Goal: Task Accomplishment & Management: Use online tool/utility

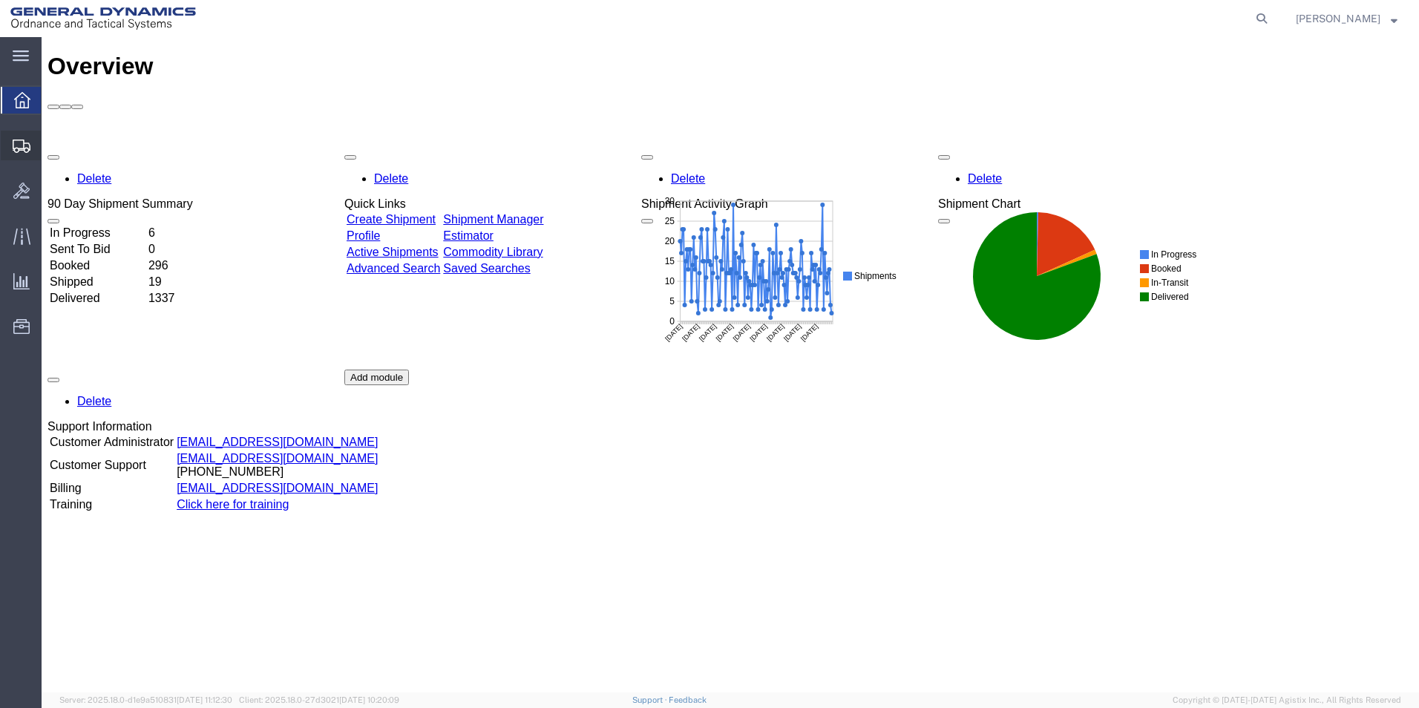
click at [0, 0] on span "Create from Template" at bounding box center [0, 0] width 0 height 0
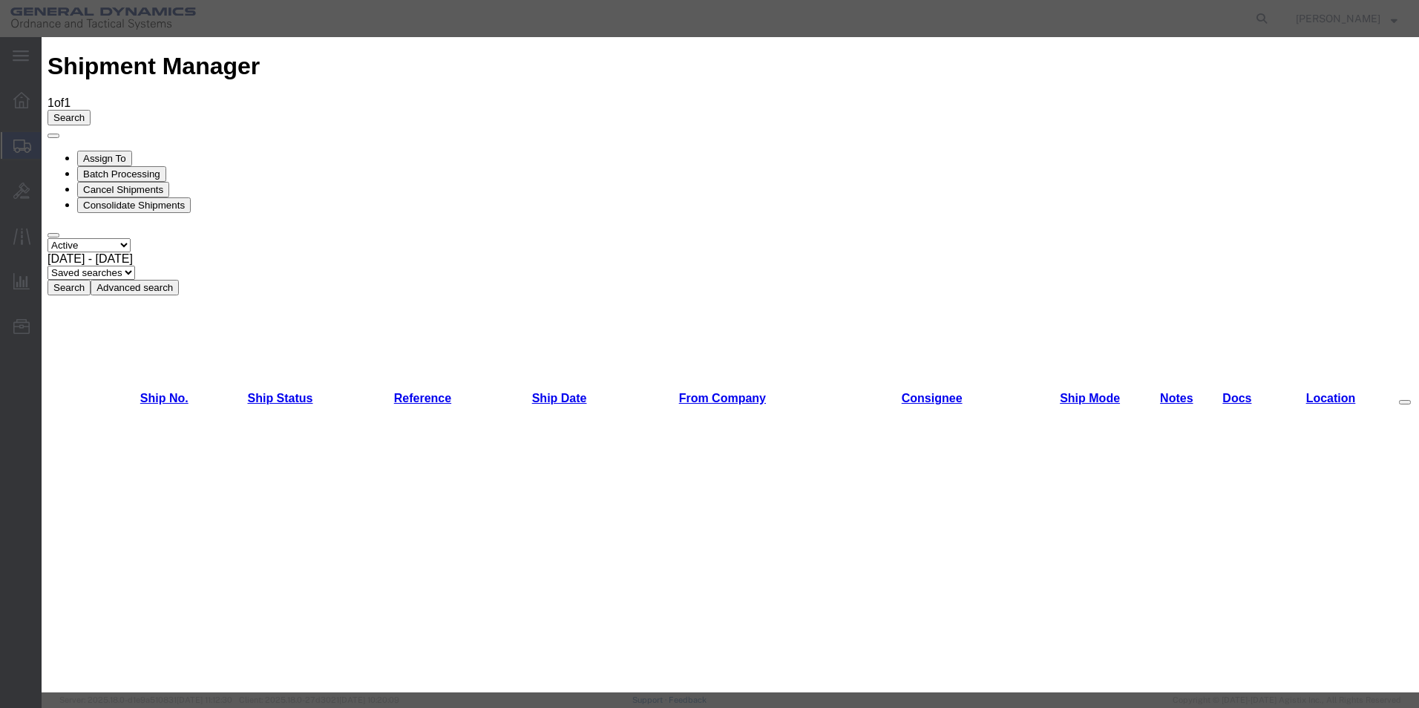
scroll to position [146, 0]
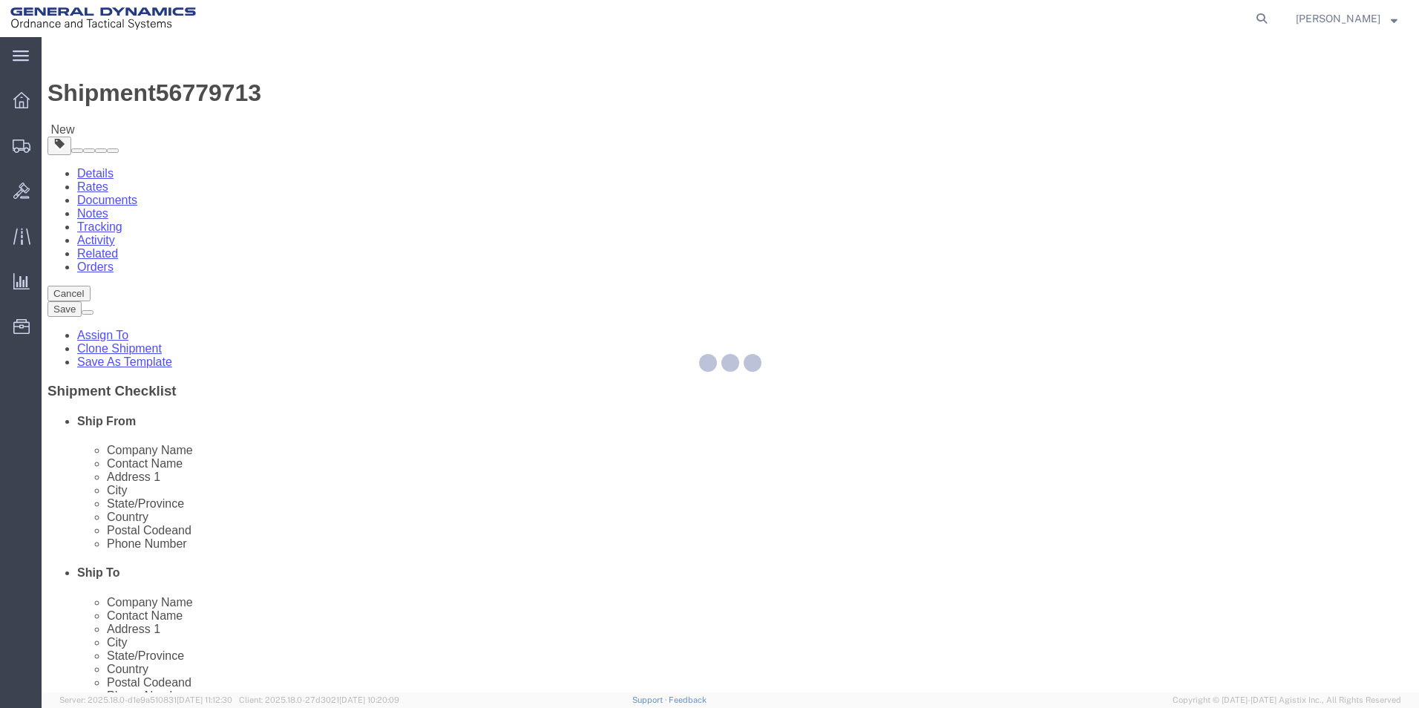
select select
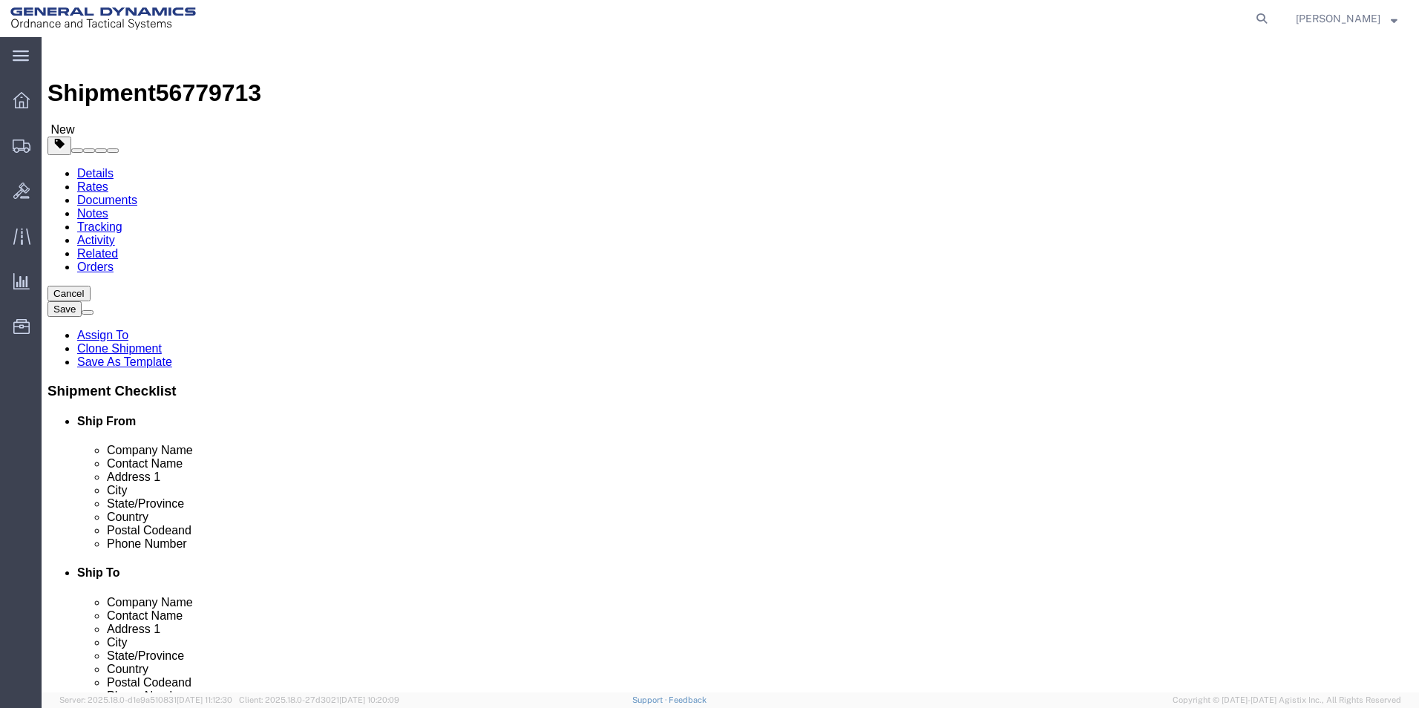
click button "Cancel"
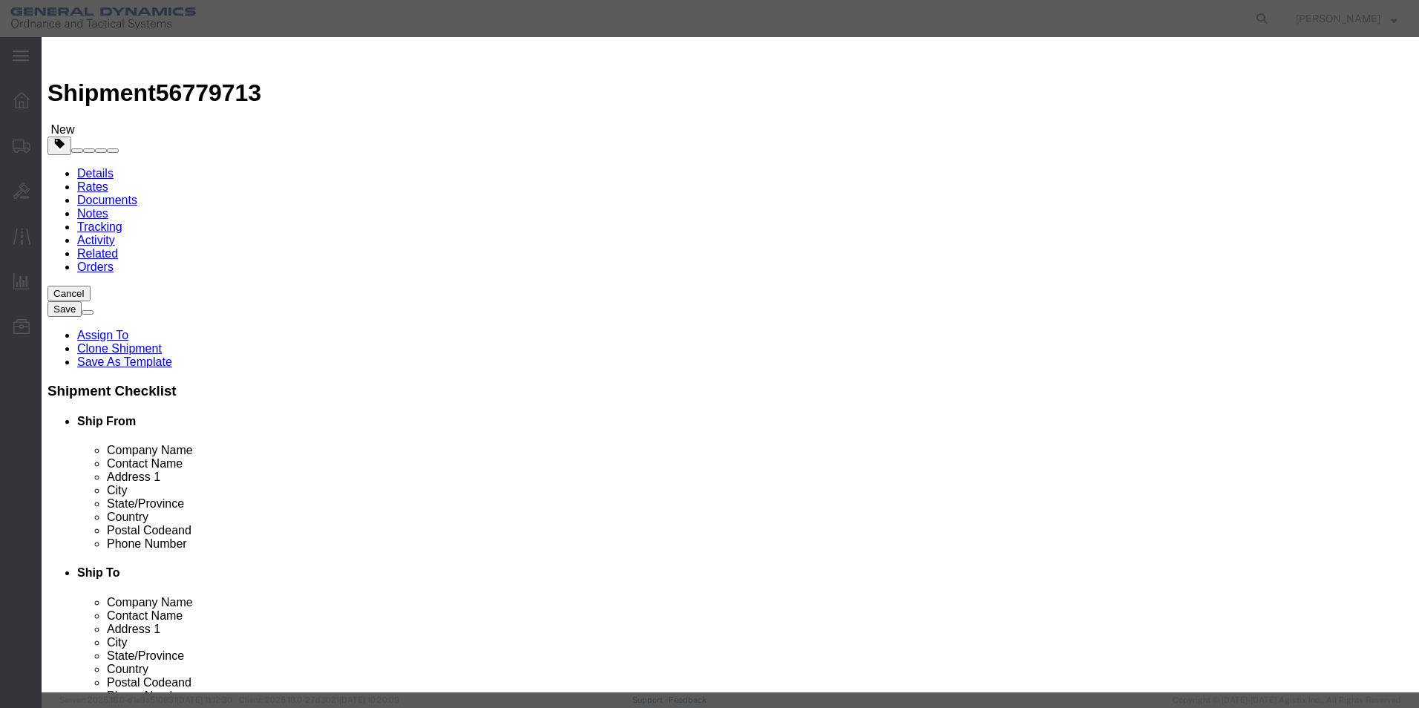
click button "Yes"
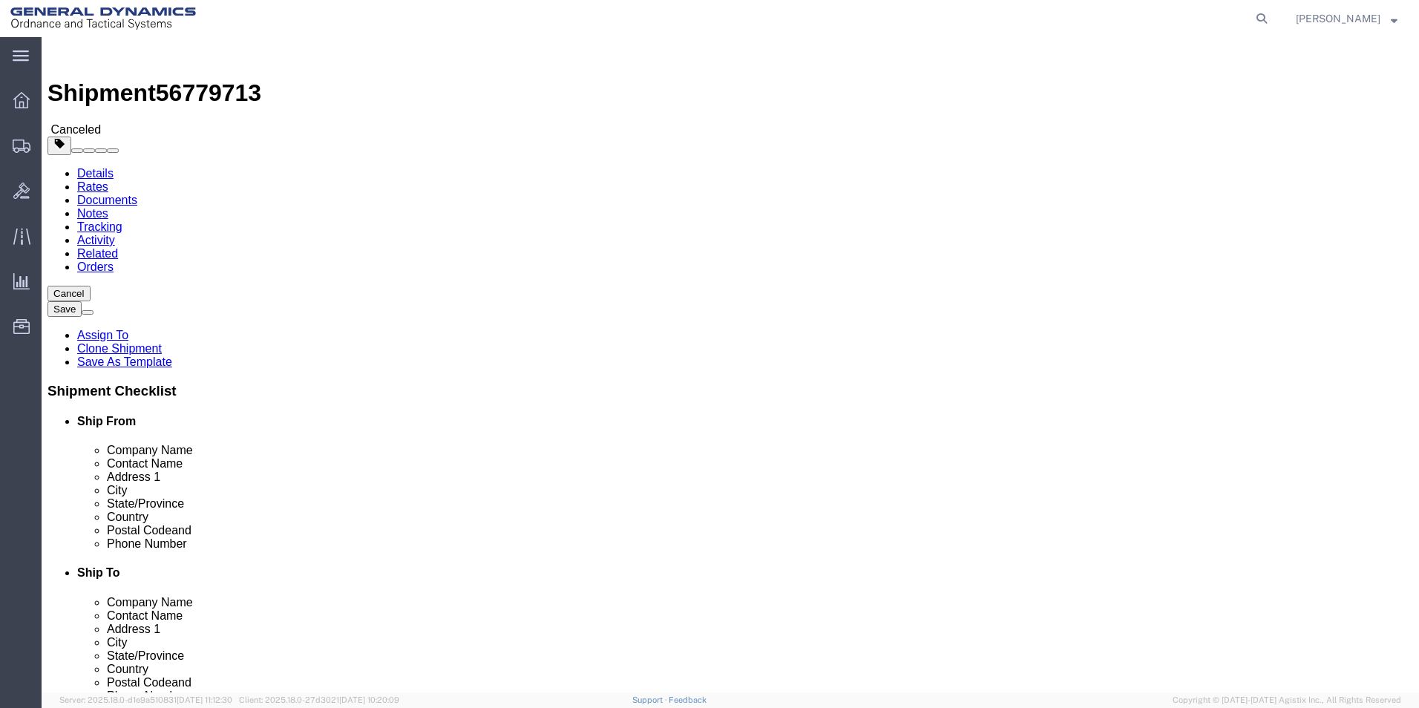
click img
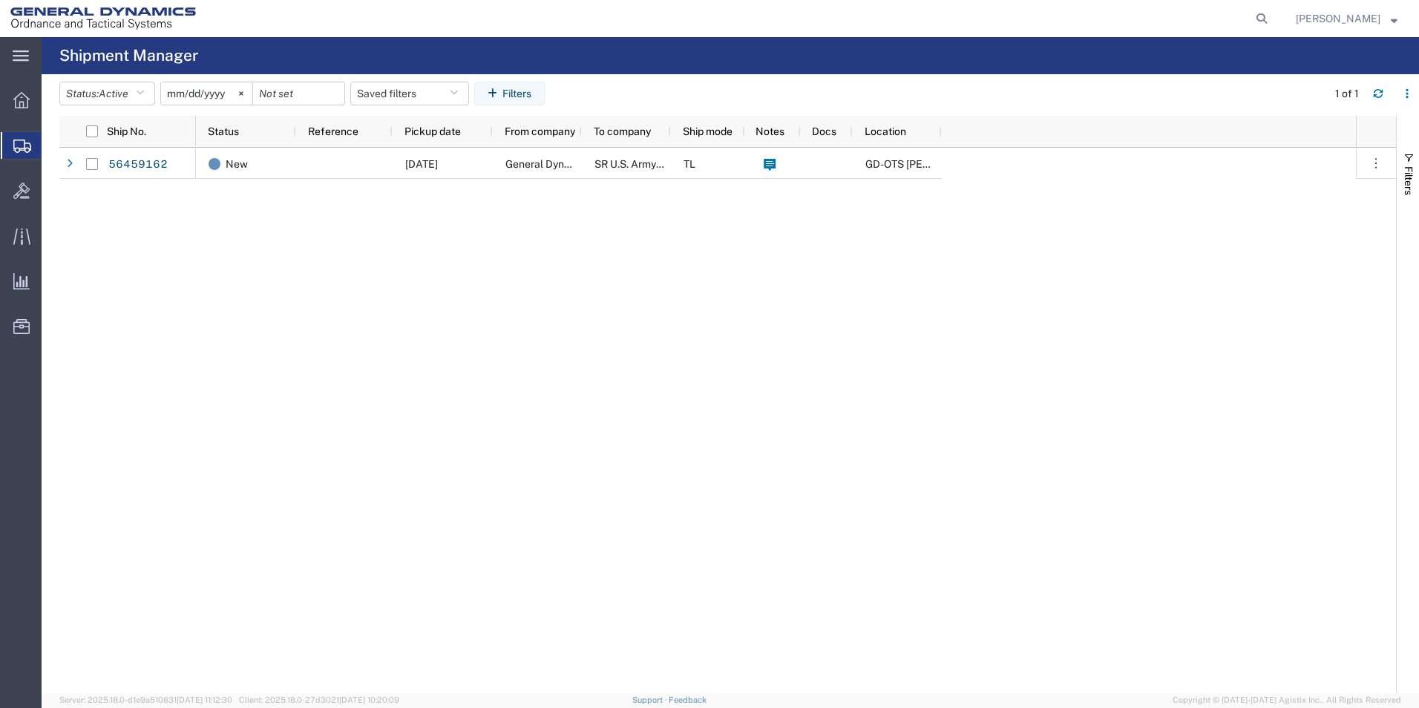
click at [0, 0] on span "Create Shipment" at bounding box center [0, 0] width 0 height 0
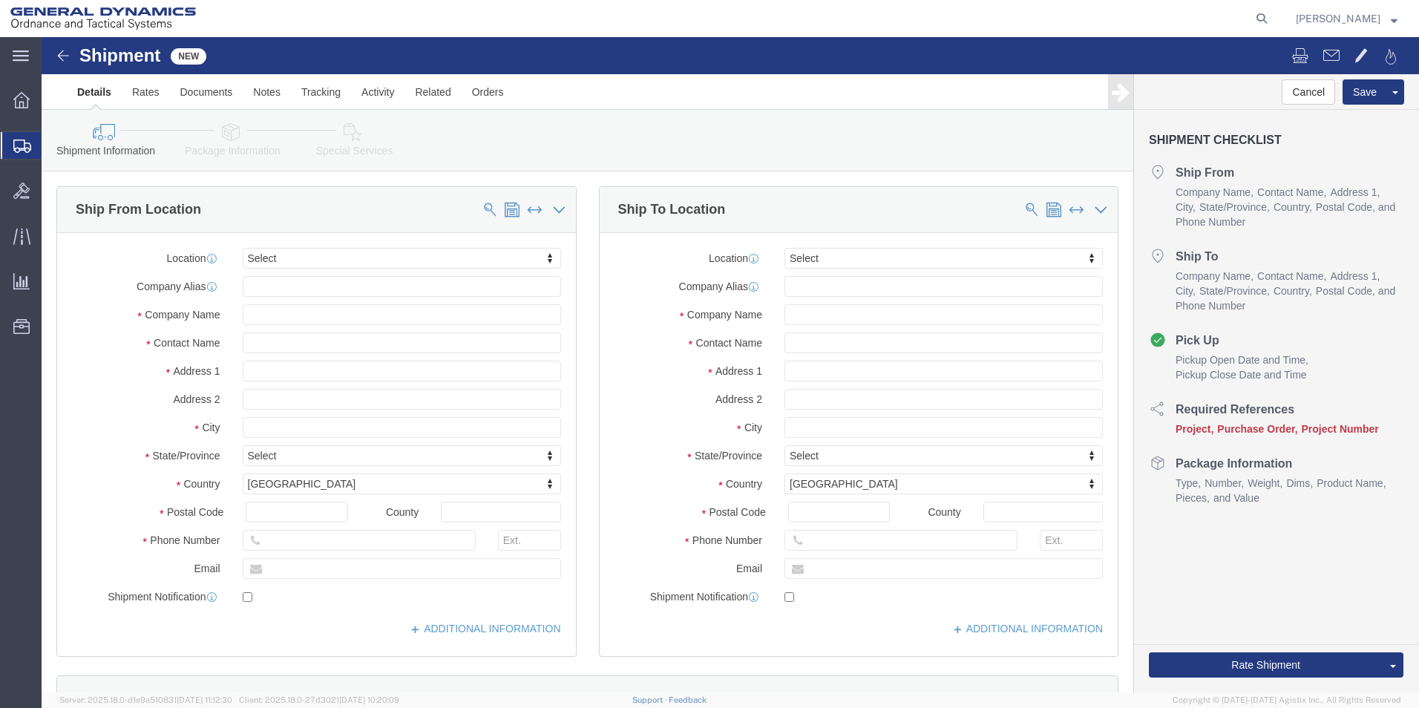
select select
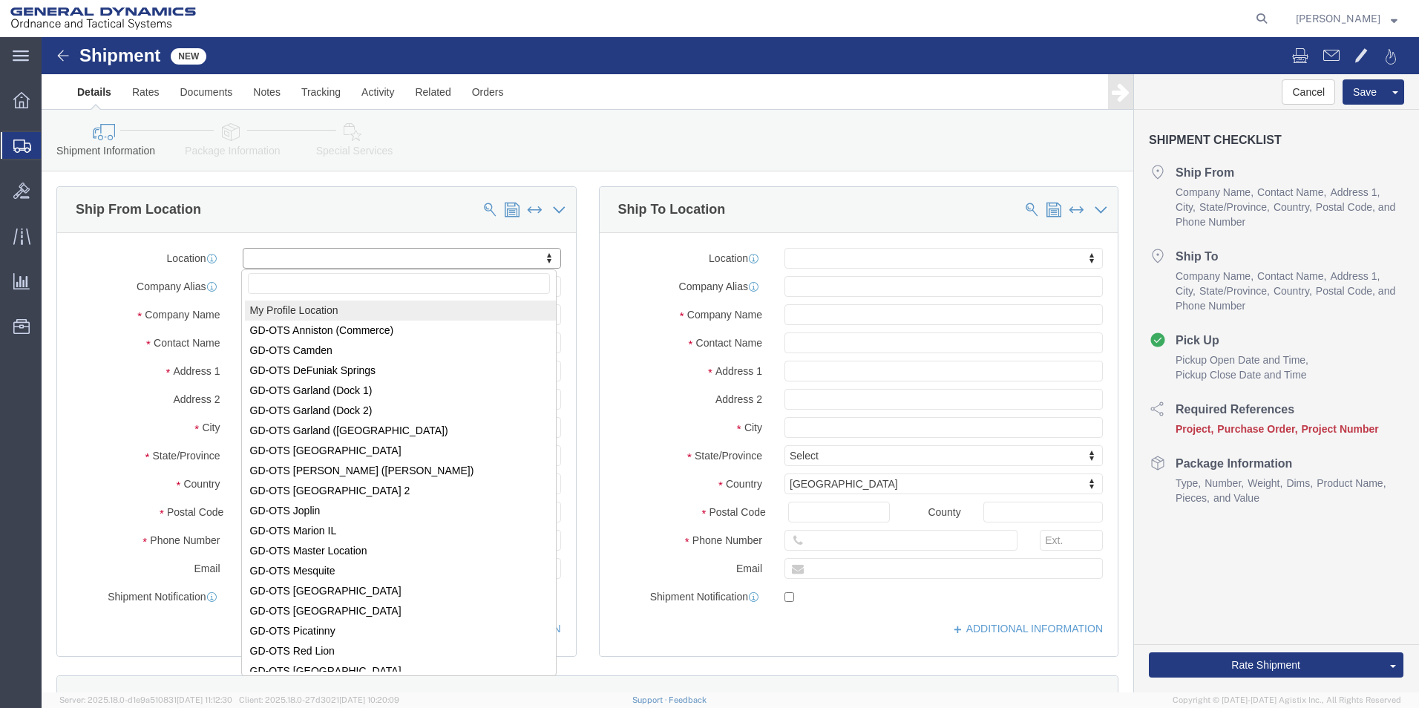
select select "MYPROFILE"
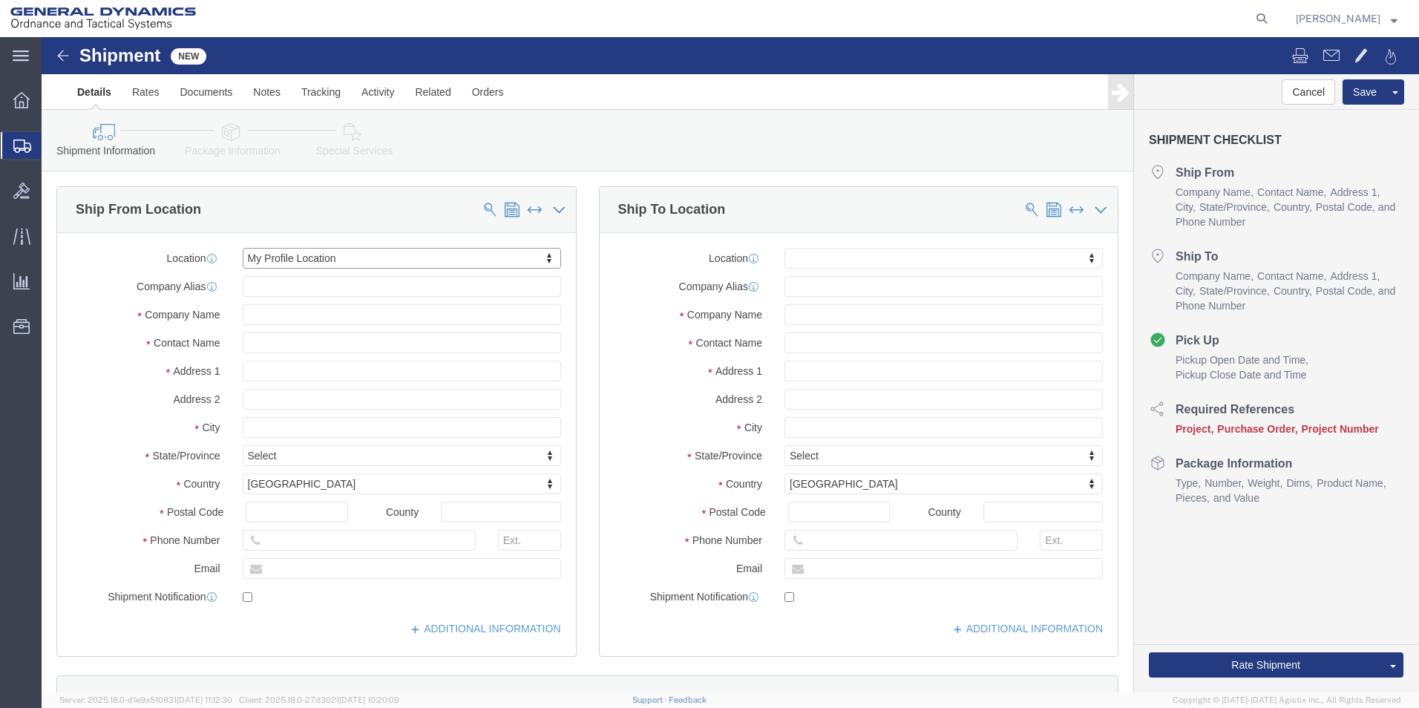
select select "PA"
click input "text"
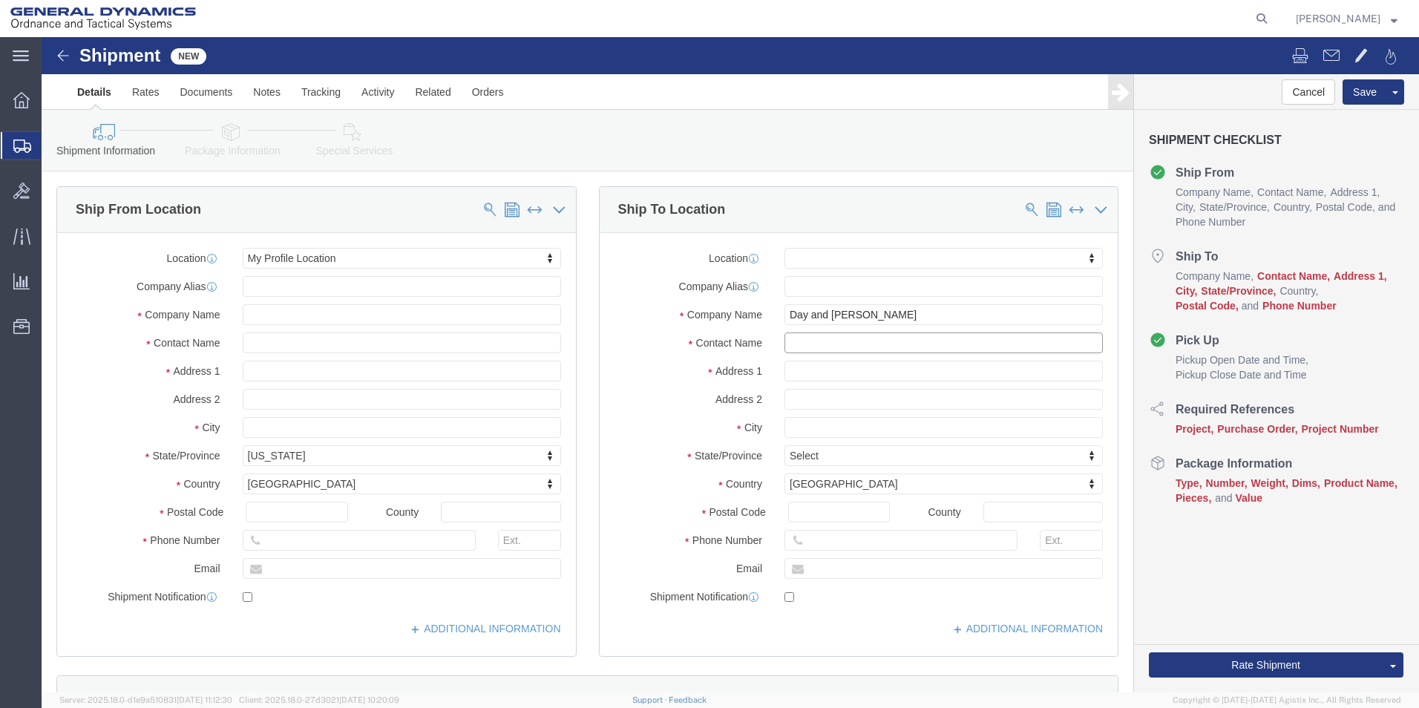
click input "text"
drag, startPoint x: 871, startPoint y: 279, endPoint x: 690, endPoint y: 285, distance: 181.2
click div "Company Name Day and [PERSON_NAME]"
type input "DZI"
click input "text"
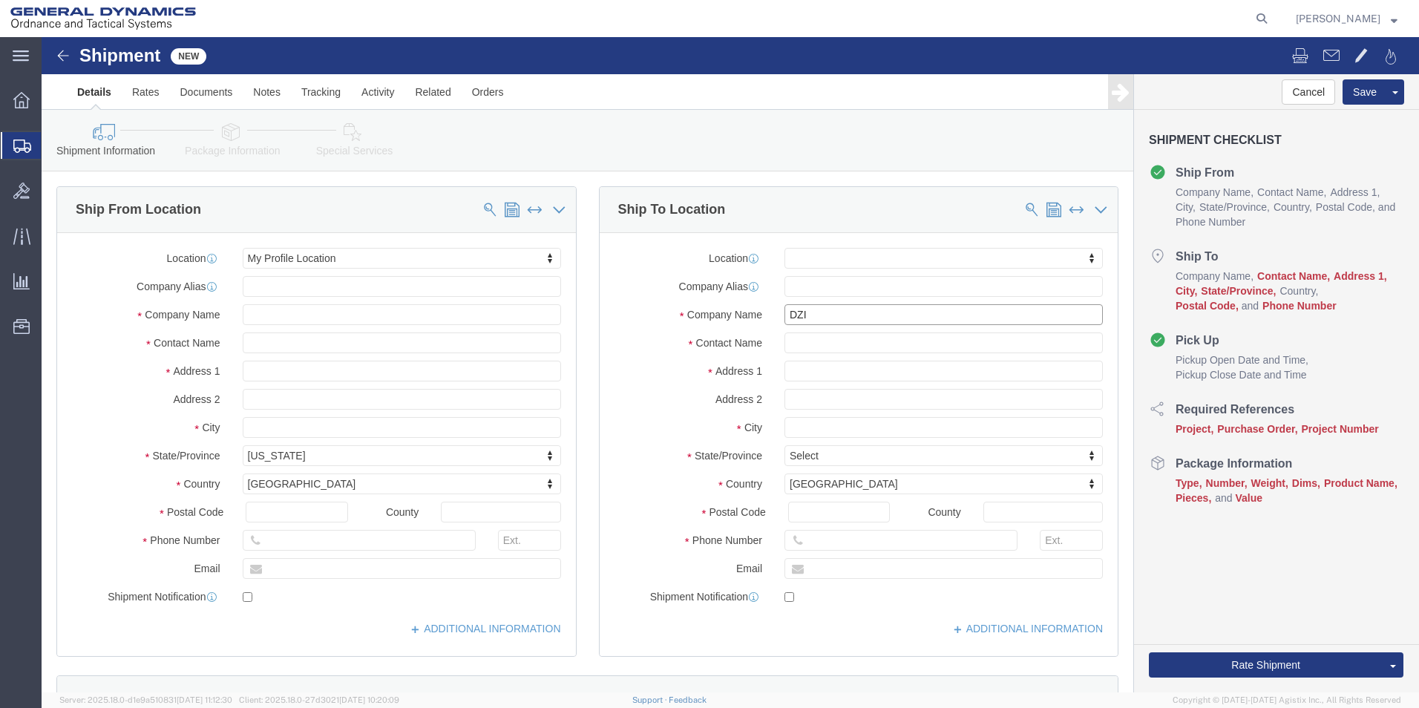
drag, startPoint x: 779, startPoint y: 279, endPoint x: 615, endPoint y: 289, distance: 165.1
click div "Company Name DZI"
click input "text"
type input "[STREET_ADDRESS][PERSON_NAME]"
click input "text"
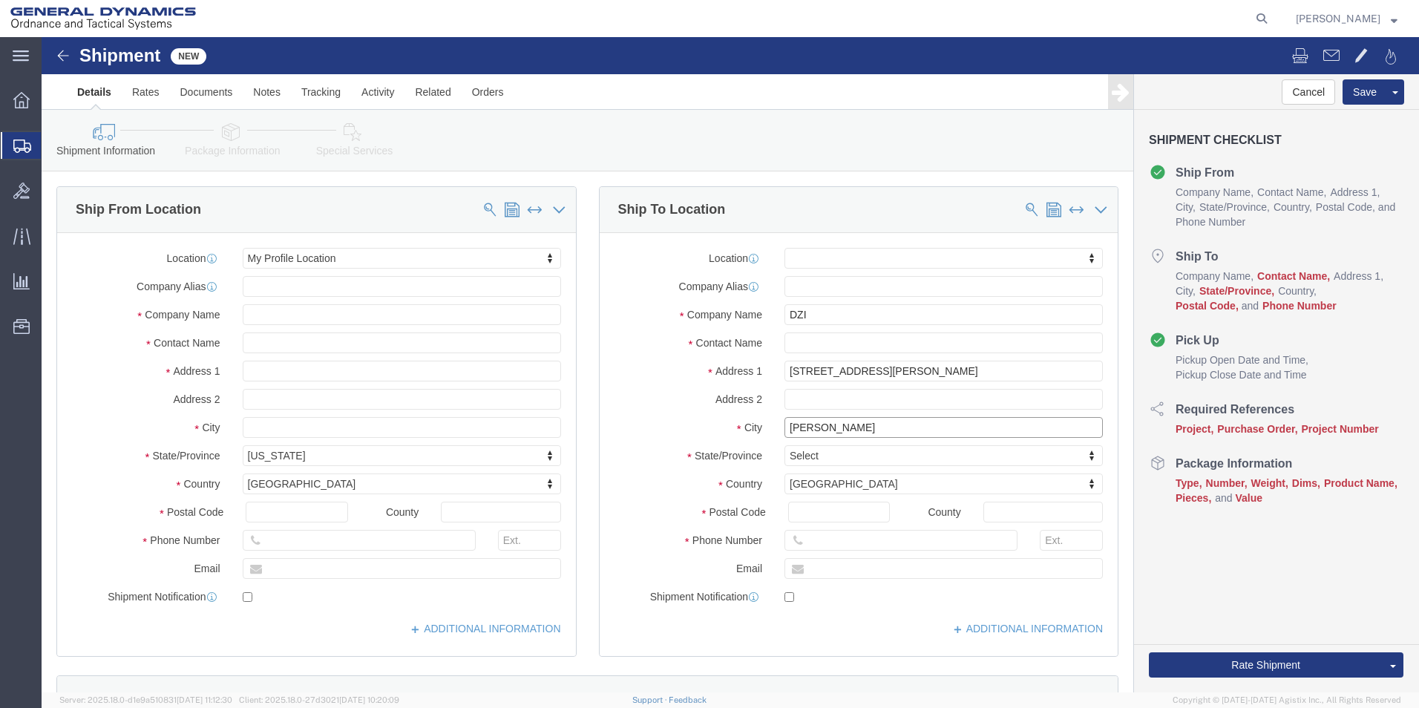
type input "[PERSON_NAME]"
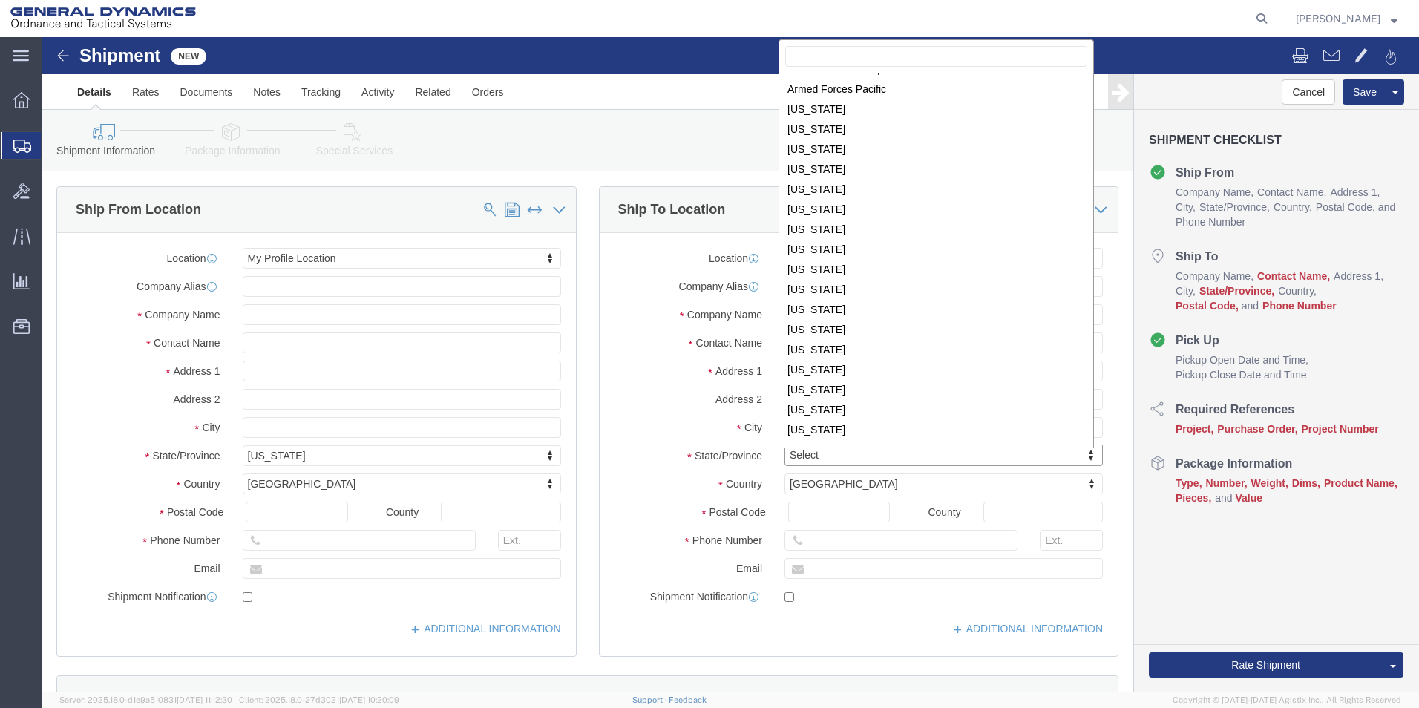
scroll to position [139, 0]
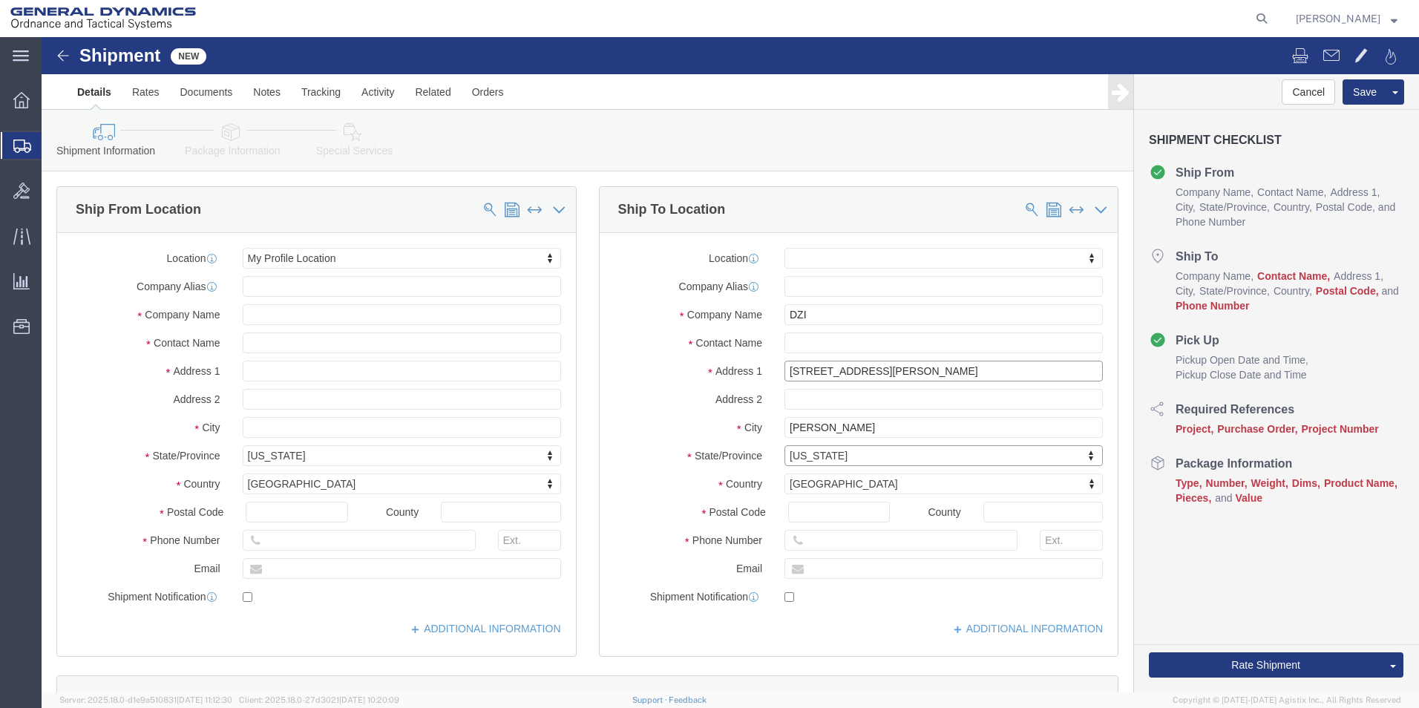
click input "[STREET_ADDRESS][PERSON_NAME]"
type input "[STREET_ADDRESS][PERSON_NAME]"
click input "Postal Code"
type input "67357"
click input "text"
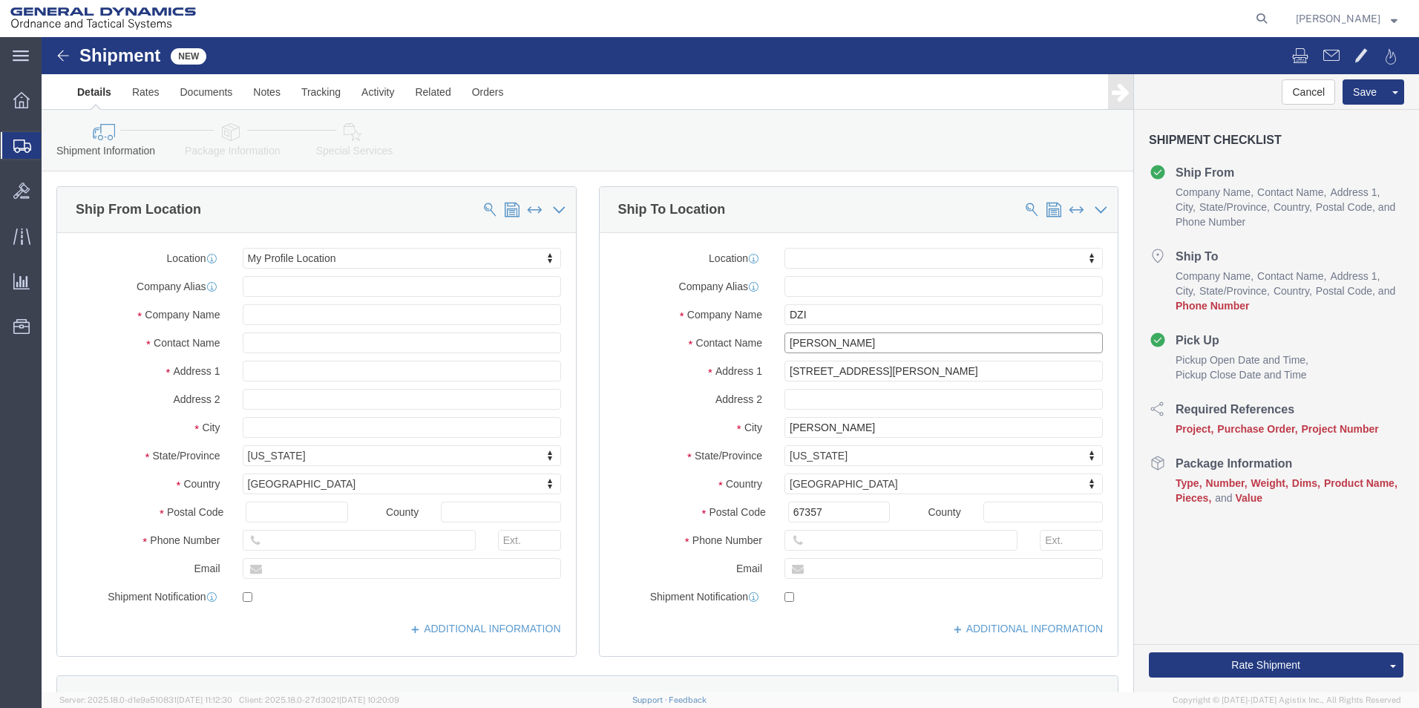
type input "[PERSON_NAME]"
click input "text"
type input "[PHONE_NUMBER]"
click input "text"
type input "[PERSON_NAME][EMAIL_ADDRESS][PERSON_NAME][DOMAIN_NAME]"
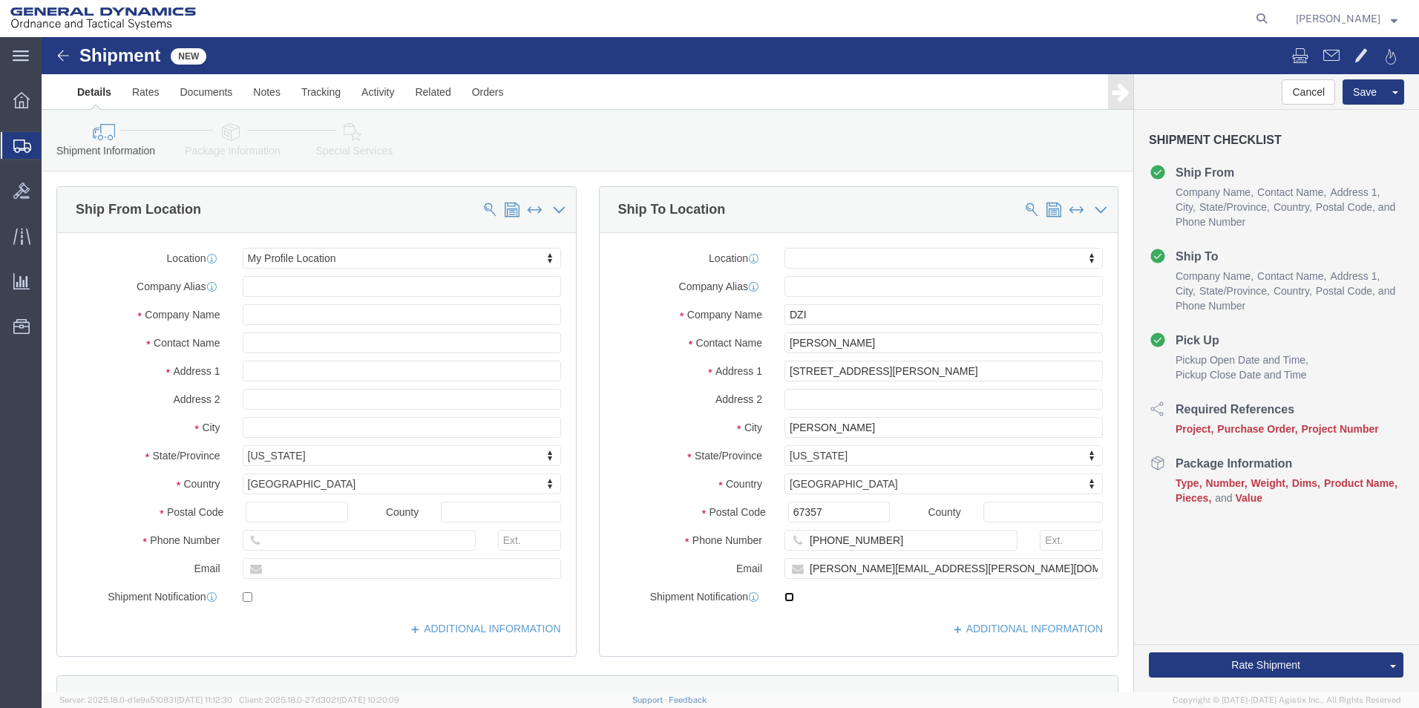
click input "checkbox"
checkbox input "false"
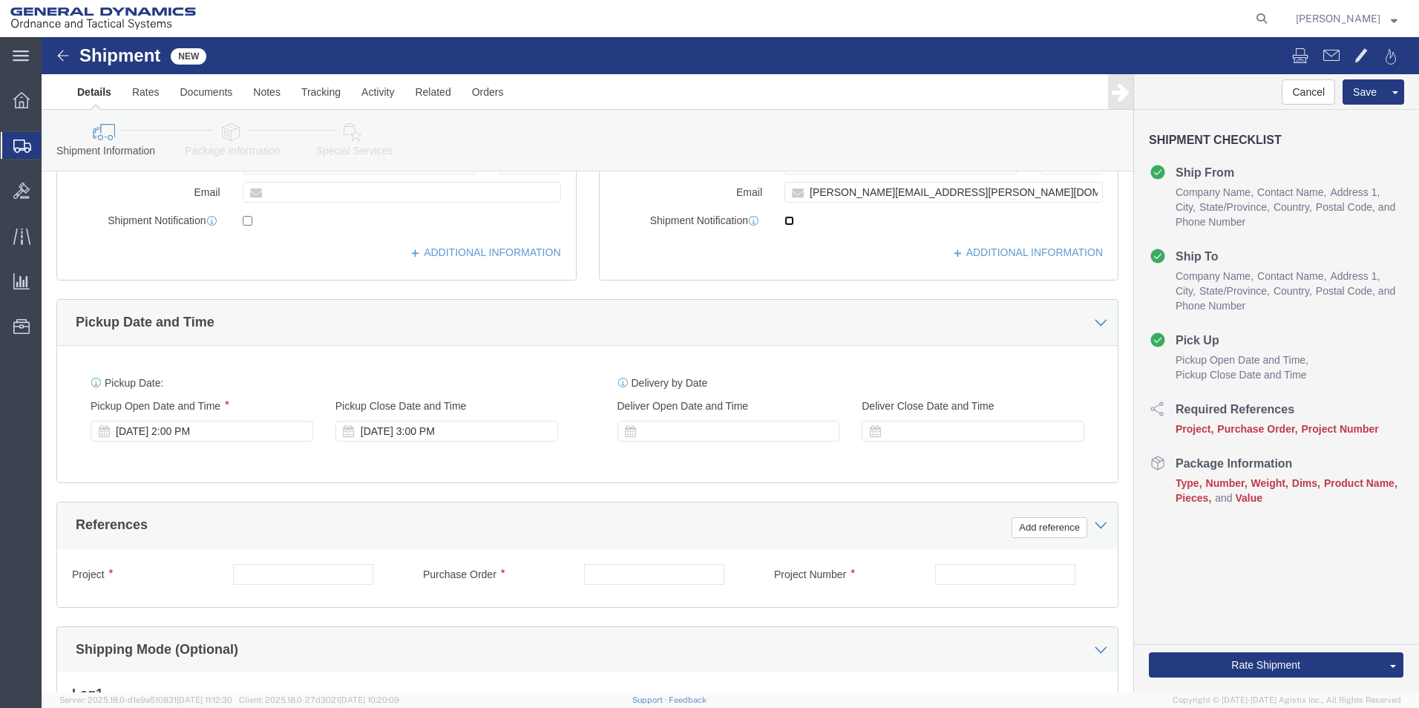
scroll to position [385, 0]
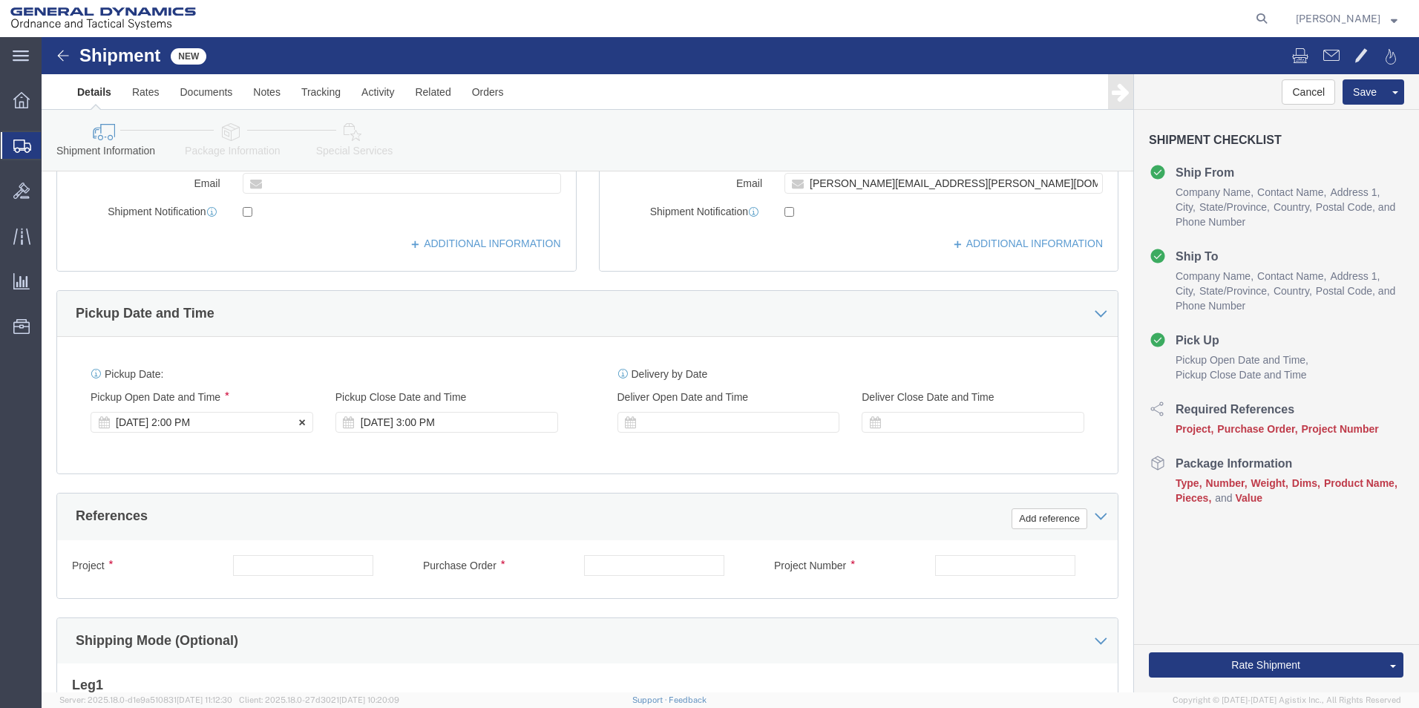
click div "[DATE] 2:00 PM"
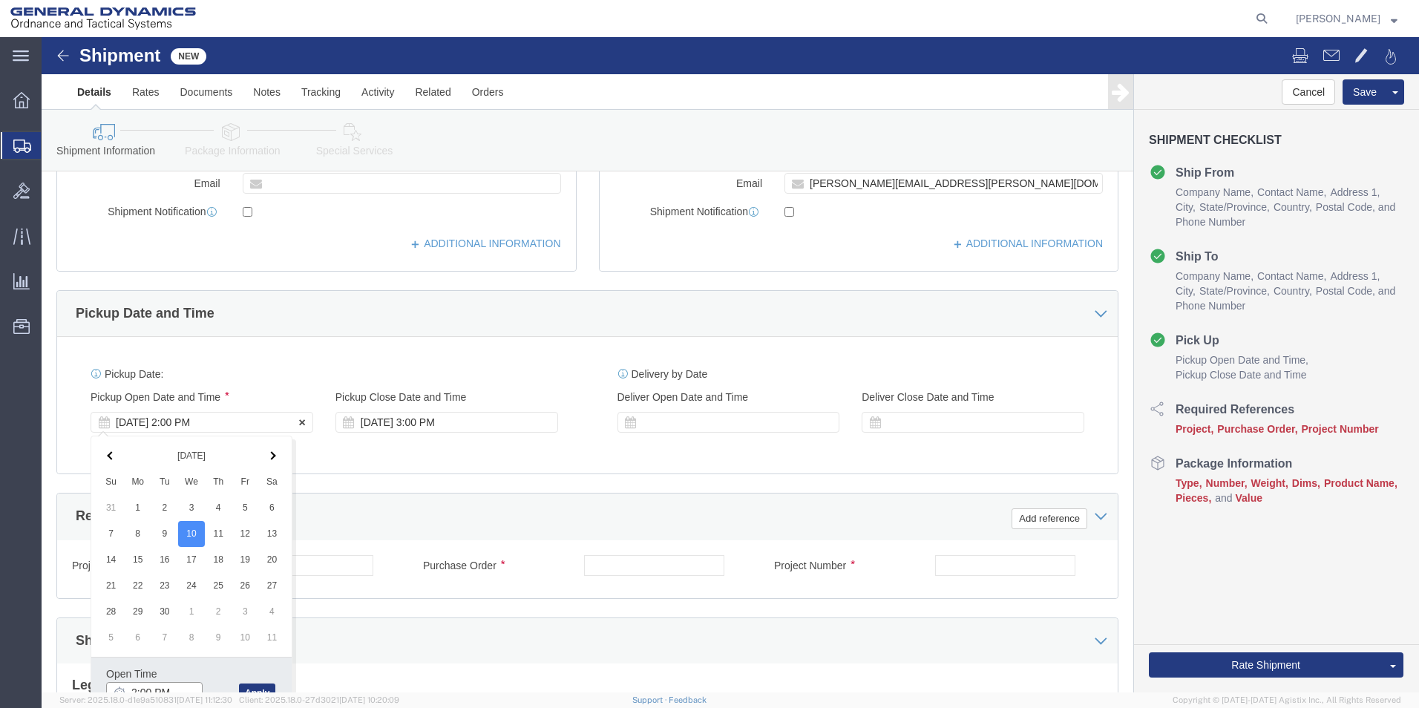
scroll to position [396, 0]
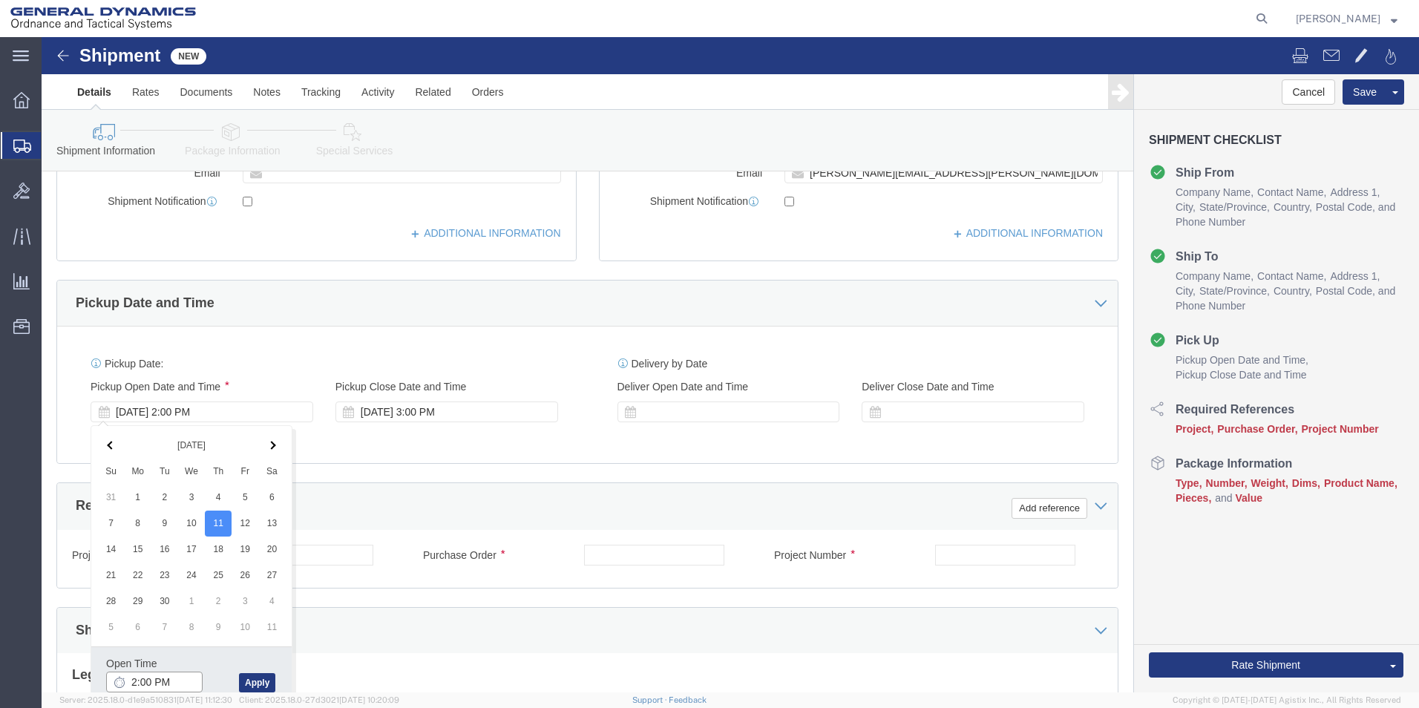
click input "2:00 PM"
type input "10:00 AM"
click button "Apply"
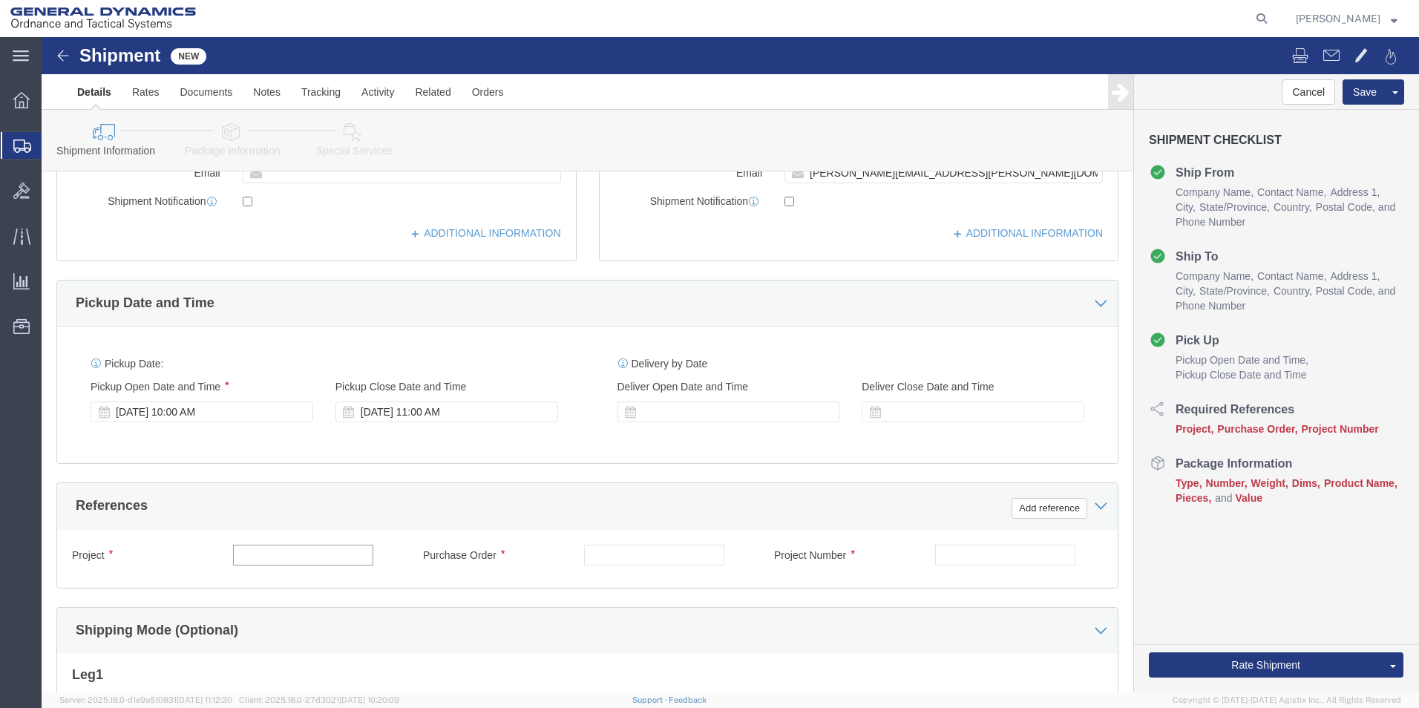
drag, startPoint x: 238, startPoint y: 513, endPoint x: 240, endPoint y: 502, distance: 10.8
click input "text"
type input "M795"
click input "text"
type input "W15QKN19D0084"
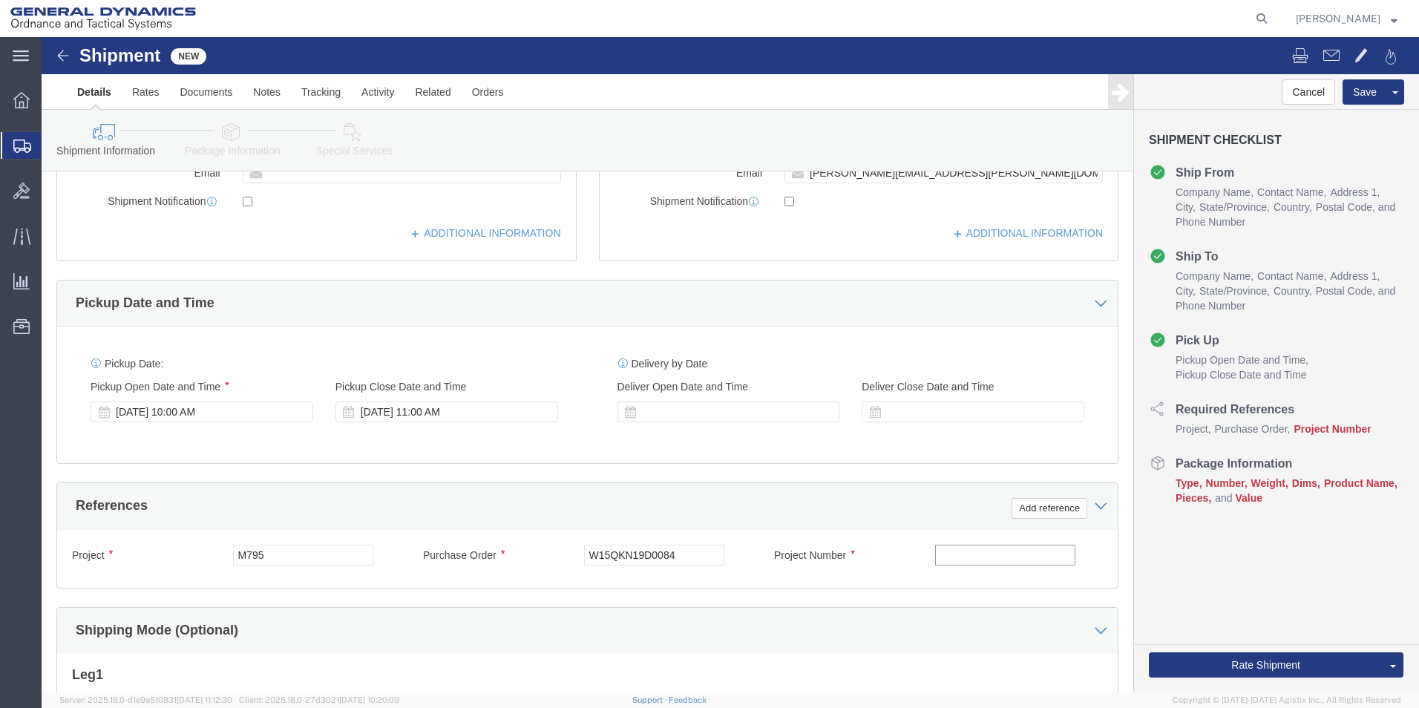
click input "text"
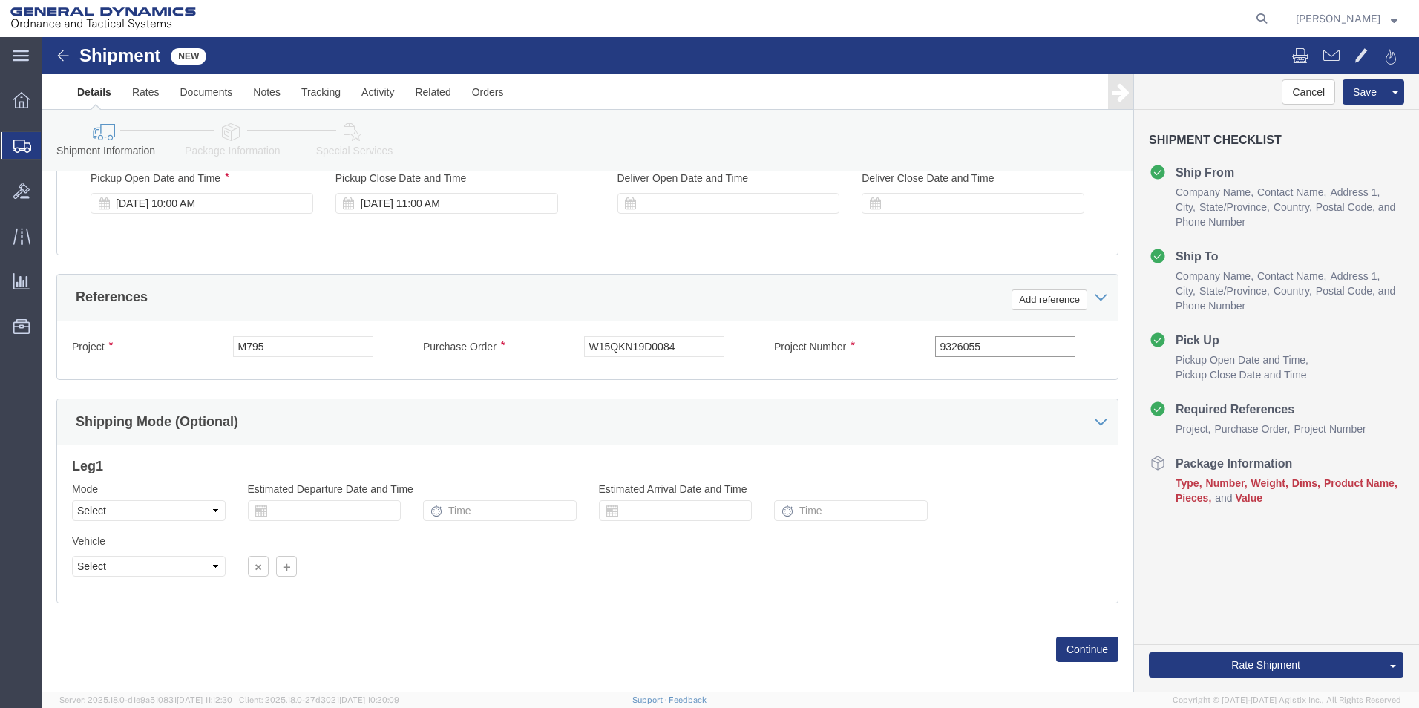
scroll to position [619, 0]
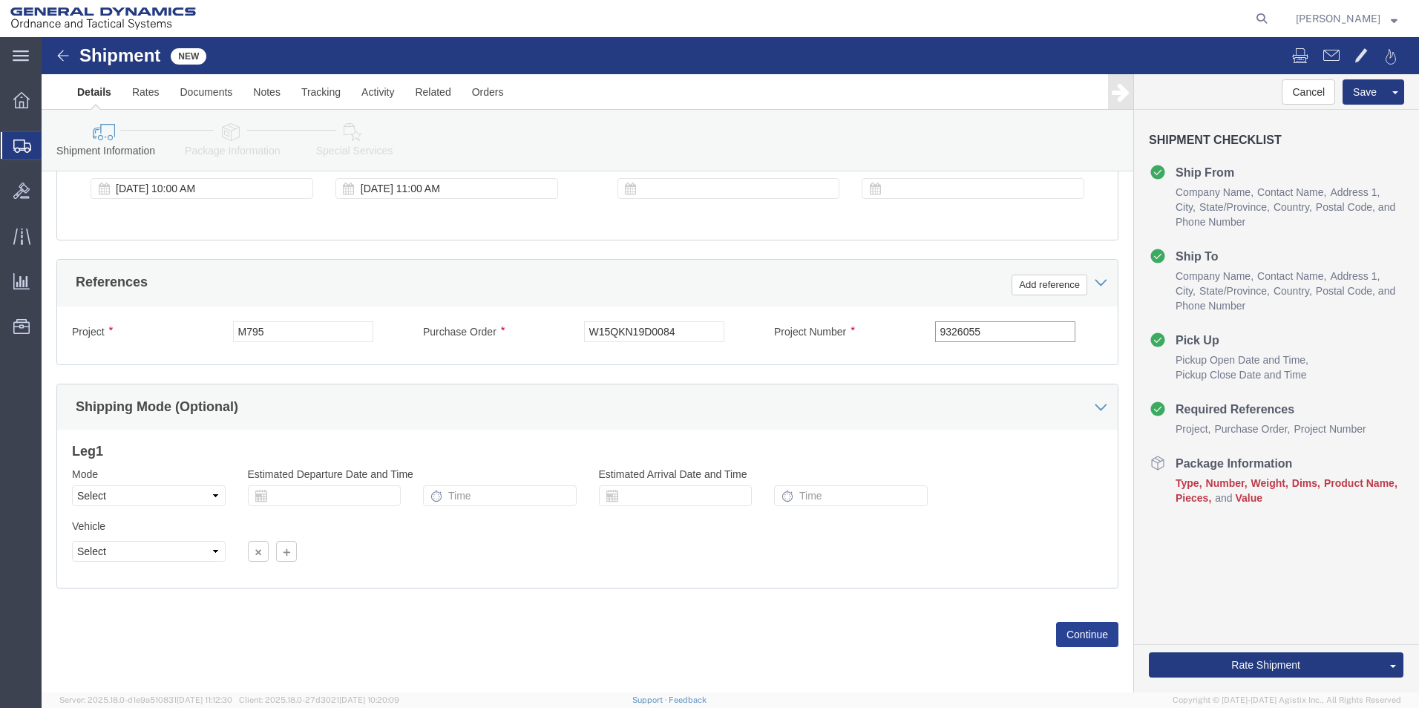
type input "9326055"
click button "Continue"
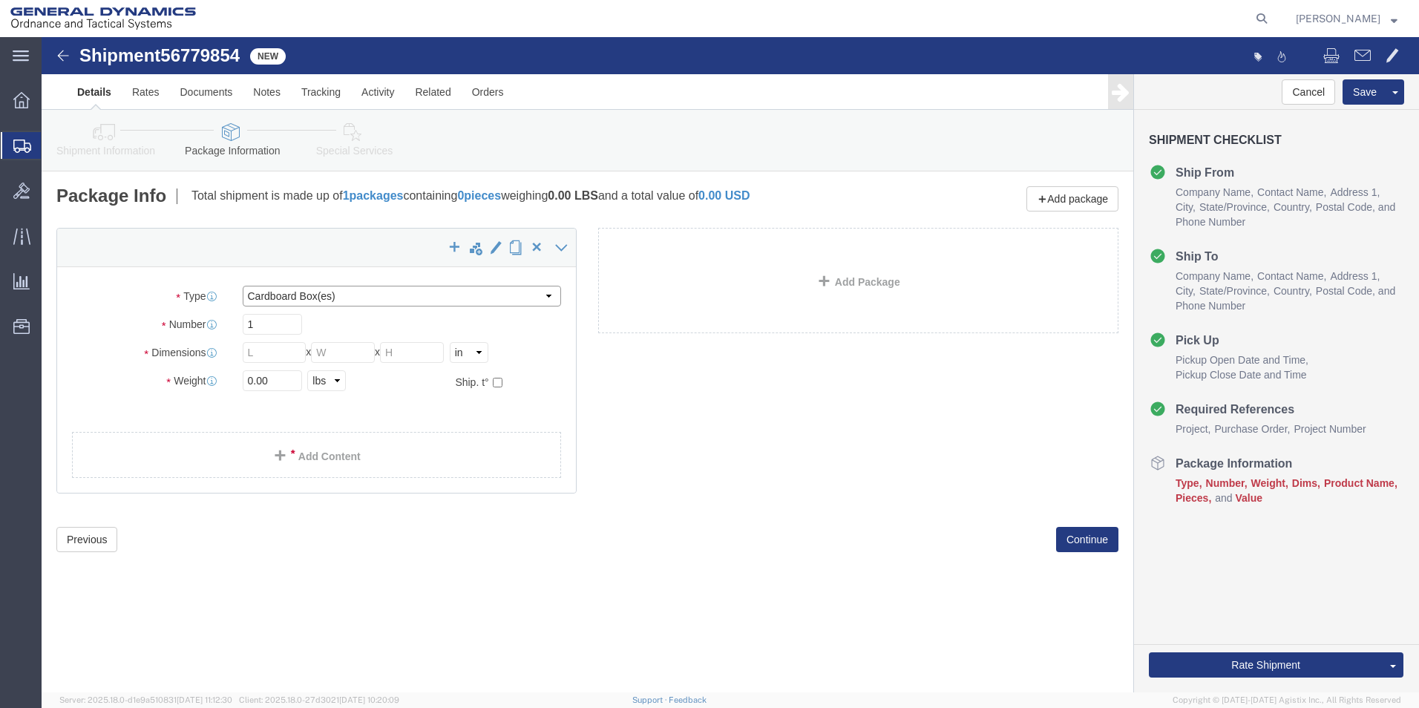
click select "Select Bale(s) Basket(s) Bolt(s) Bottle(s) Buckets Bulk Bundle(s) Can(s) Cardbo…"
select select "PSNS"
click select "Select Bale(s) Basket(s) Bolt(s) Bottle(s) Buckets Bulk Bundle(s) Can(s) Cardbo…"
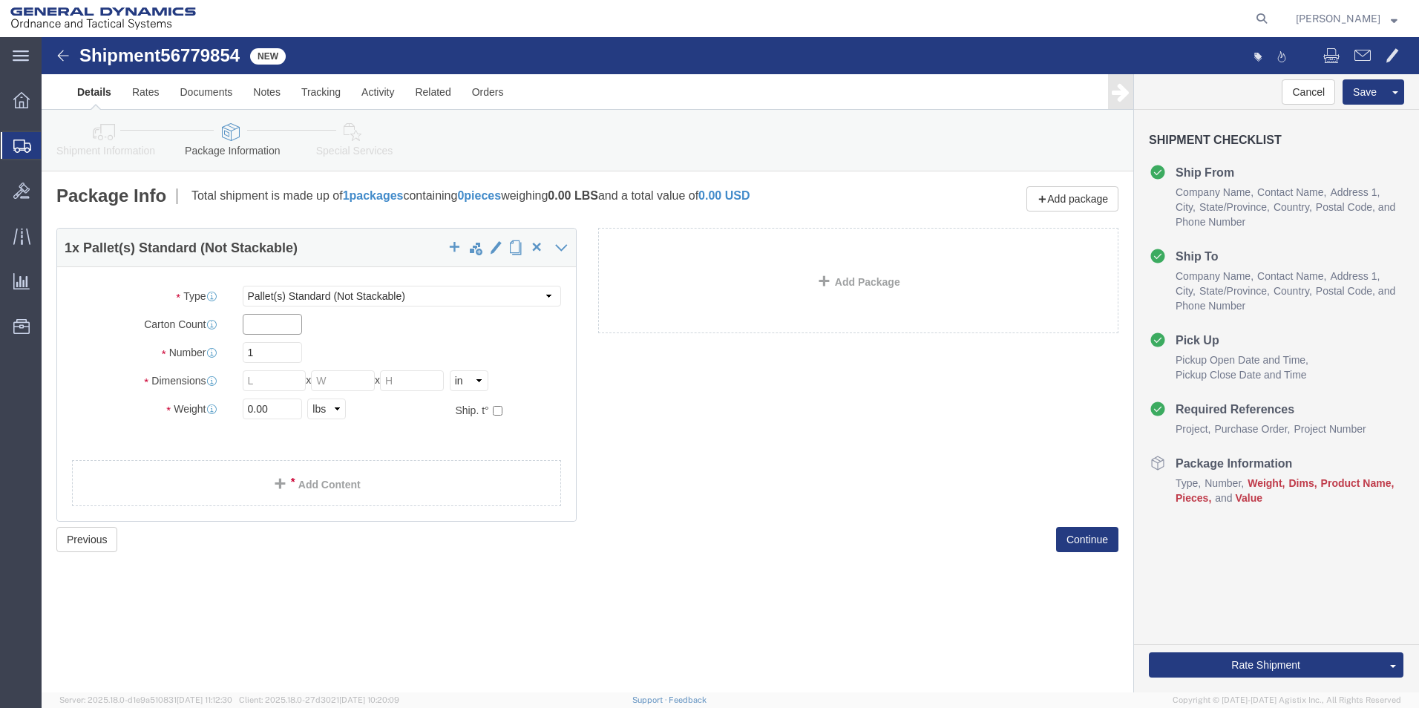
drag, startPoint x: 217, startPoint y: 285, endPoint x: 242, endPoint y: 292, distance: 26.1
click input "text"
type input "8"
click input "1"
click div "1"
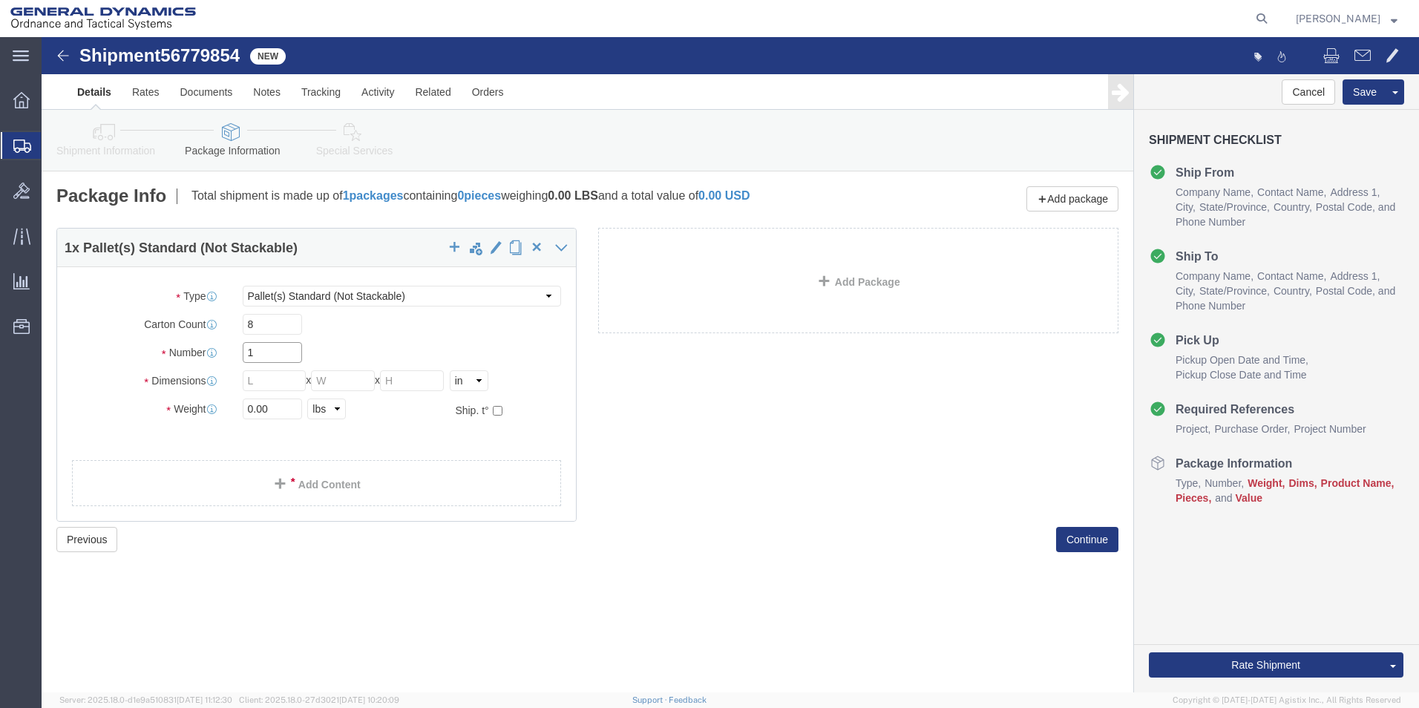
drag, startPoint x: 216, startPoint y: 314, endPoint x: 190, endPoint y: 319, distance: 26.5
click div "1"
type input "60"
drag, startPoint x: 203, startPoint y: 344, endPoint x: 217, endPoint y: 361, distance: 21.7
click input "text"
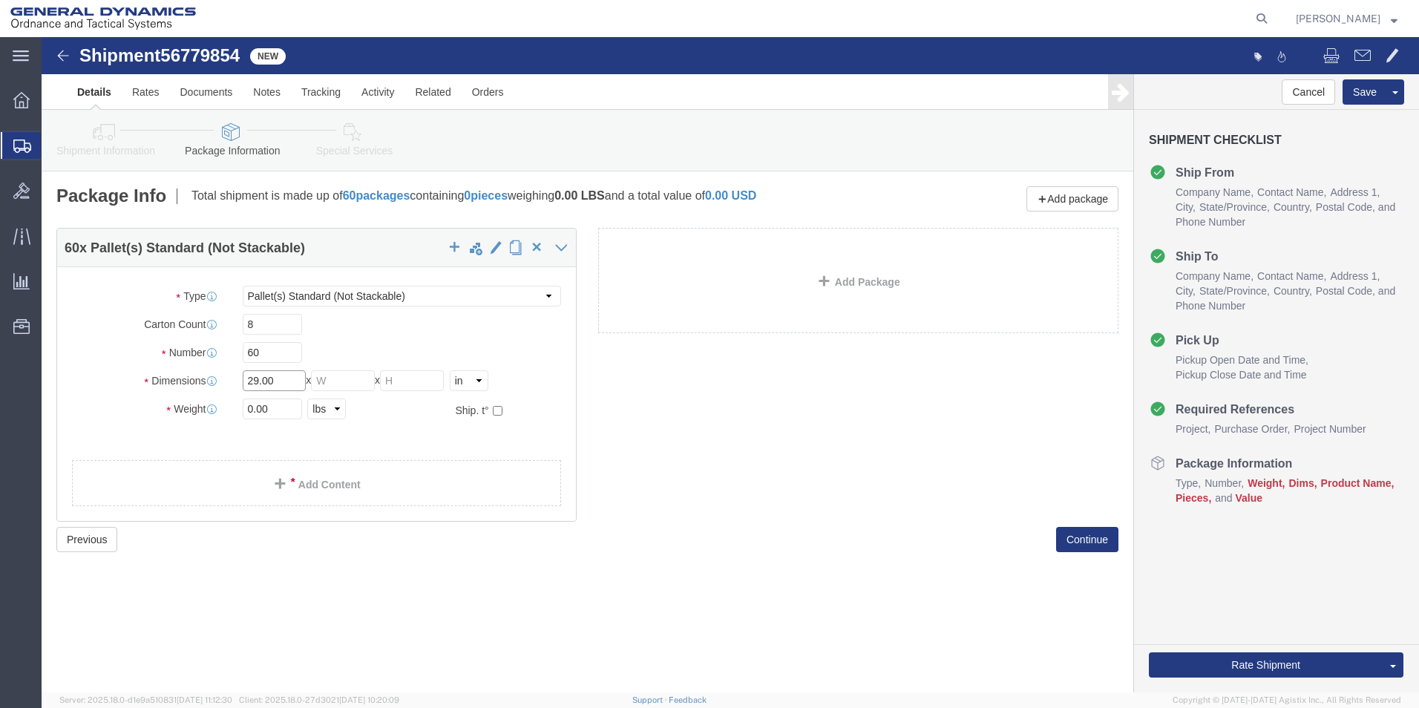
type input "29.00"
drag, startPoint x: 286, startPoint y: 341, endPoint x: 289, endPoint y: 333, distance: 8.0
click input "text"
type input "15.00"
click input "text"
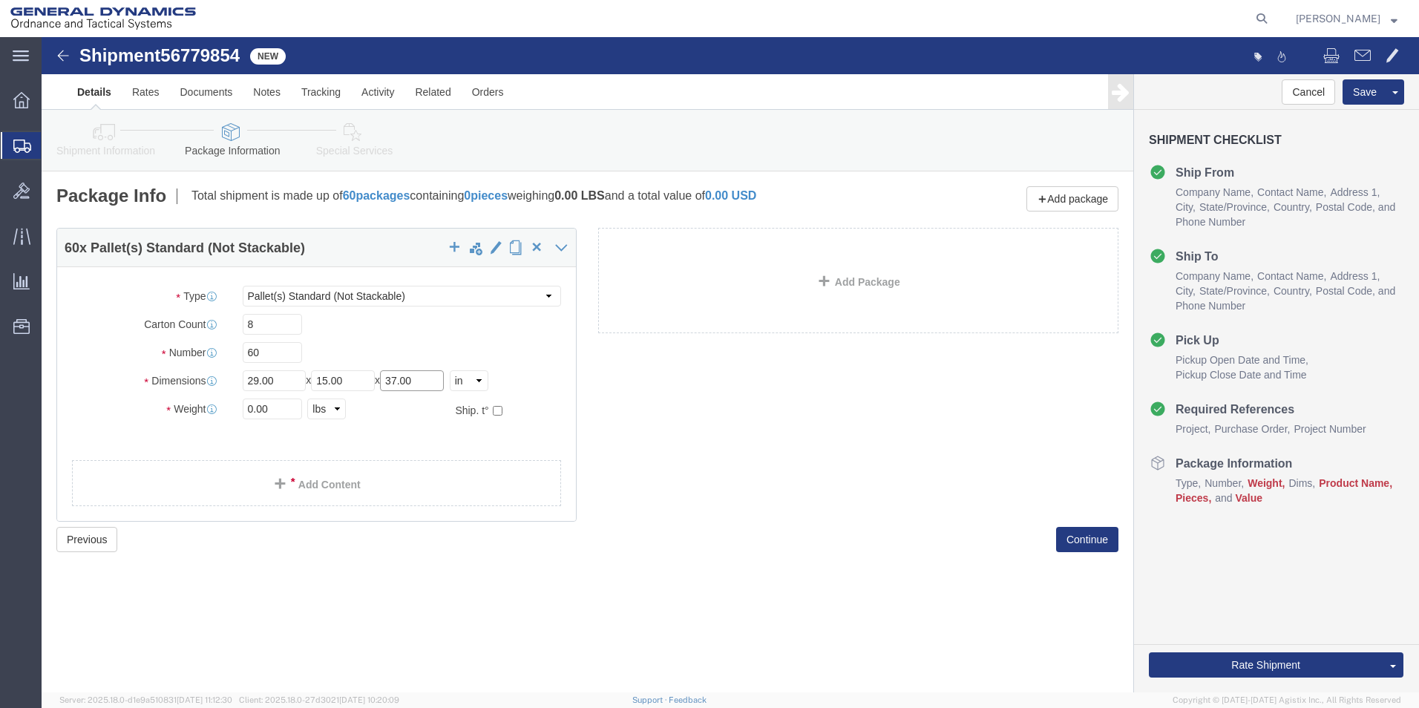
type input "37.00"
drag, startPoint x: 243, startPoint y: 370, endPoint x: 175, endPoint y: 393, distance: 71.1
click div "0.00 Select kgs lbs"
type input "42000.00"
click link "Add Content"
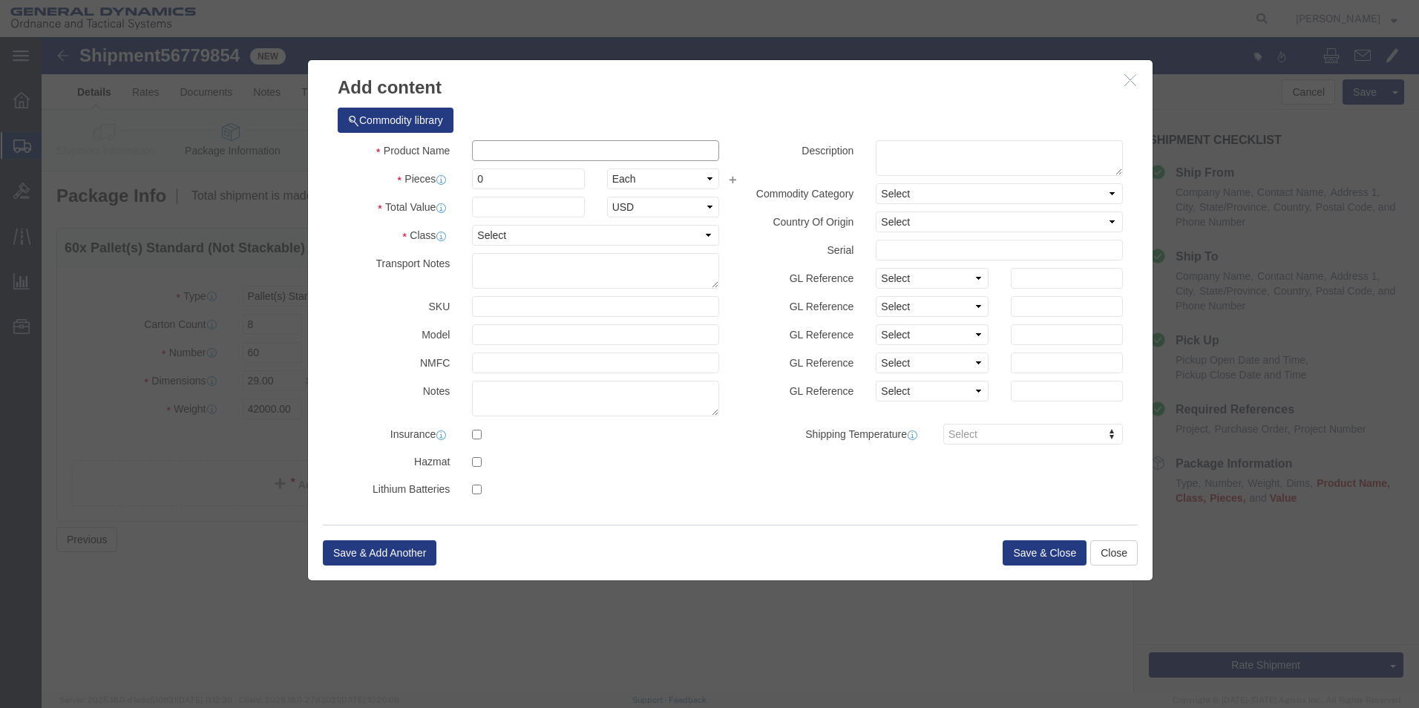
click input "text"
type input "M795 Emoty projectiles"
drag, startPoint x: 449, startPoint y: 143, endPoint x: 423, endPoint y: 140, distance: 26.2
click div "0"
type input "480.00"
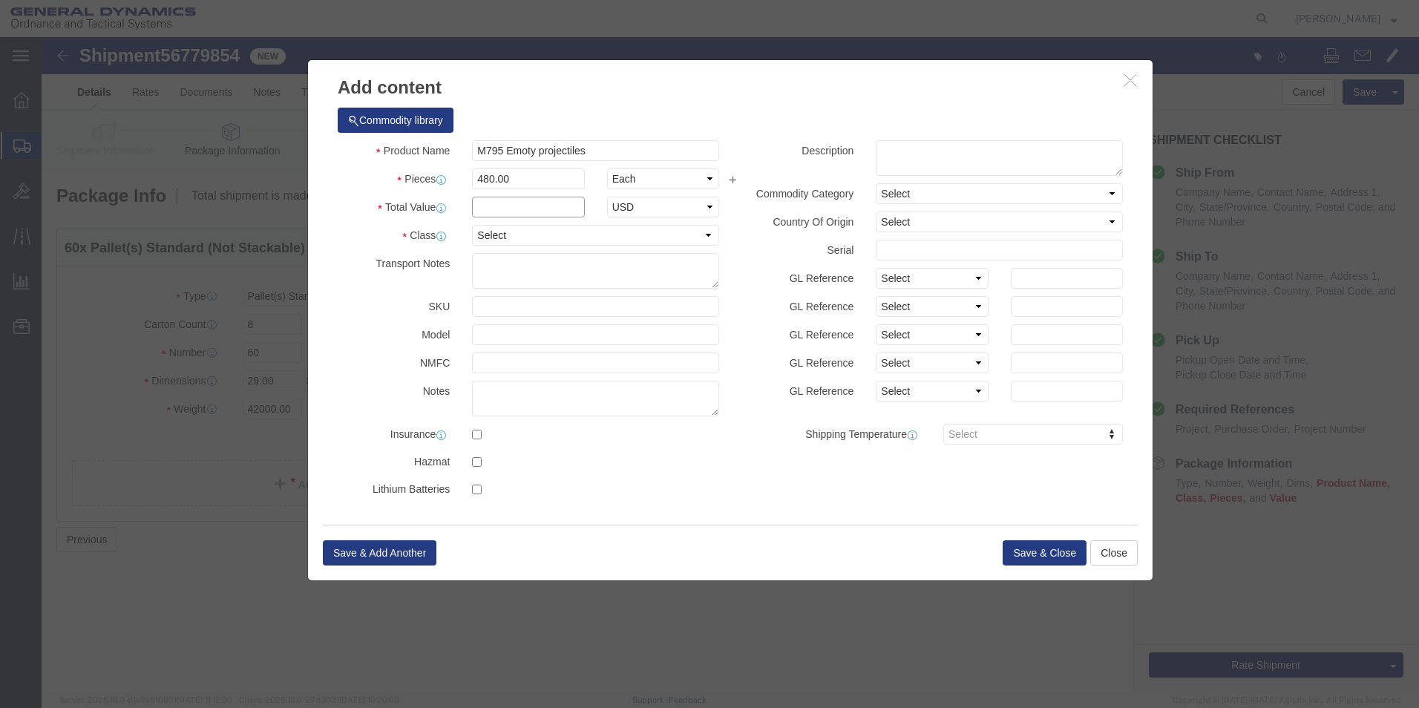
click input "text"
type input "100.00"
click select "Select 50 55 60 65 70 85 92.5 100 125 175 250 300 400"
select select "70"
click select "Select 50 55 60 65 70 85 92.5 100 125 175 250 300 400"
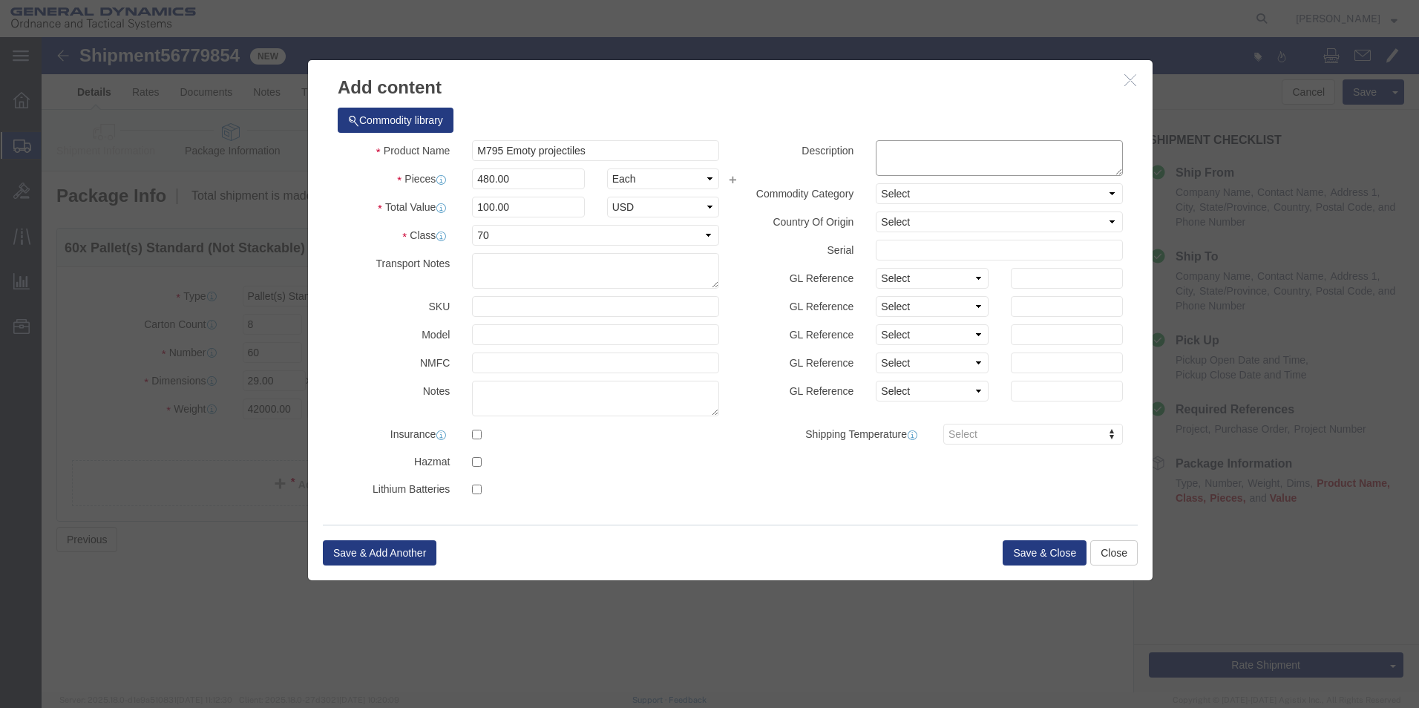
click textarea
type textarea "M 795 LOT: MIS25H334-002"
click button "Save & Close"
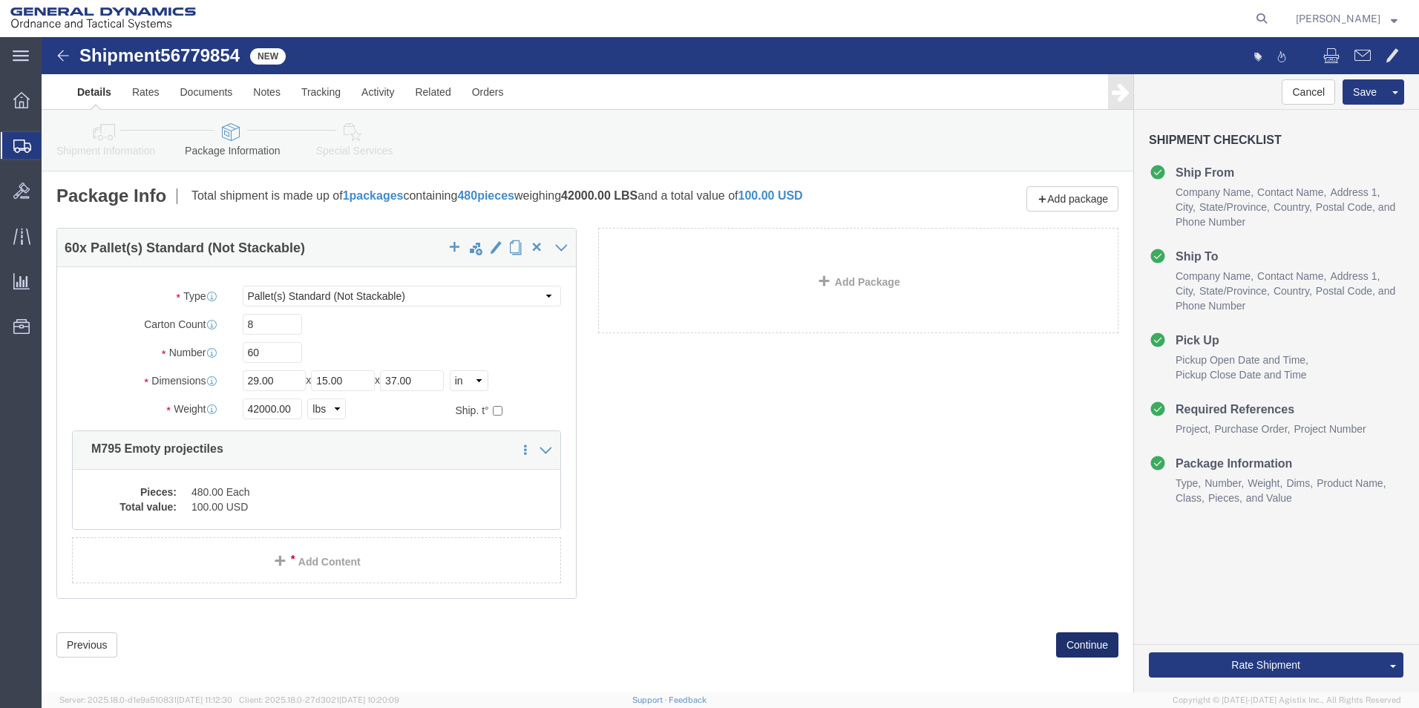
click button "Continue"
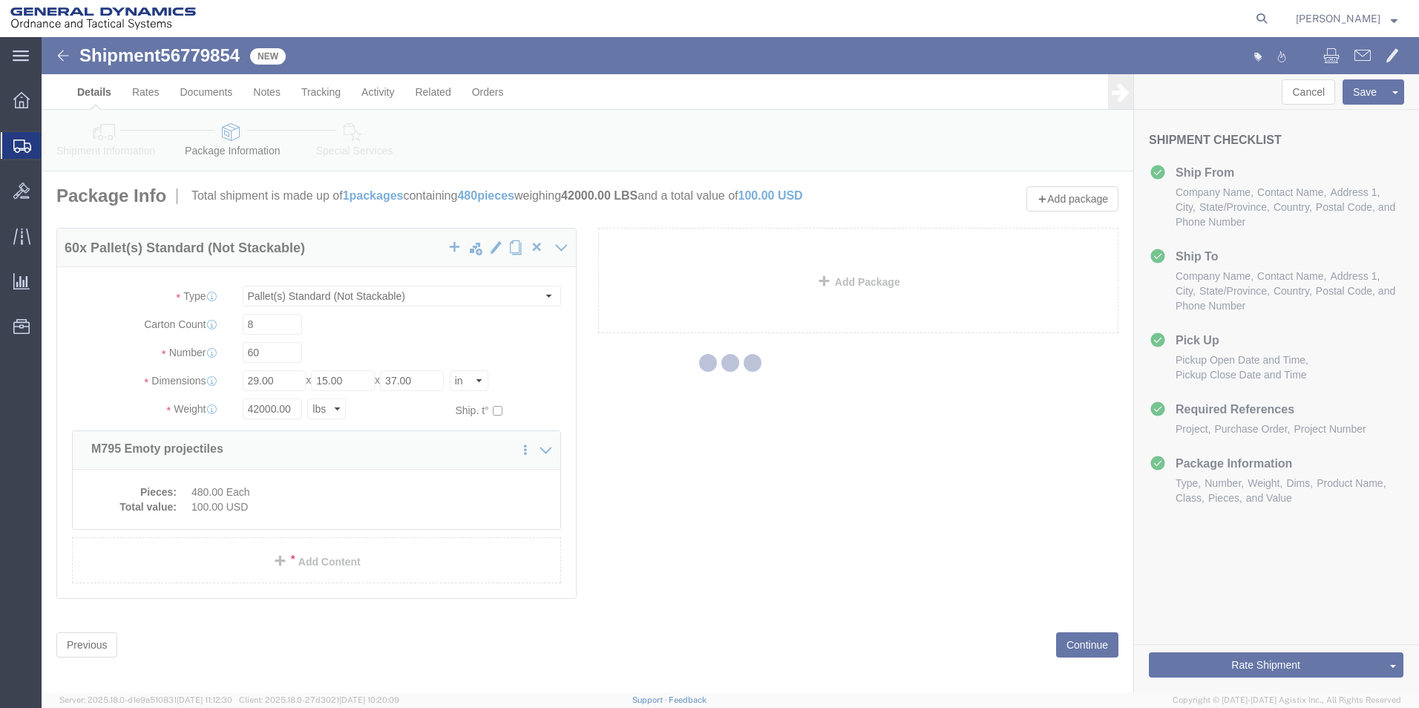
select select
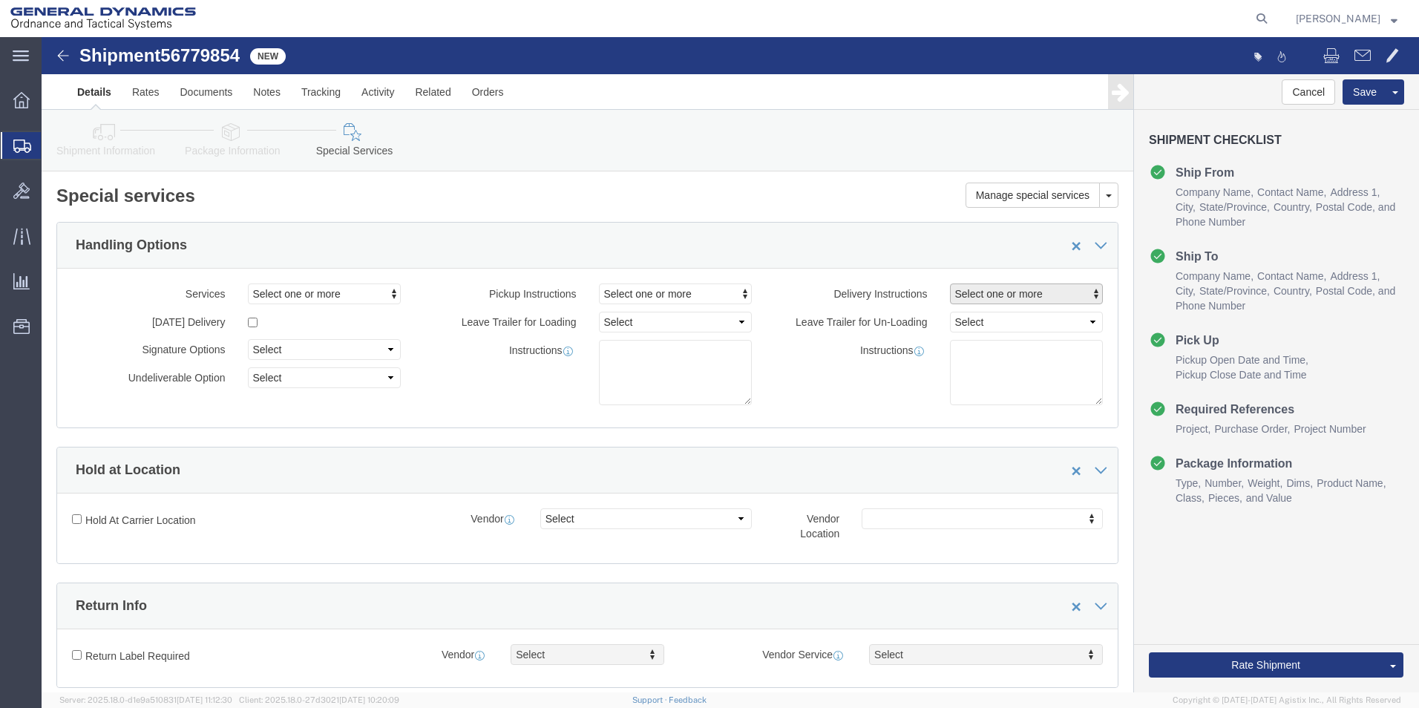
click span "button"
click div "Instructions"
click textarea
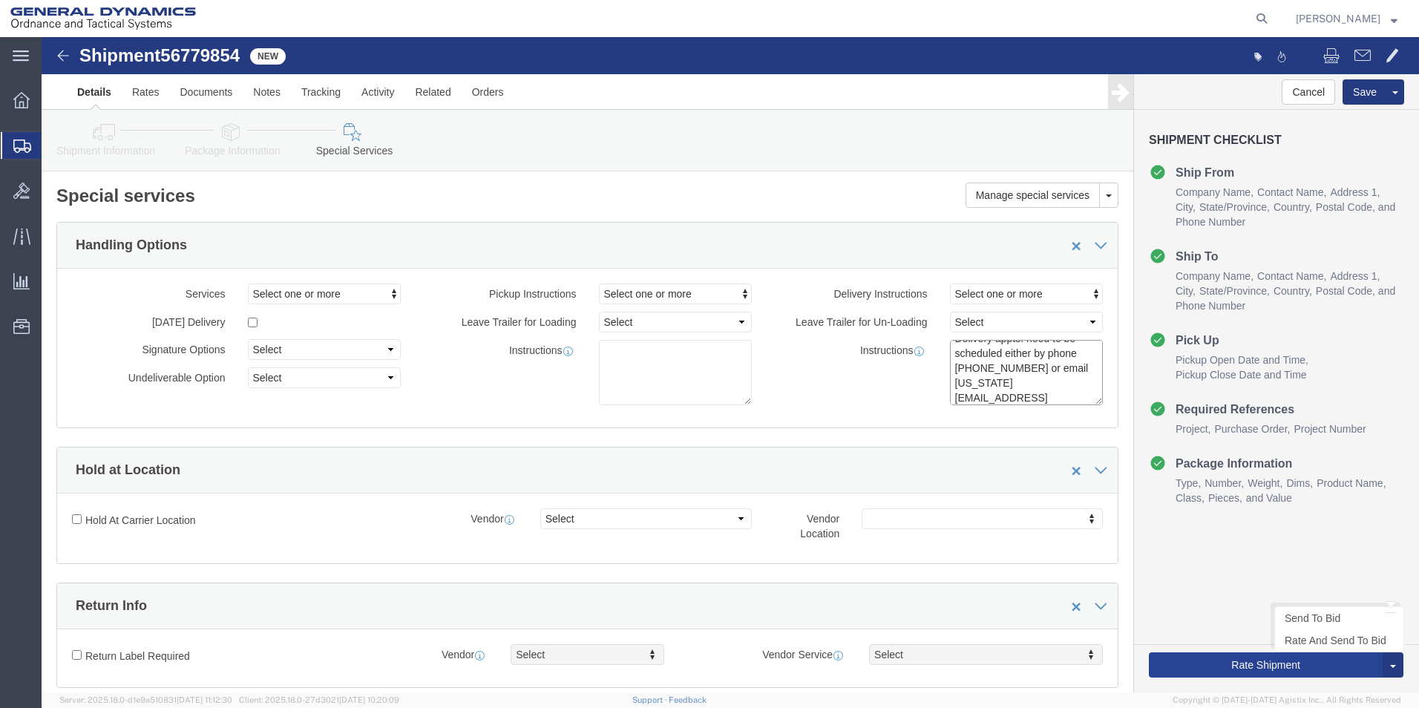
type textarea "Delivery appts. need to be scheduled either by phone [PHONE_NUMBER] or email [U…"
click button "Rate Shipment"
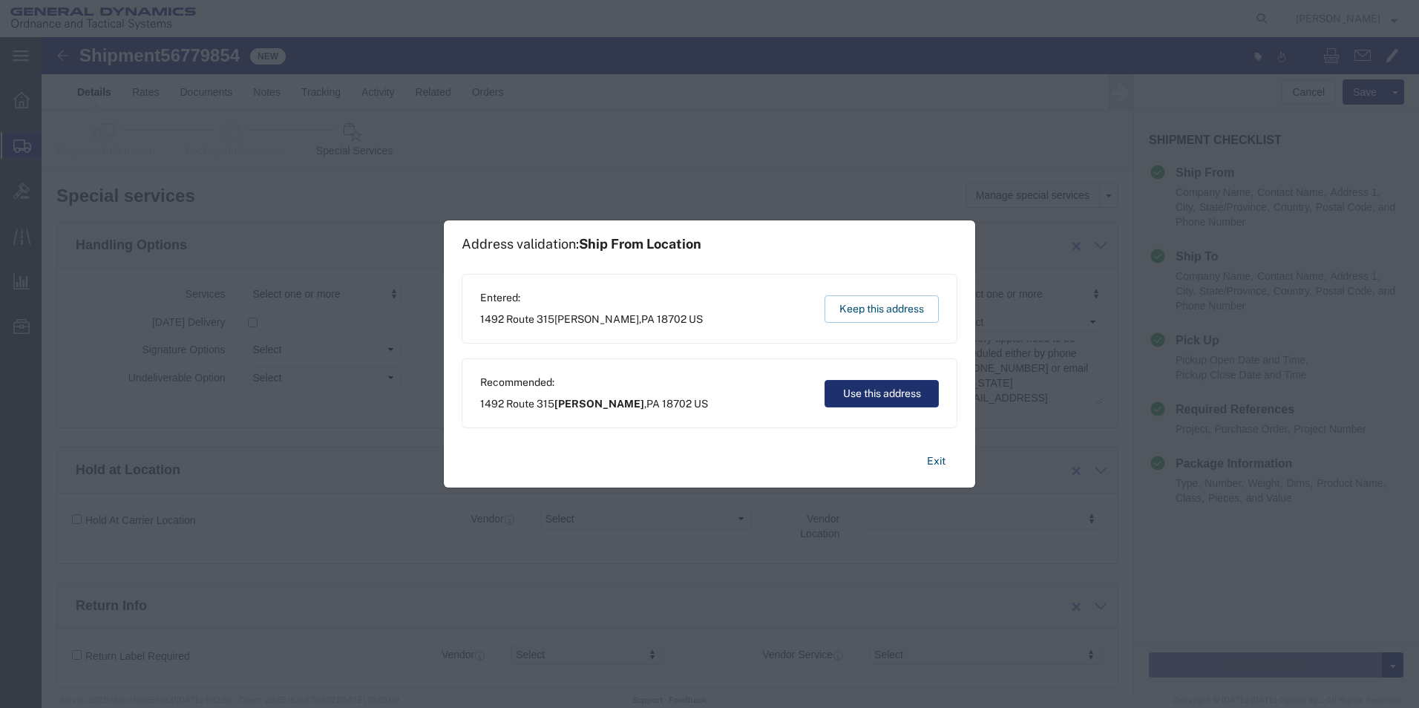
click at [848, 395] on button "Use this address" at bounding box center [882, 393] width 114 height 27
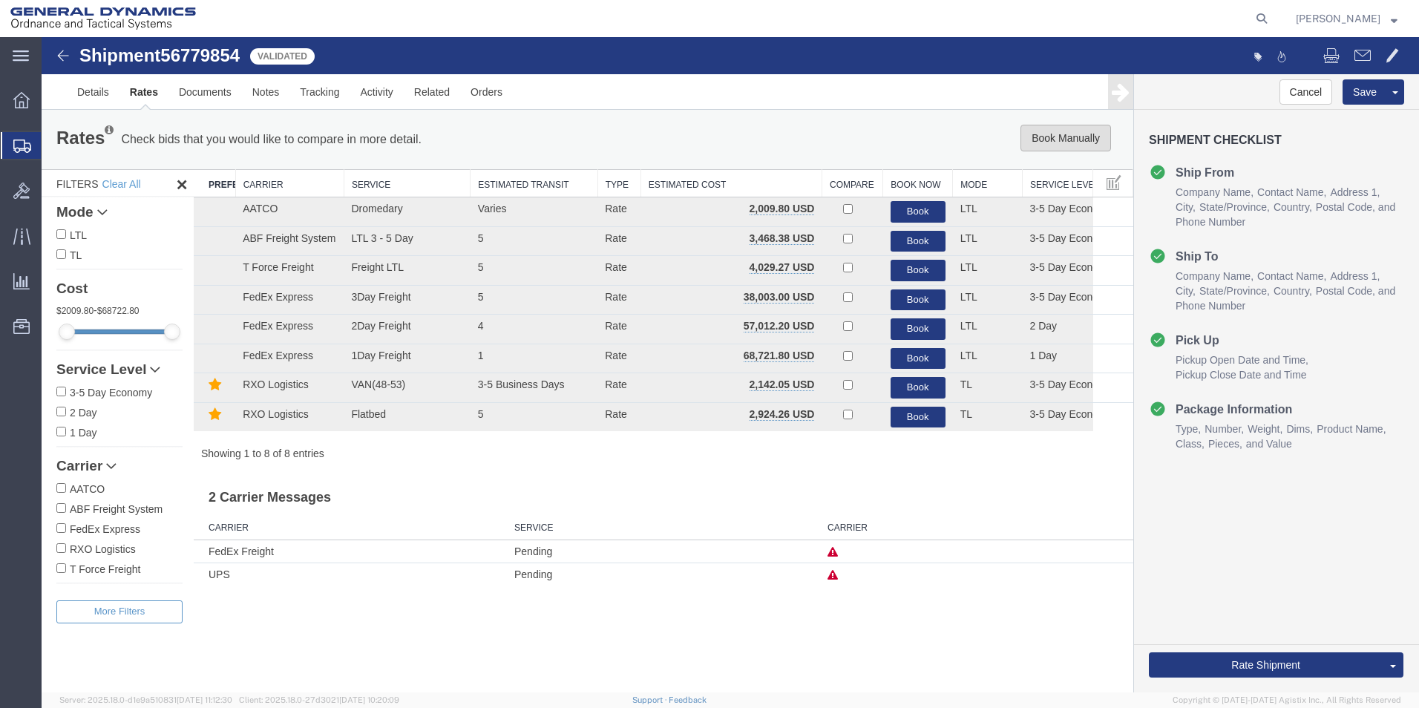
click at [1072, 138] on button "Book Manually" at bounding box center [1066, 138] width 91 height 27
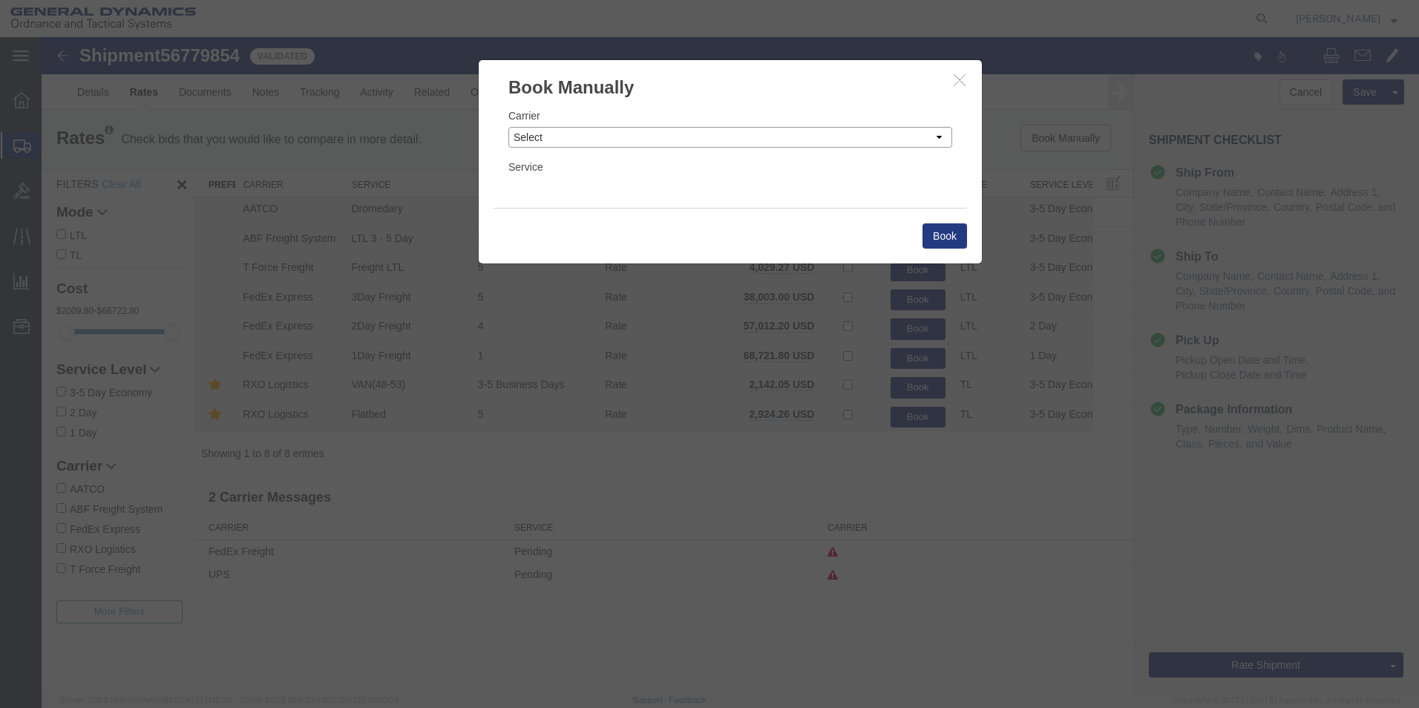
click at [941, 134] on select "Select Add New Carrier (and default service) AATCO ABF Freight System FedEx Cus…" at bounding box center [730, 137] width 444 height 21
select select "ADD_NEW_CARRIER"
click at [508, 127] on select "Select Add New Carrier (and default service) AATCO ABF Freight System FedEx Cus…" at bounding box center [730, 137] width 444 height 21
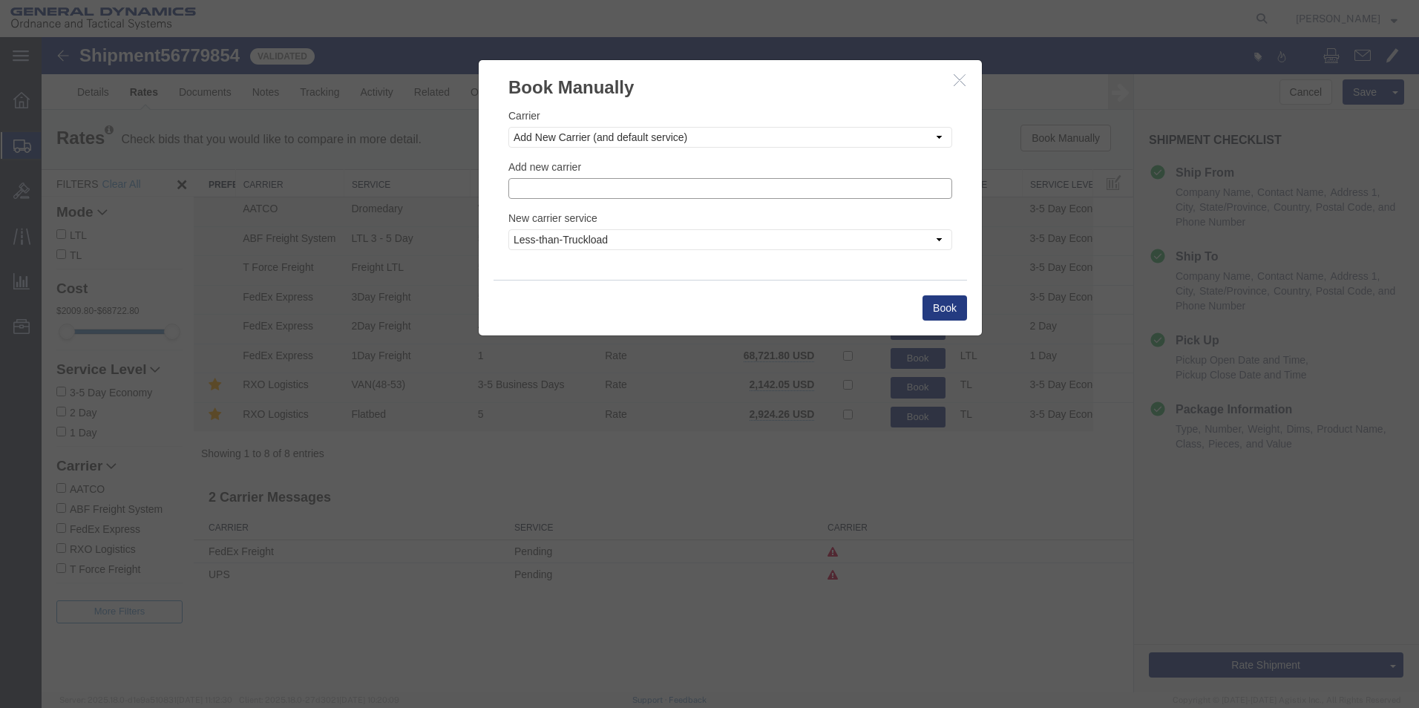
click at [554, 188] on input "text" at bounding box center [730, 188] width 444 height 21
click at [563, 238] on p "Steel Lion LLC" at bounding box center [730, 232] width 425 height 12
type input "Steel Lion LLC"
click at [940, 240] on select "Less-than-Truckload Truckload Ocean Standard Rail Air" at bounding box center [730, 239] width 444 height 21
select select "TL"
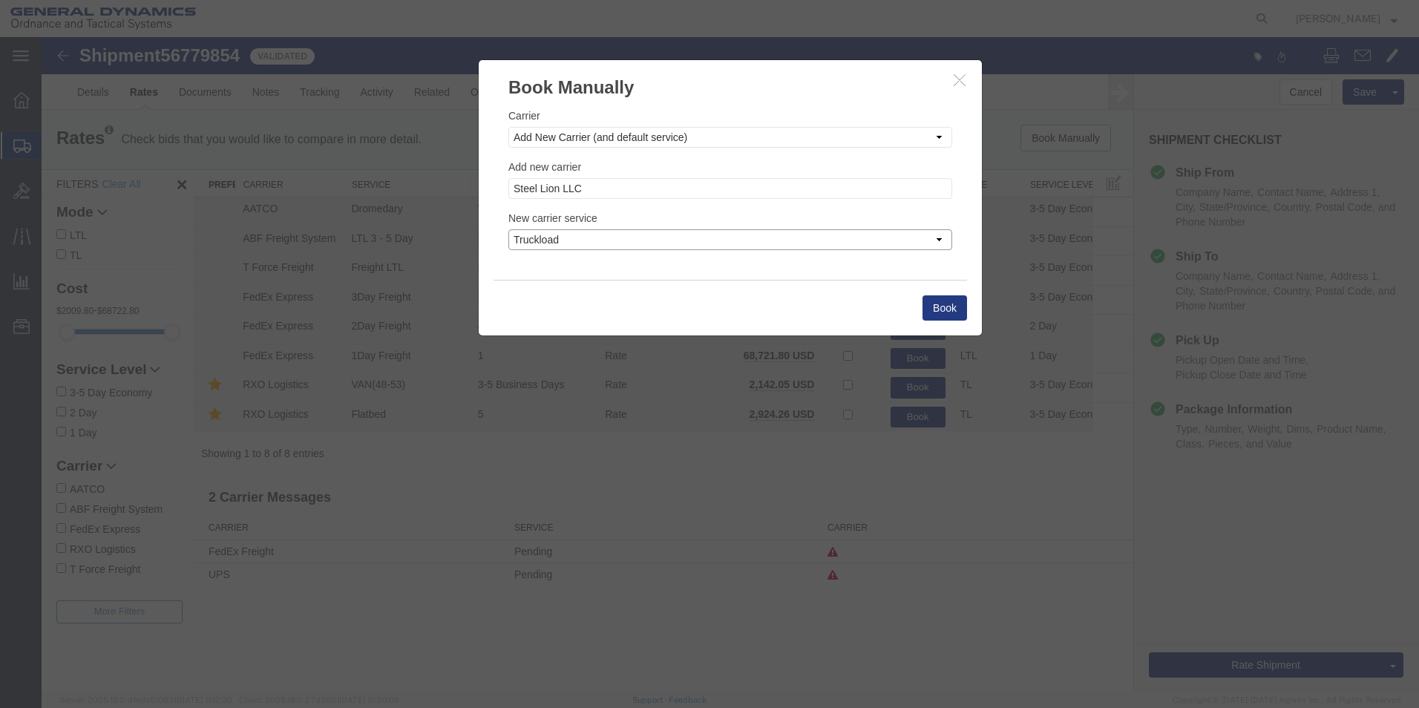
click at [508, 229] on select "Less-than-Truckload Truckload Ocean Standard Rail Air" at bounding box center [730, 239] width 444 height 21
click at [942, 306] on button "Book" at bounding box center [945, 307] width 45 height 25
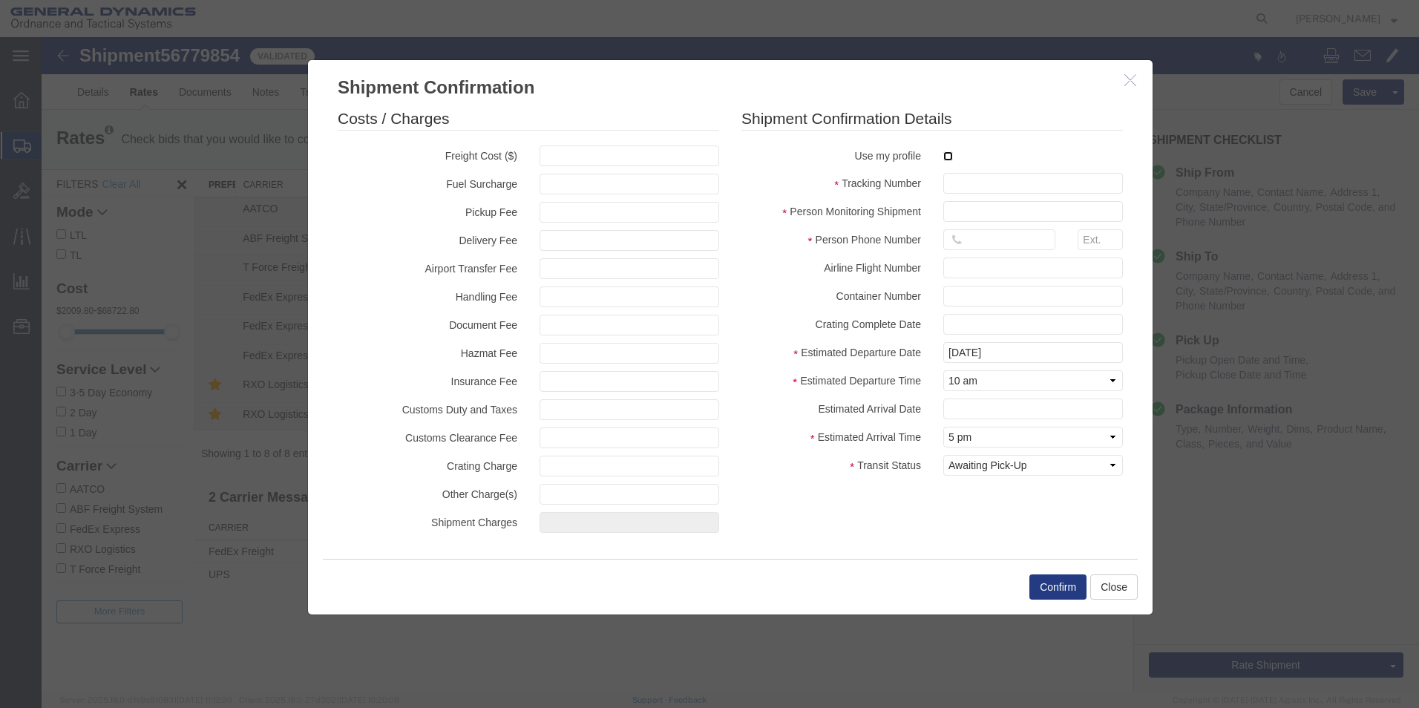
click at [948, 155] on input "checkbox" at bounding box center [948, 156] width 10 height 10
checkbox input "true"
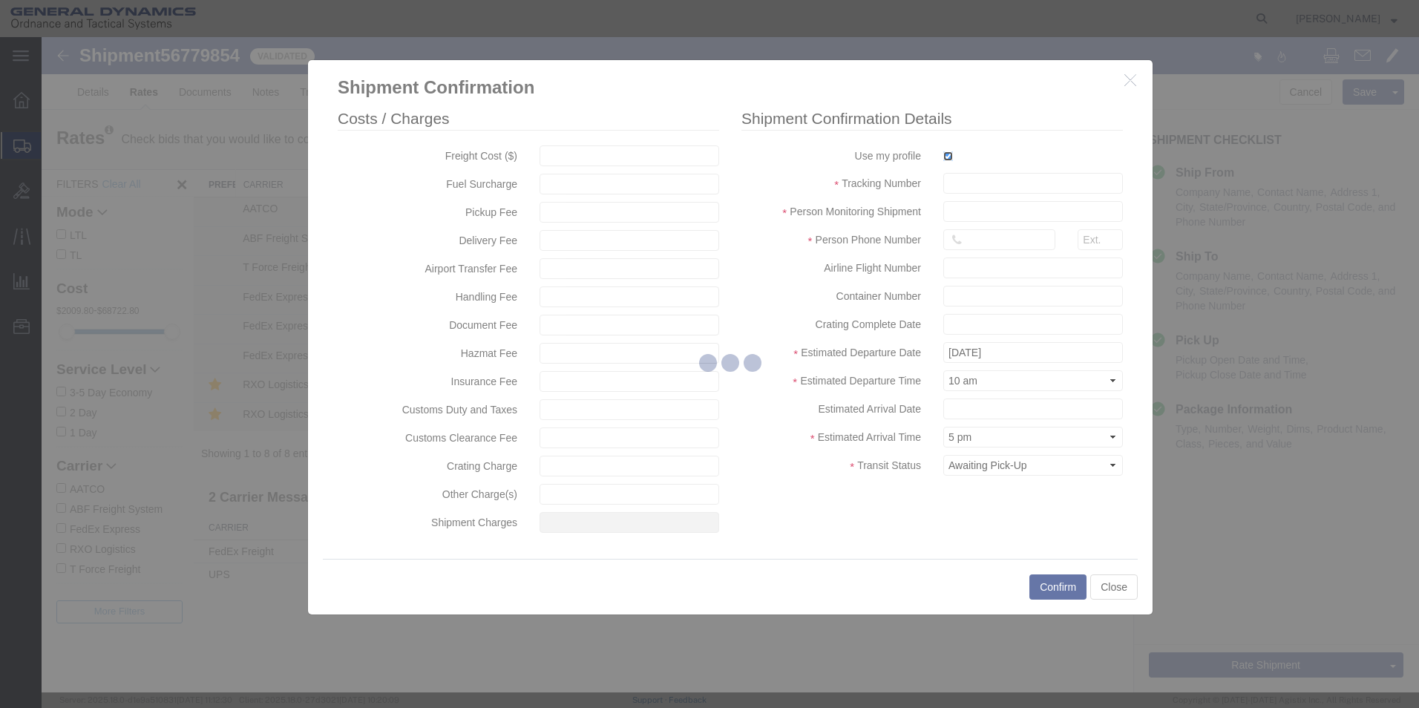
type input "[PERSON_NAME]"
type input "5709087062"
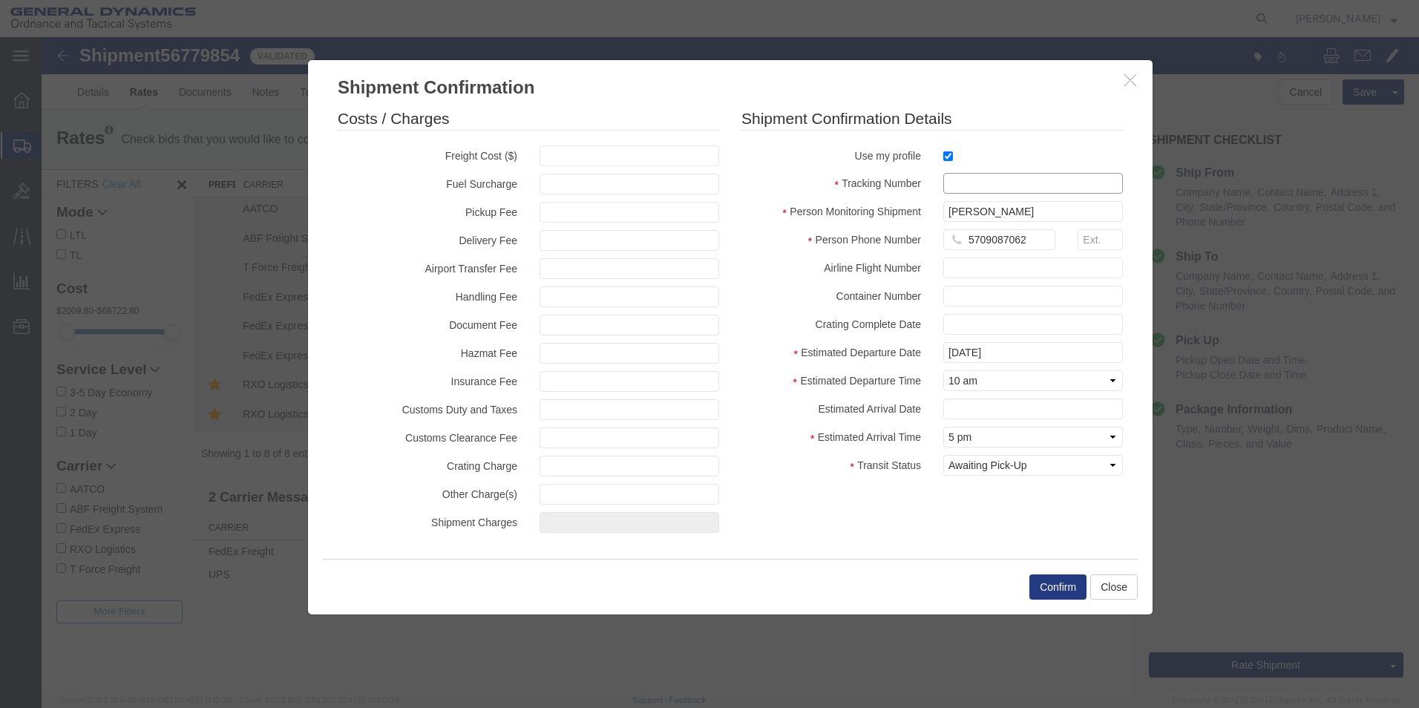
click at [967, 182] on input "text" at bounding box center [1033, 183] width 180 height 21
type input "56779854"
click at [1052, 591] on button "Confirm" at bounding box center [1057, 586] width 57 height 25
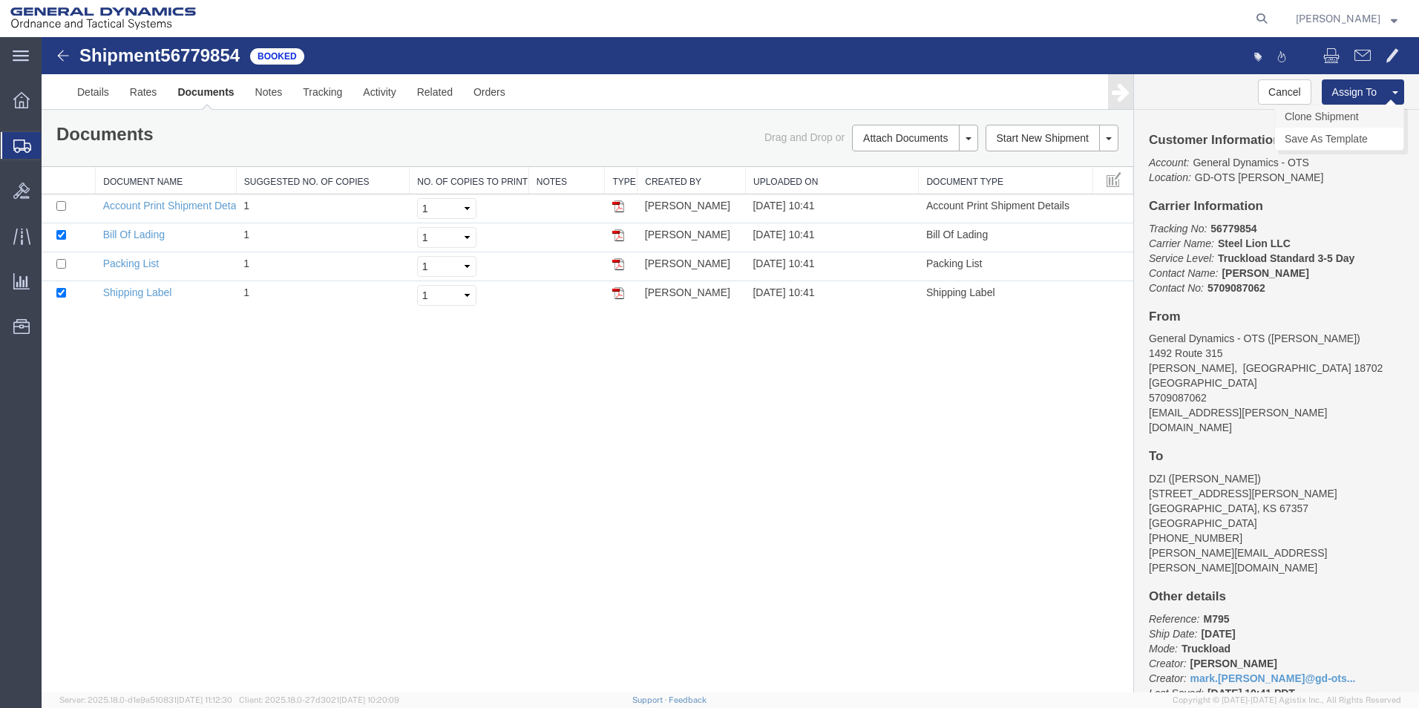
click at [1343, 114] on link "Clone Shipment" at bounding box center [1339, 116] width 128 height 22
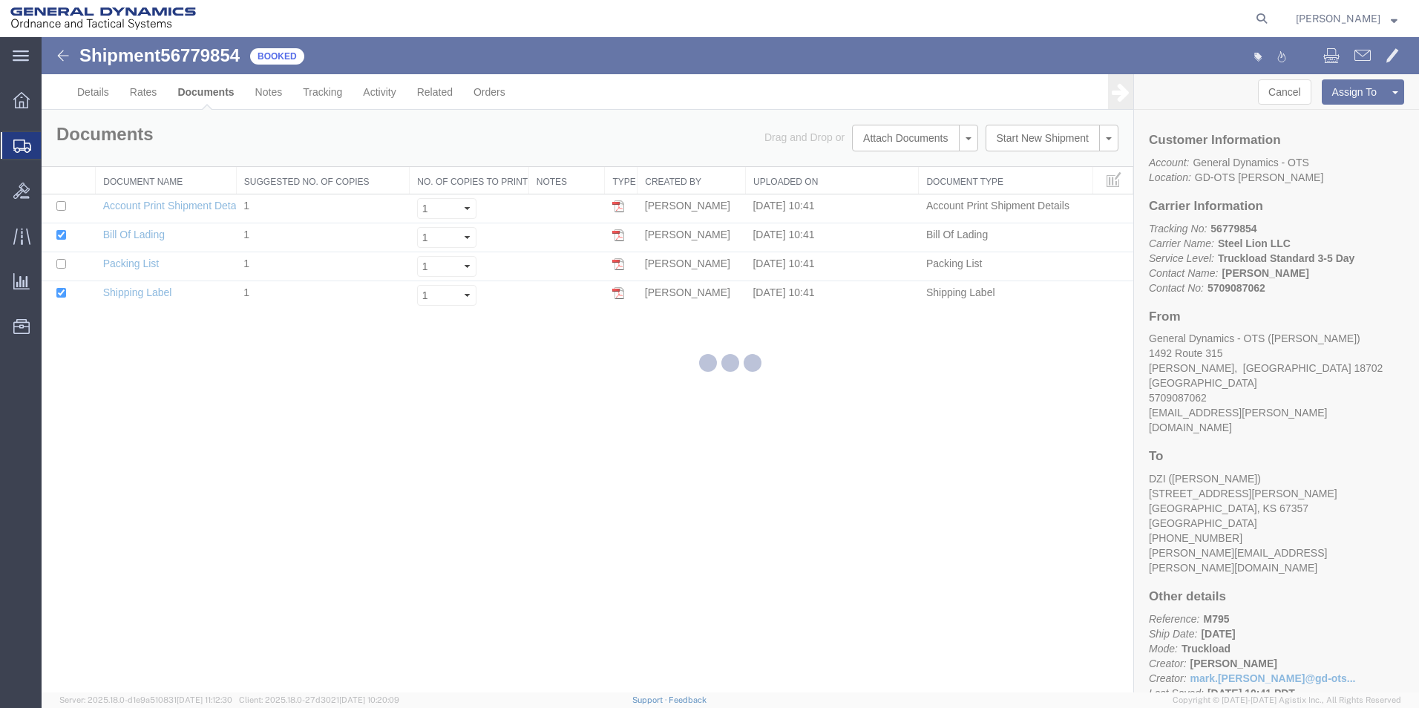
select select "42193"
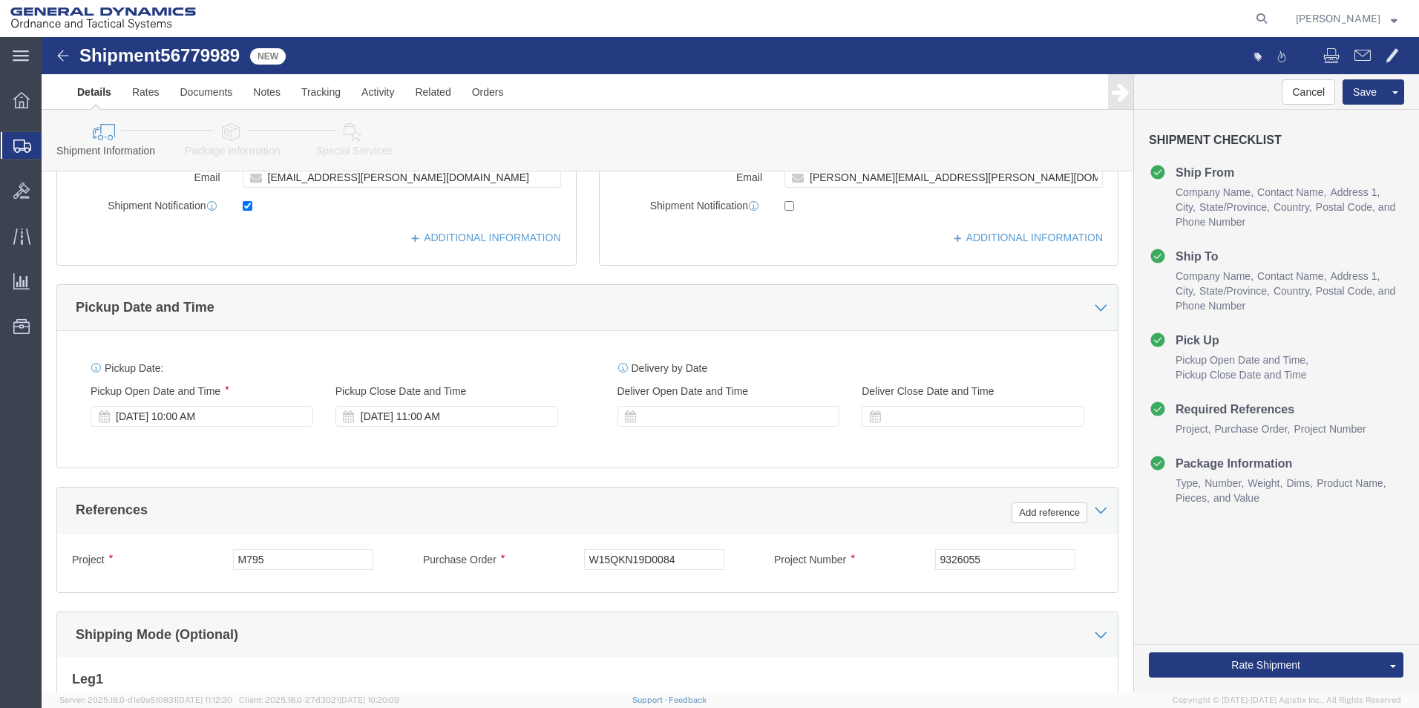
scroll to position [393, 0]
click div "[DATE] 10:00 AM"
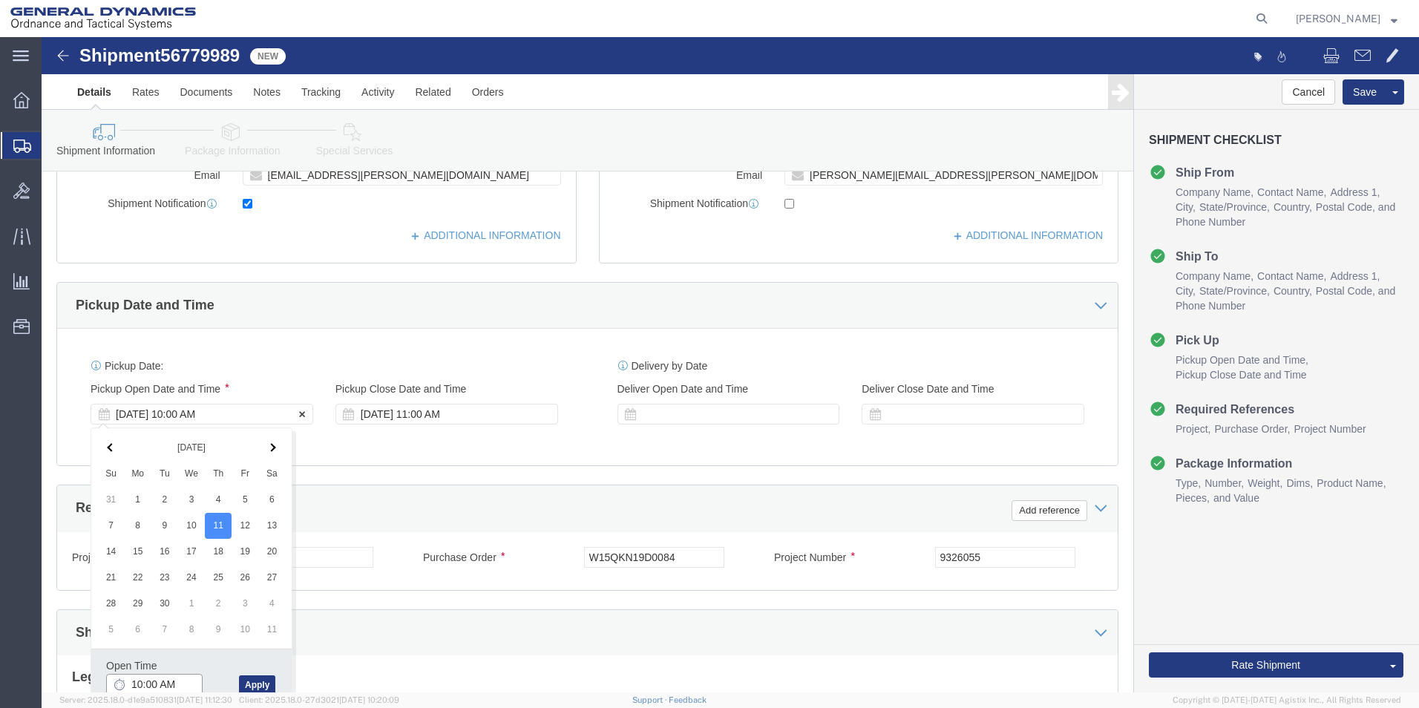
scroll to position [396, 0]
type input "11:00 AM"
click button "Apply"
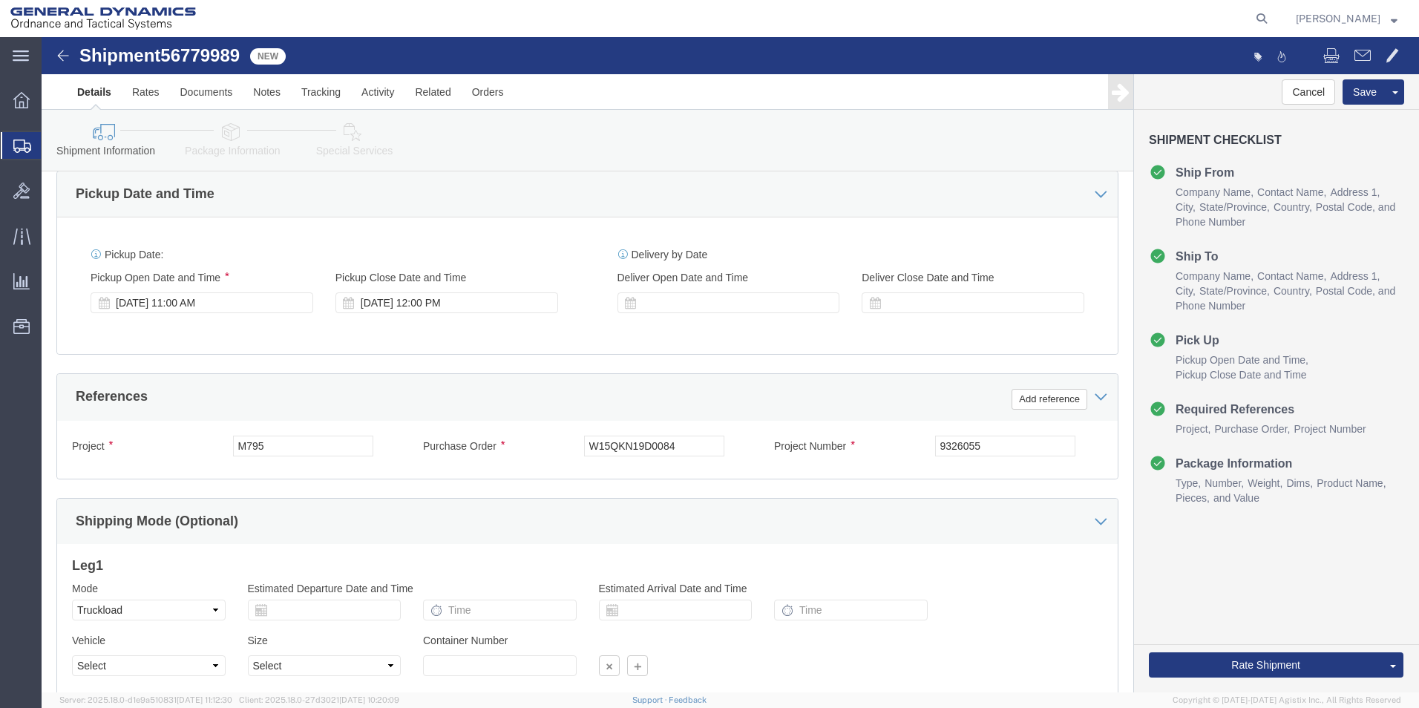
scroll to position [619, 0]
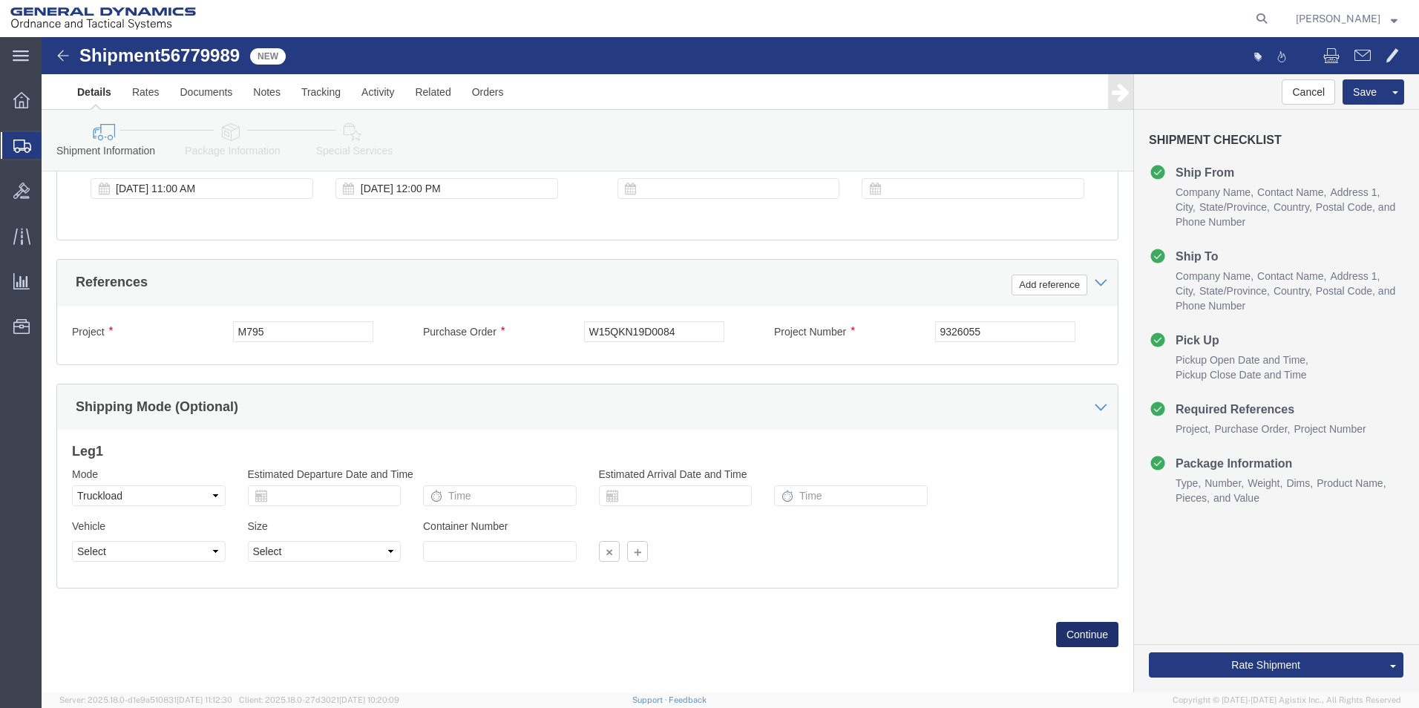
click button "Continue"
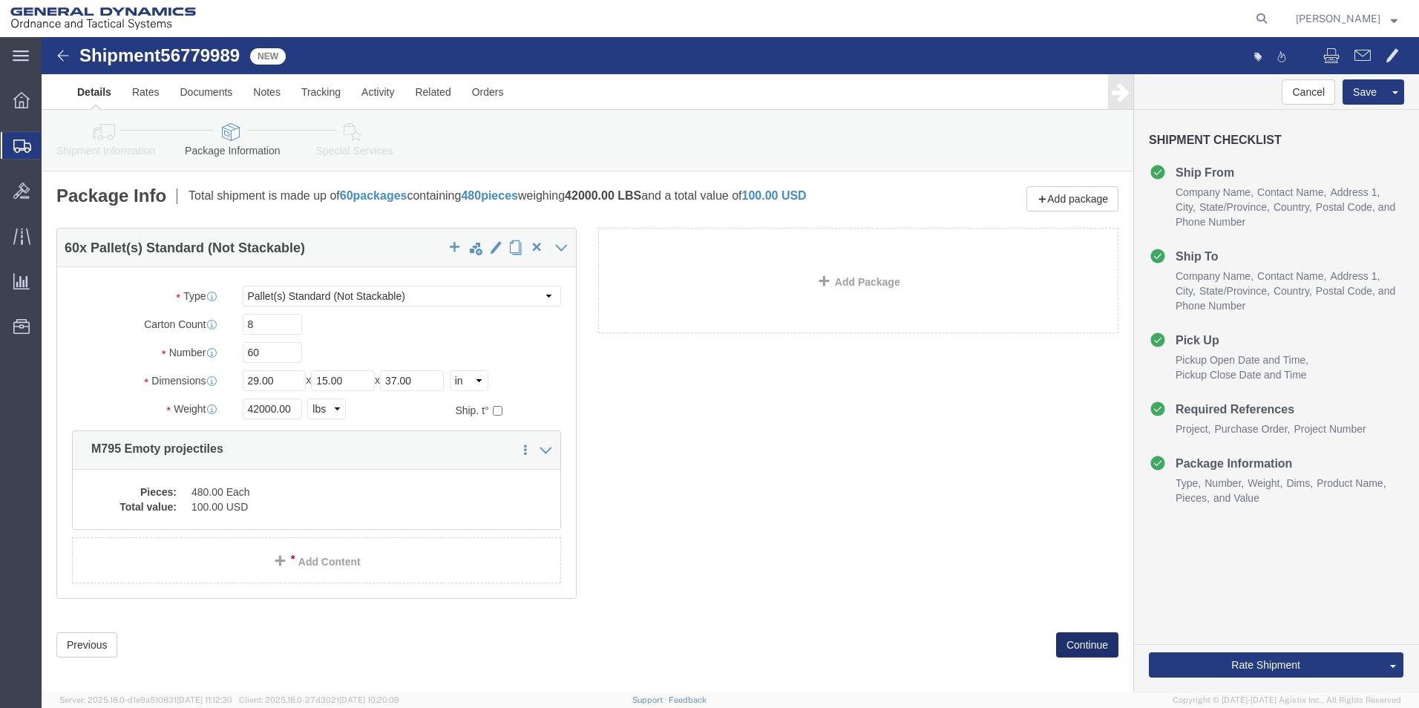
click button "Continue"
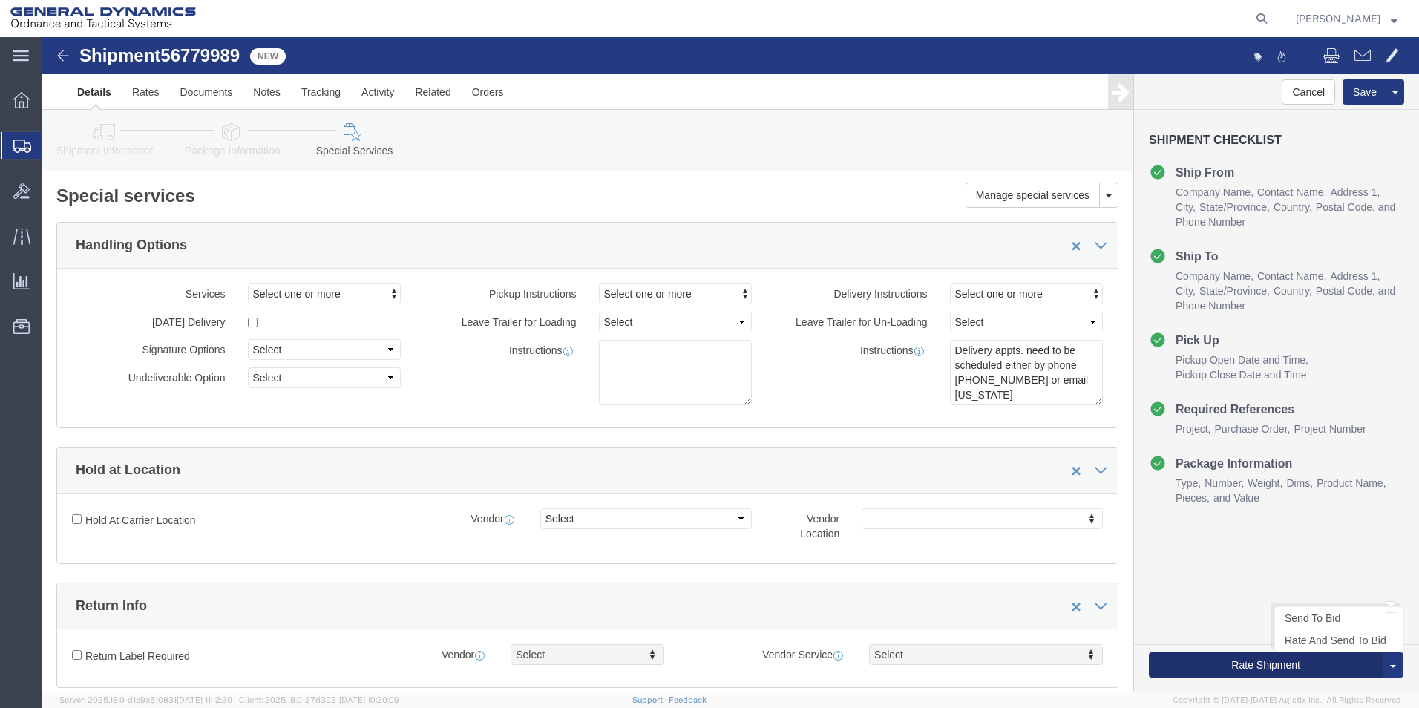
click button "Rate Shipment"
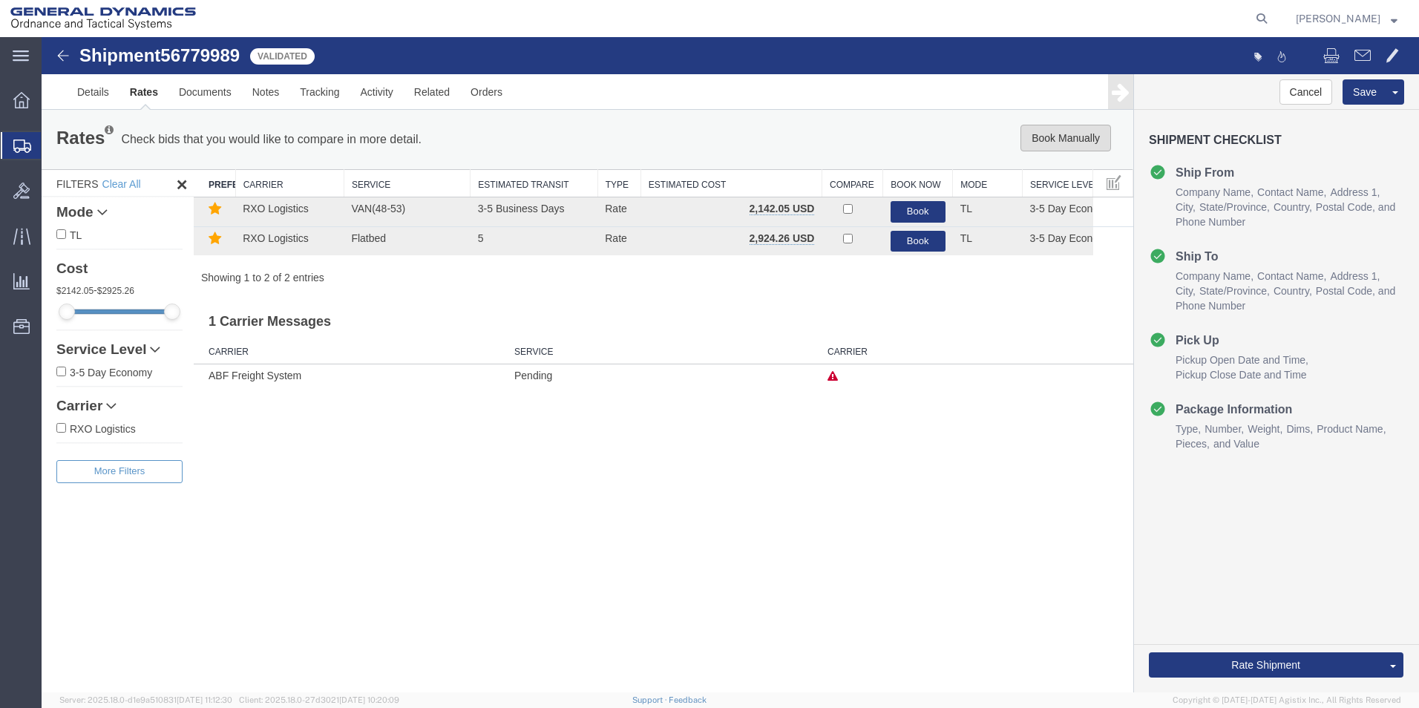
click at [1067, 134] on button "Book Manually" at bounding box center [1066, 138] width 91 height 27
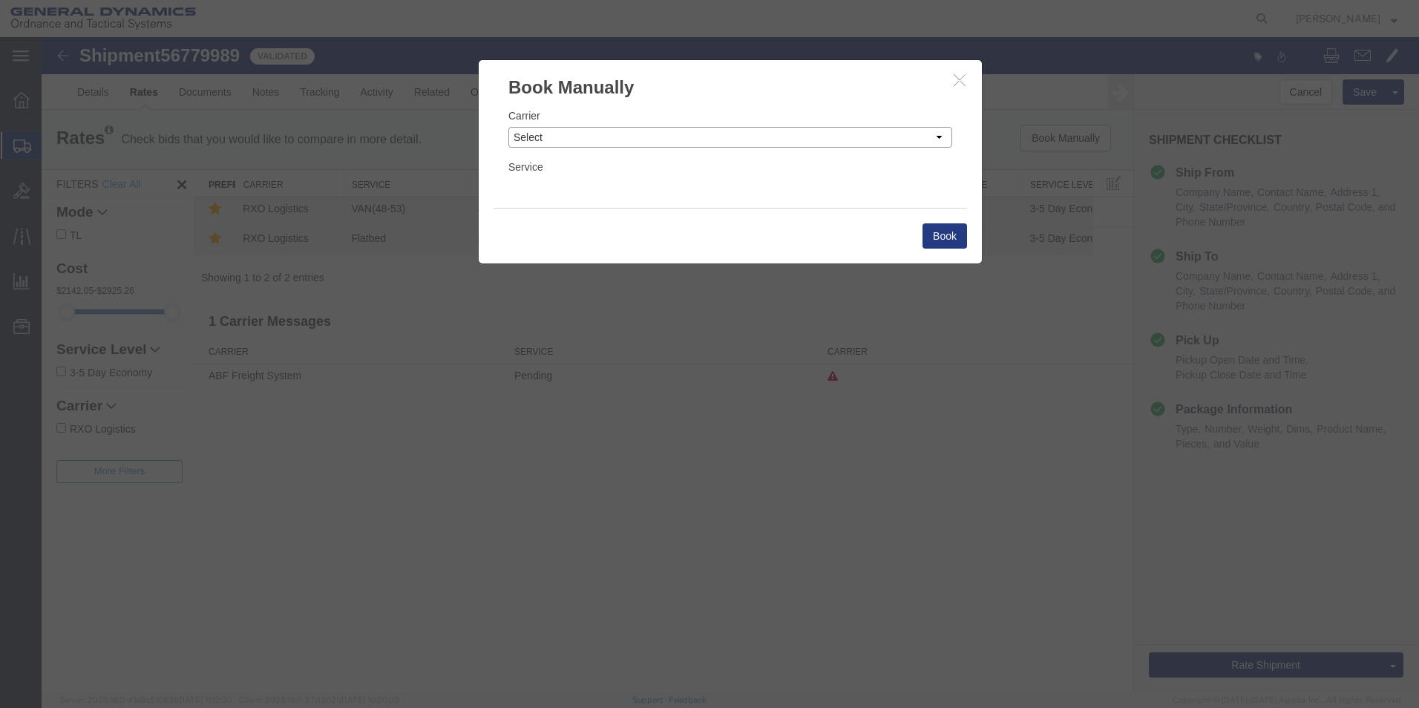
click at [939, 137] on select "Select Add New Carrier (and default service) AATCO ABF Freight System FedEx Cus…" at bounding box center [730, 137] width 444 height 21
select select "ADD_NEW_CARRIER"
click at [508, 127] on select "Select Add New Carrier (and default service) AATCO ABF Freight System FedEx Cus…" at bounding box center [730, 137] width 444 height 21
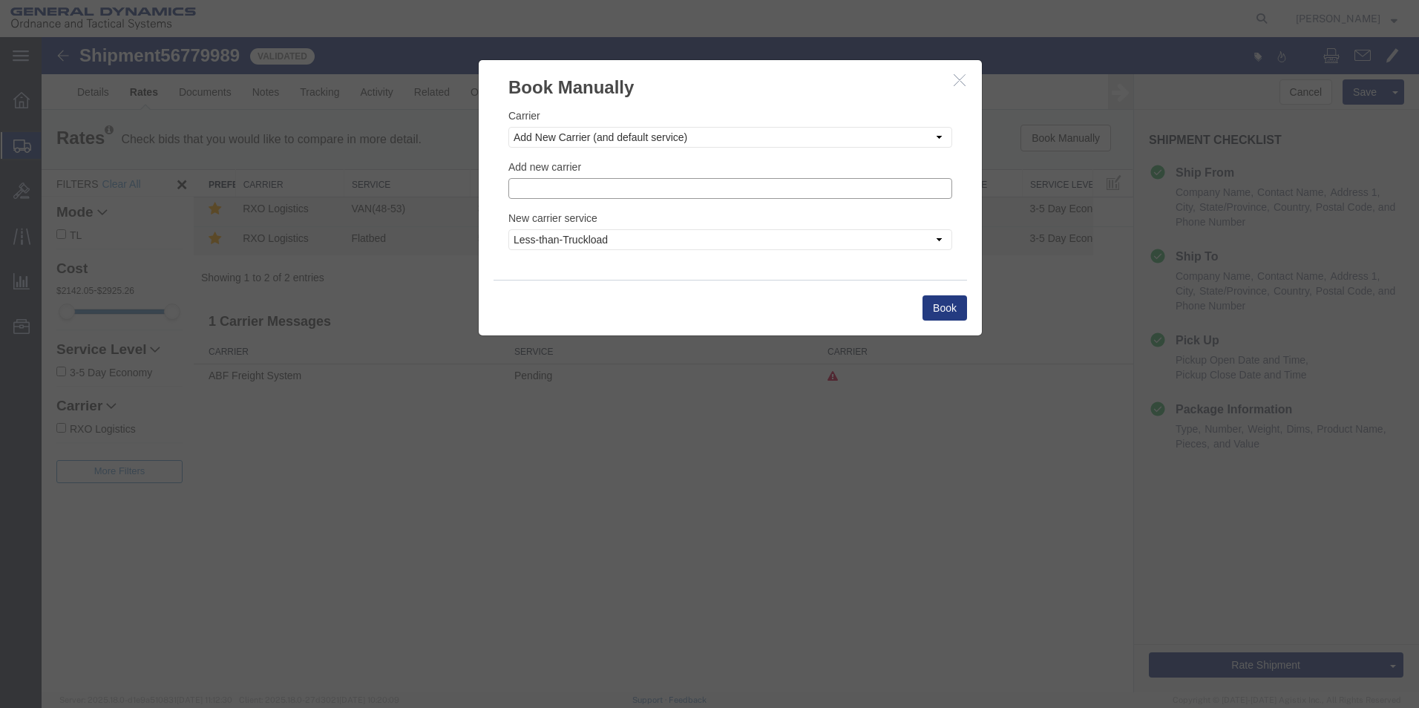
drag, startPoint x: 534, startPoint y: 191, endPoint x: 523, endPoint y: 246, distance: 56.2
click at [534, 190] on input "text" at bounding box center [730, 188] width 444 height 21
click at [562, 234] on p "Steel Lion LLC" at bounding box center [730, 232] width 425 height 12
type input "Steel Lion LLC"
click at [939, 237] on select "Less-than-Truckload Truckload Ocean Standard Rail Air" at bounding box center [730, 239] width 444 height 21
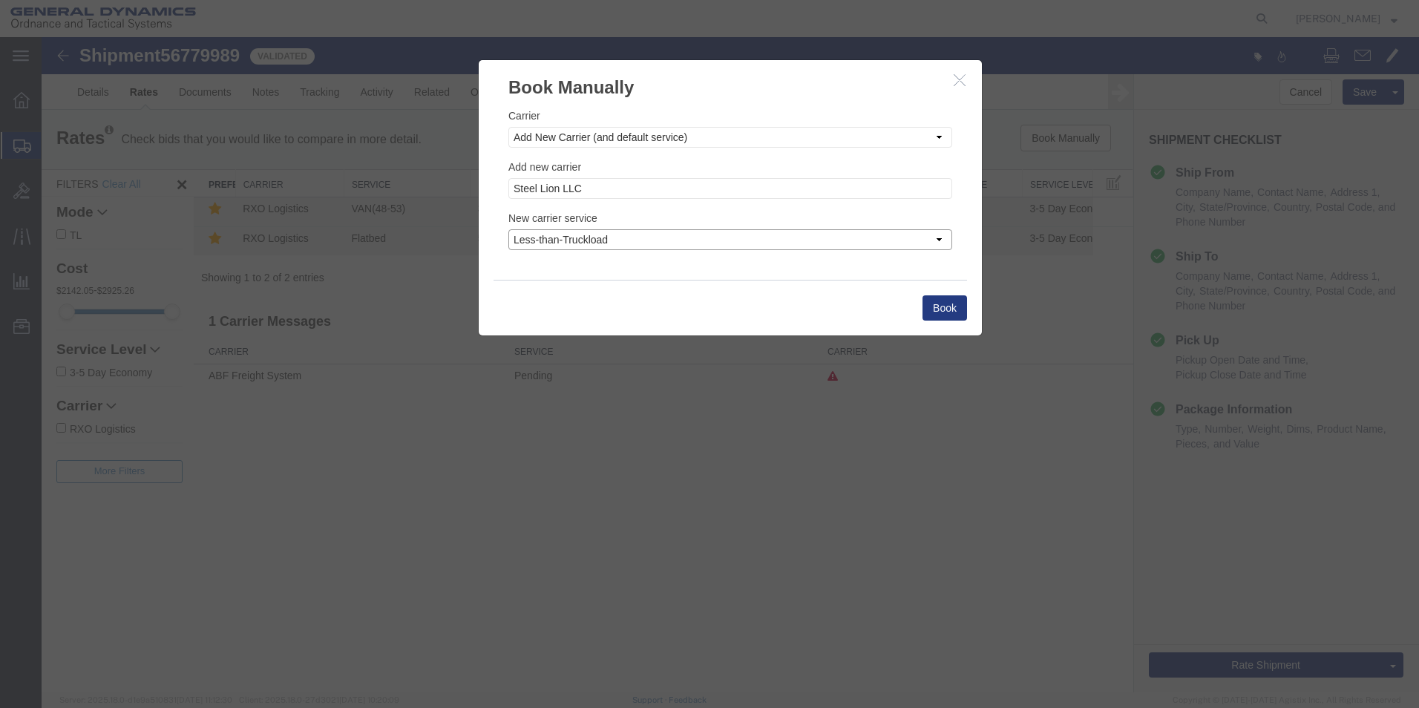
select select "TL"
click at [508, 229] on select "Less-than-Truckload Truckload Ocean Standard Rail Air" at bounding box center [730, 239] width 444 height 21
click at [940, 306] on button "Book" at bounding box center [945, 307] width 45 height 25
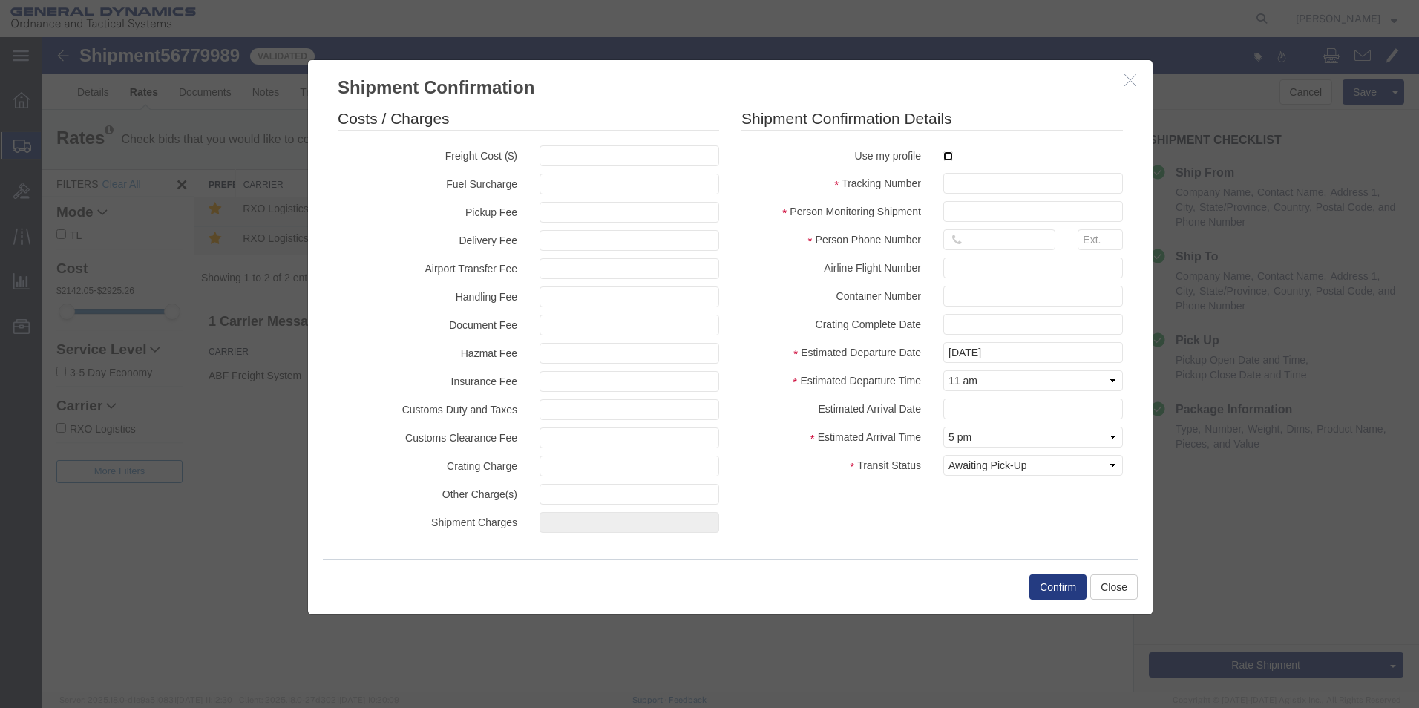
click at [947, 154] on input "checkbox" at bounding box center [948, 156] width 10 height 10
checkbox input "true"
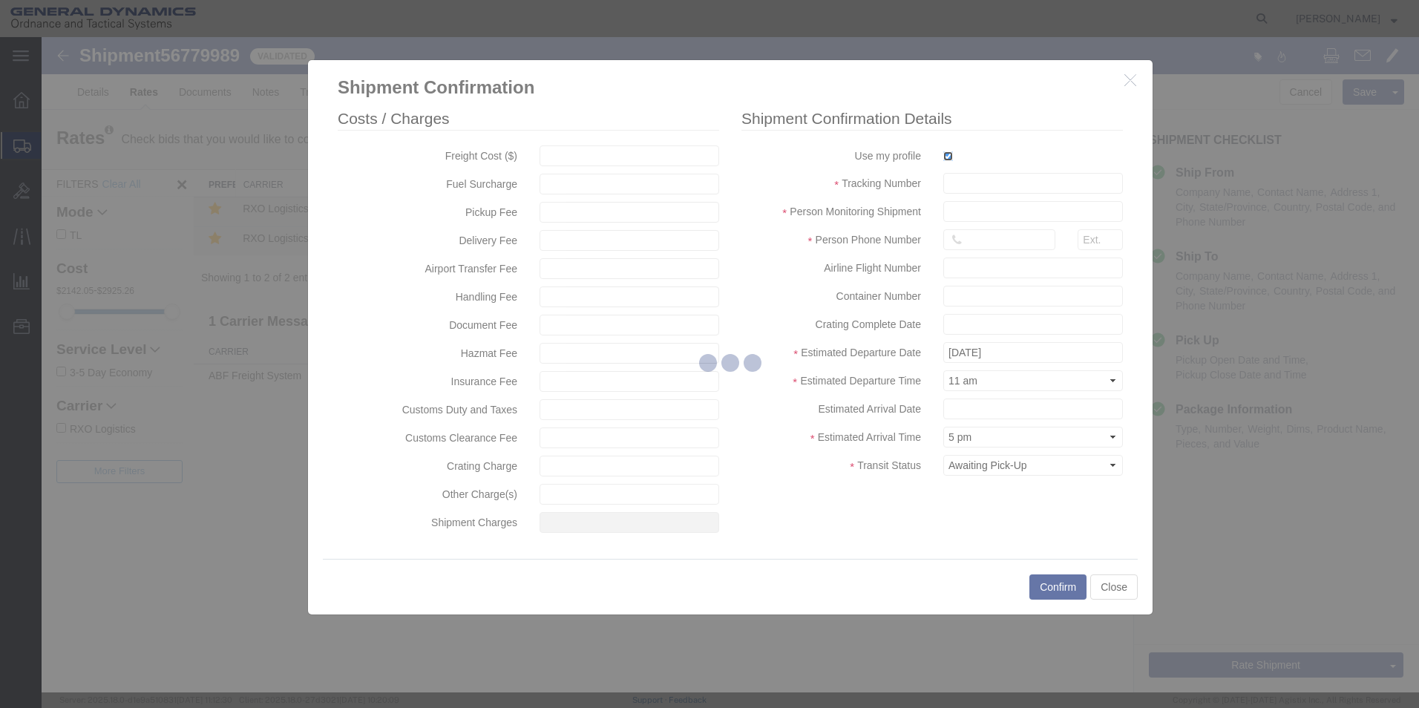
type input "[PERSON_NAME]"
type input "5709087062"
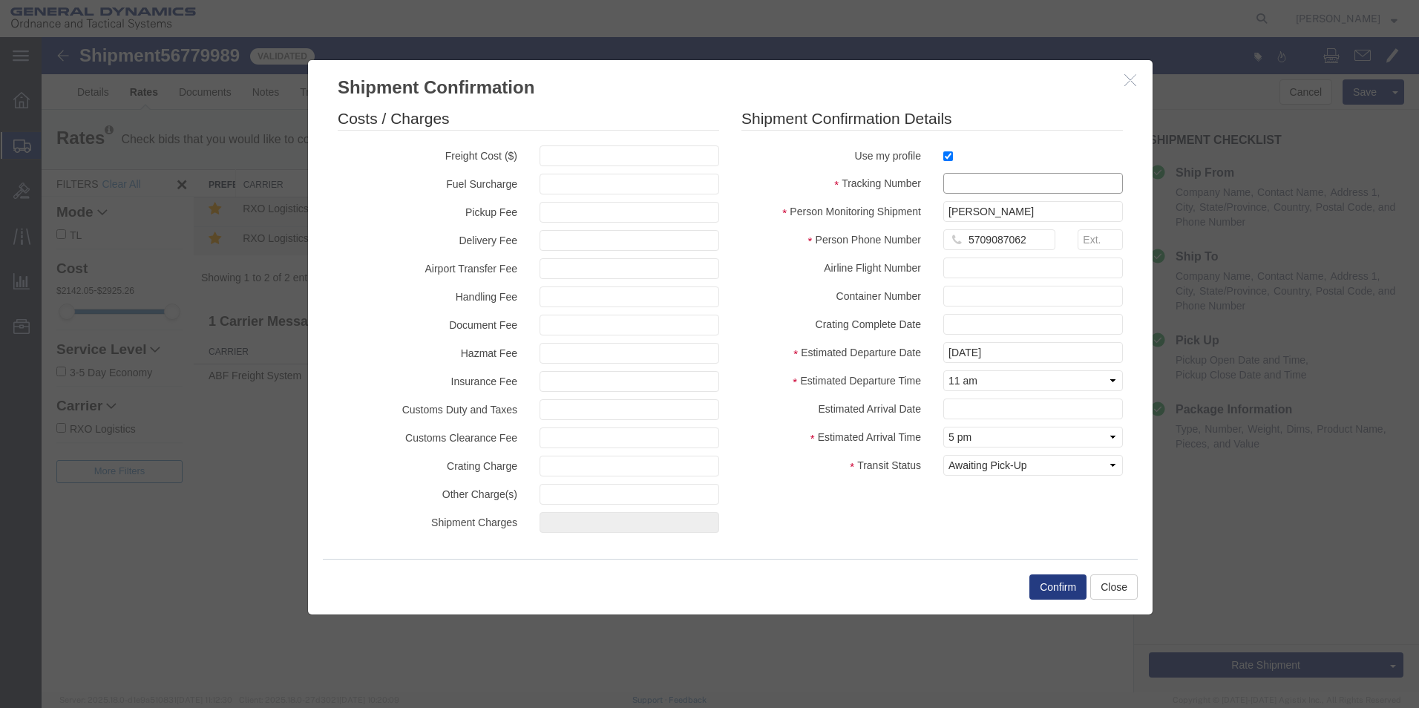
click at [963, 189] on input "text" at bounding box center [1033, 183] width 180 height 21
type input "56779989"
click at [1051, 584] on button "Confirm" at bounding box center [1057, 586] width 57 height 25
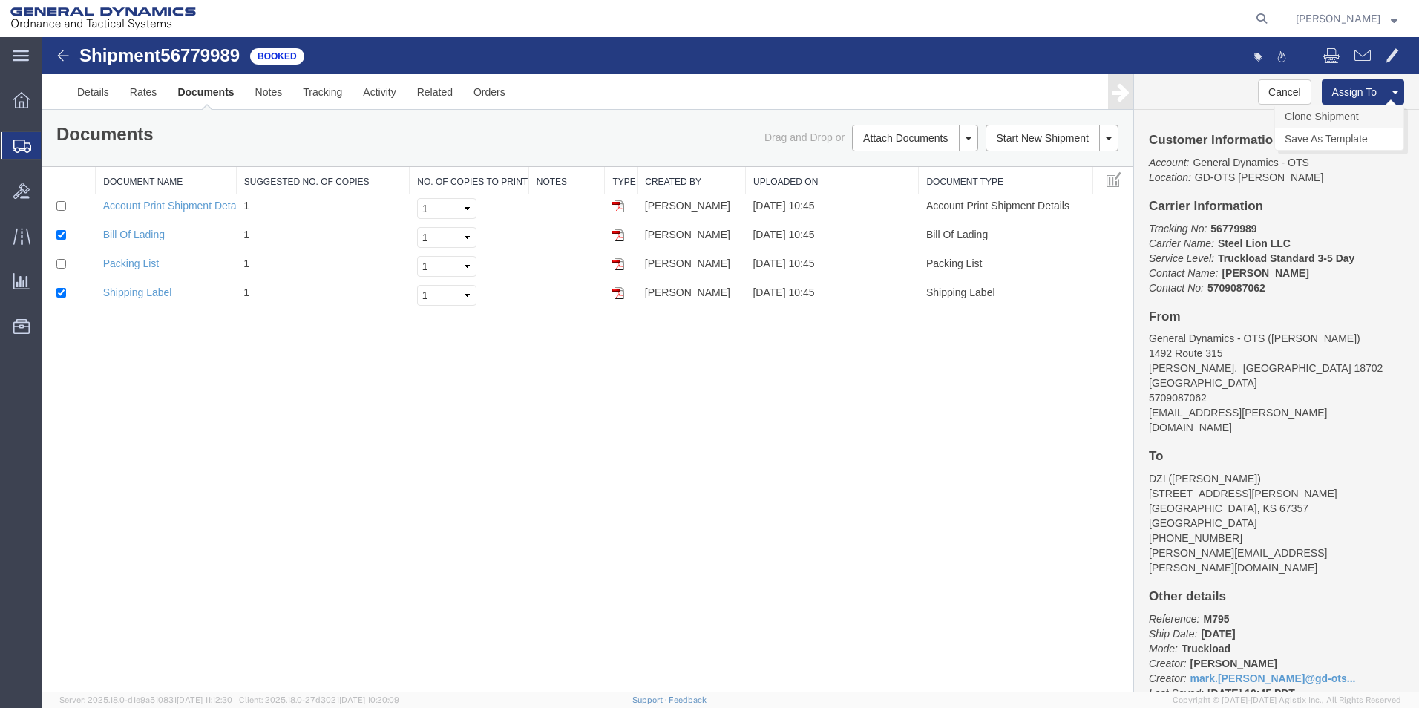
click at [1341, 114] on link "Clone Shipment" at bounding box center [1339, 116] width 128 height 22
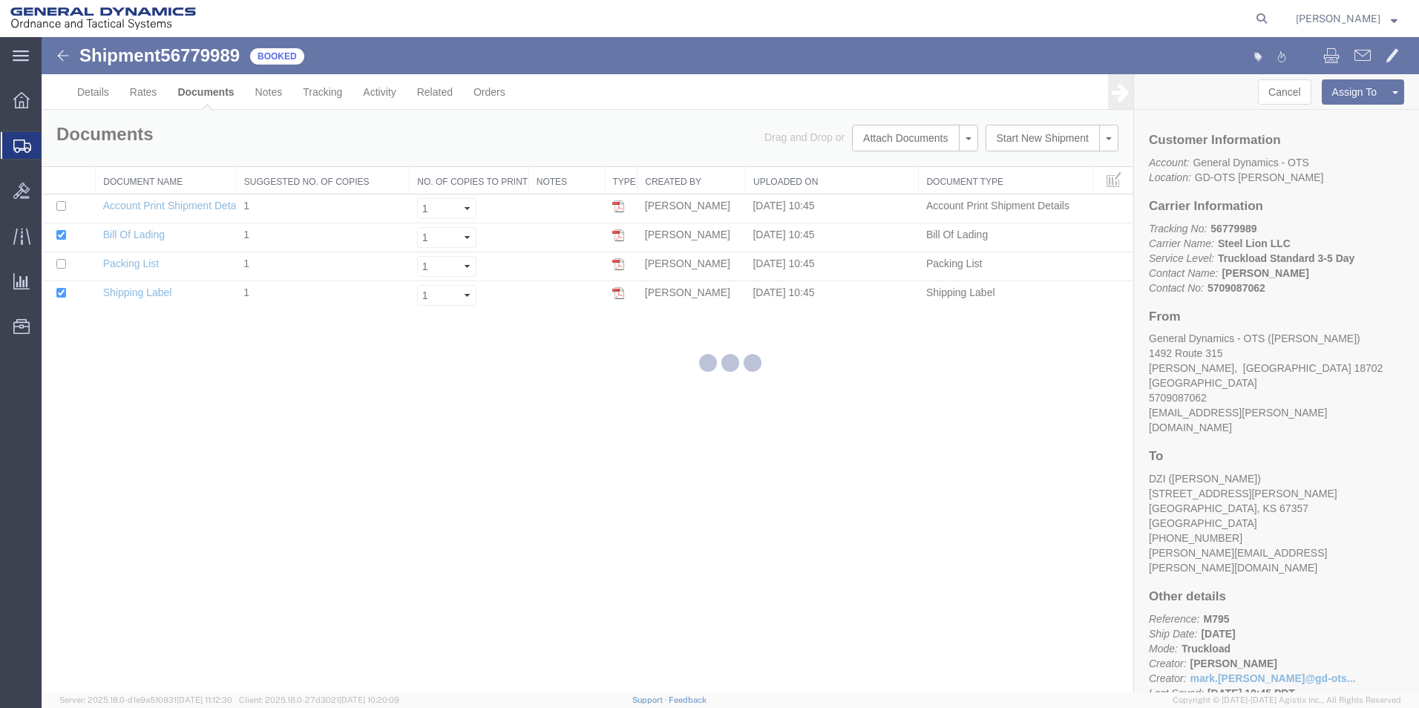
select select "42193"
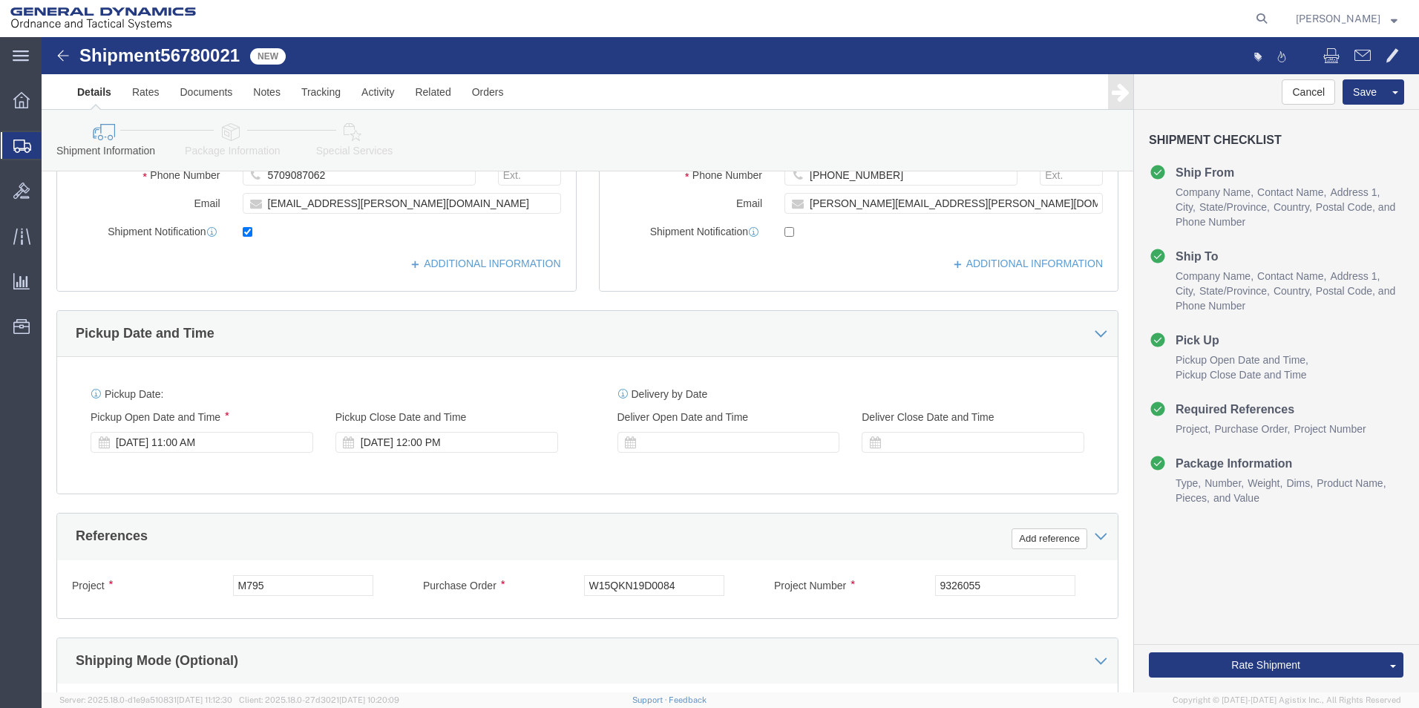
scroll to position [376, 0]
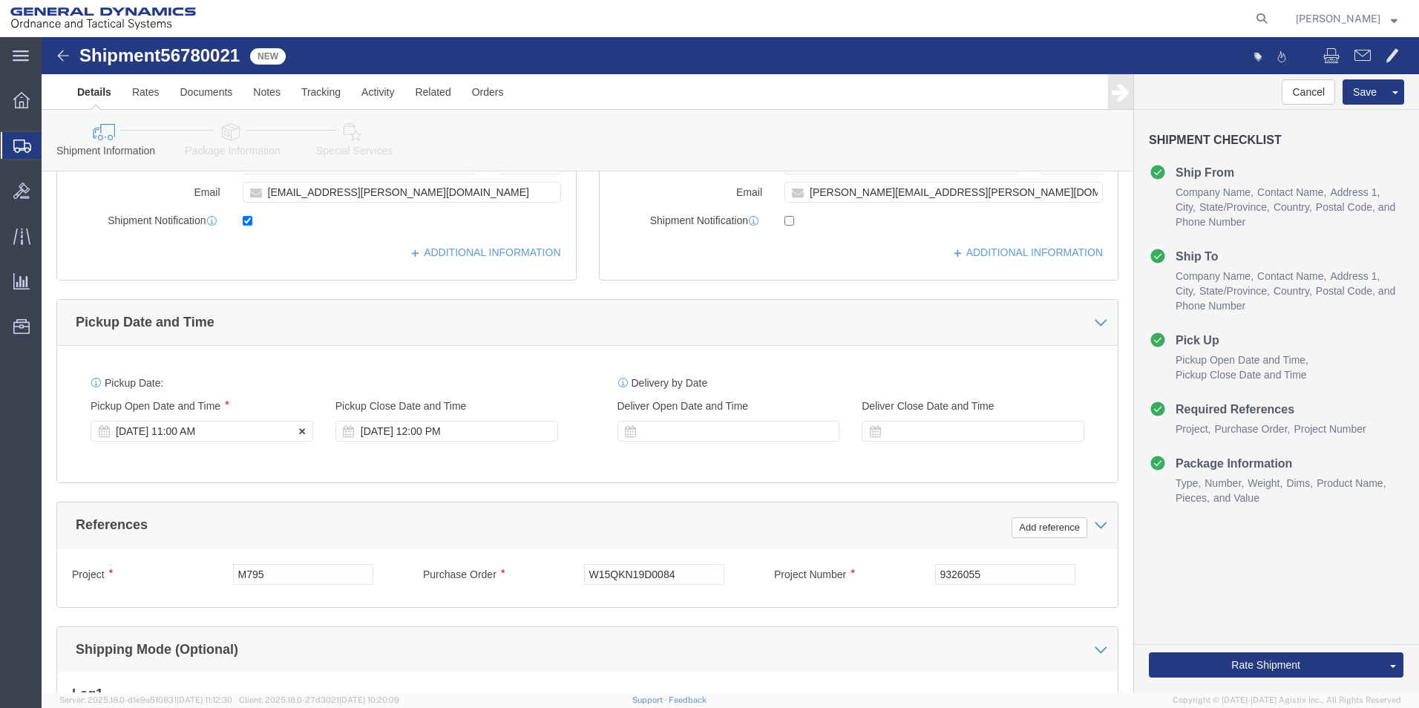
click div "[DATE] 11:00 AM"
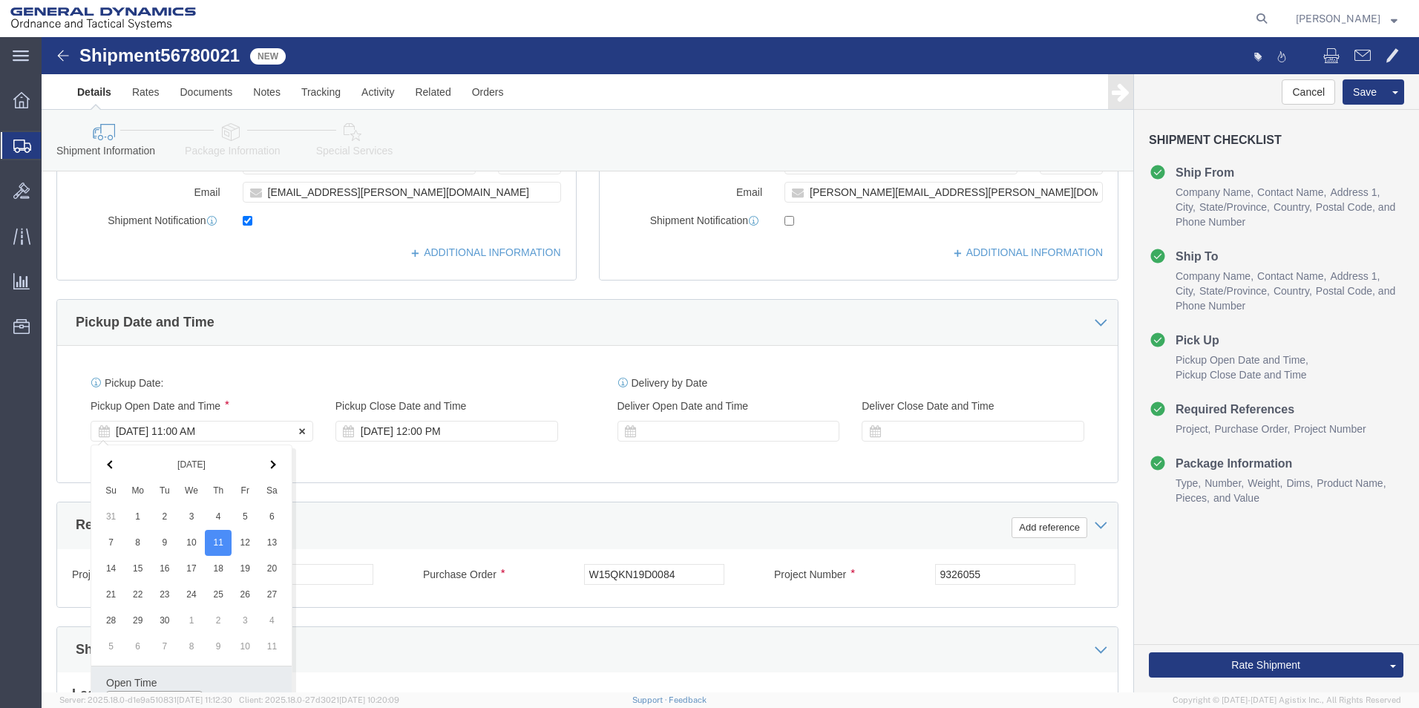
scroll to position [396, 0]
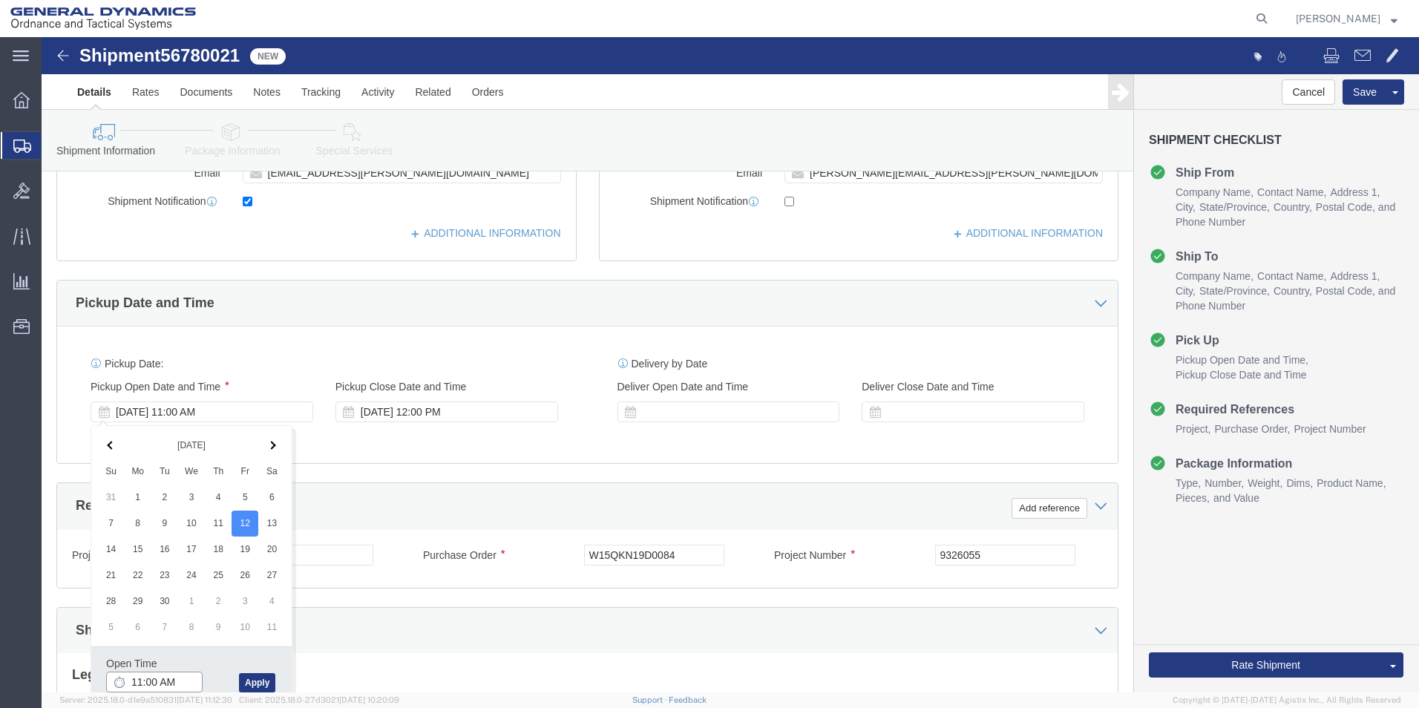
click input "11:00 AM"
type input "9:00 AM"
click button "Apply"
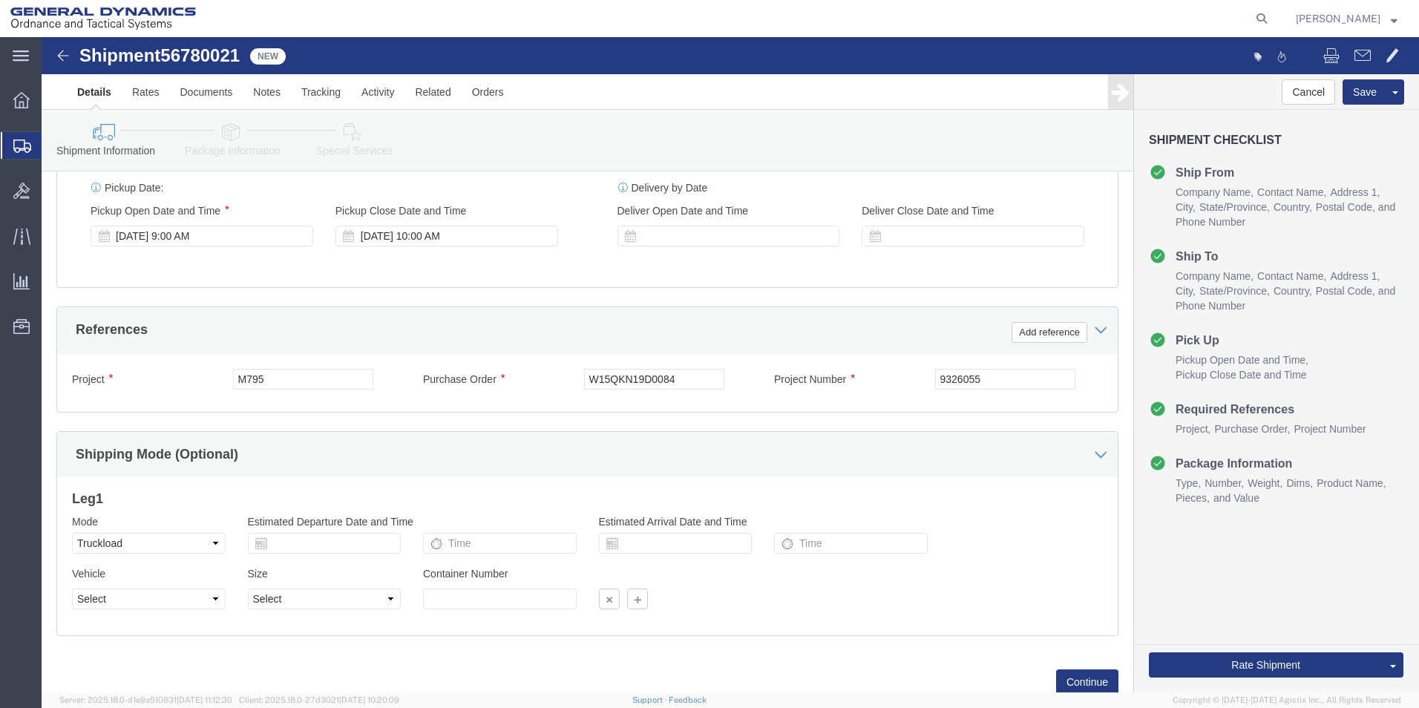
scroll to position [619, 0]
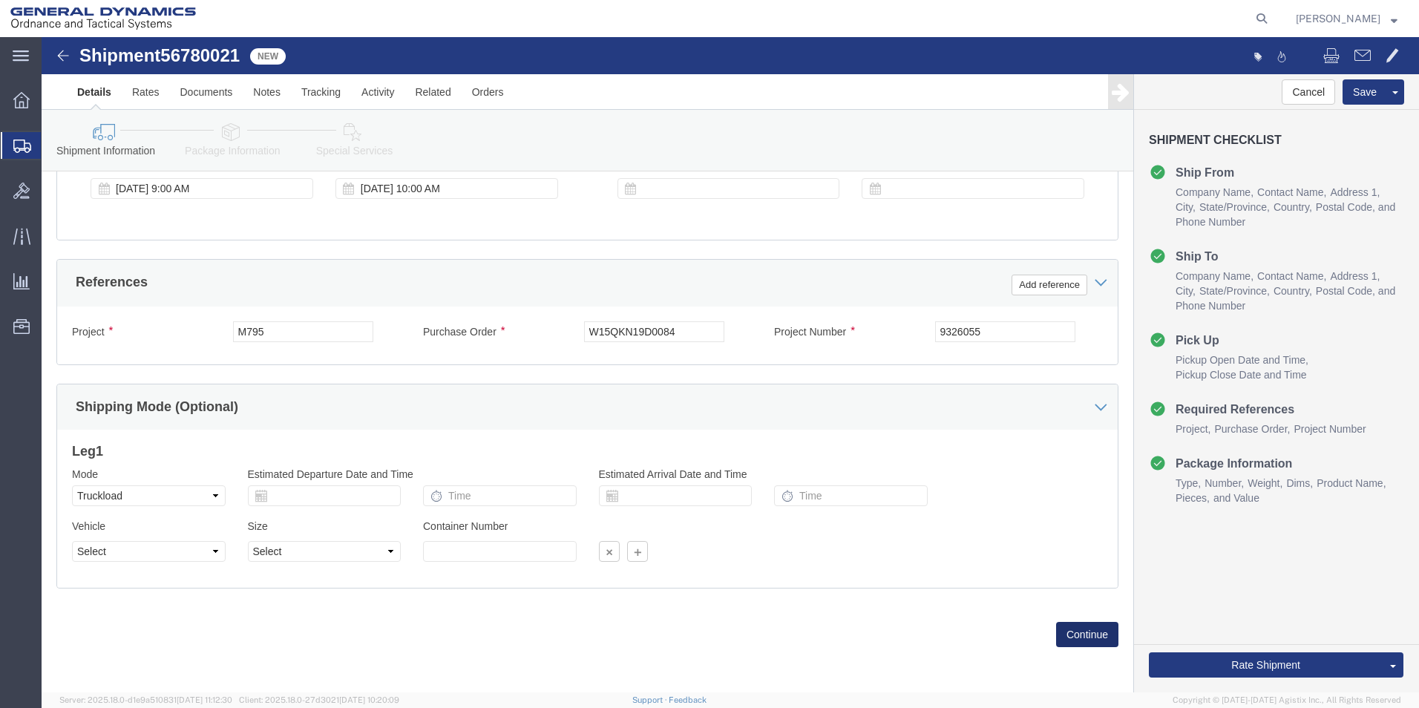
click button "Continue"
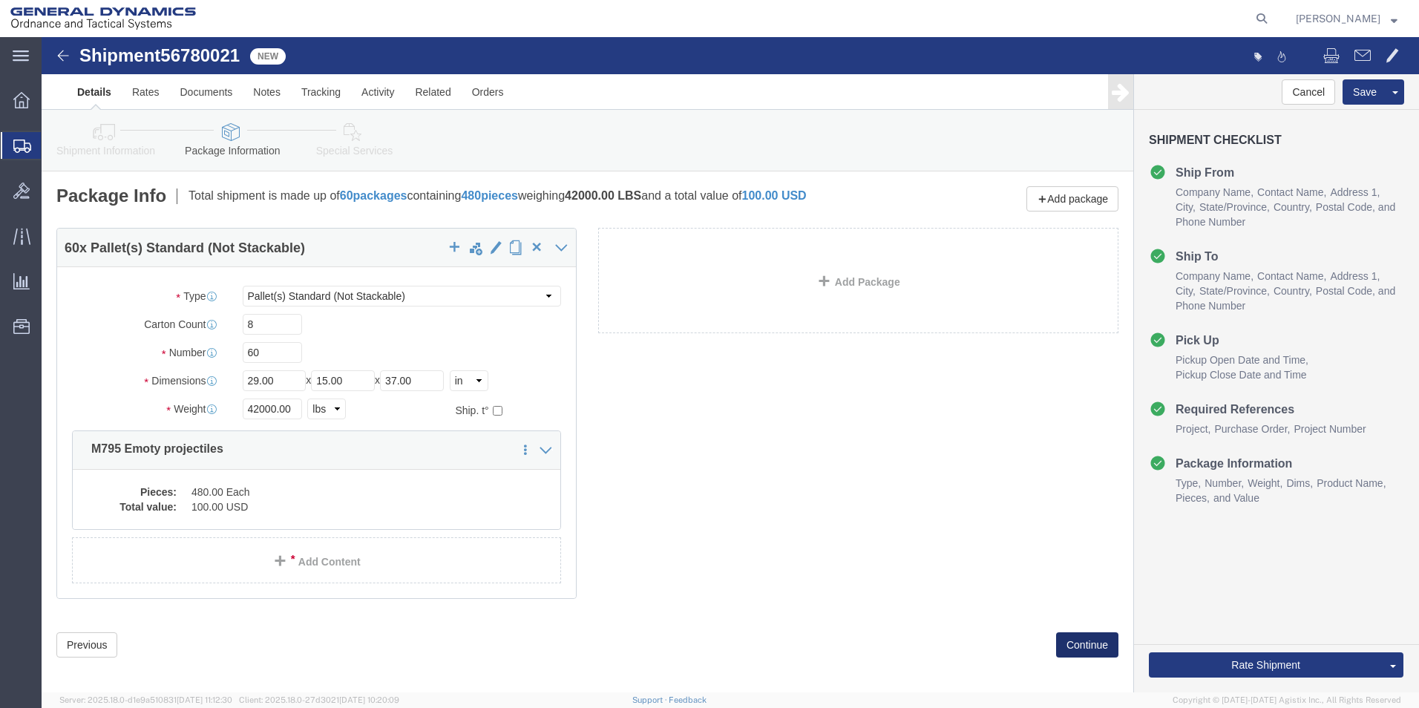
click button "Continue"
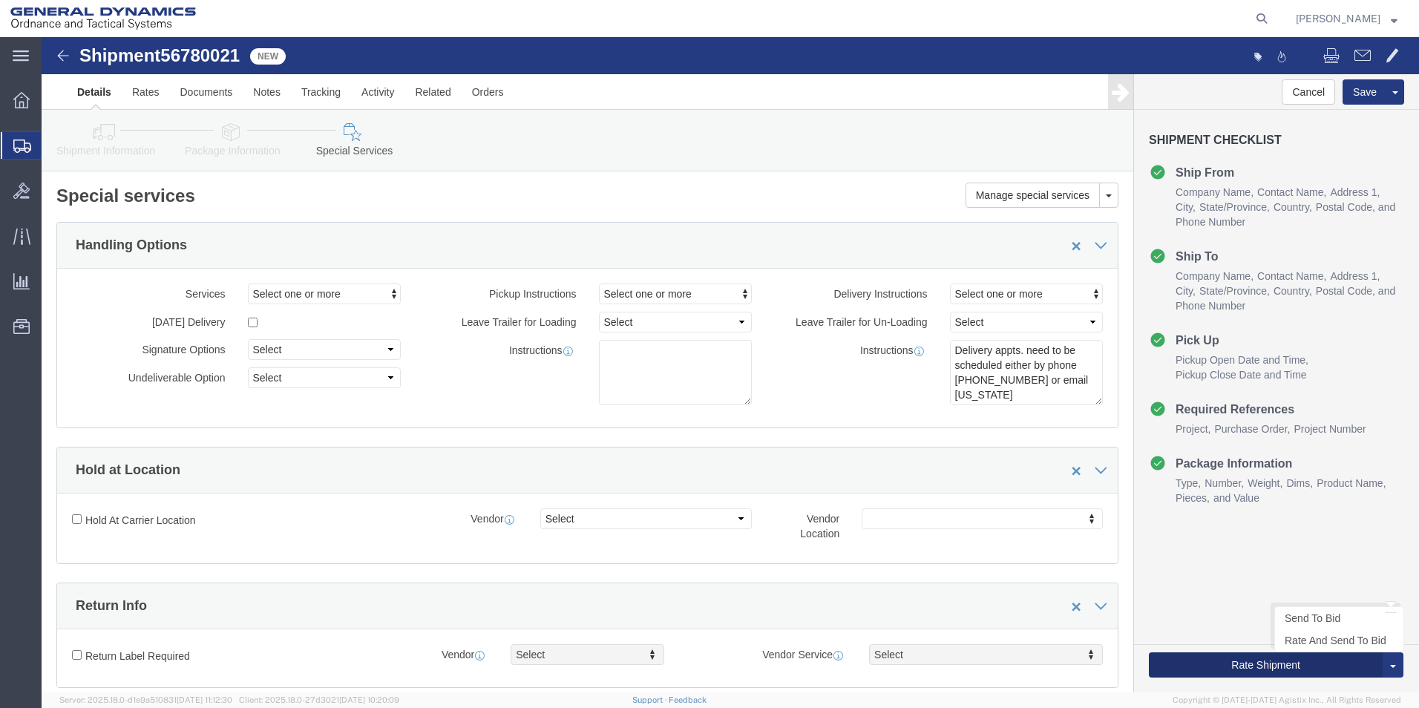
click button "Rate Shipment"
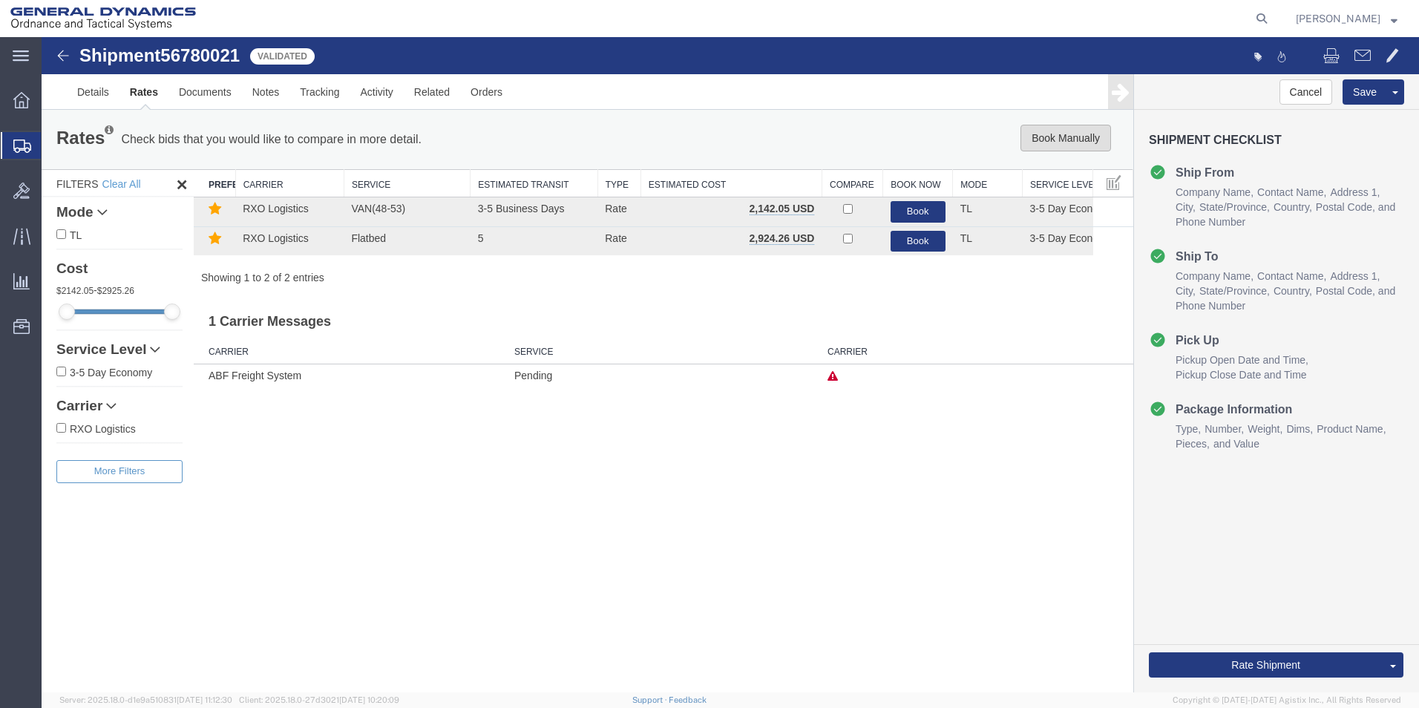
click at [1069, 137] on button "Book Manually" at bounding box center [1066, 138] width 91 height 27
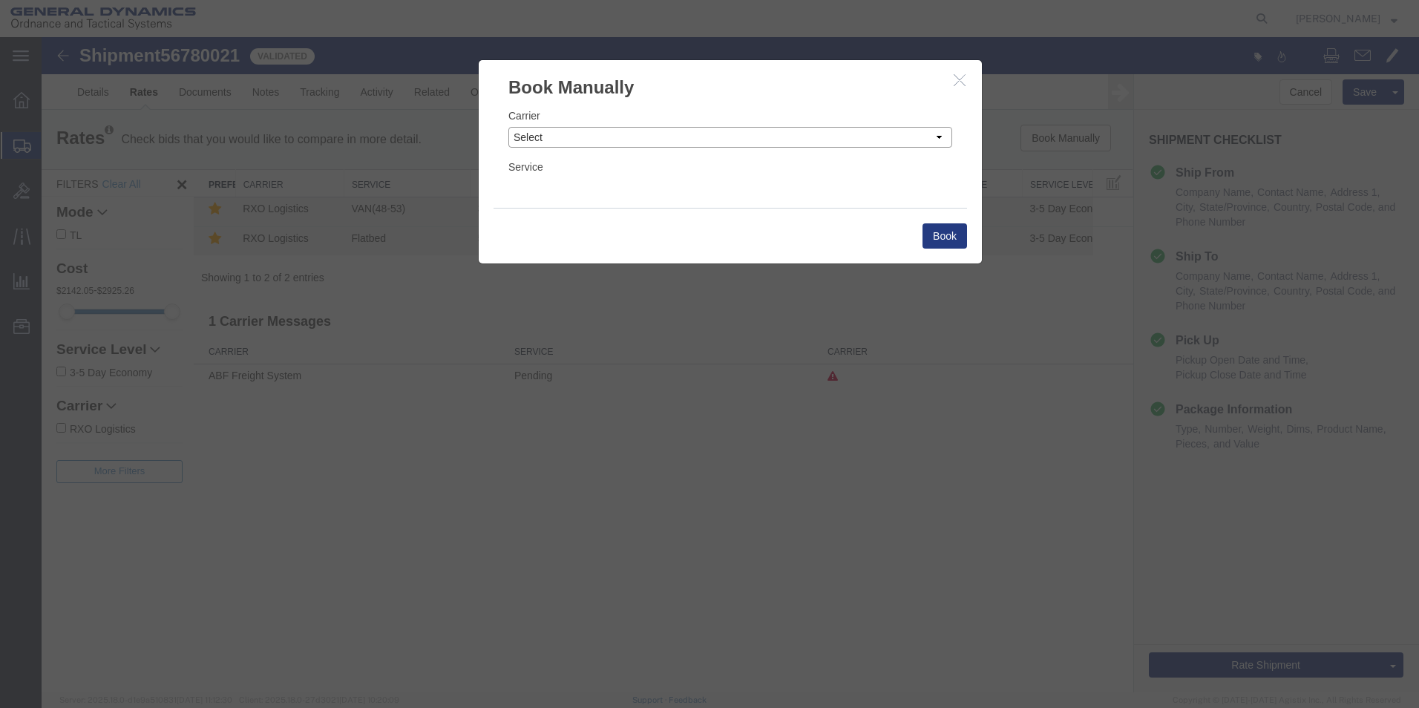
click at [943, 136] on select "Select Add New Carrier (and default service) AATCO ABF Freight System FedEx Cus…" at bounding box center [730, 137] width 444 height 21
select select "ADD_NEW_CARRIER"
click at [508, 127] on select "Select Add New Carrier (and default service) AATCO ABF Freight System FedEx Cus…" at bounding box center [730, 137] width 444 height 21
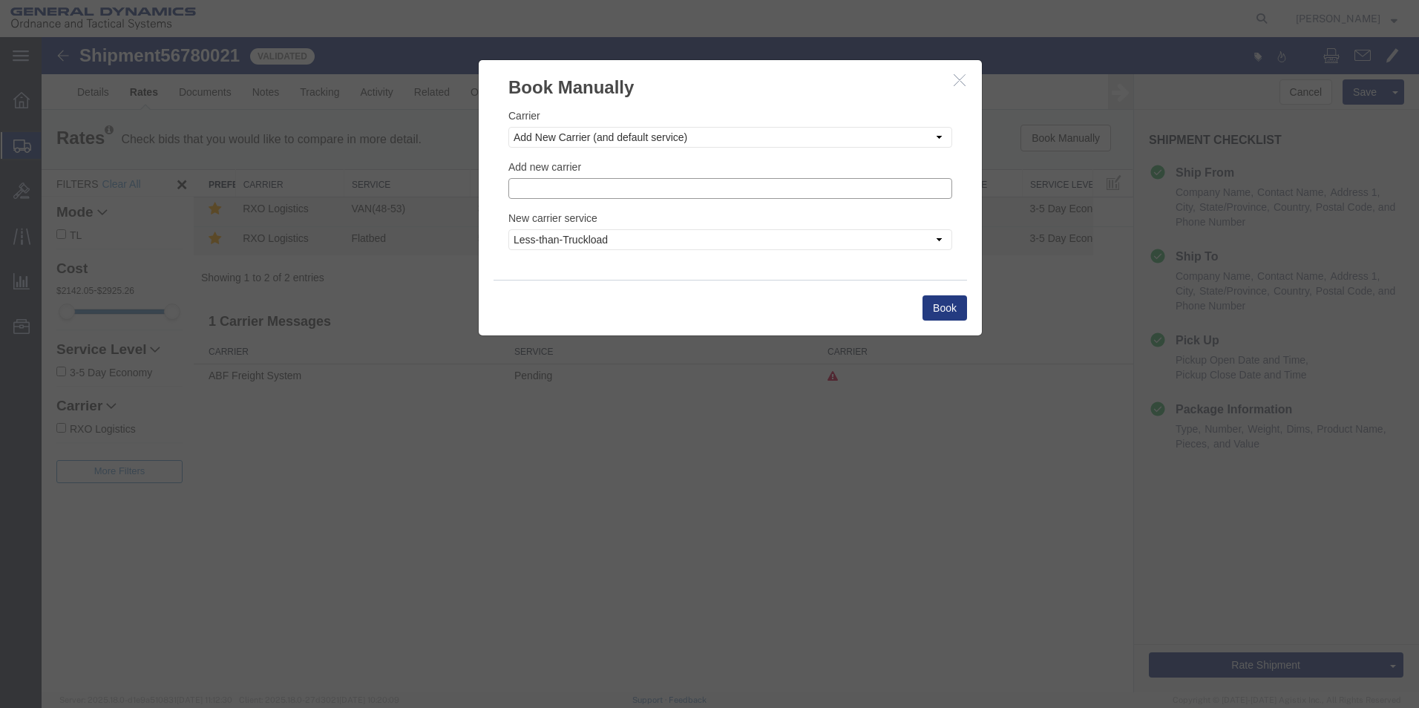
click at [582, 191] on input "text" at bounding box center [730, 188] width 444 height 21
click at [554, 235] on p "Steel Lion LLC" at bounding box center [730, 232] width 425 height 12
type input "Steel Lion LLC"
click at [940, 239] on select "Less-than-Truckload Truckload Ocean Standard Rail Air" at bounding box center [730, 239] width 444 height 21
select select "TL"
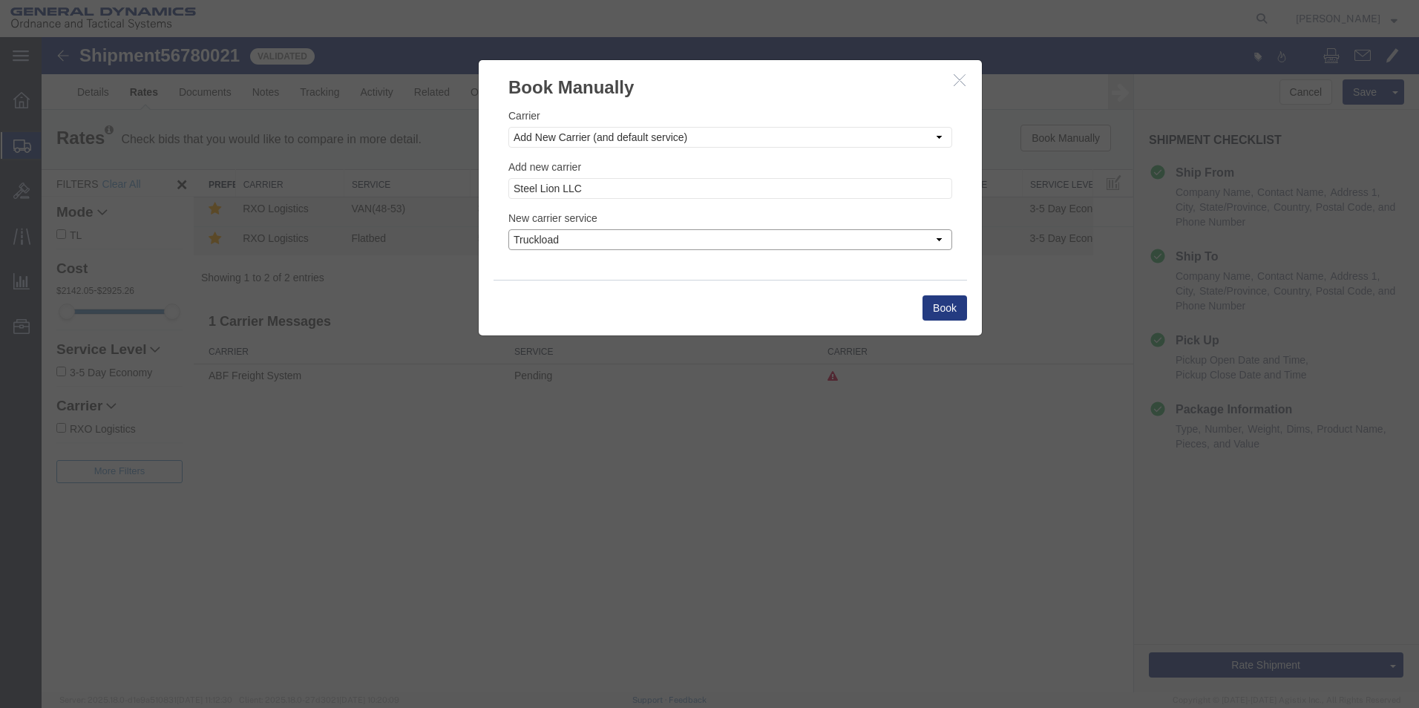
click at [508, 229] on select "Less-than-Truckload Truckload Ocean Standard Rail Air" at bounding box center [730, 239] width 444 height 21
click at [939, 308] on button "Book" at bounding box center [945, 307] width 45 height 25
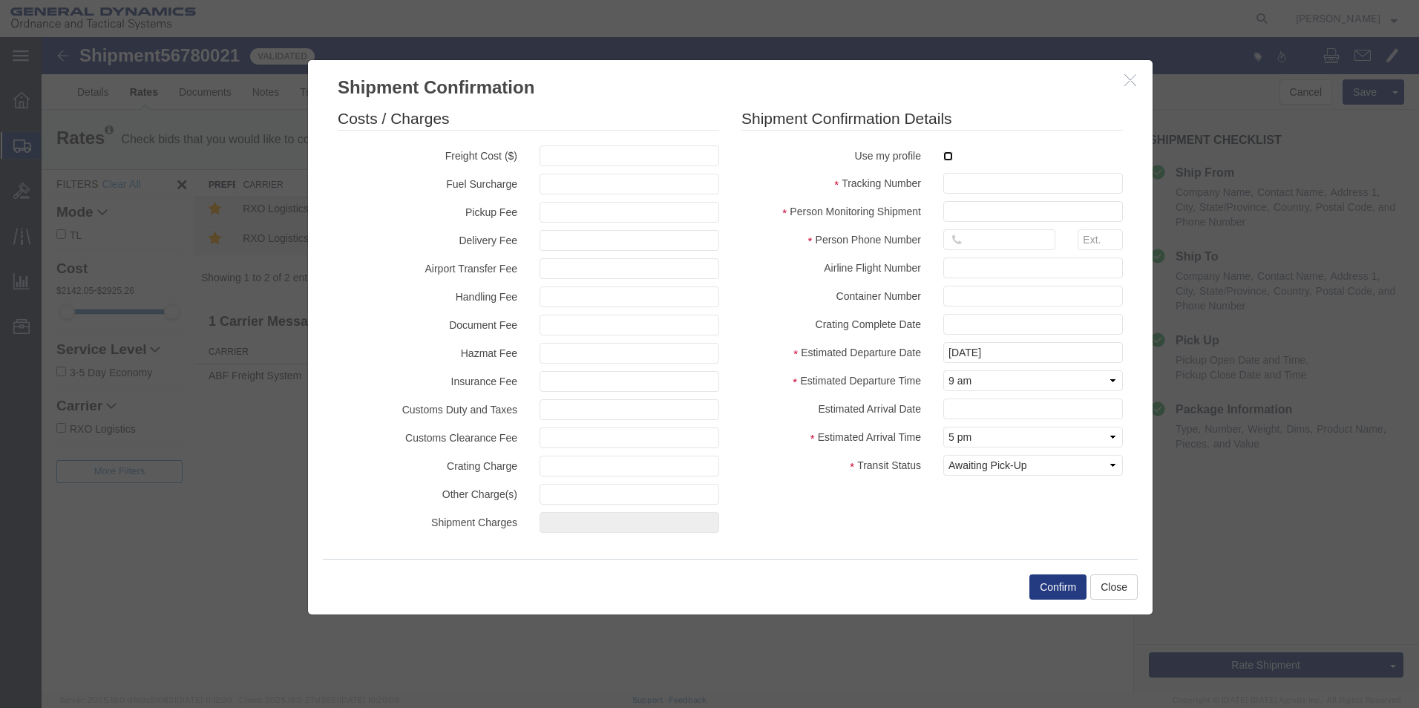
click at [950, 156] on input "checkbox" at bounding box center [948, 156] width 10 height 10
checkbox input "true"
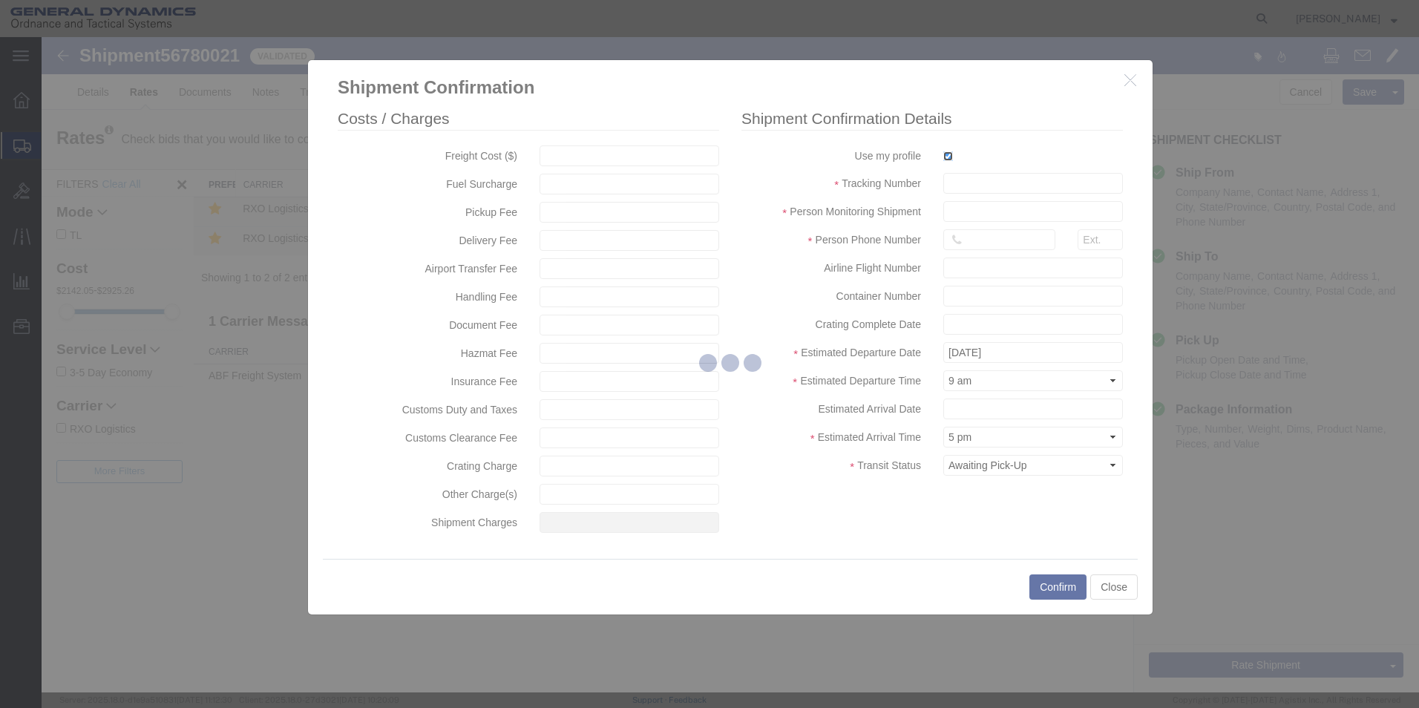
type input "[PERSON_NAME]"
type input "5709087062"
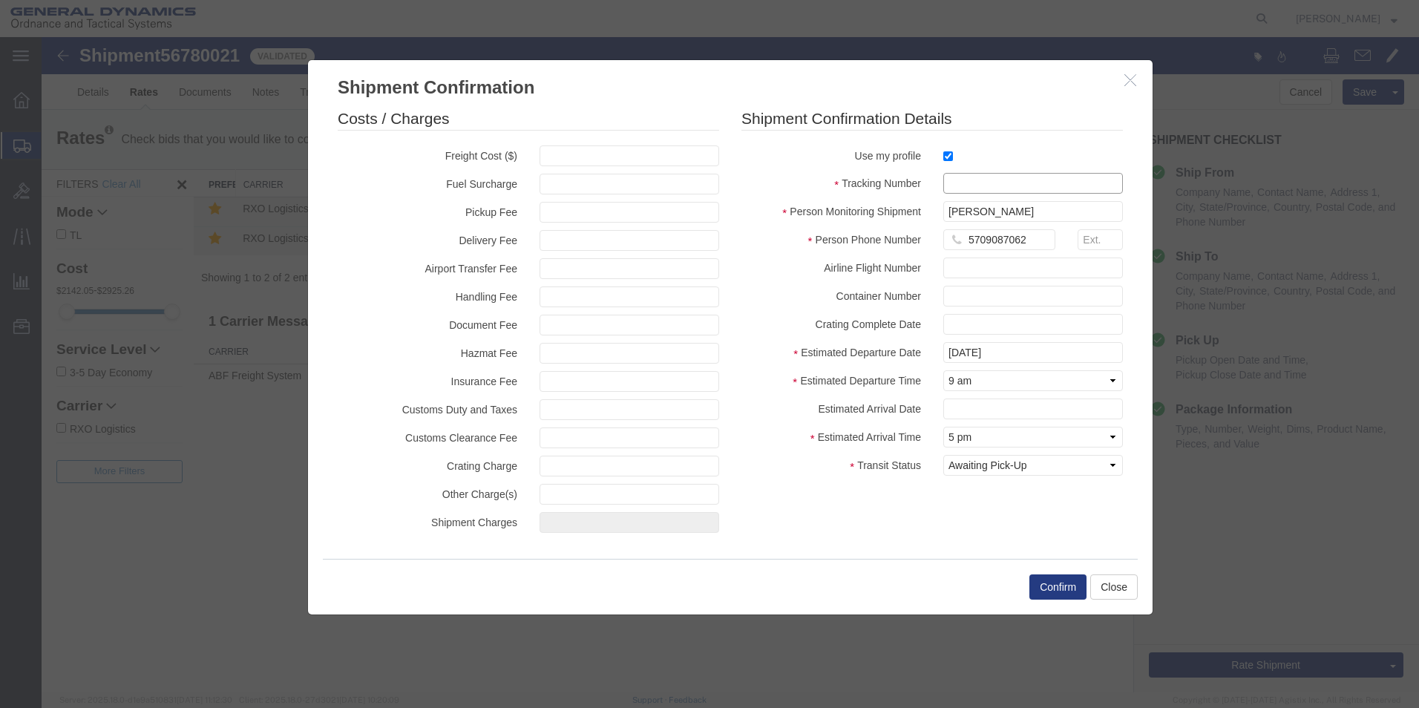
click at [960, 182] on input "text" at bounding box center [1033, 183] width 180 height 21
type input "56780021"
click at [1063, 587] on button "Confirm" at bounding box center [1057, 586] width 57 height 25
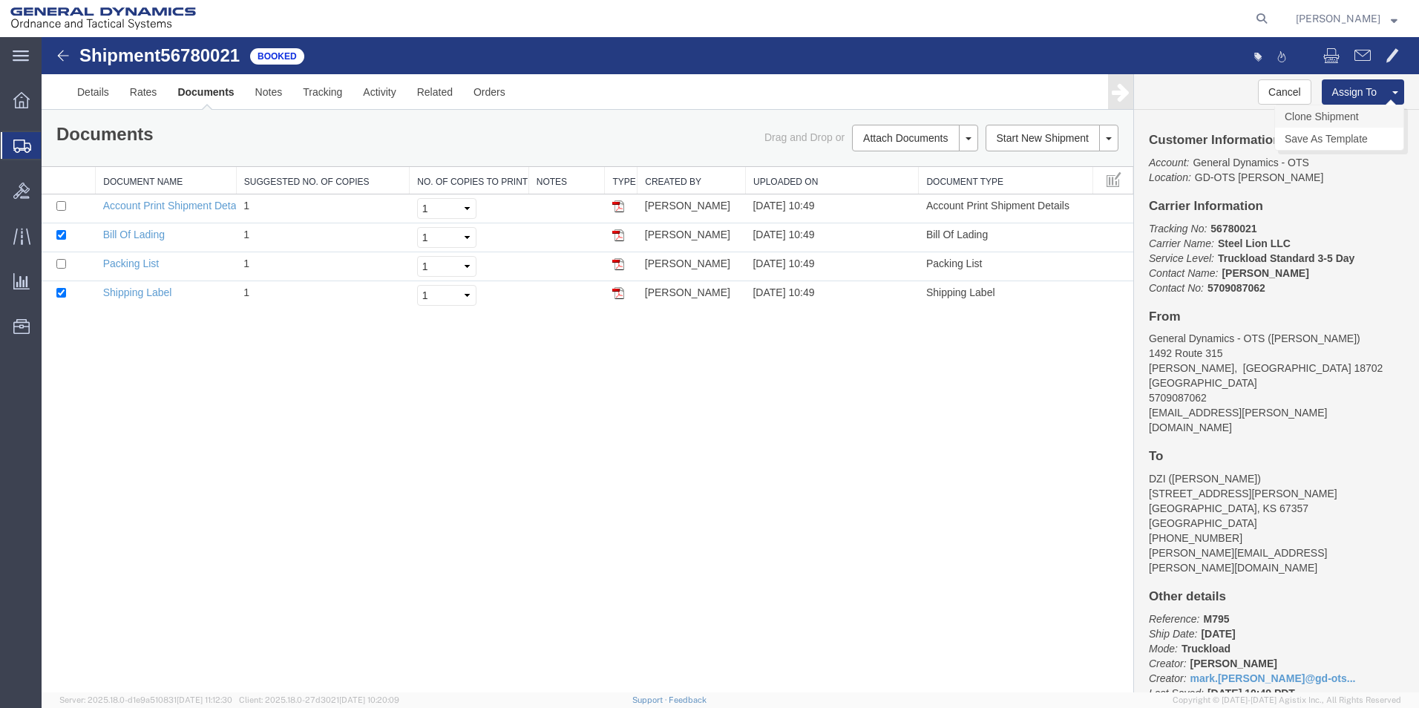
click at [1335, 118] on link "Clone Shipment" at bounding box center [1339, 116] width 128 height 22
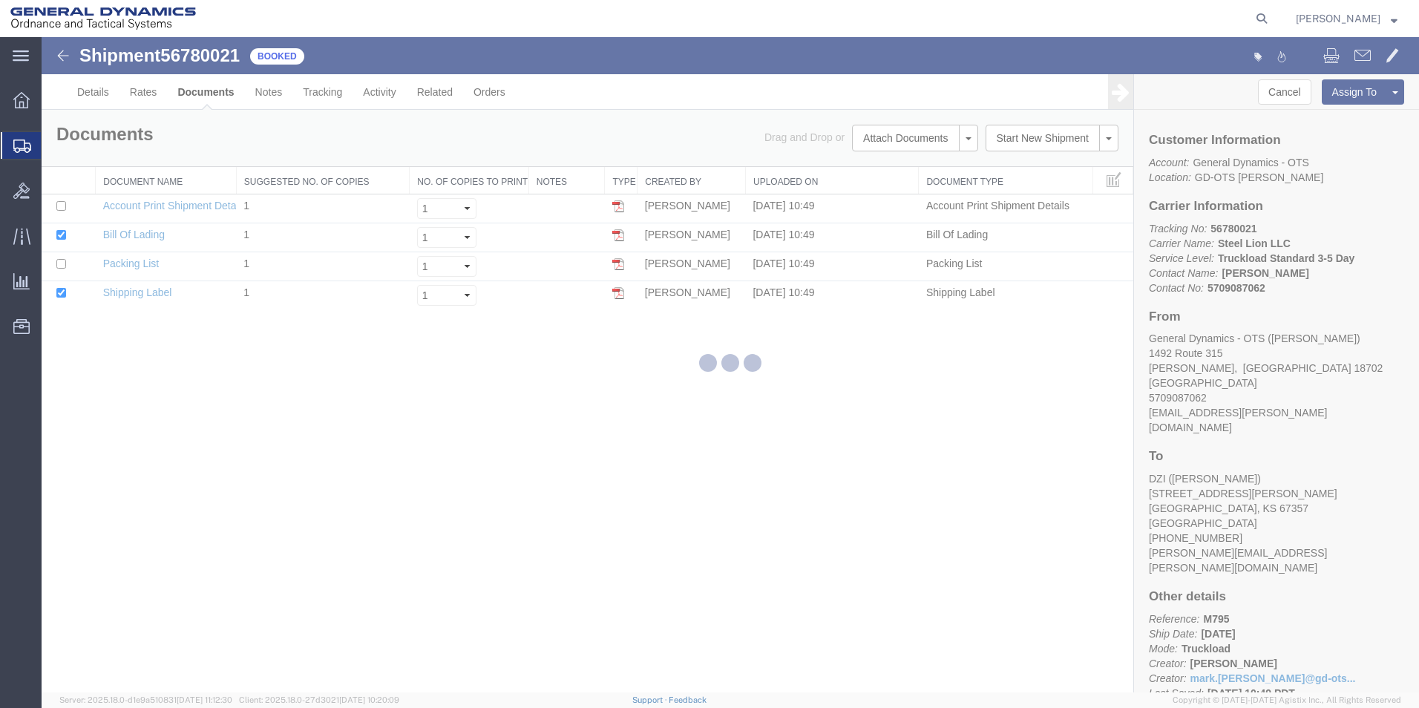
select select "42193"
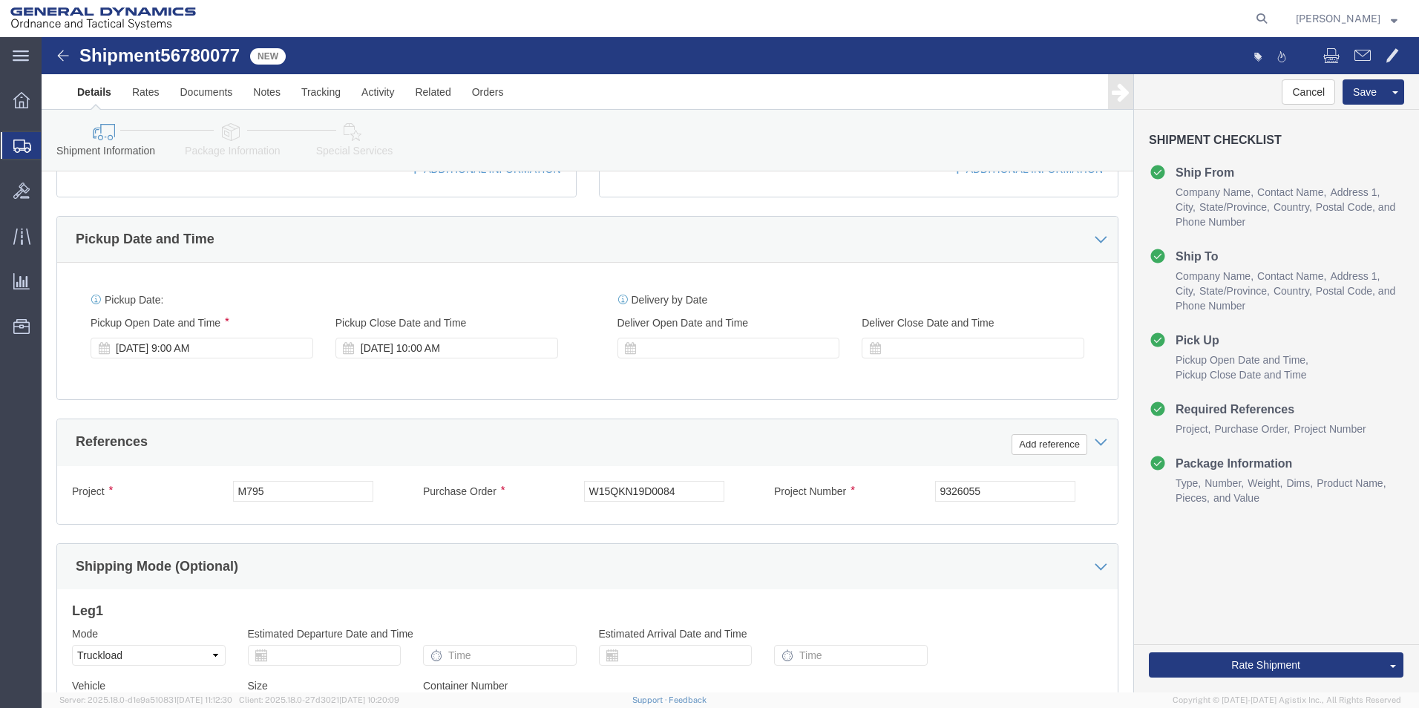
scroll to position [460, 0]
click div "[DATE] 9:00 AM"
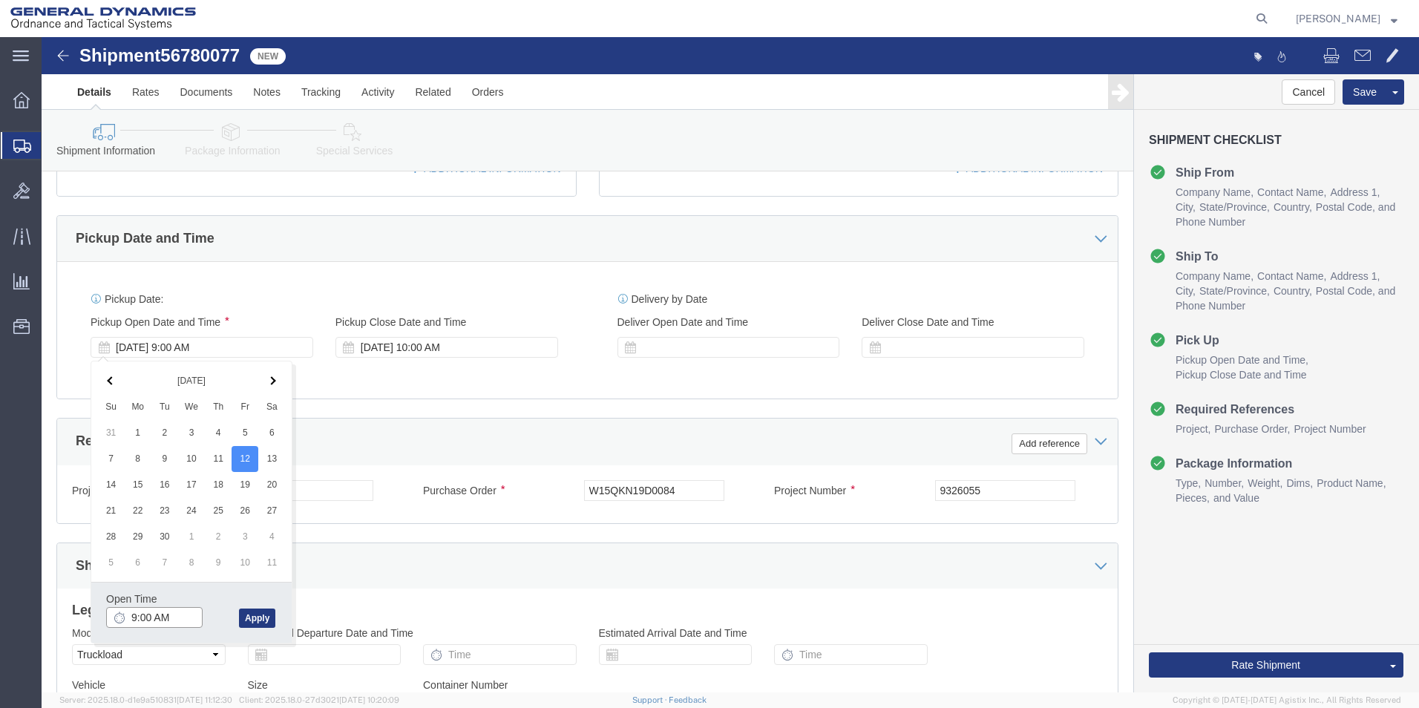
type input "10:00 AM"
click button "Apply"
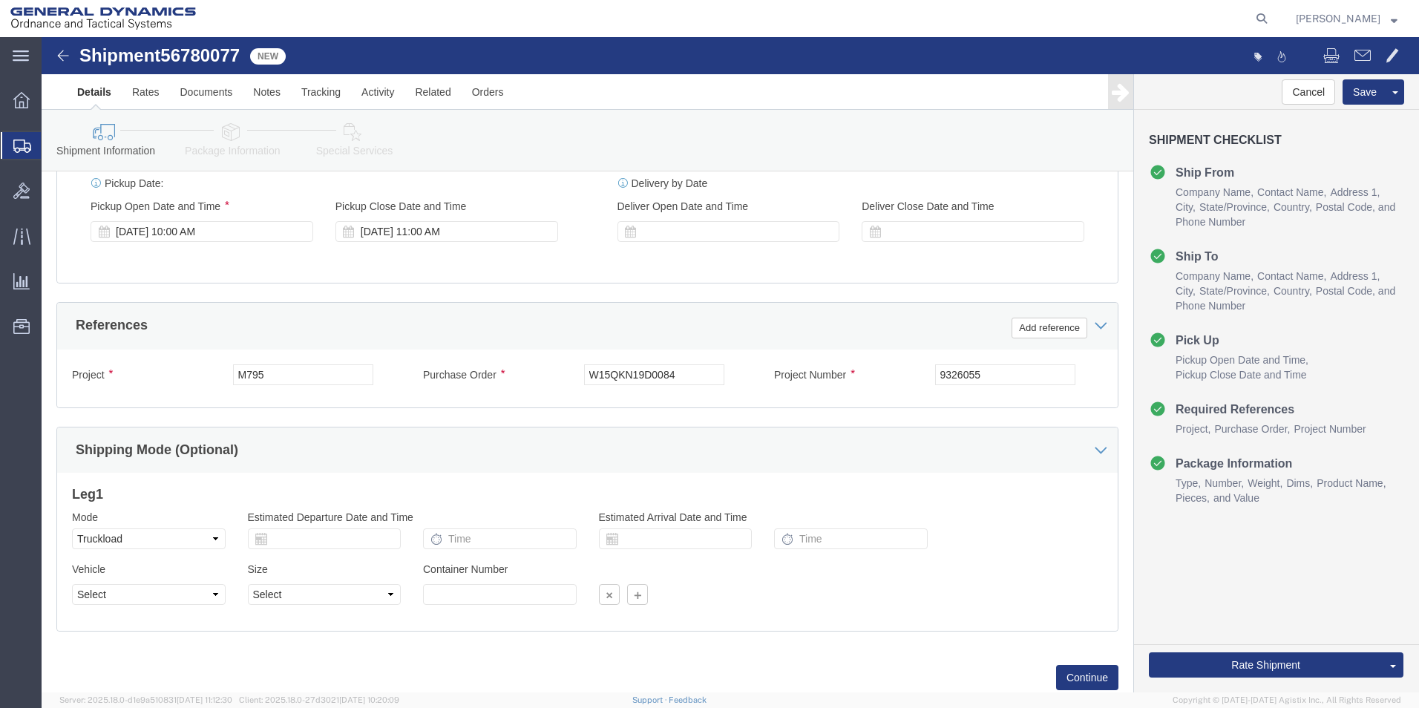
scroll to position [619, 0]
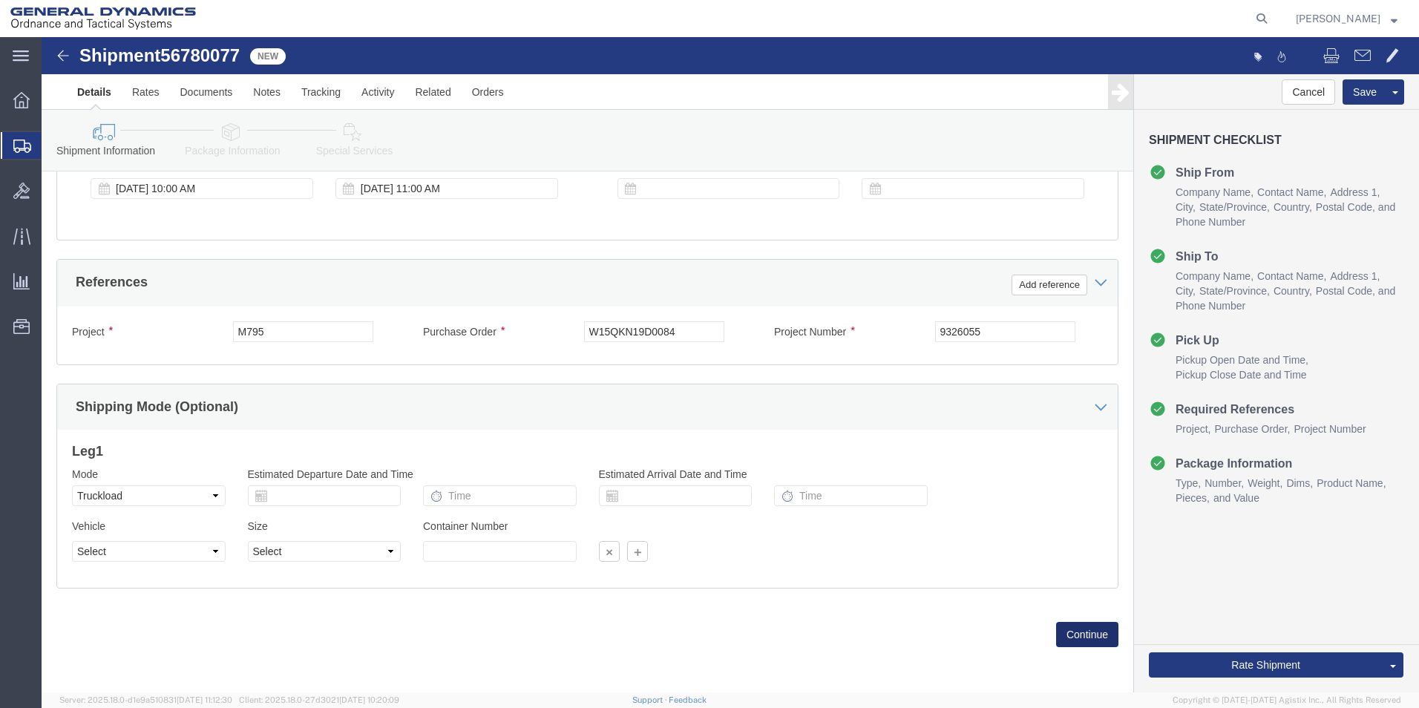
click button "Continue"
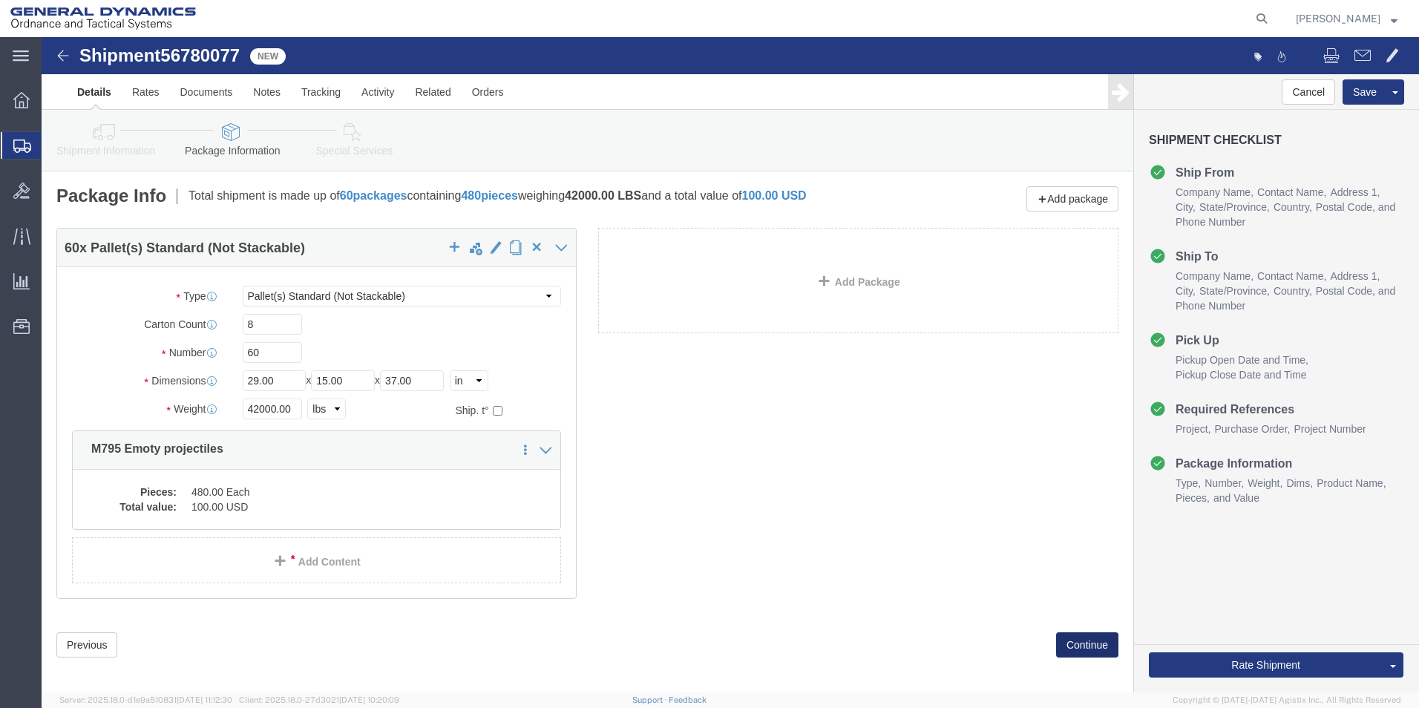
click button "Continue"
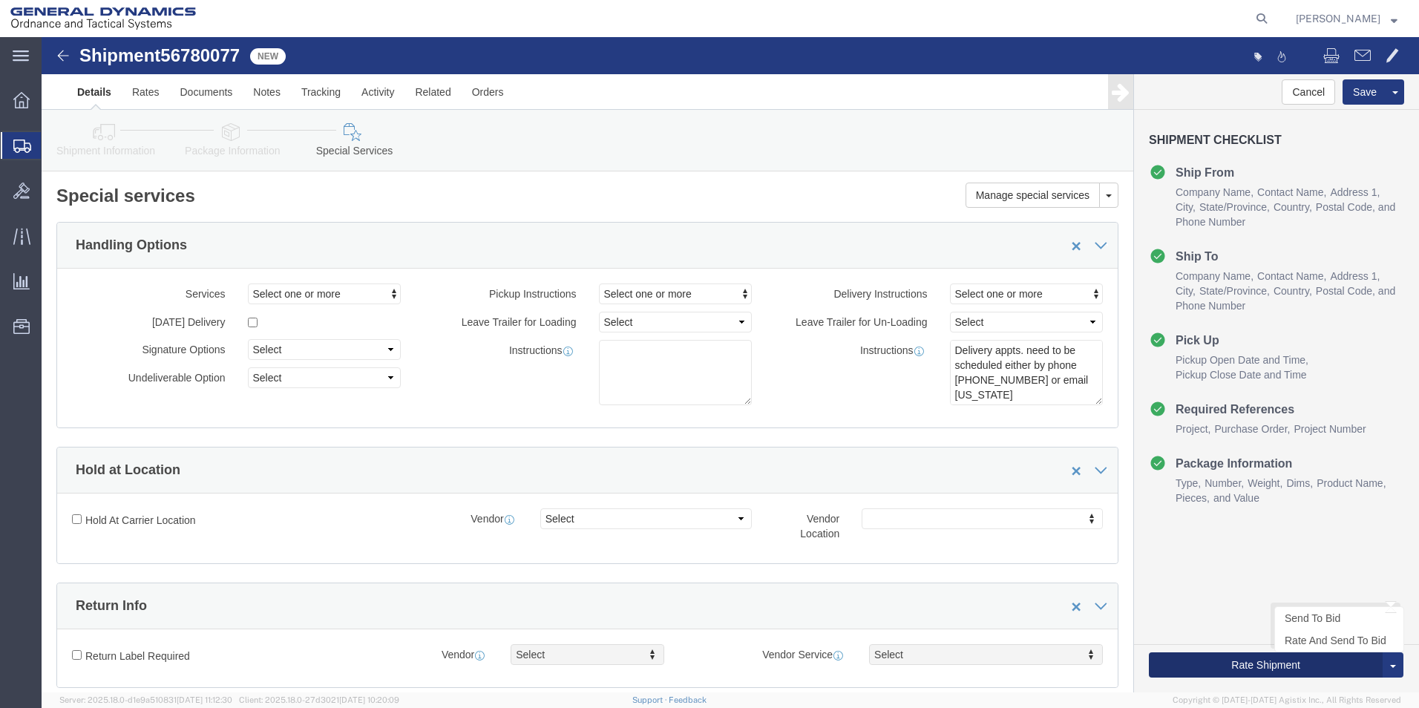
click button "Rate Shipment"
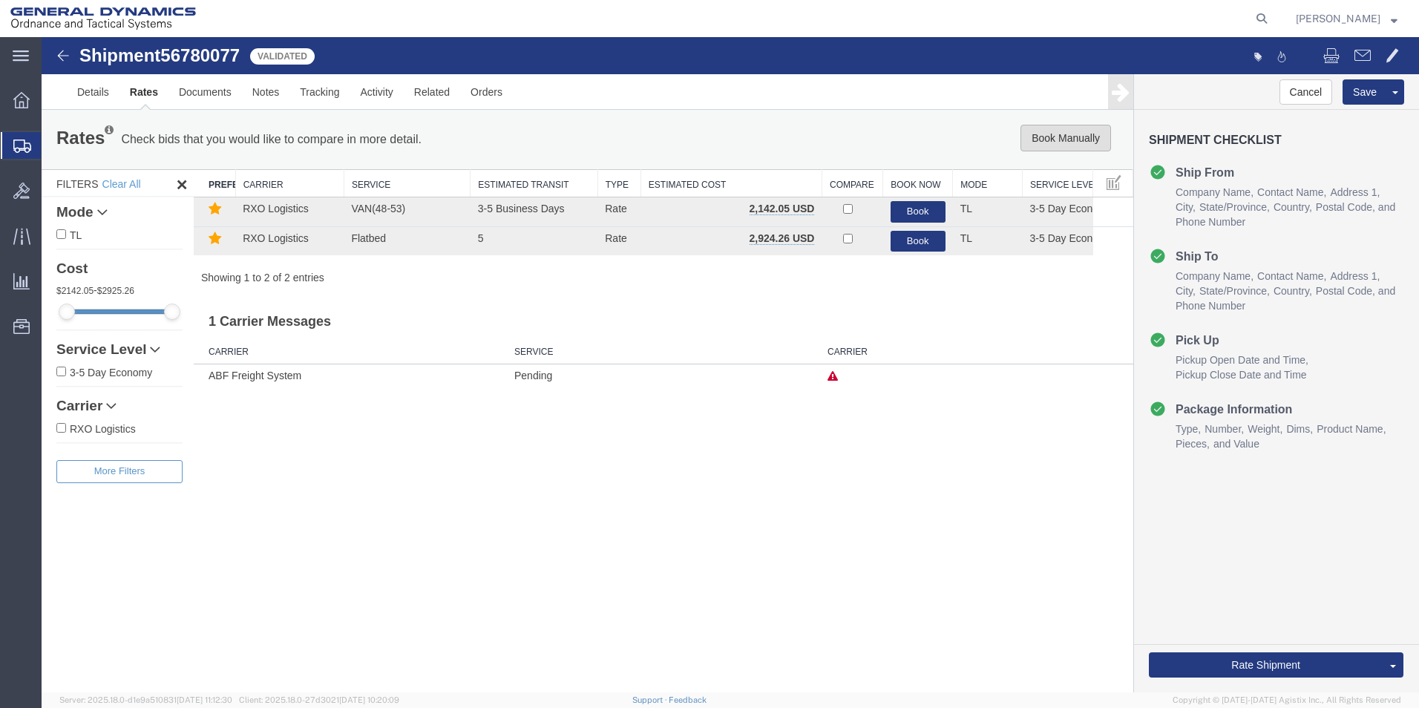
click at [1072, 137] on button "Book Manually" at bounding box center [1066, 138] width 91 height 27
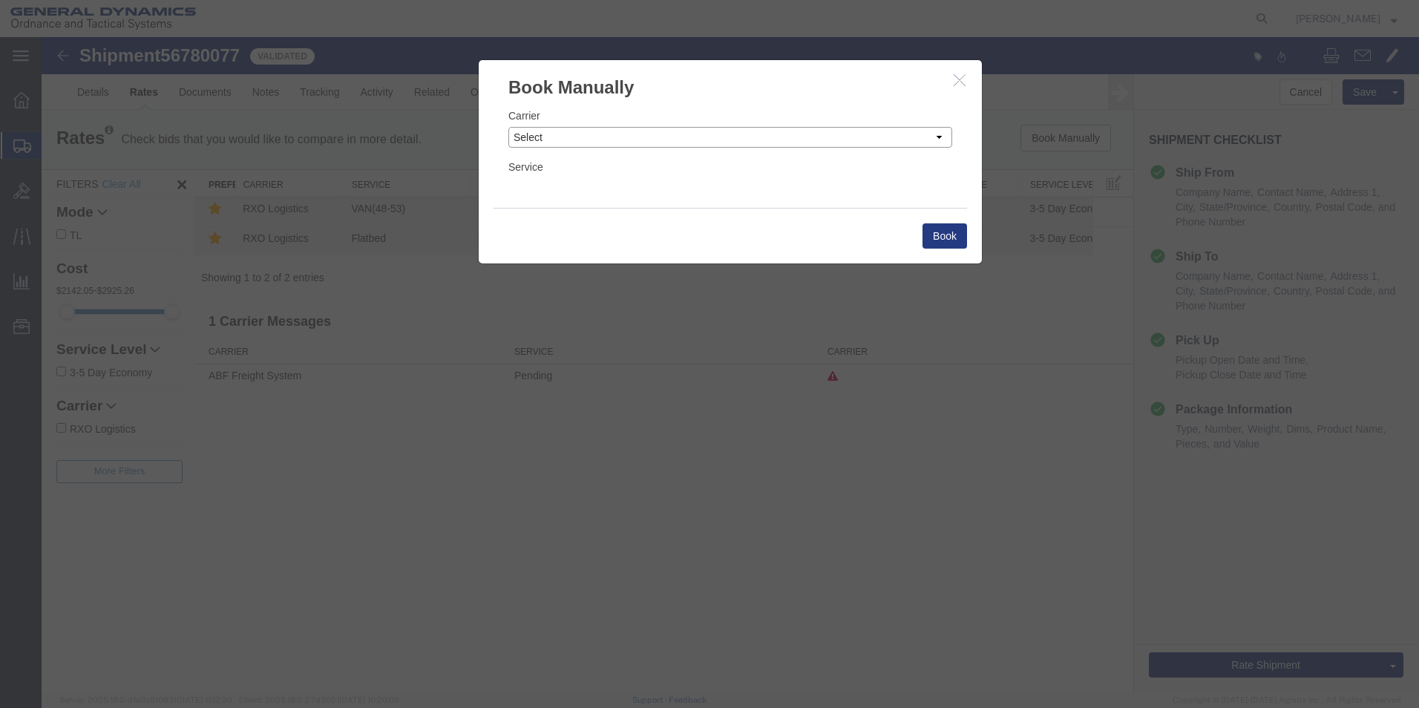
click at [937, 137] on select "Select Add New Carrier (and default service) AATCO ABF Freight System FedEx Cus…" at bounding box center [730, 137] width 444 height 21
select select "ADD_NEW_CARRIER"
click at [508, 127] on select "Select Add New Carrier (and default service) AATCO ABF Freight System FedEx Cus…" at bounding box center [730, 137] width 444 height 21
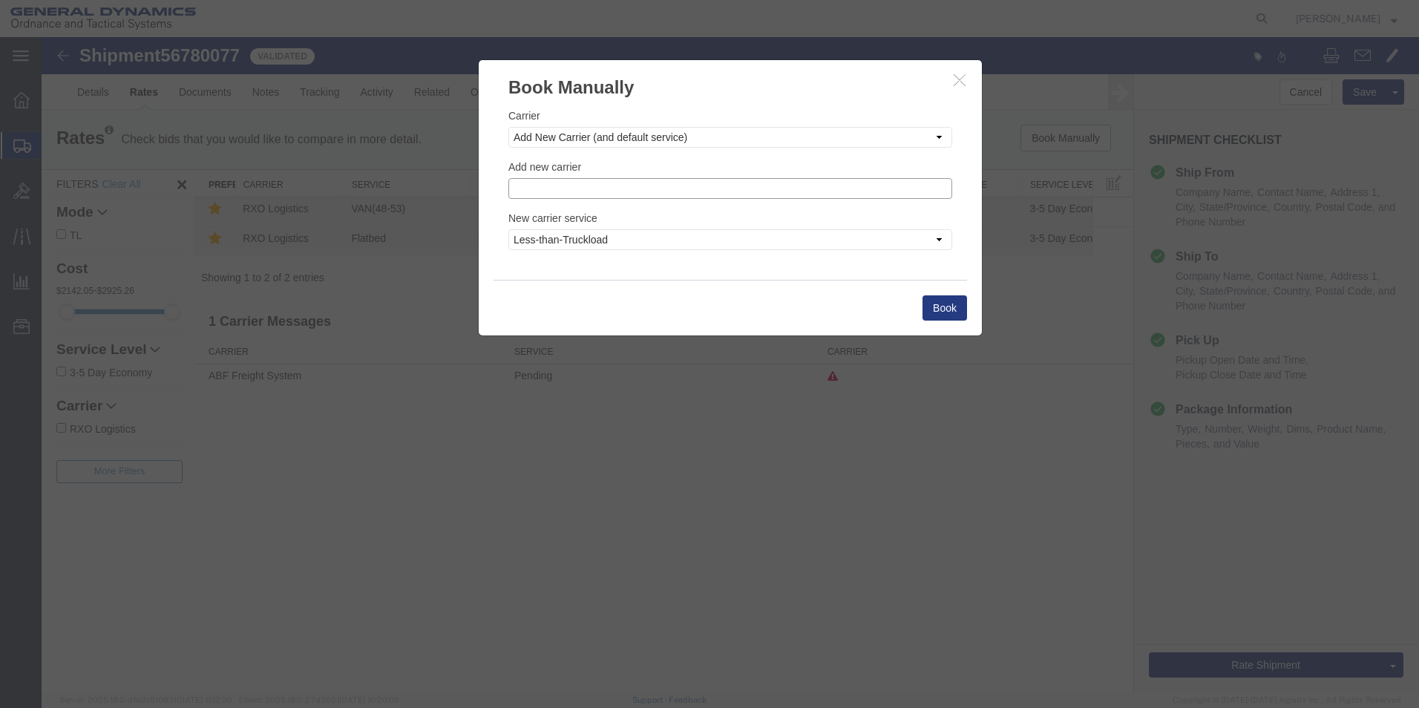
click at [613, 184] on input "text" at bounding box center [730, 188] width 444 height 21
click at [556, 232] on p "Steel Lion LLC" at bounding box center [730, 232] width 425 height 12
type input "Steel Lion LLC"
click at [940, 238] on select "Less-than-Truckload Truckload Ocean Standard Rail Air" at bounding box center [730, 239] width 444 height 21
select select "TL"
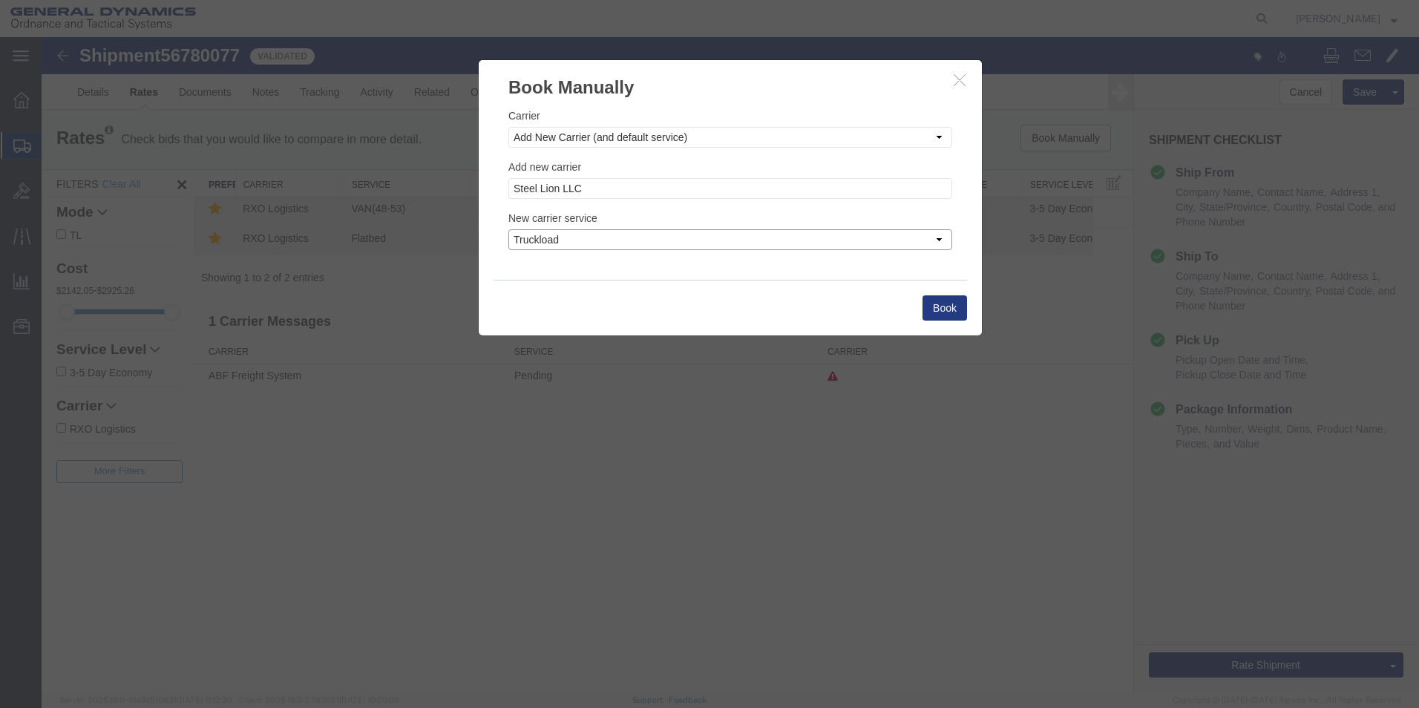
click at [508, 229] on select "Less-than-Truckload Truckload Ocean Standard Rail Air" at bounding box center [730, 239] width 444 height 21
click at [943, 307] on button "Book" at bounding box center [945, 307] width 45 height 25
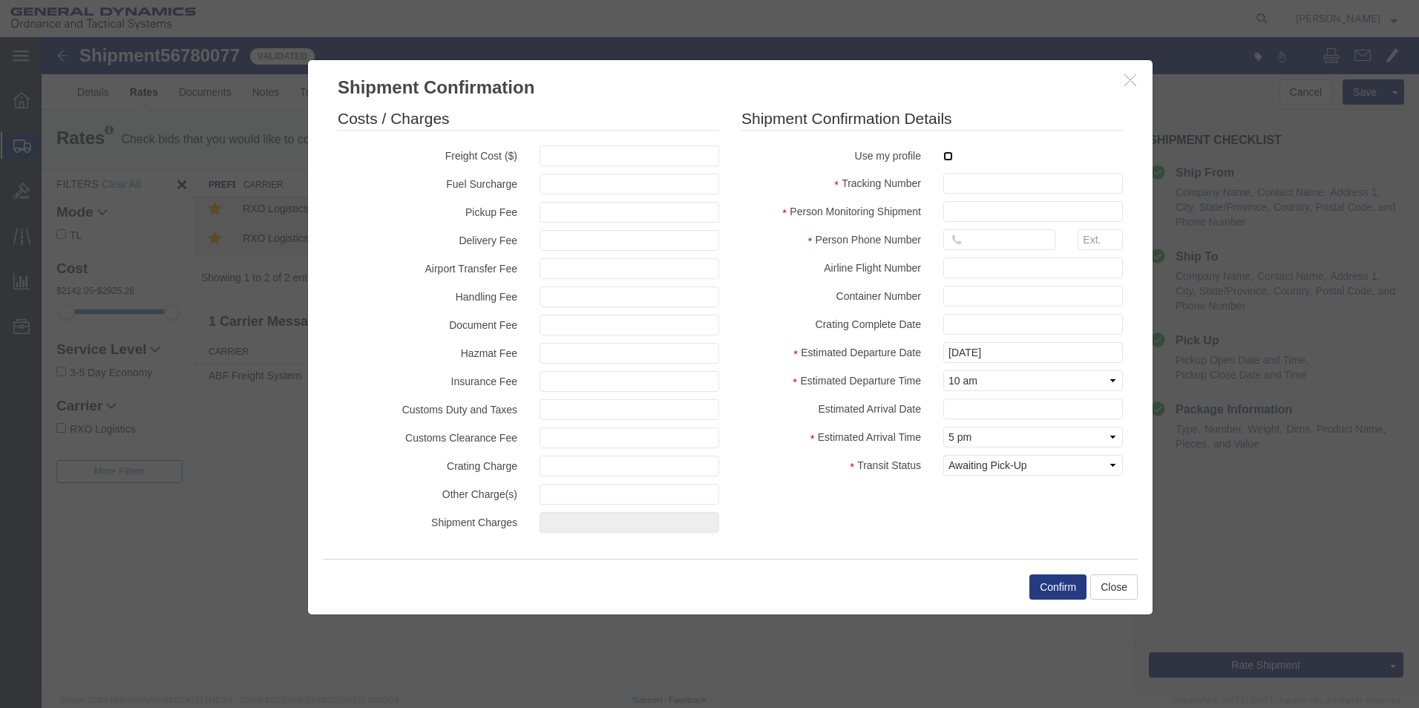
click at [950, 157] on input "checkbox" at bounding box center [948, 156] width 10 height 10
checkbox input "true"
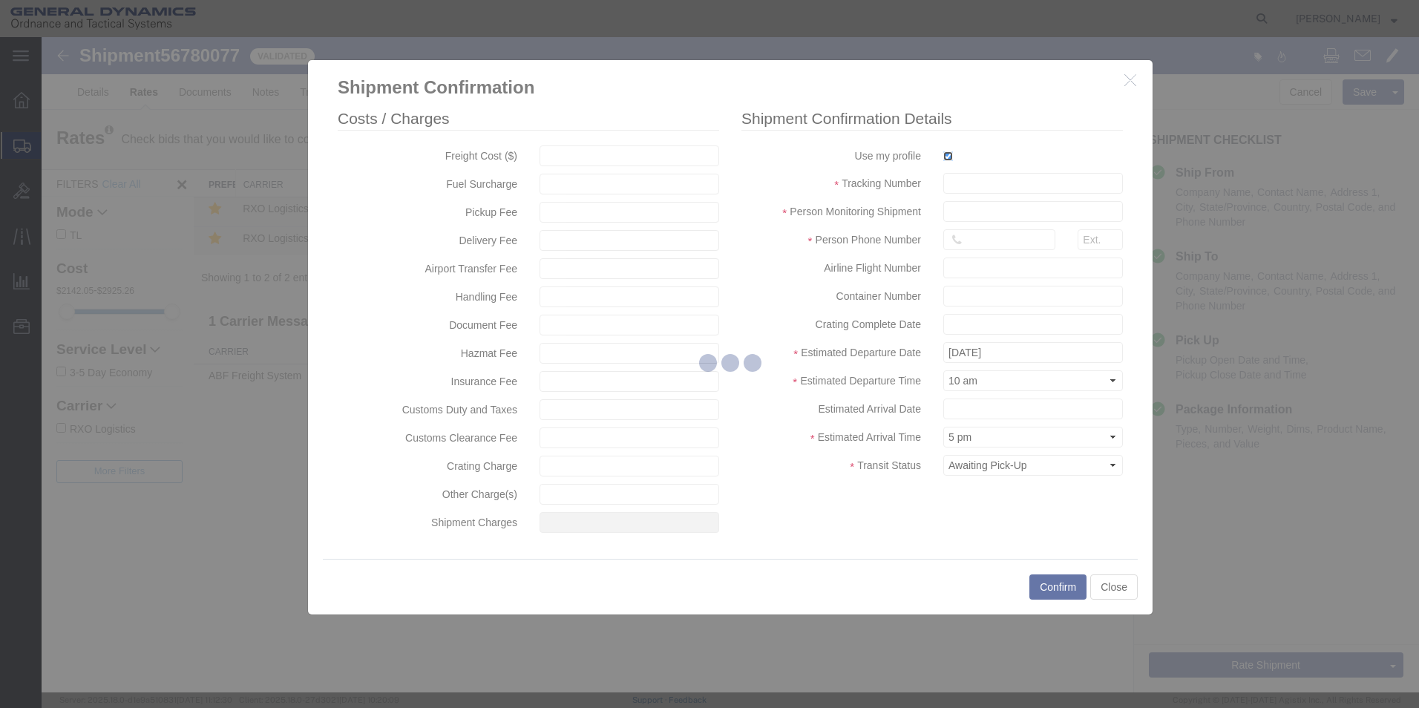
type input "[PERSON_NAME]"
type input "5709087062"
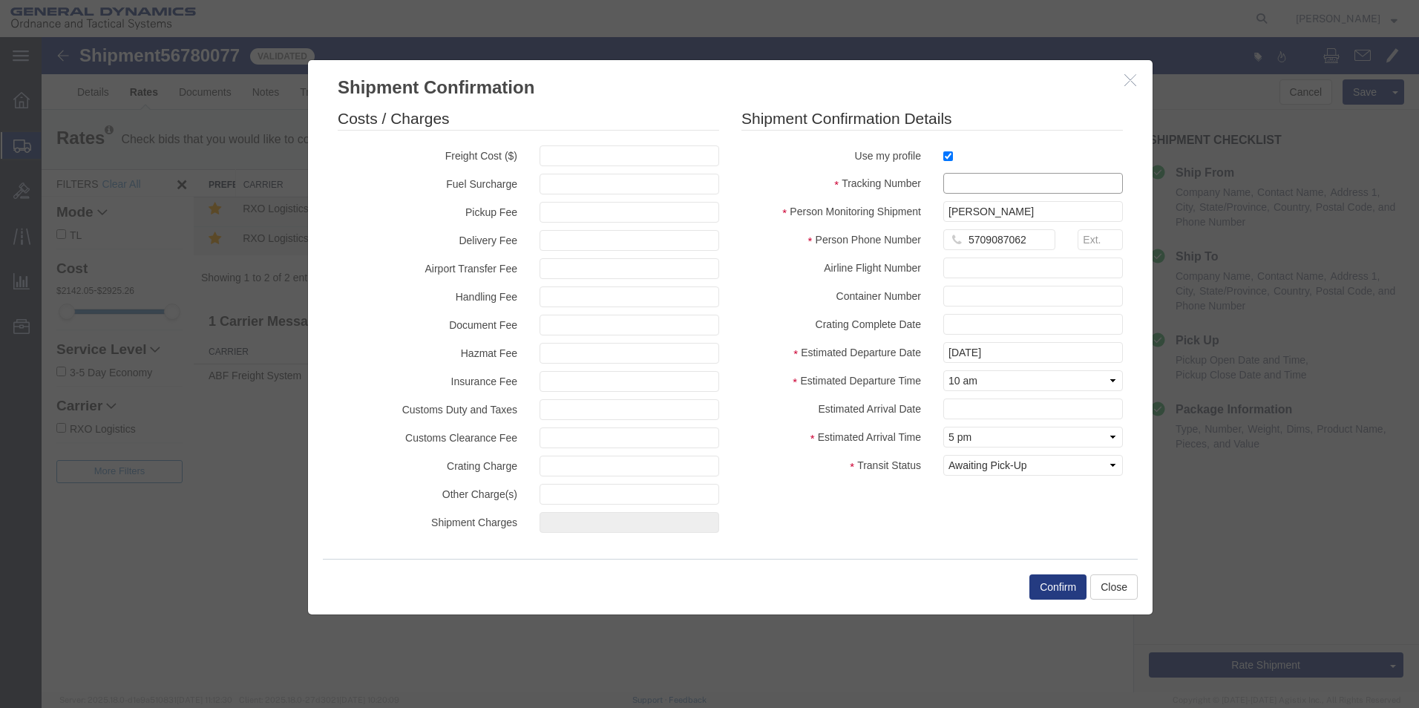
click at [954, 185] on input "text" at bounding box center [1033, 183] width 180 height 21
type input "56780077"
click at [1055, 586] on button "Confirm" at bounding box center [1057, 586] width 57 height 25
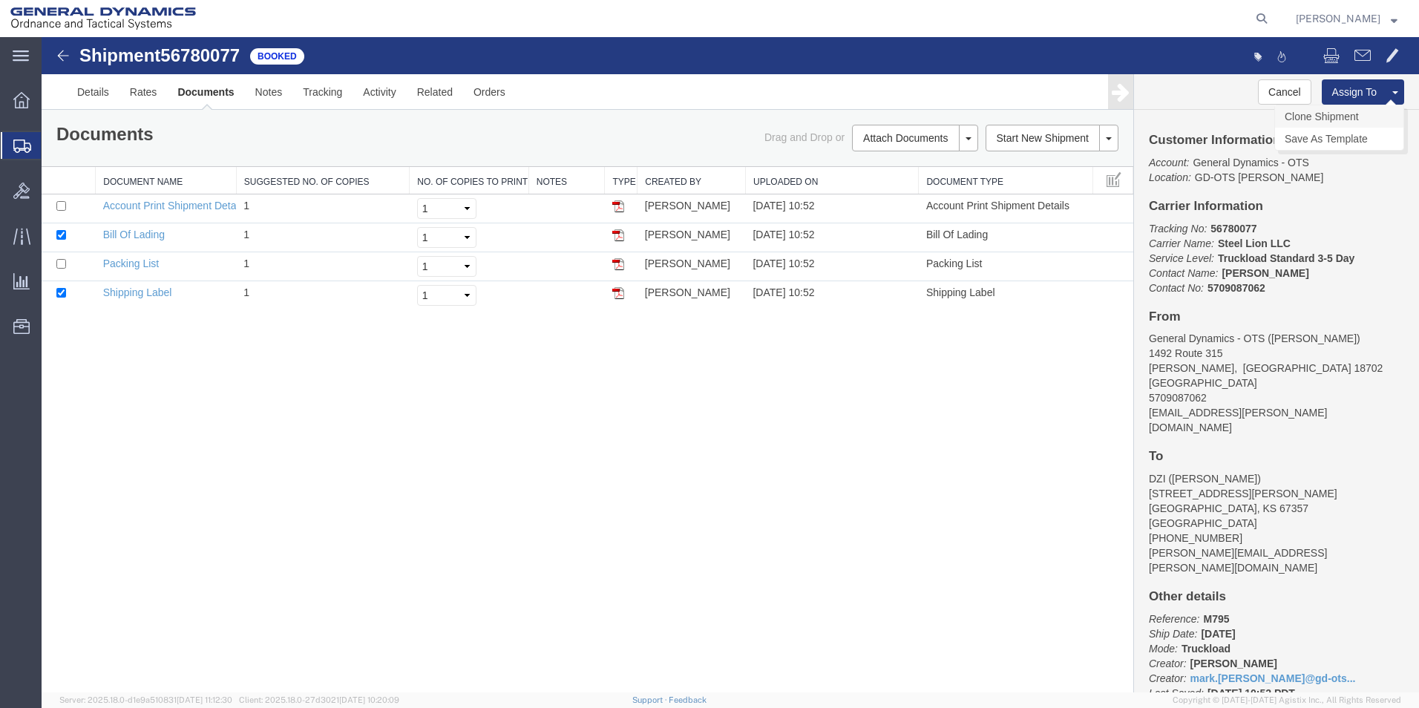
click at [1343, 114] on link "Clone Shipment" at bounding box center [1339, 116] width 128 height 22
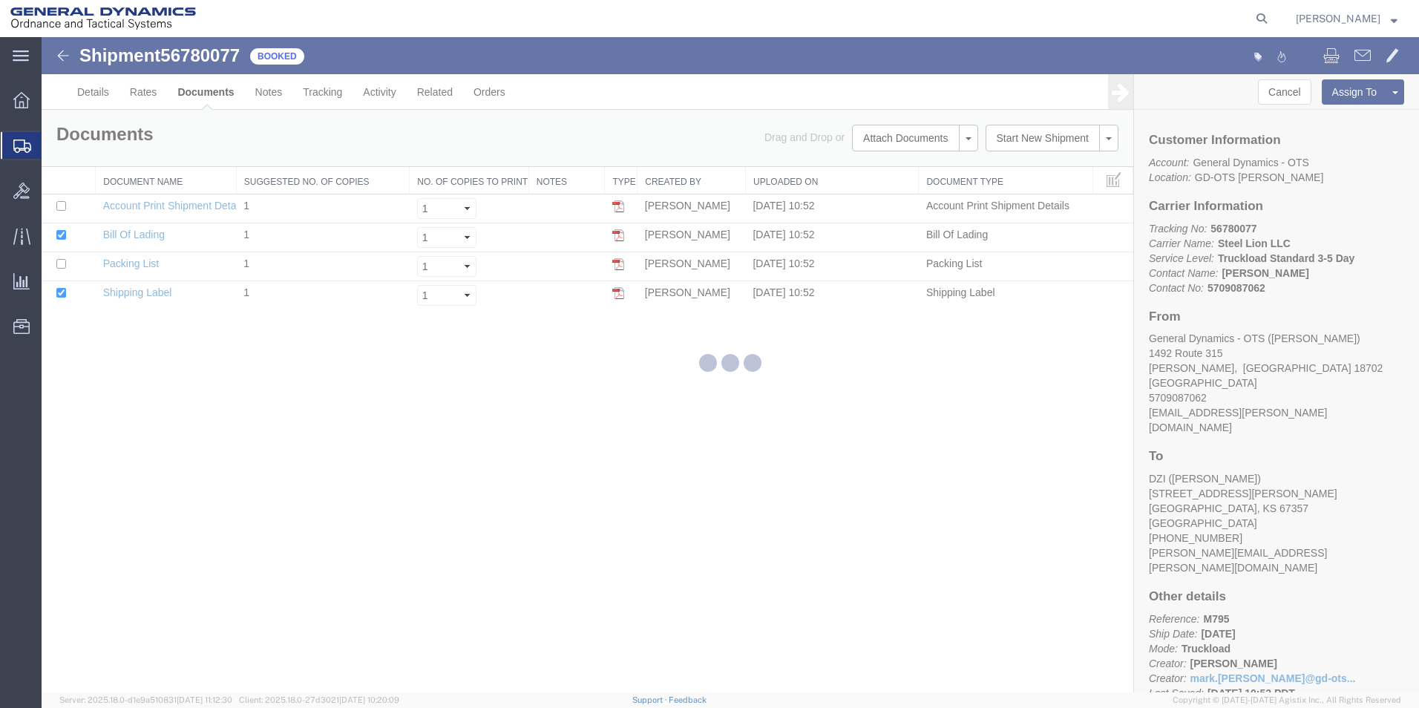
select select "42193"
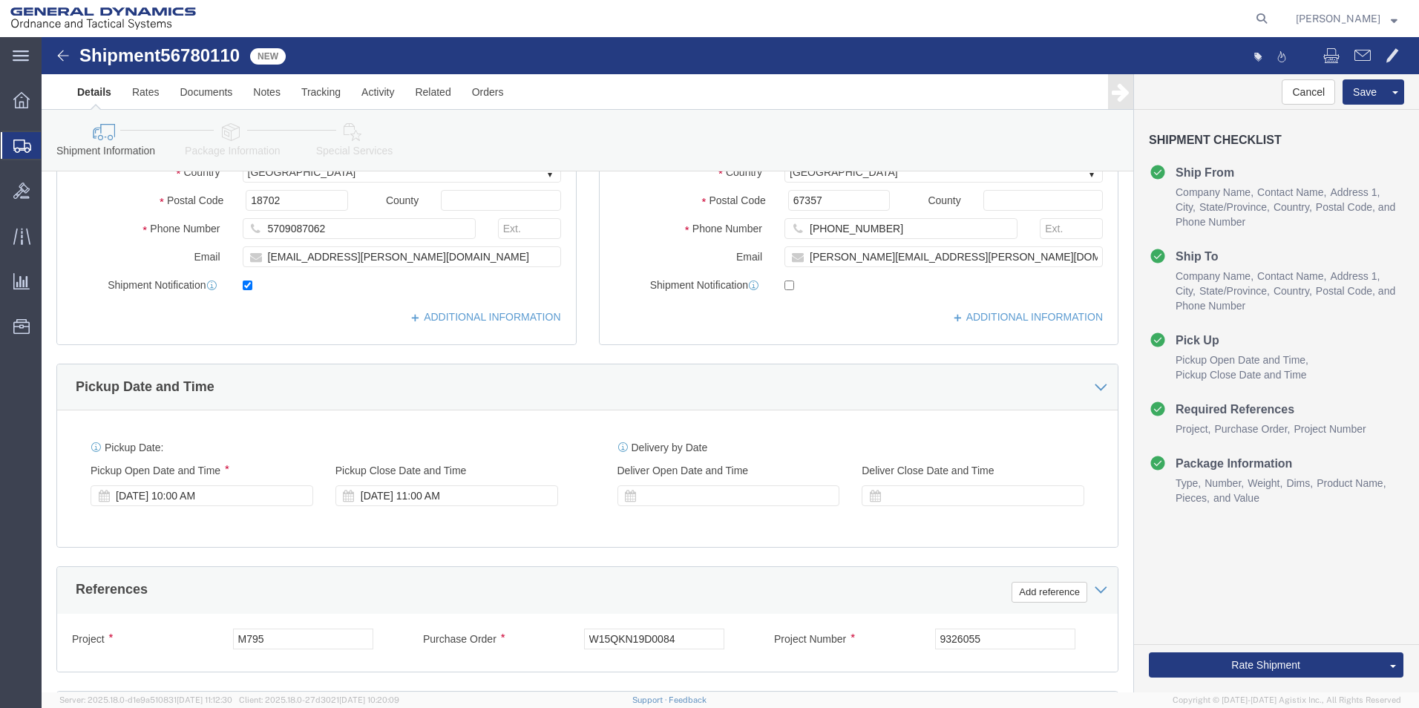
scroll to position [355, 0]
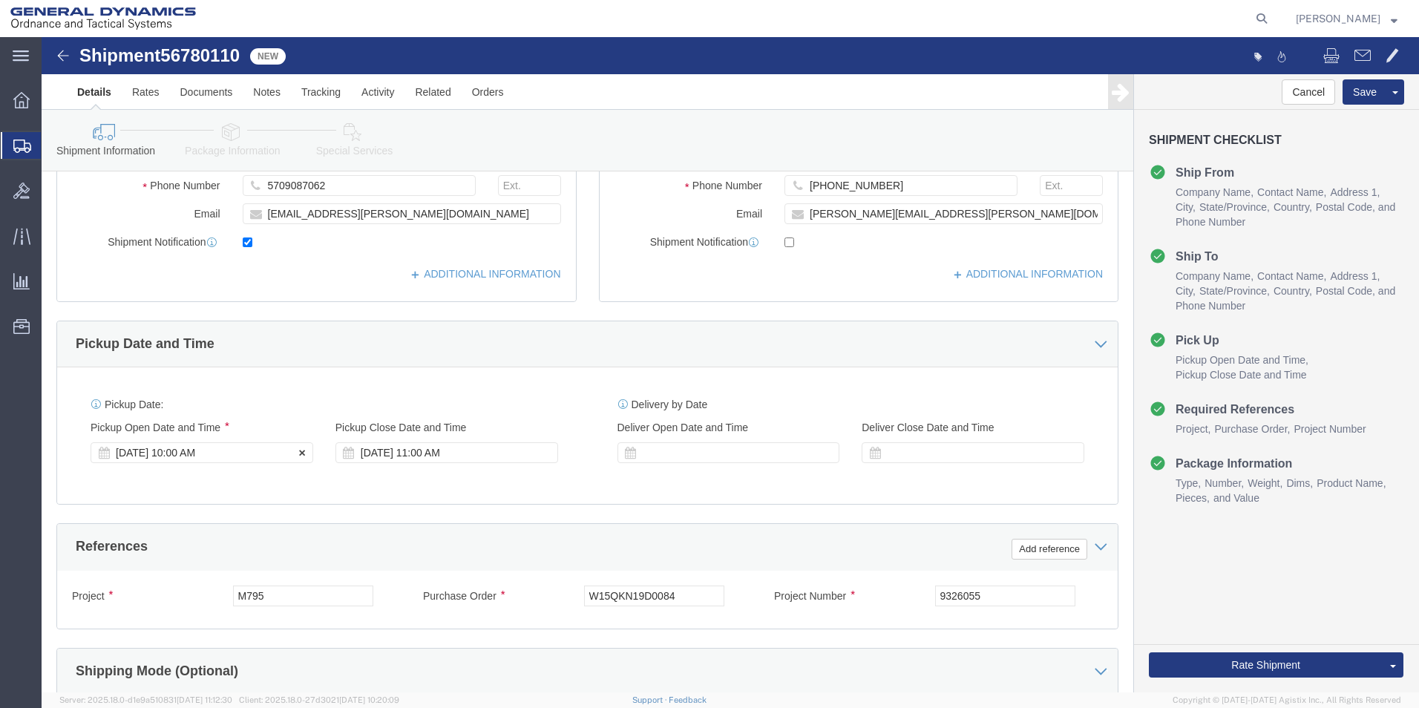
click div "[DATE] 10:00 AM"
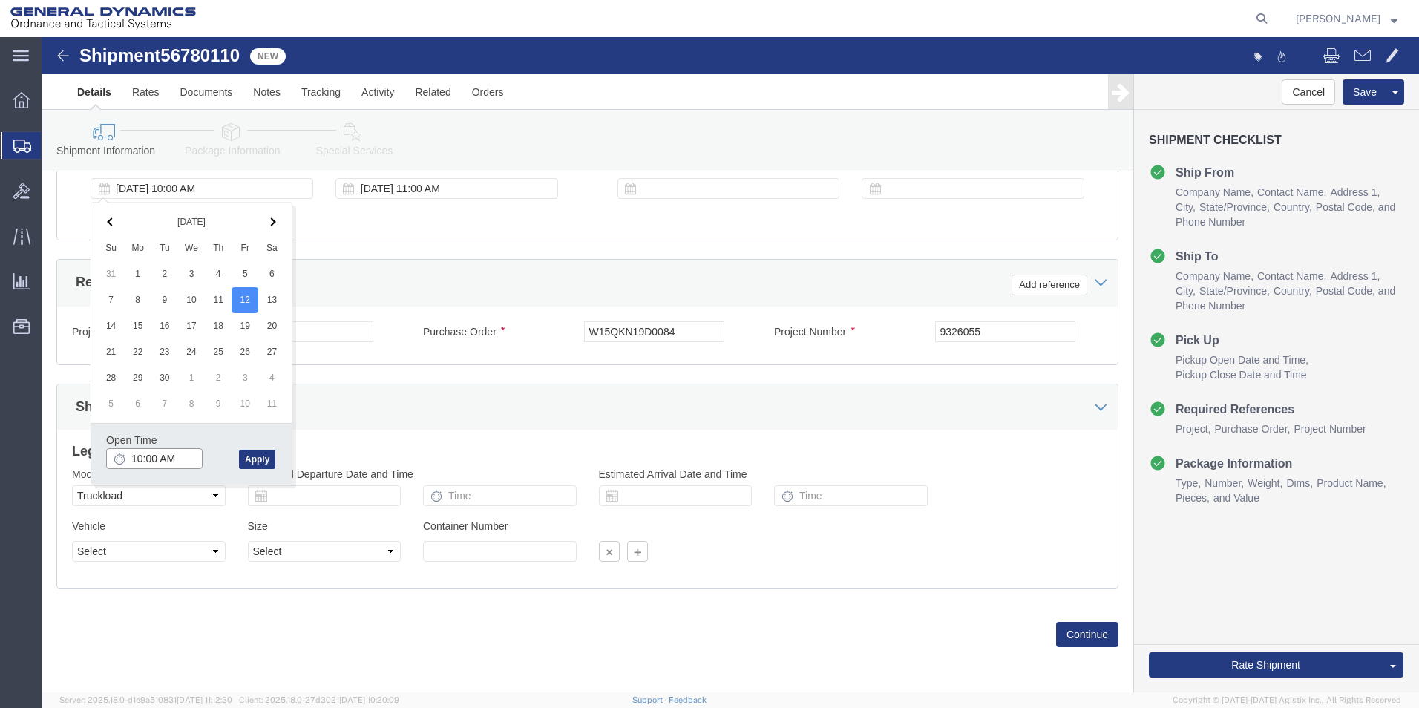
type input "11:00 AM"
click button "Apply"
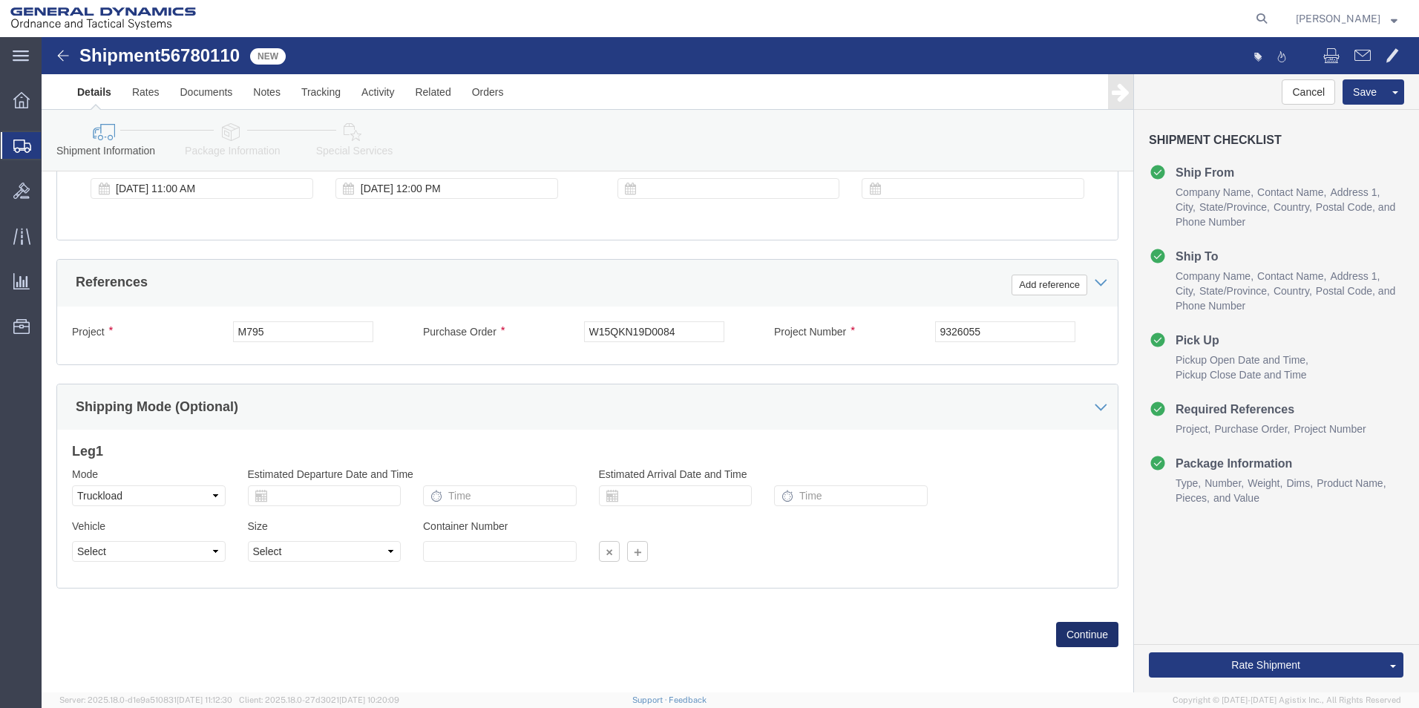
click button "Continue"
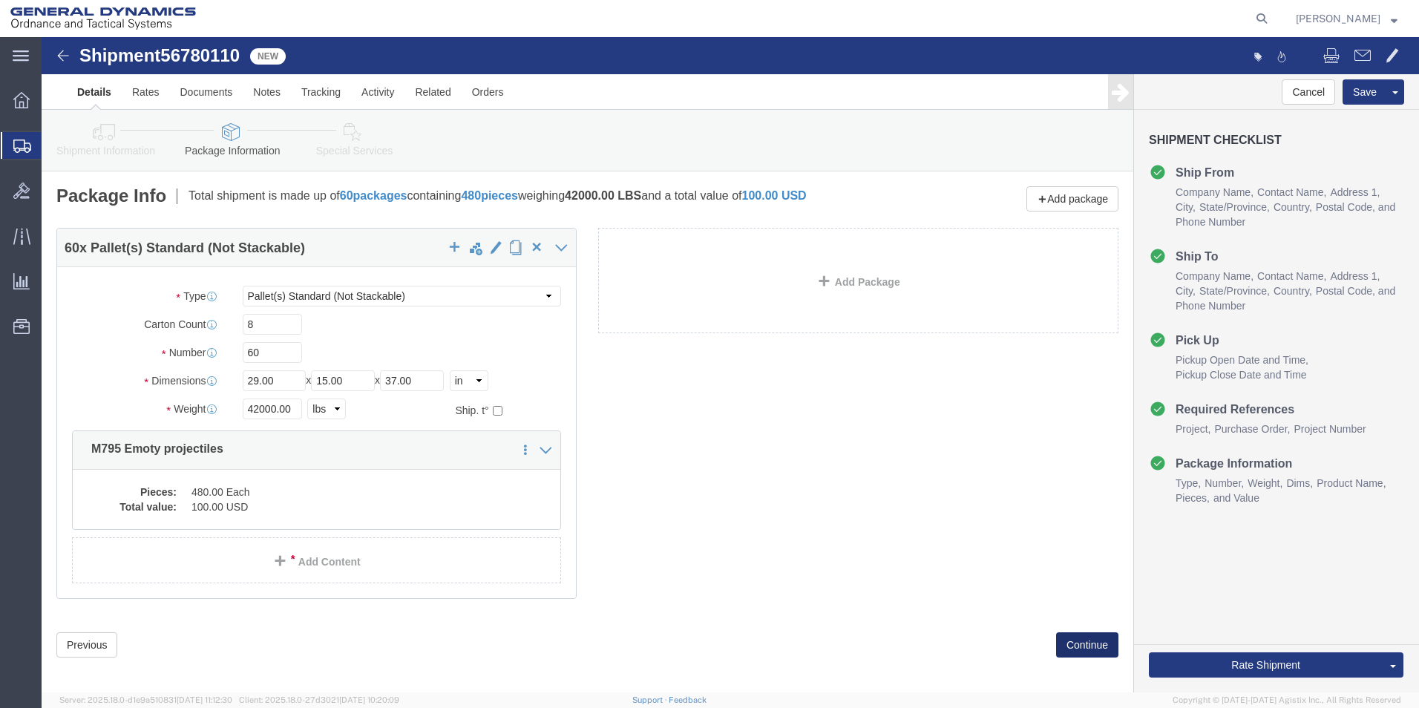
click button "Continue"
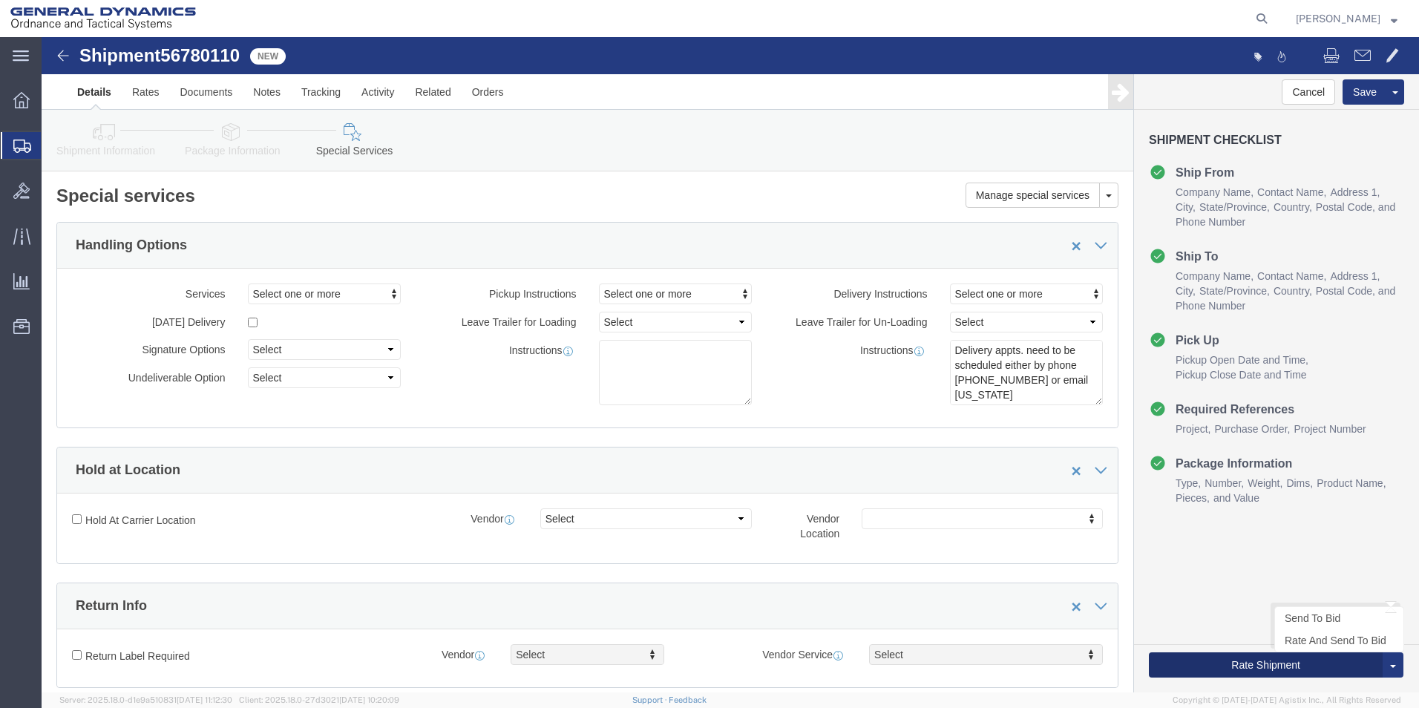
click button "Rate Shipment"
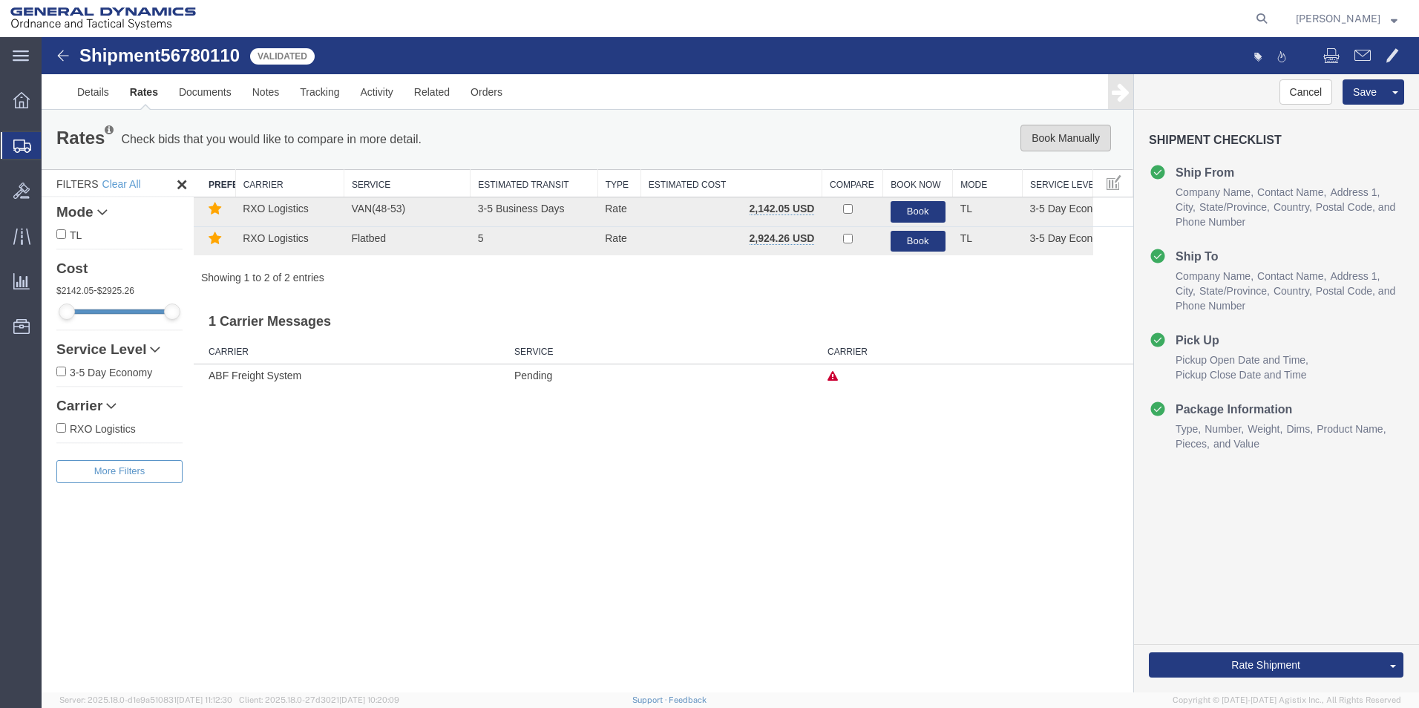
click at [1052, 133] on button "Book Manually" at bounding box center [1066, 138] width 91 height 27
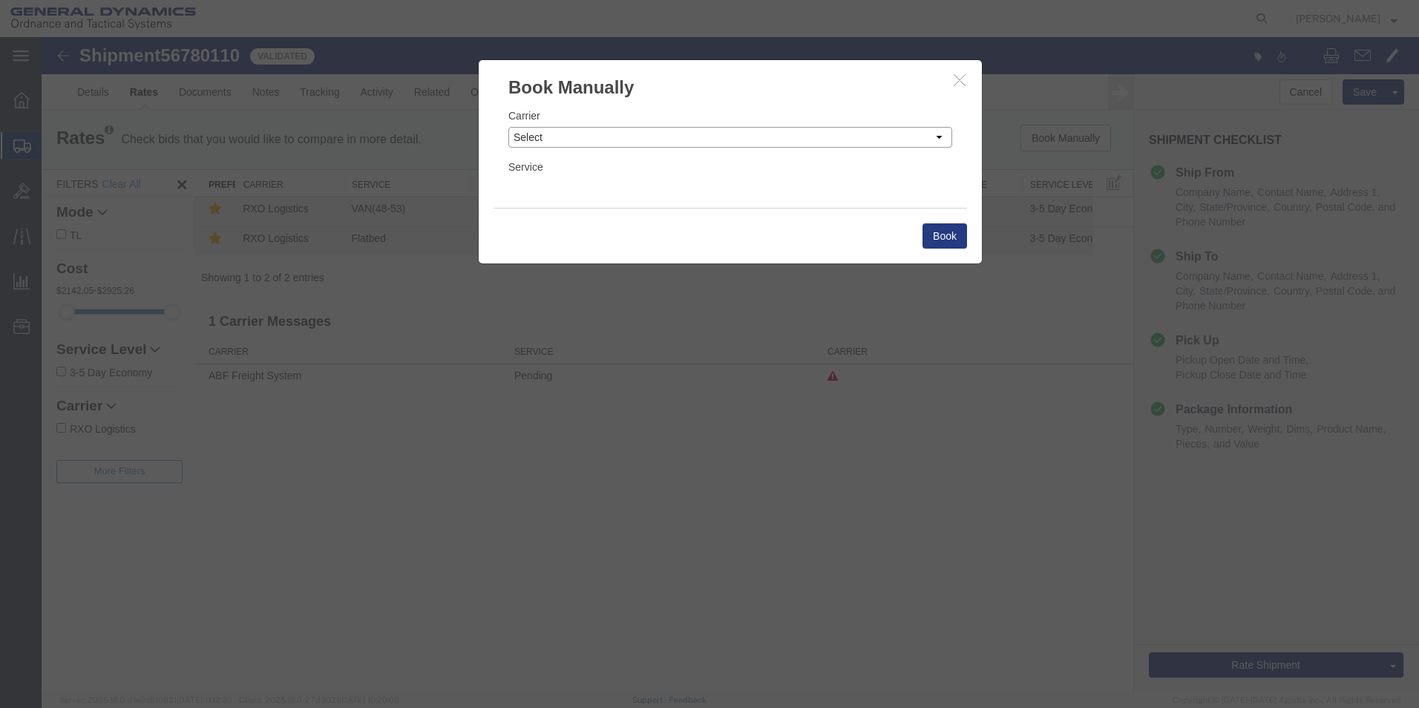
click at [940, 136] on select "Select Add New Carrier (and default service) AATCO ABF Freight System FedEx Cus…" at bounding box center [730, 137] width 444 height 21
select select "ADD_NEW_CARRIER"
click at [508, 127] on select "Select Add New Carrier (and default service) AATCO ABF Freight System FedEx Cus…" at bounding box center [730, 137] width 444 height 21
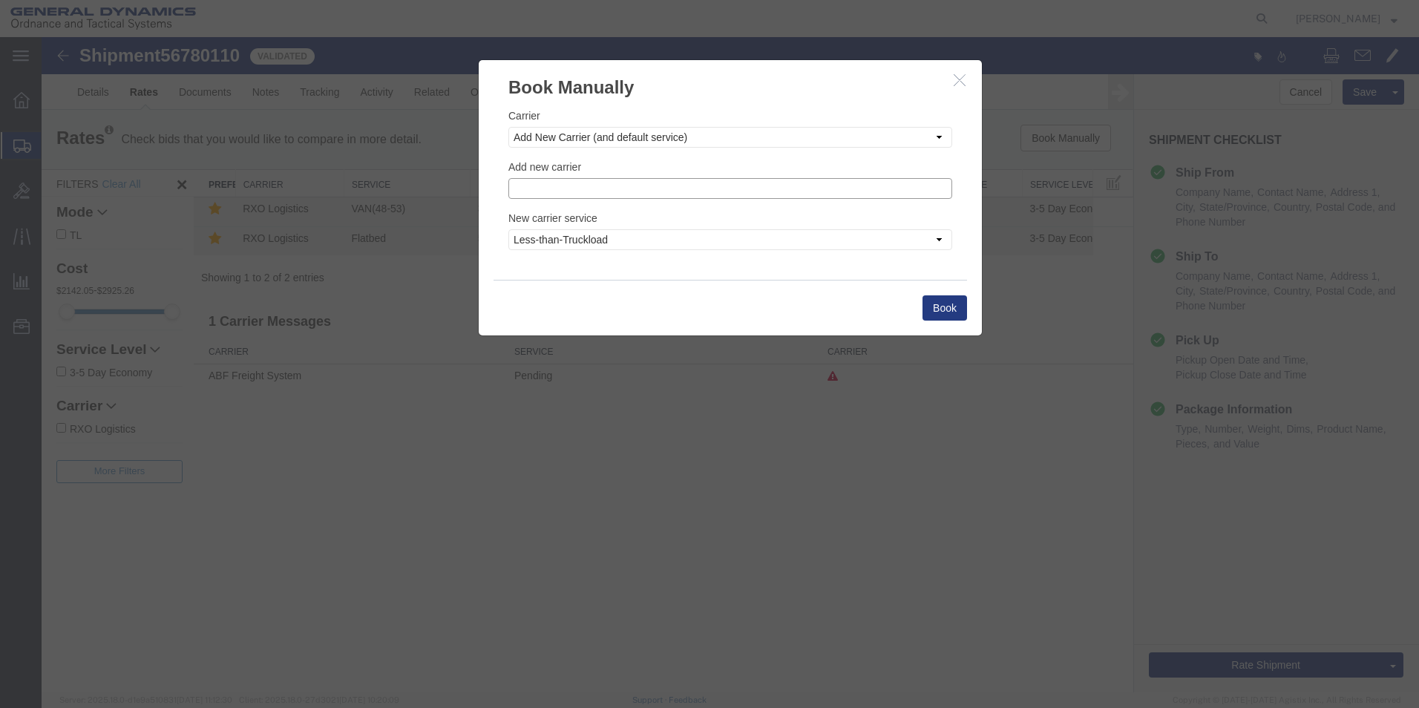
click at [594, 186] on input "text" at bounding box center [730, 188] width 444 height 21
click at [552, 235] on p "Steel Lion LLC" at bounding box center [730, 232] width 425 height 12
type input "Steel Lion LLC"
click at [937, 240] on select "Less-than-Truckload Truckload Ocean Standard Rail Air" at bounding box center [730, 239] width 444 height 21
select select "TL"
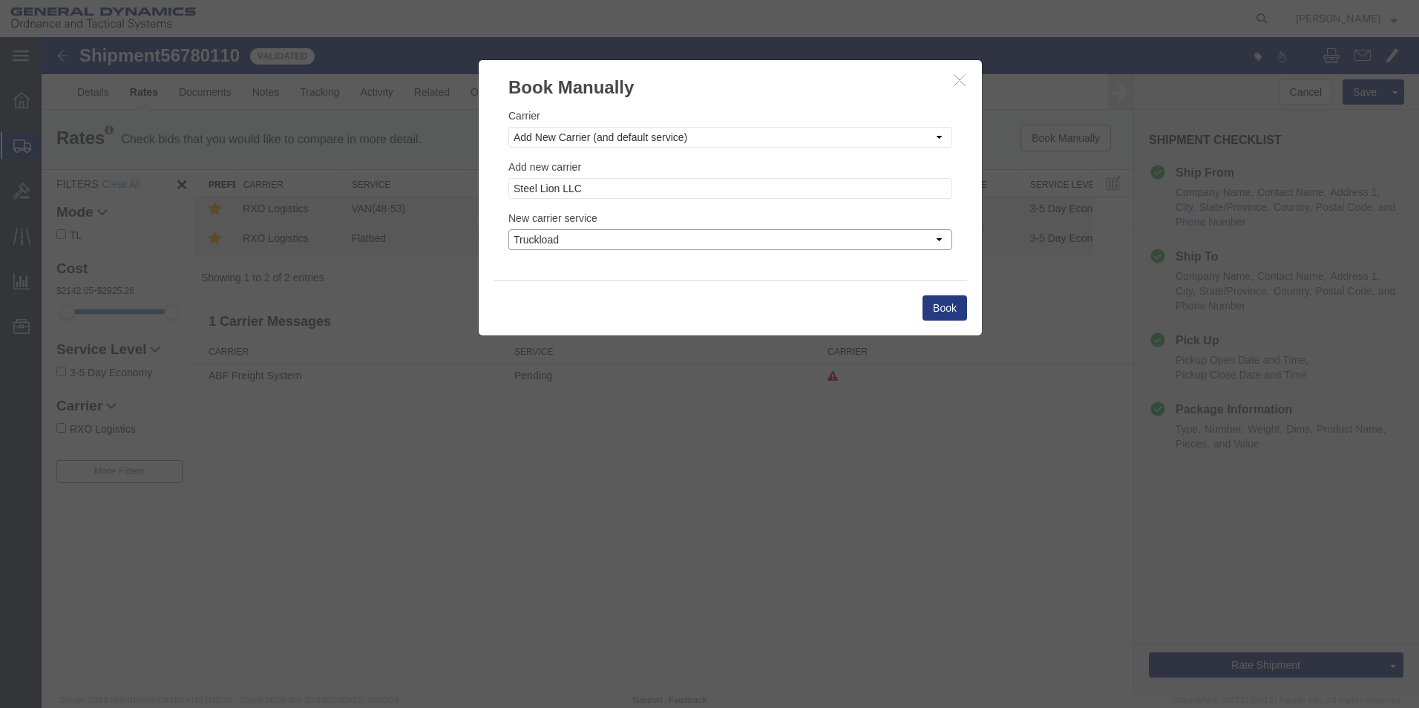
click at [508, 229] on select "Less-than-Truckload Truckload Ocean Standard Rail Air" at bounding box center [730, 239] width 444 height 21
click at [943, 303] on button "Book" at bounding box center [945, 307] width 45 height 25
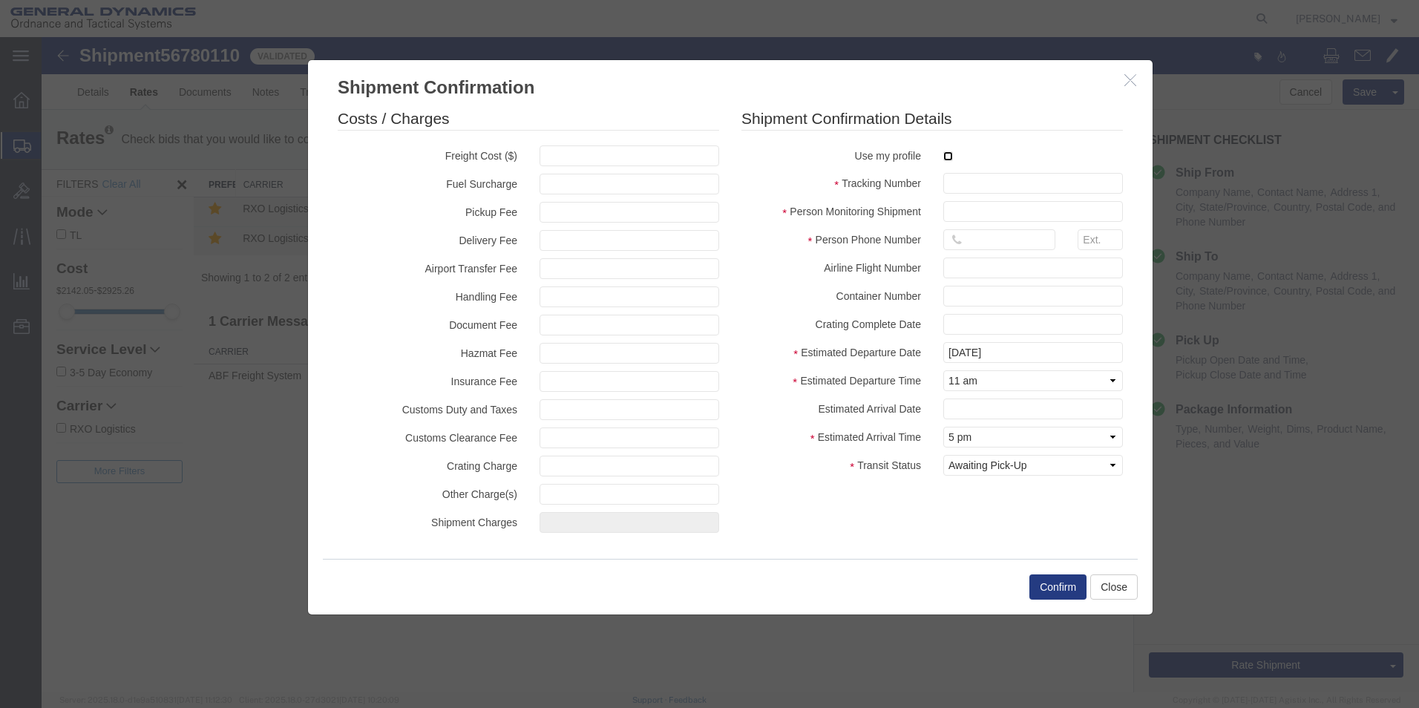
click at [947, 157] on input "checkbox" at bounding box center [948, 156] width 10 height 10
checkbox input "true"
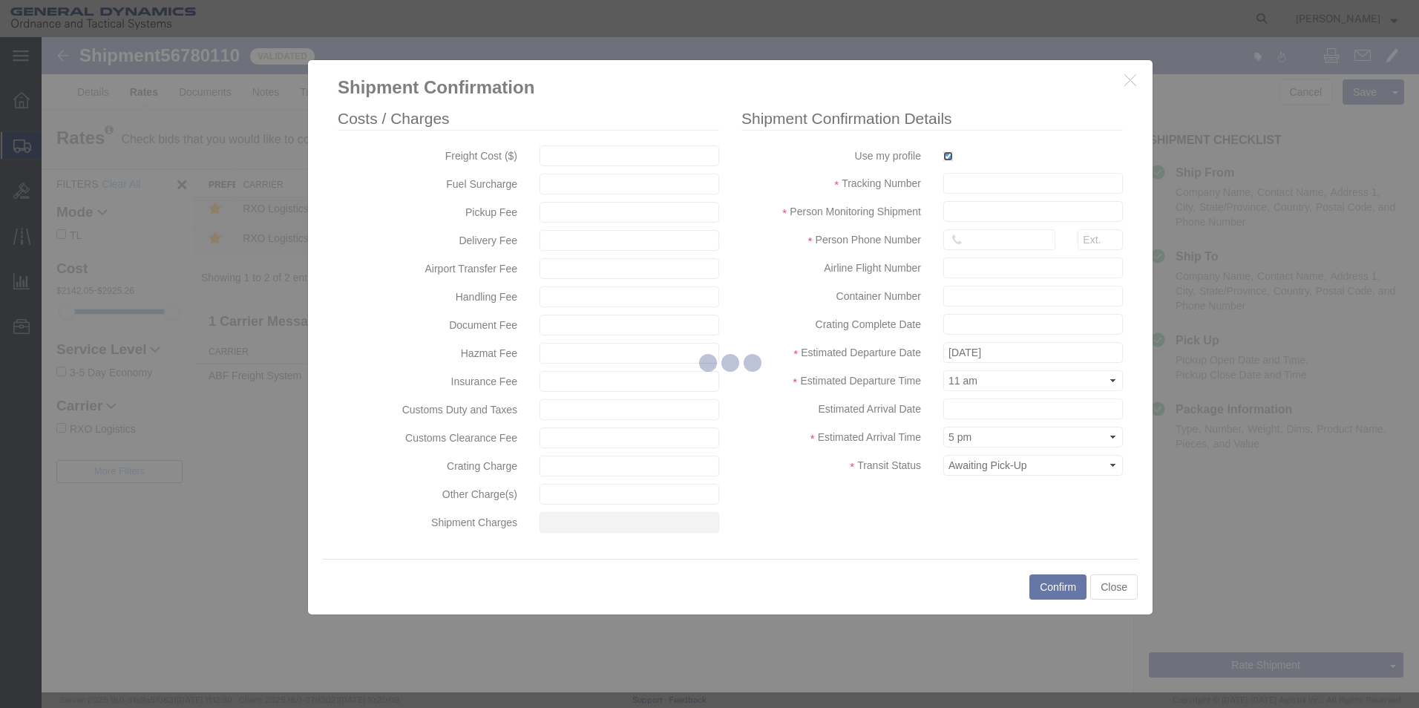
type input "[PERSON_NAME]"
type input "5709087062"
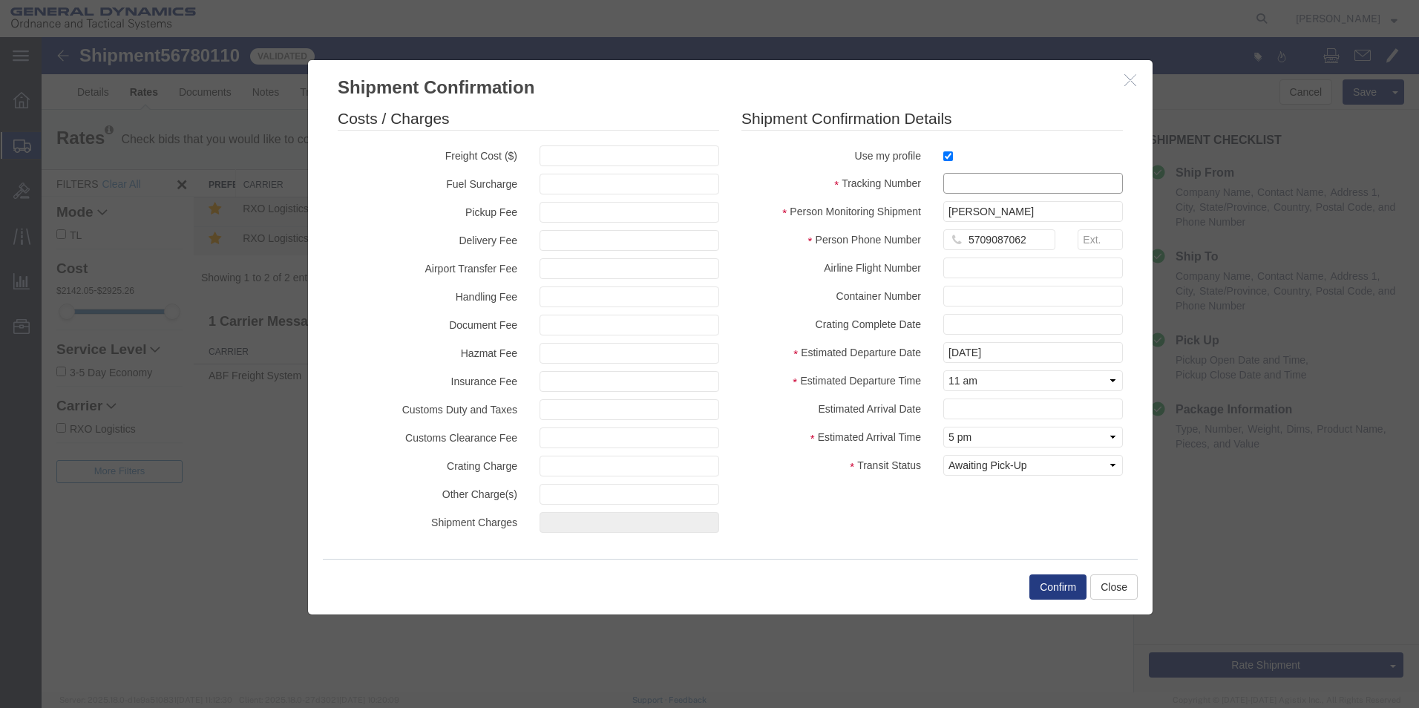
click at [955, 180] on input "text" at bounding box center [1033, 183] width 180 height 21
type input "56780110"
click at [1061, 589] on button "Confirm" at bounding box center [1057, 586] width 57 height 25
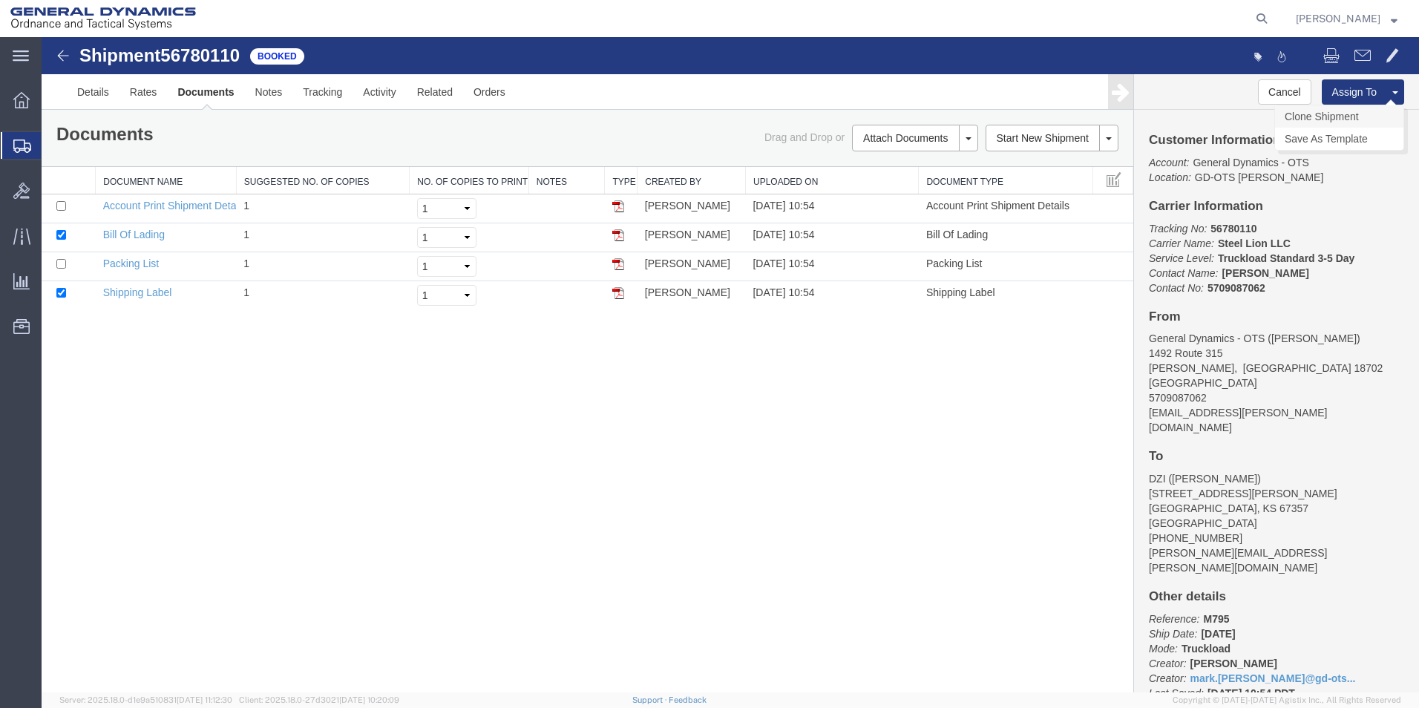
click at [1337, 116] on link "Clone Shipment" at bounding box center [1339, 116] width 128 height 22
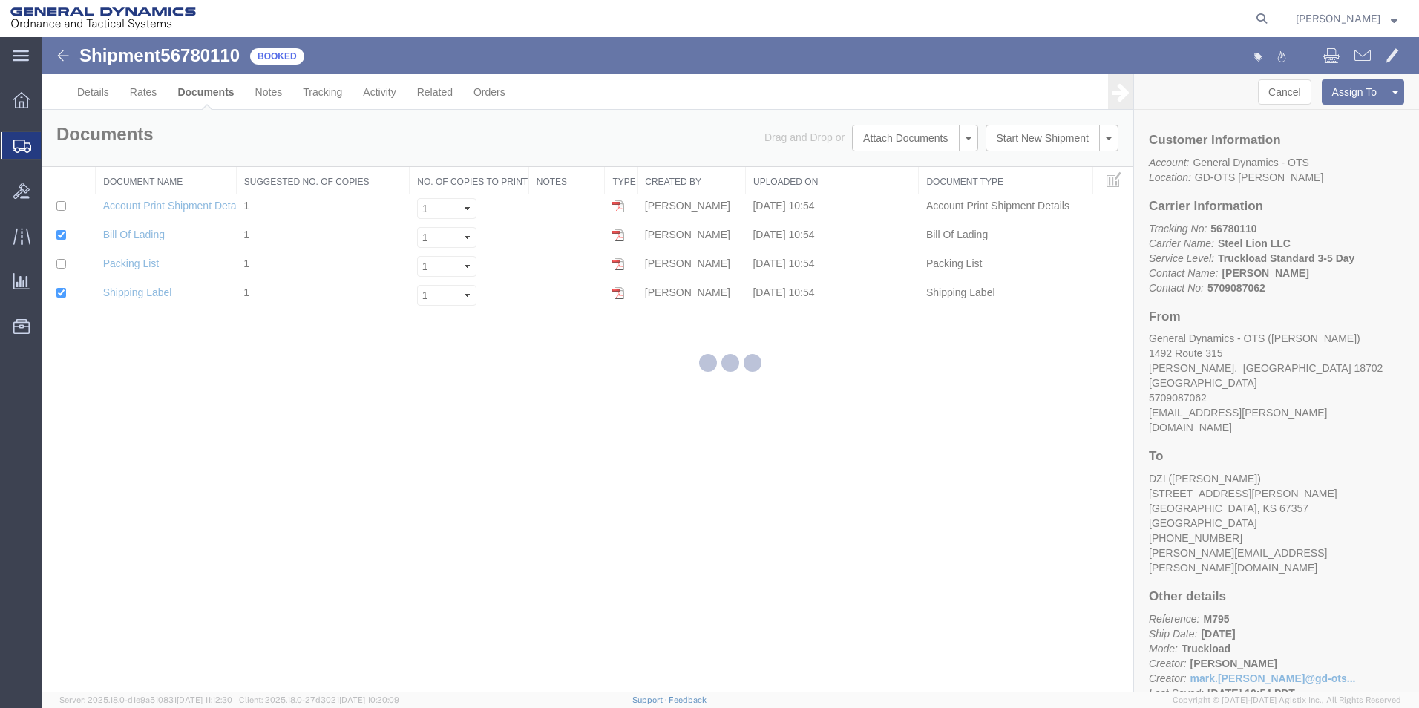
select select "42193"
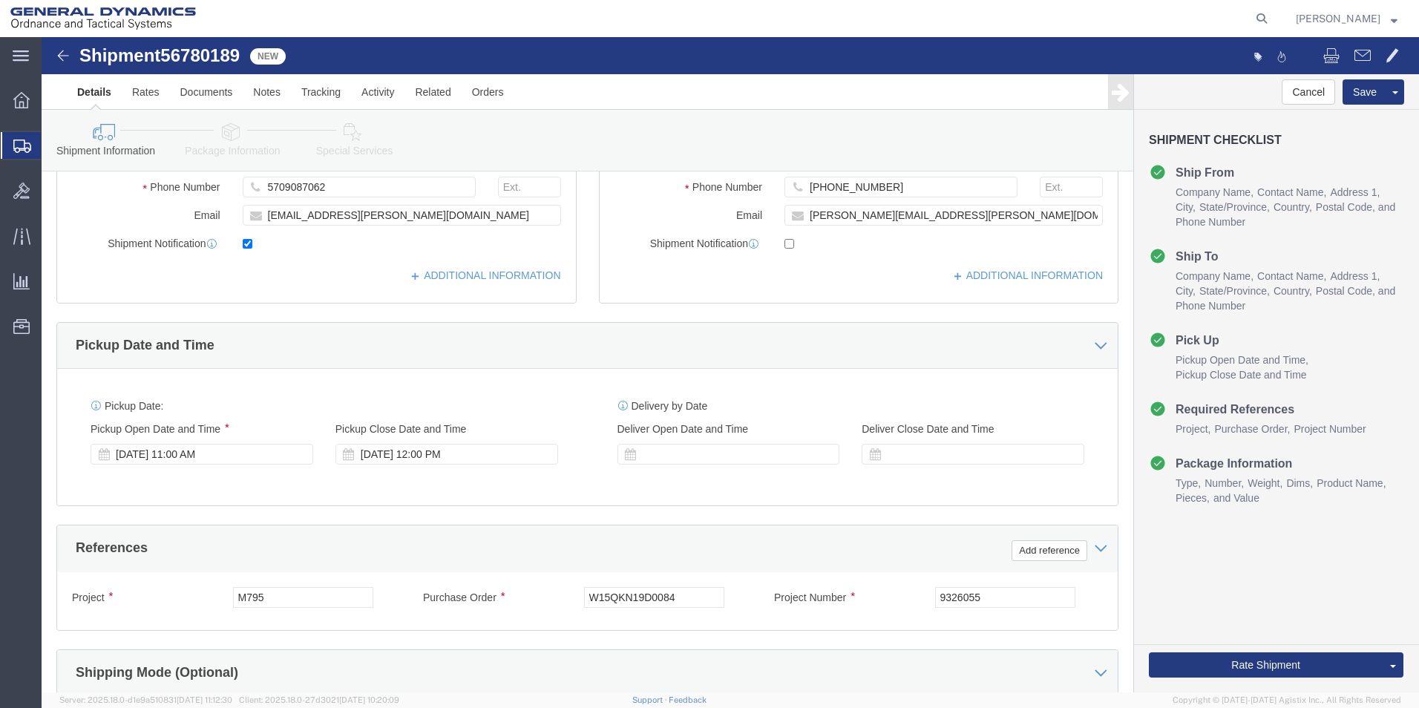
scroll to position [355, 0]
click div "[DATE] 11:00 AM"
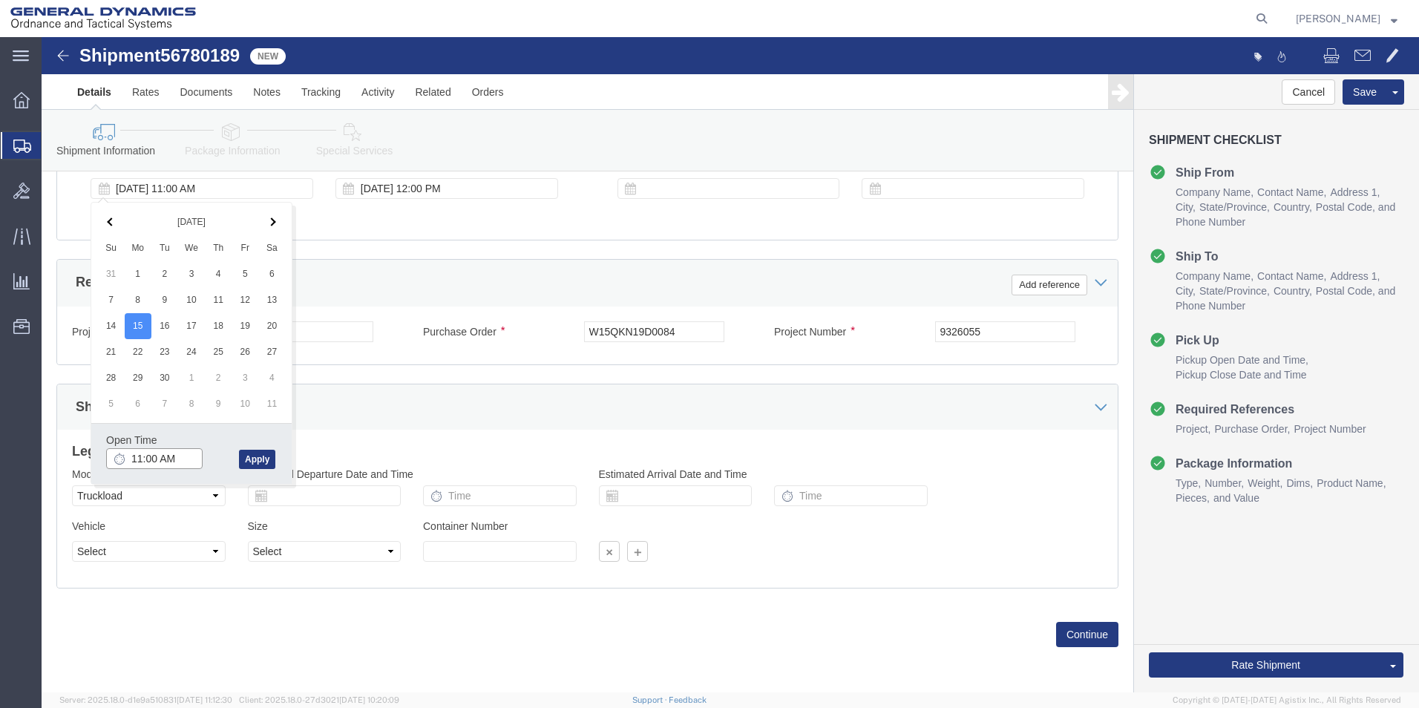
click input "11:00 AM"
type input "9:00 AM"
click button "Apply"
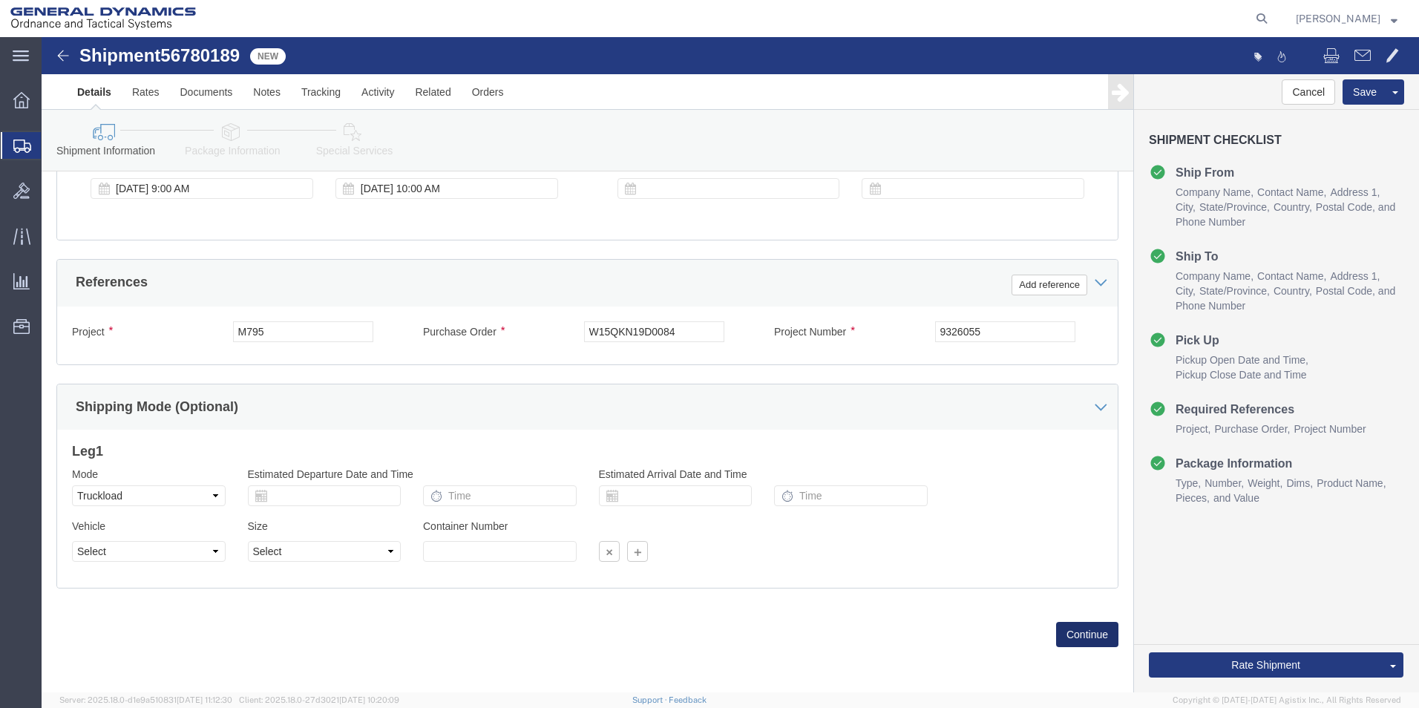
click button "Continue"
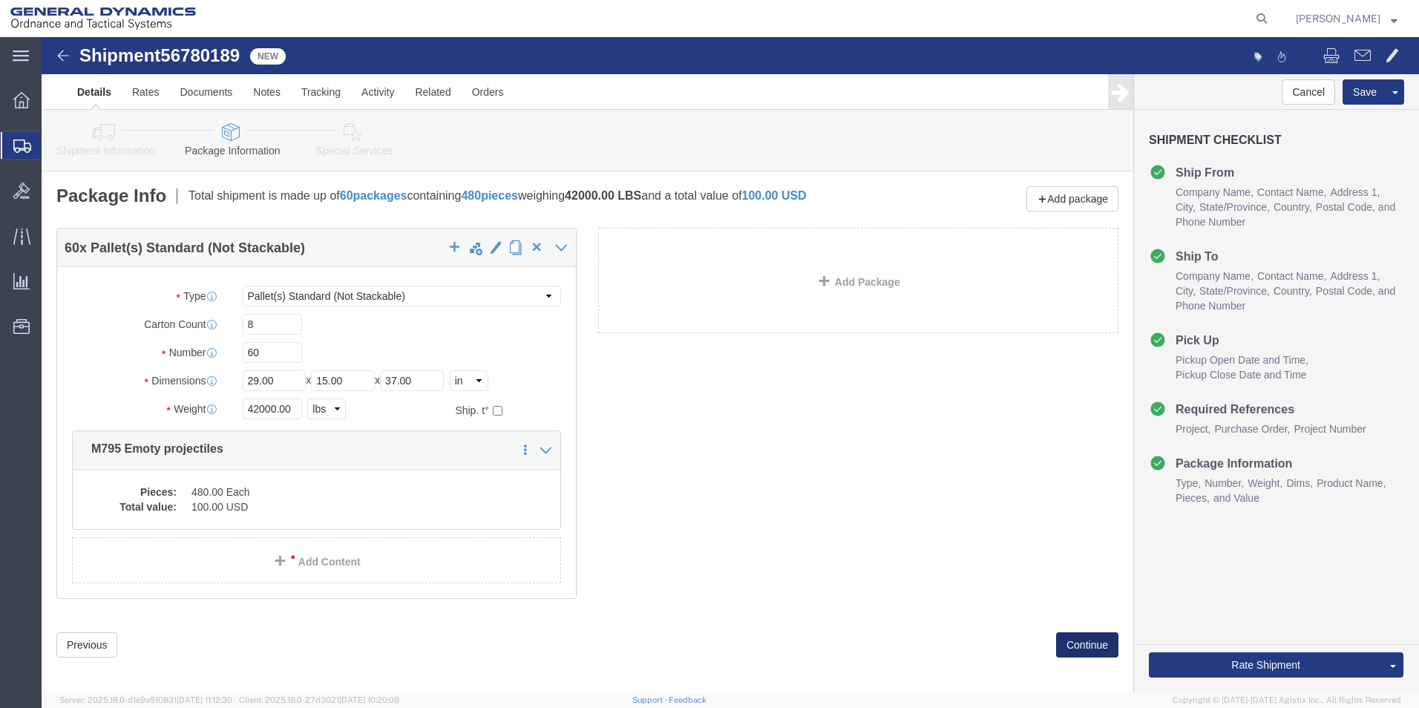
click button "Continue"
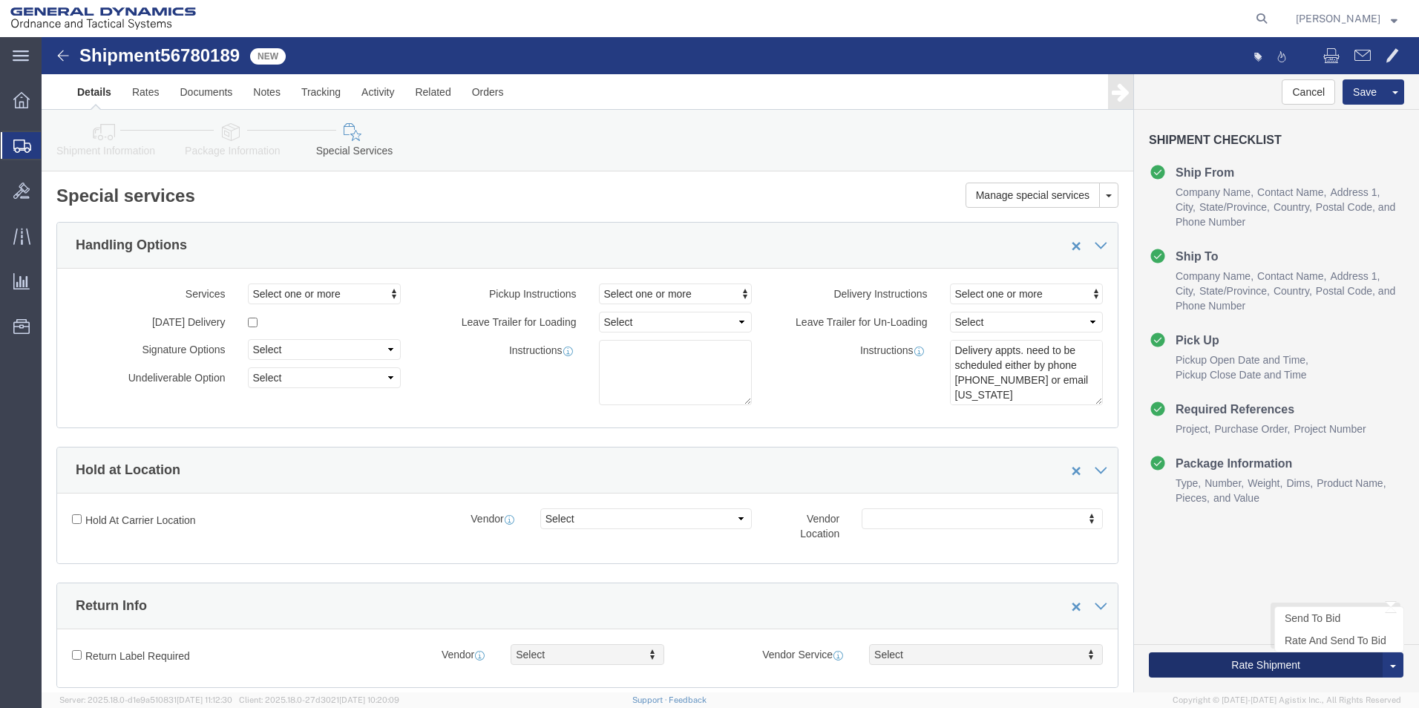
click button "Rate Shipment"
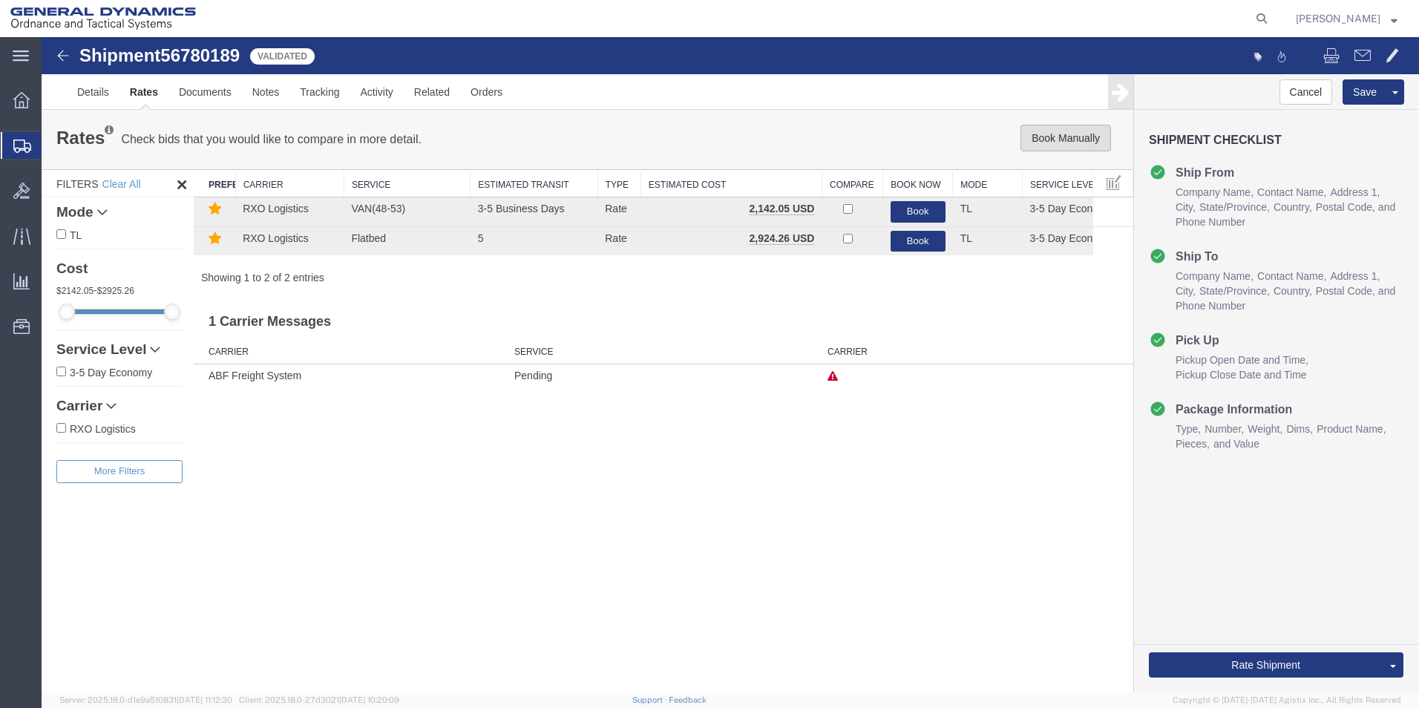
click at [1057, 132] on button "Book Manually" at bounding box center [1066, 138] width 91 height 27
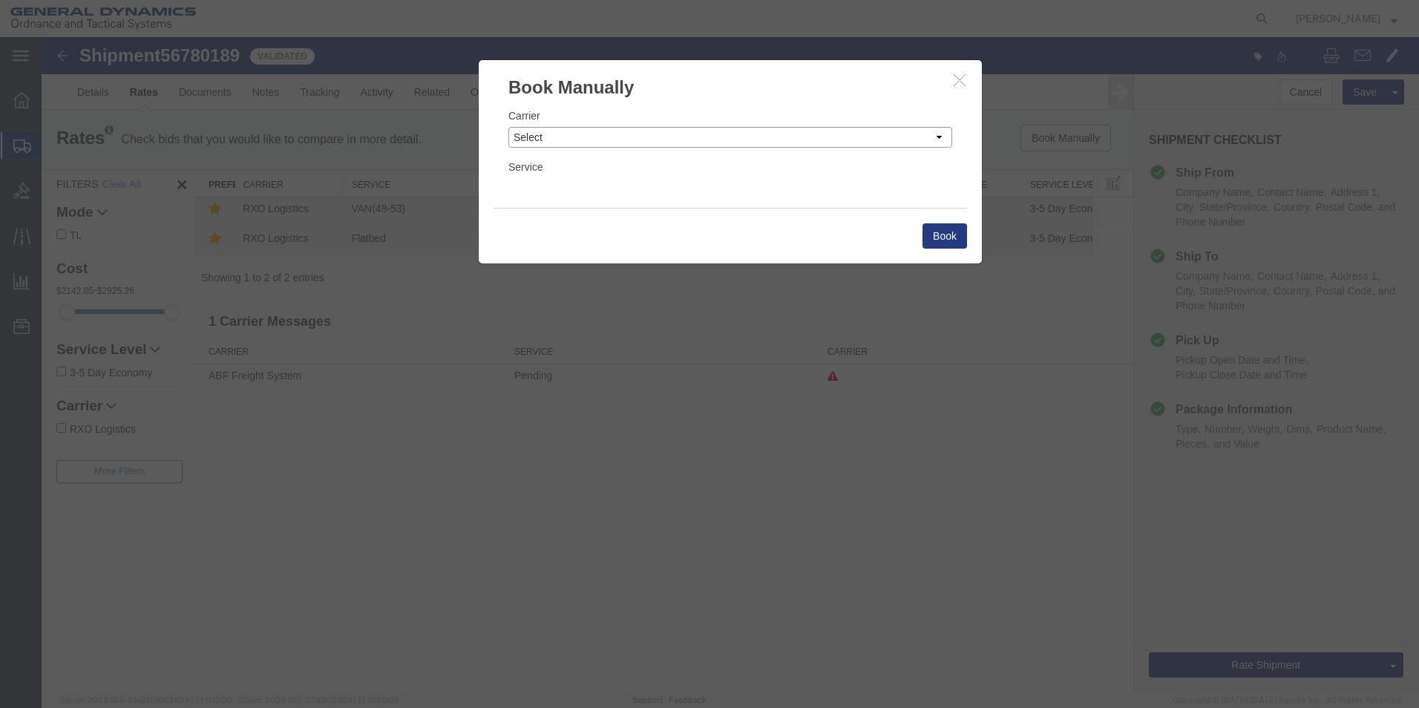
click at [938, 134] on select "Select Add New Carrier (and default service) AATCO ABF Freight System FedEx Cus…" at bounding box center [730, 137] width 444 height 21
select select "ADD_NEW_CARRIER"
click at [508, 127] on select "Select Add New Carrier (and default service) AATCO ABF Freight System FedEx Cus…" at bounding box center [730, 137] width 444 height 21
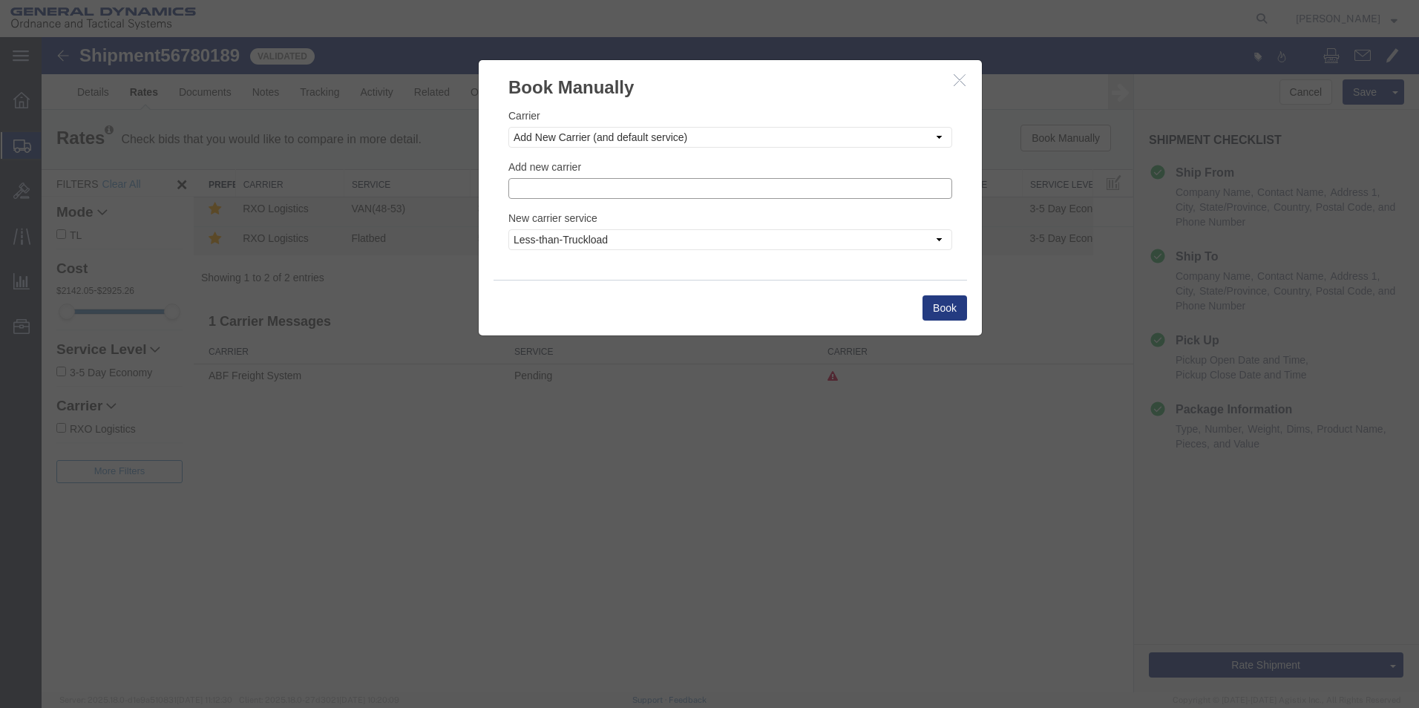
click at [577, 188] on input "text" at bounding box center [730, 188] width 444 height 21
click at [538, 234] on p "Steel Lion LLC" at bounding box center [730, 232] width 425 height 12
type input "Steel Lion LLC"
click at [939, 240] on select "Less-than-Truckload Truckload Ocean Standard Rail Air" at bounding box center [730, 239] width 444 height 21
select select "TL"
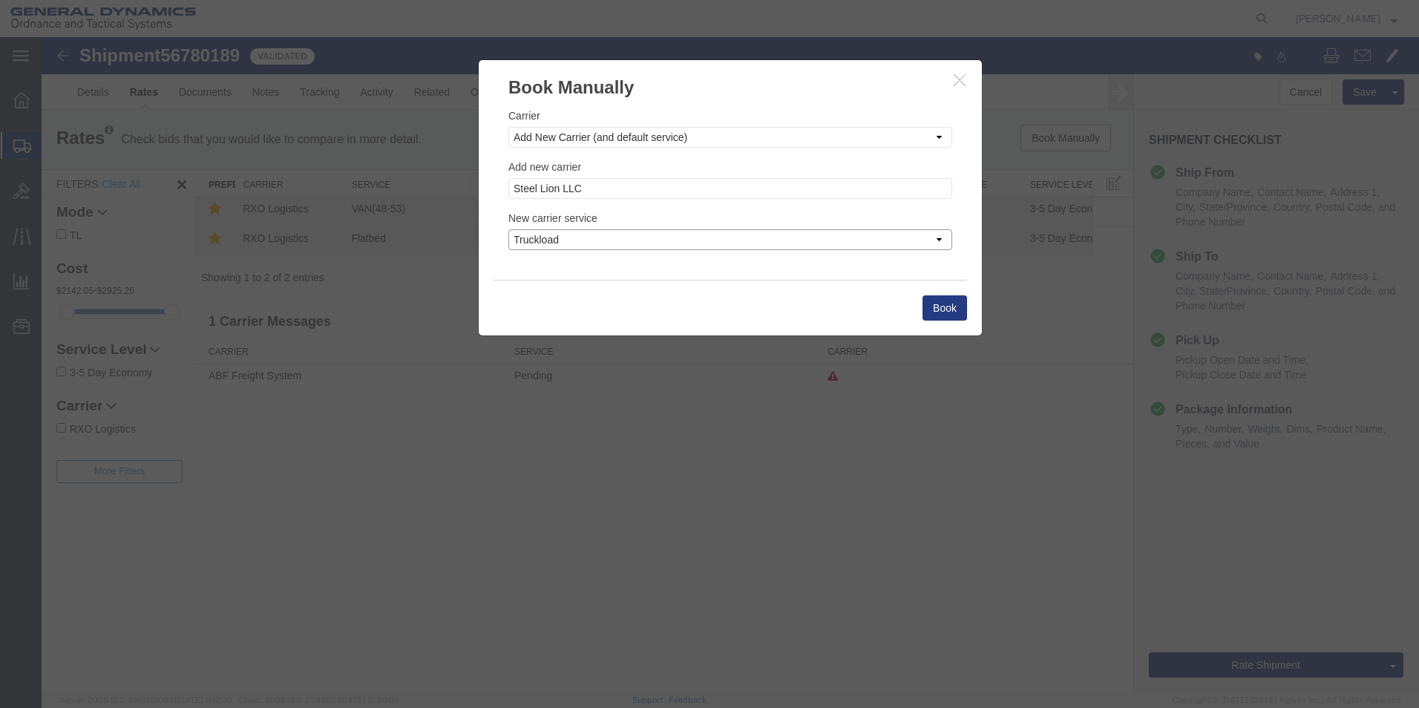
click at [508, 229] on select "Less-than-Truckload Truckload Ocean Standard Rail Air" at bounding box center [730, 239] width 444 height 21
click at [948, 306] on button "Book" at bounding box center [945, 307] width 45 height 25
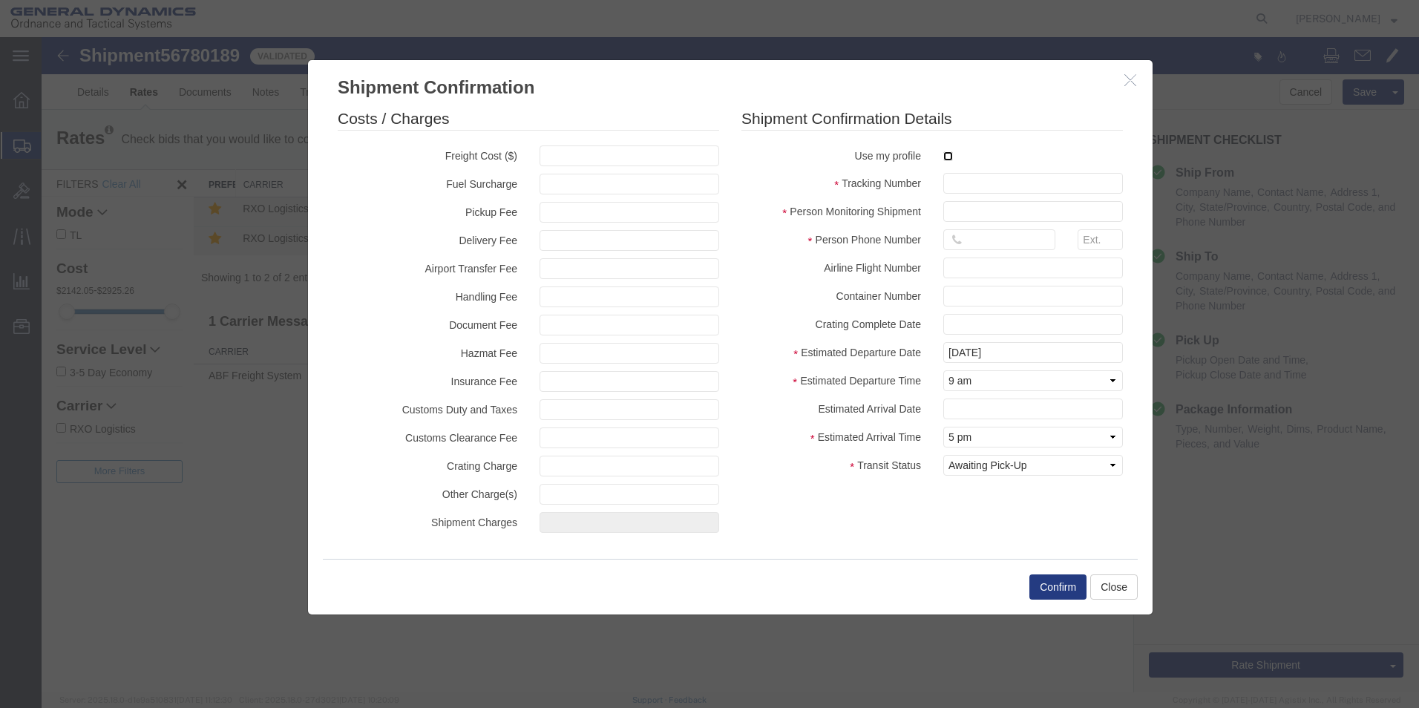
click at [951, 159] on input "checkbox" at bounding box center [948, 156] width 10 height 10
checkbox input "true"
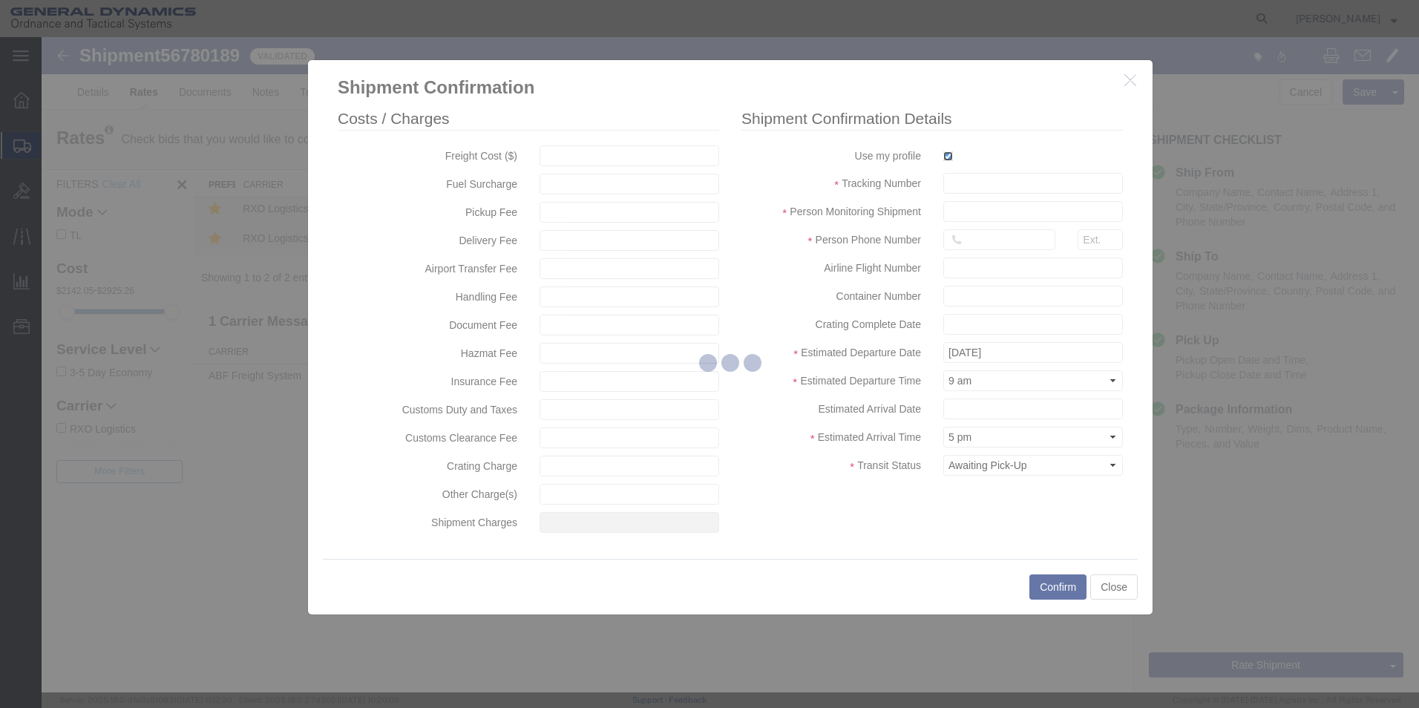
type input "[PERSON_NAME]"
type input "5709087062"
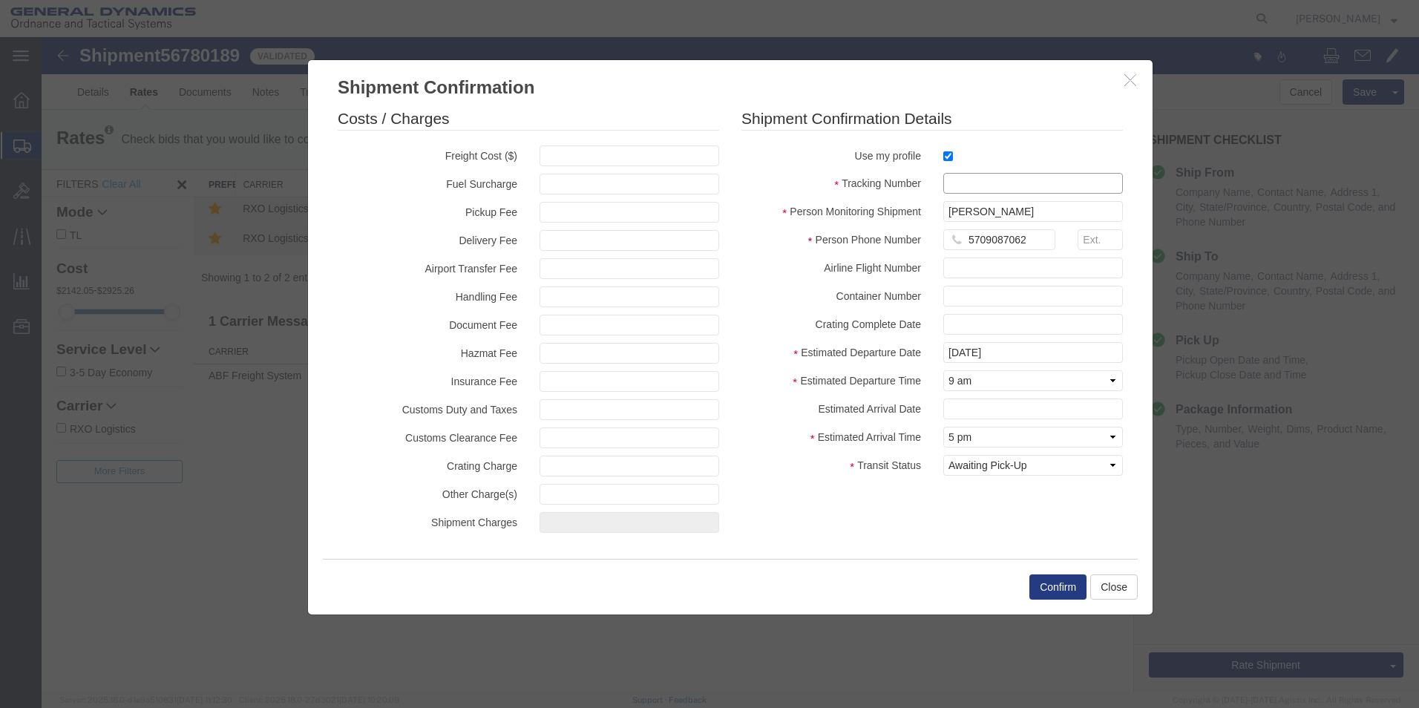
click at [963, 183] on input "text" at bounding box center [1033, 183] width 180 height 21
type input "56780189"
click at [1059, 586] on button "Confirm" at bounding box center [1057, 586] width 57 height 25
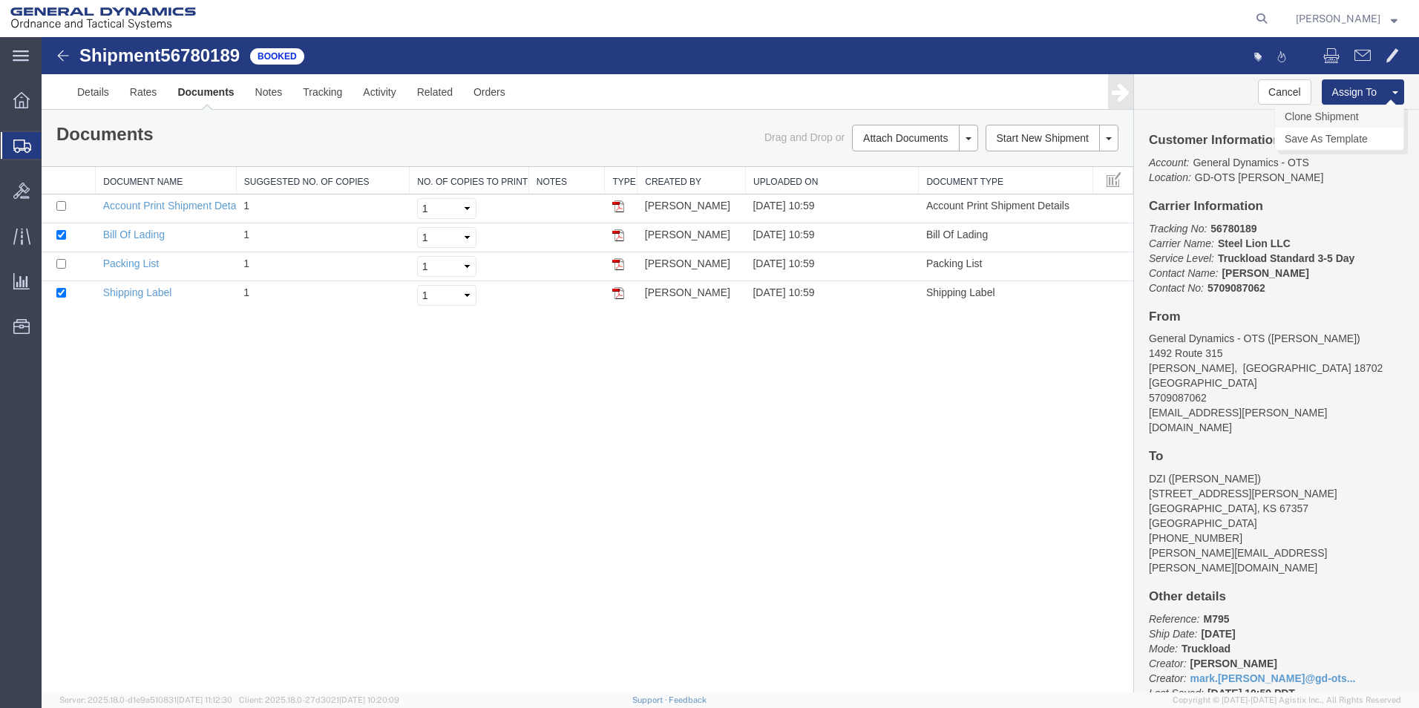
click at [1340, 112] on link "Clone Shipment" at bounding box center [1339, 116] width 128 height 22
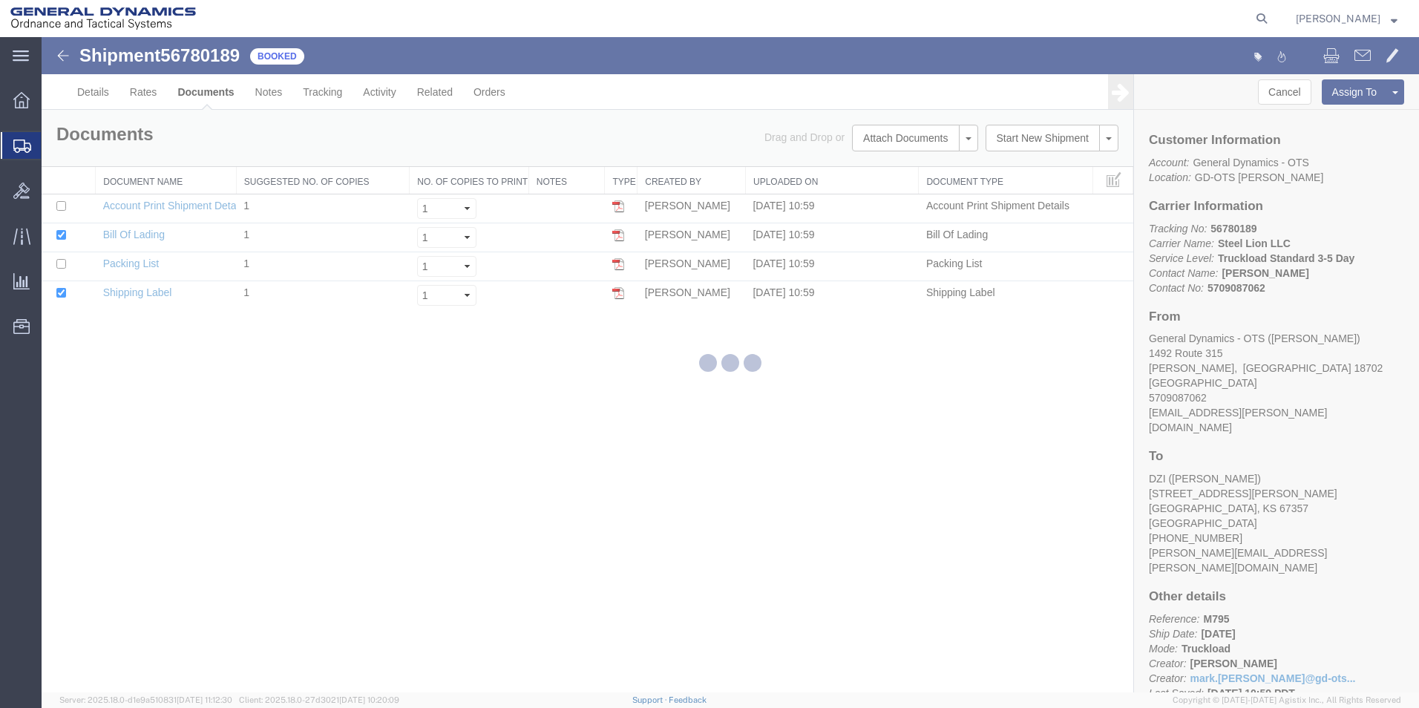
select select "42193"
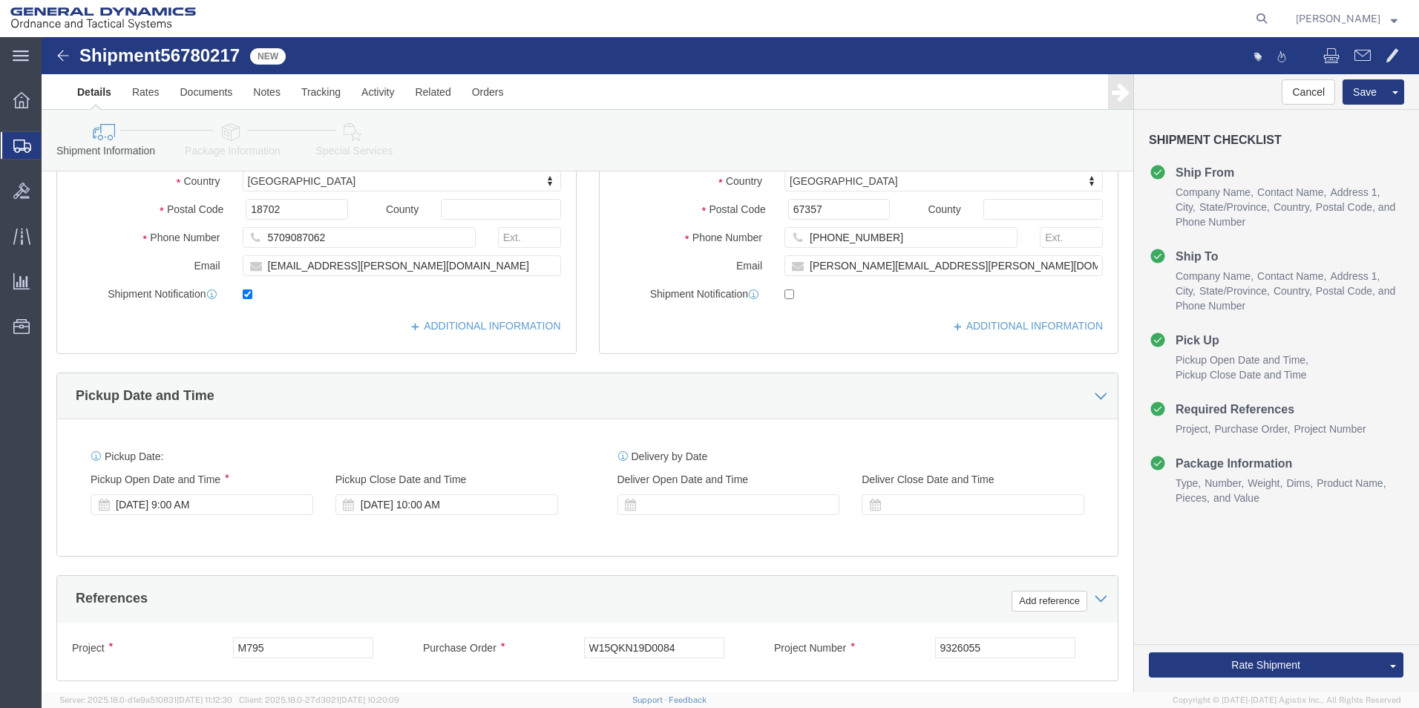
scroll to position [306, 0]
click div "[DATE] 9:00 AM"
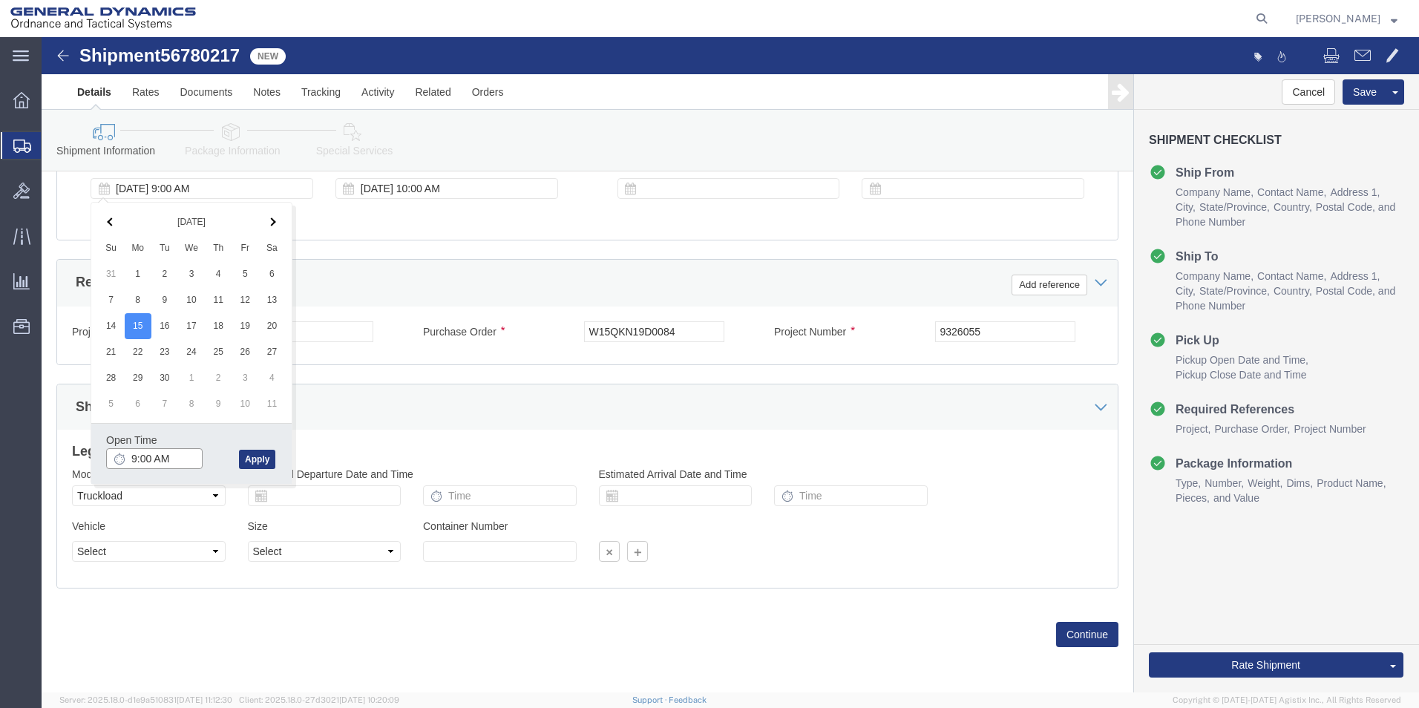
type input "10:00 AM"
click button "Apply"
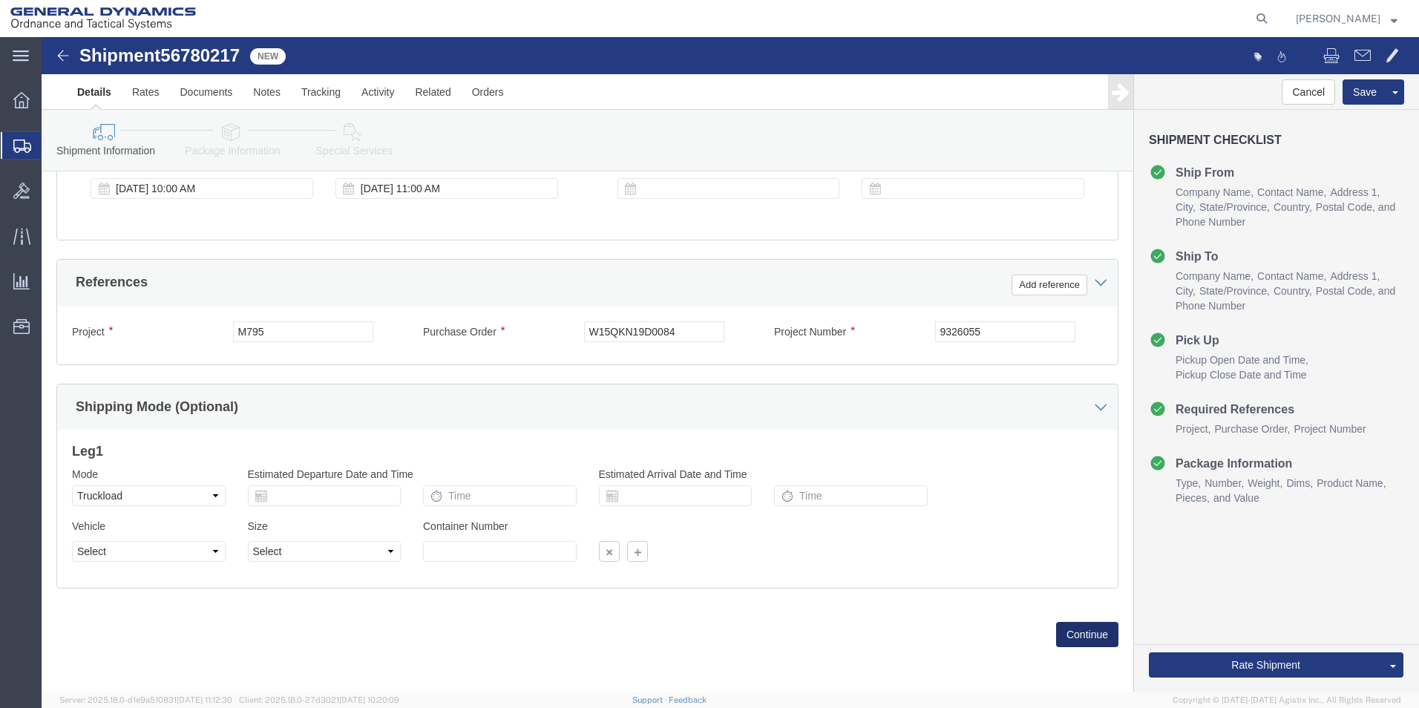
click button "Continue"
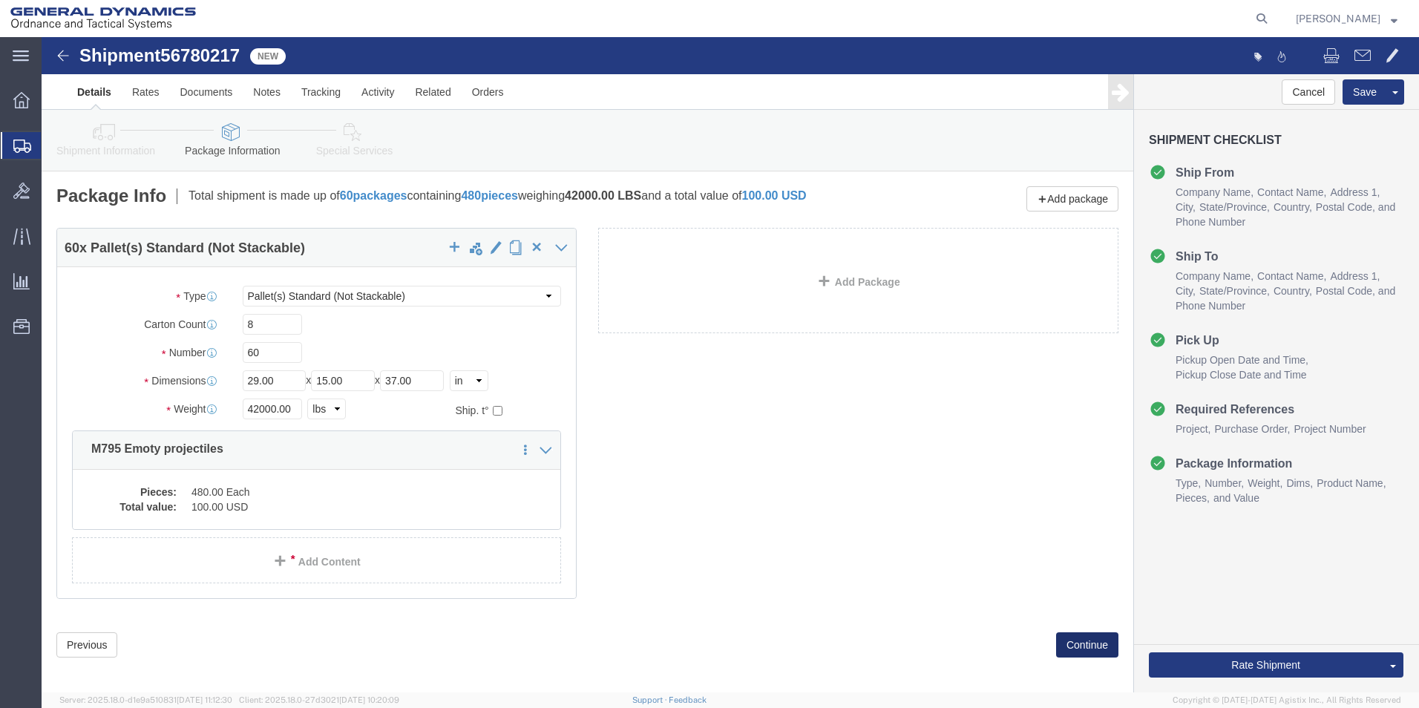
click button "Continue"
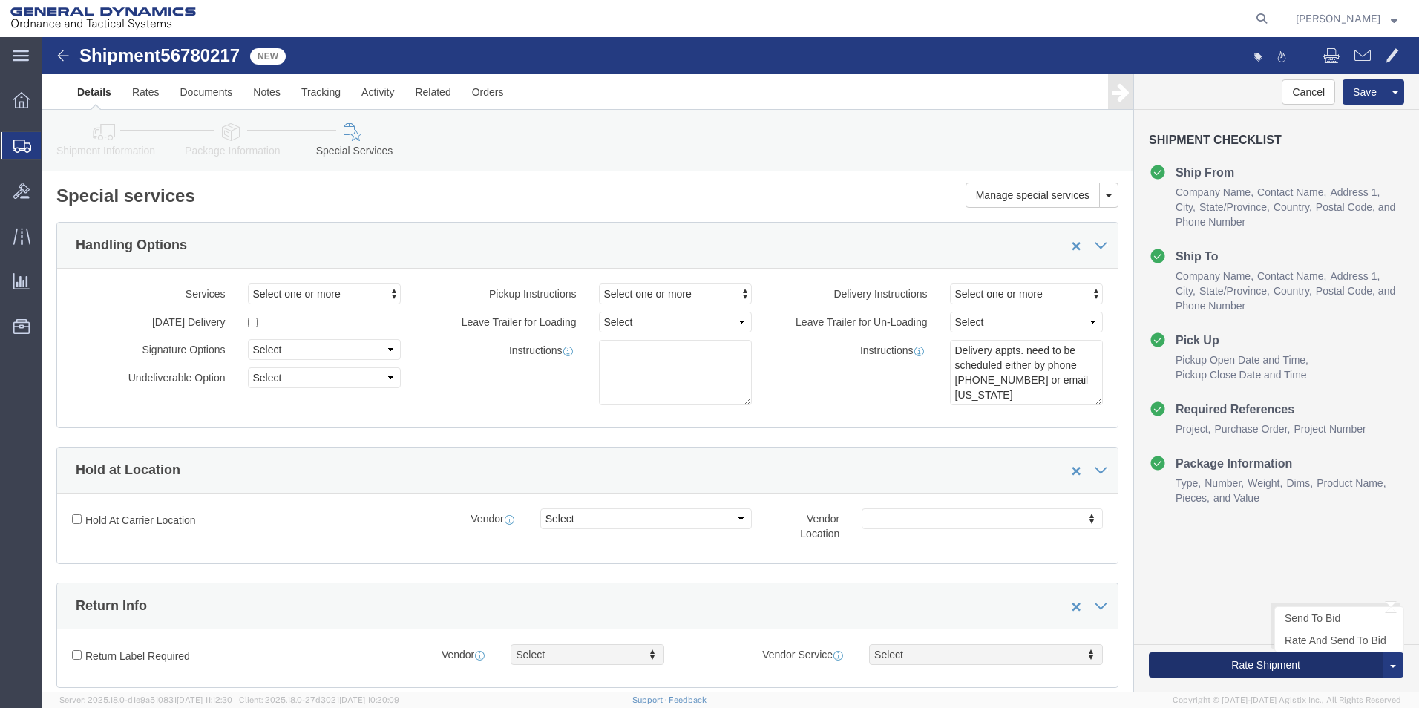
click button "Rate Shipment"
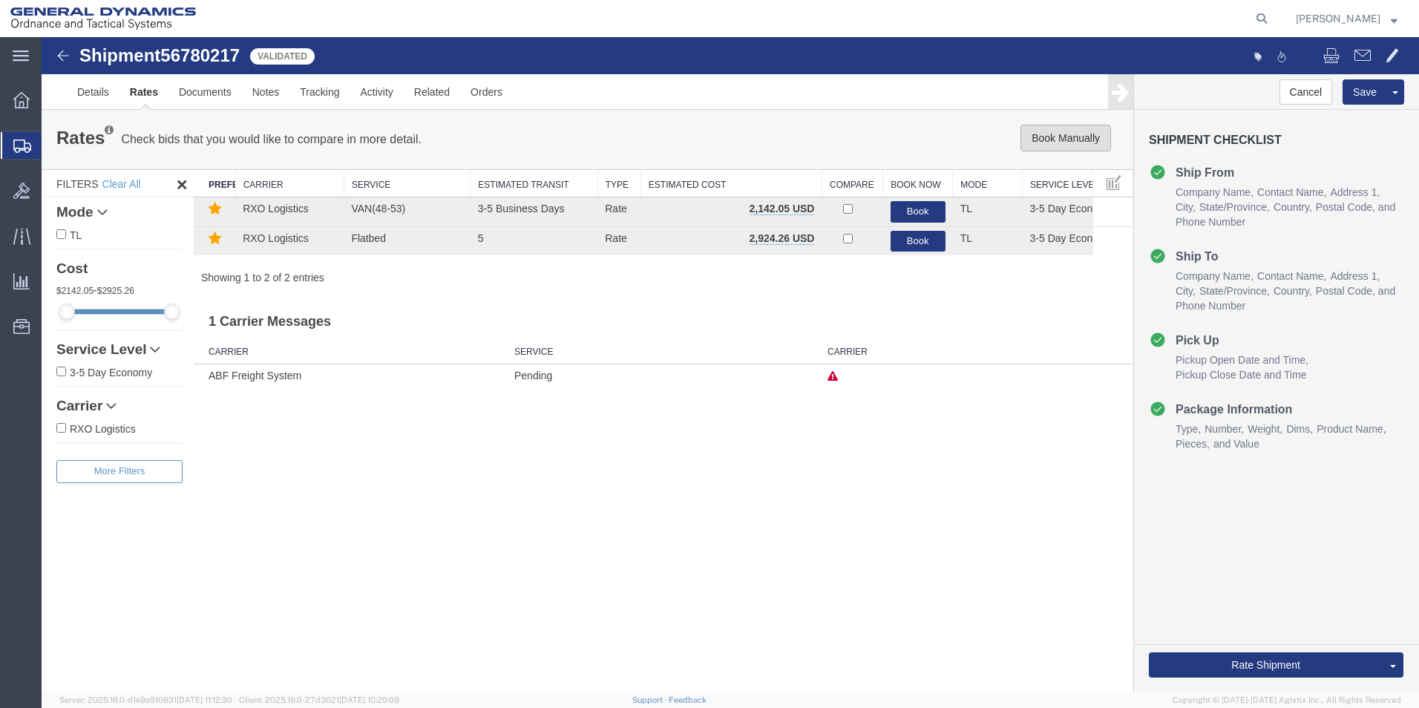
click at [1048, 142] on button "Book Manually" at bounding box center [1066, 138] width 91 height 27
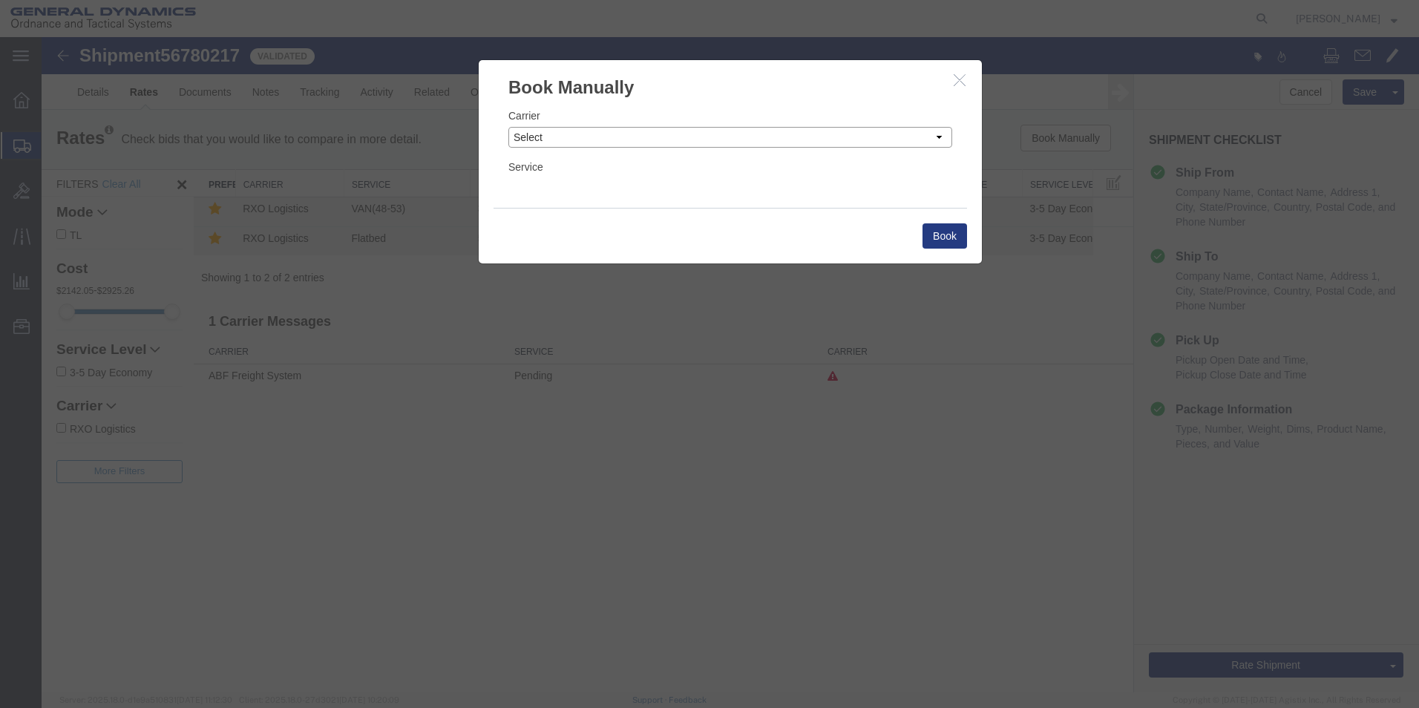
click at [942, 136] on select "Select Add New Carrier (and default service) AATCO ABF Freight System FedEx Cus…" at bounding box center [730, 137] width 444 height 21
select select "ADD_NEW_CARRIER"
click at [508, 127] on select "Select Add New Carrier (and default service) AATCO ABF Freight System FedEx Cus…" at bounding box center [730, 137] width 444 height 21
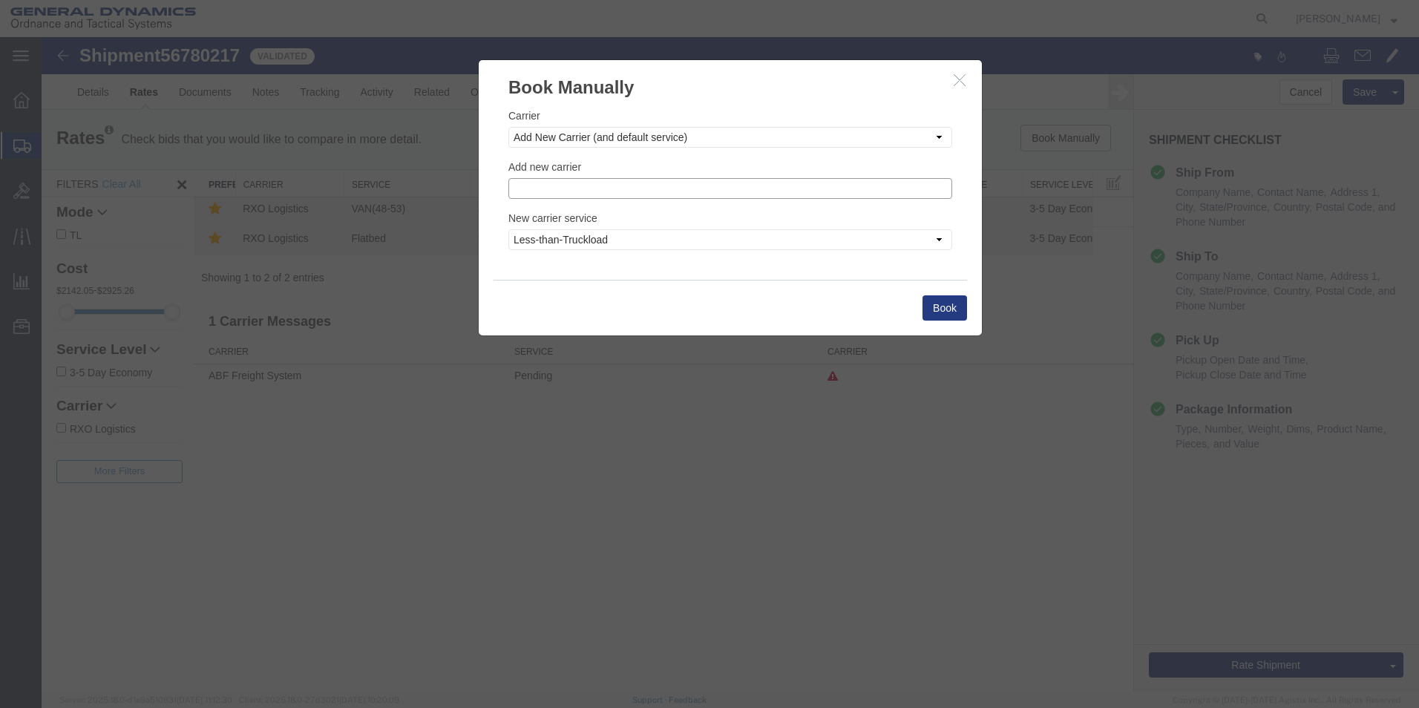
click at [542, 186] on input "text" at bounding box center [730, 188] width 444 height 21
click at [549, 234] on p "Steel Lion LLC" at bounding box center [730, 232] width 425 height 12
type input "Steel Lion LLC"
click at [942, 238] on select "Less-than-Truckload Truckload Ocean Standard Rail Air" at bounding box center [730, 239] width 444 height 21
select select "TL"
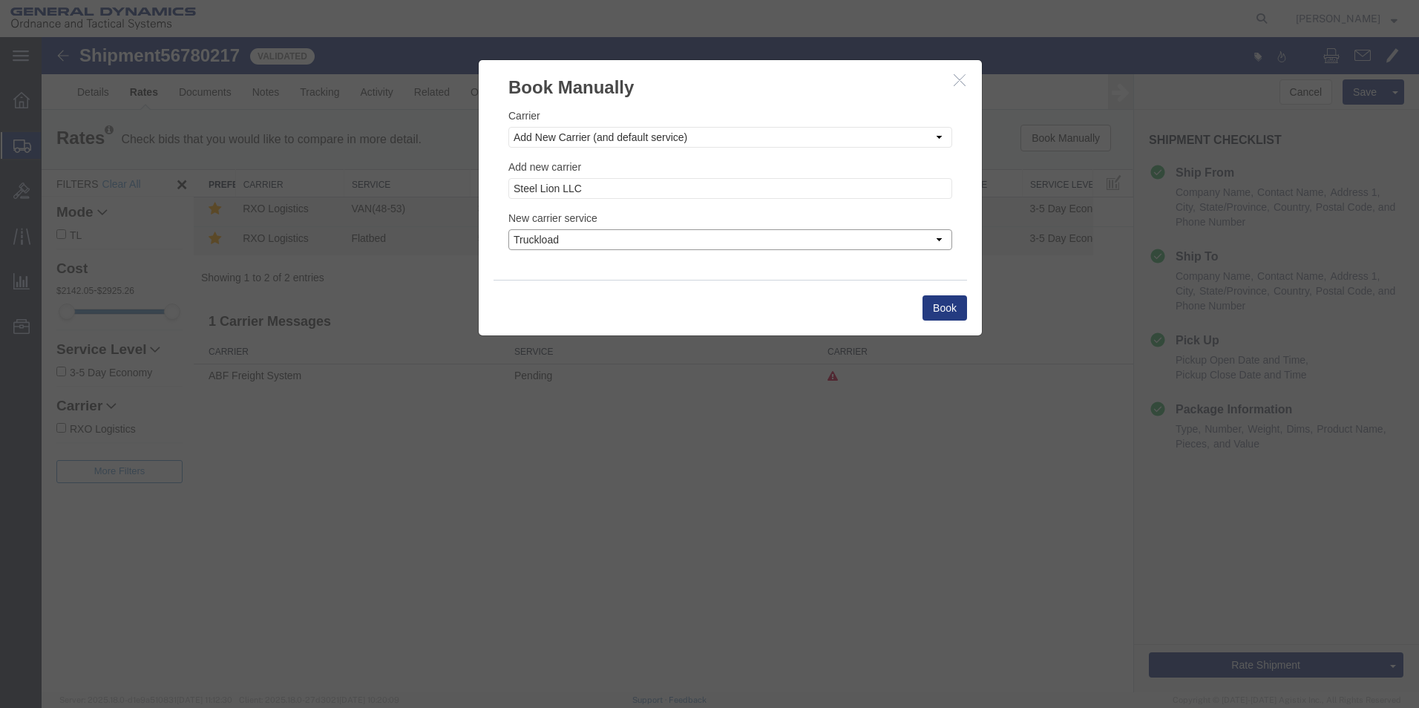
click at [508, 229] on select "Less-than-Truckload Truckload Ocean Standard Rail Air" at bounding box center [730, 239] width 444 height 21
click at [948, 303] on button "Book" at bounding box center [945, 307] width 45 height 25
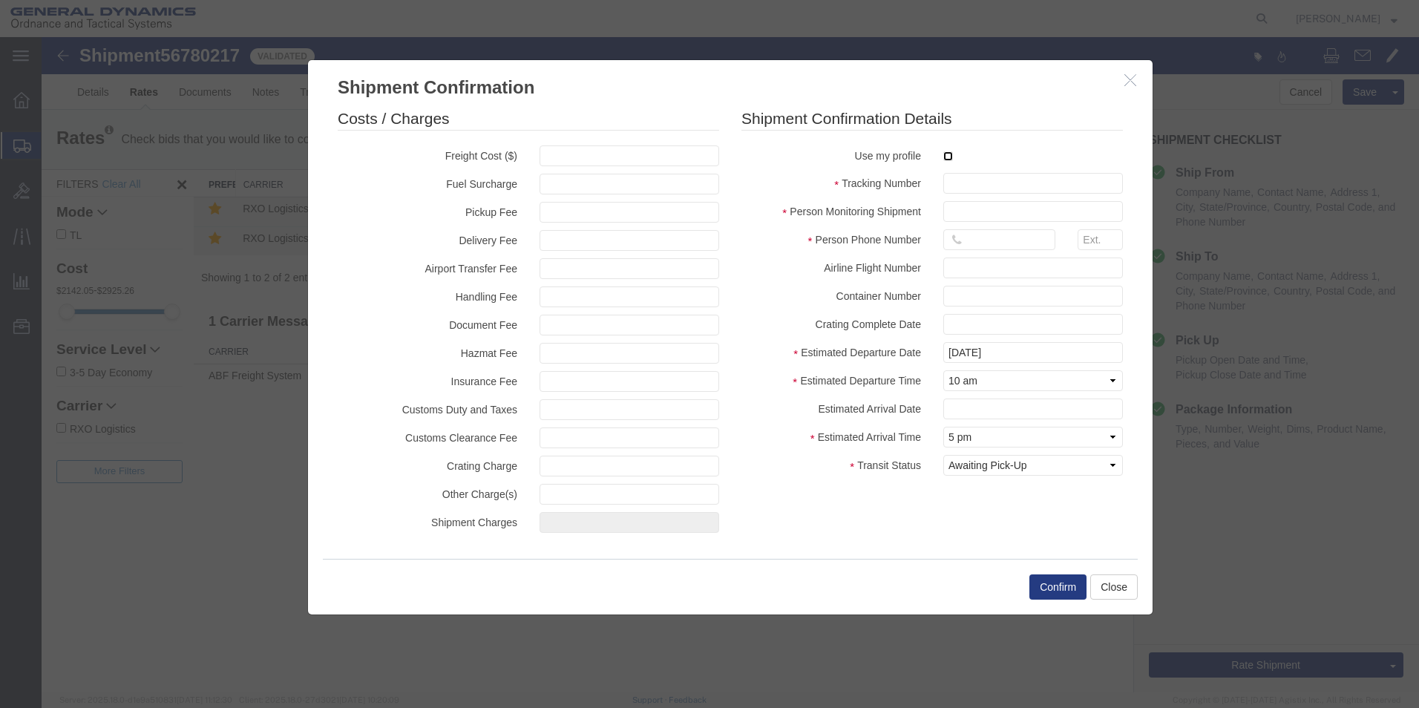
click at [948, 158] on input "checkbox" at bounding box center [948, 156] width 10 height 10
checkbox input "true"
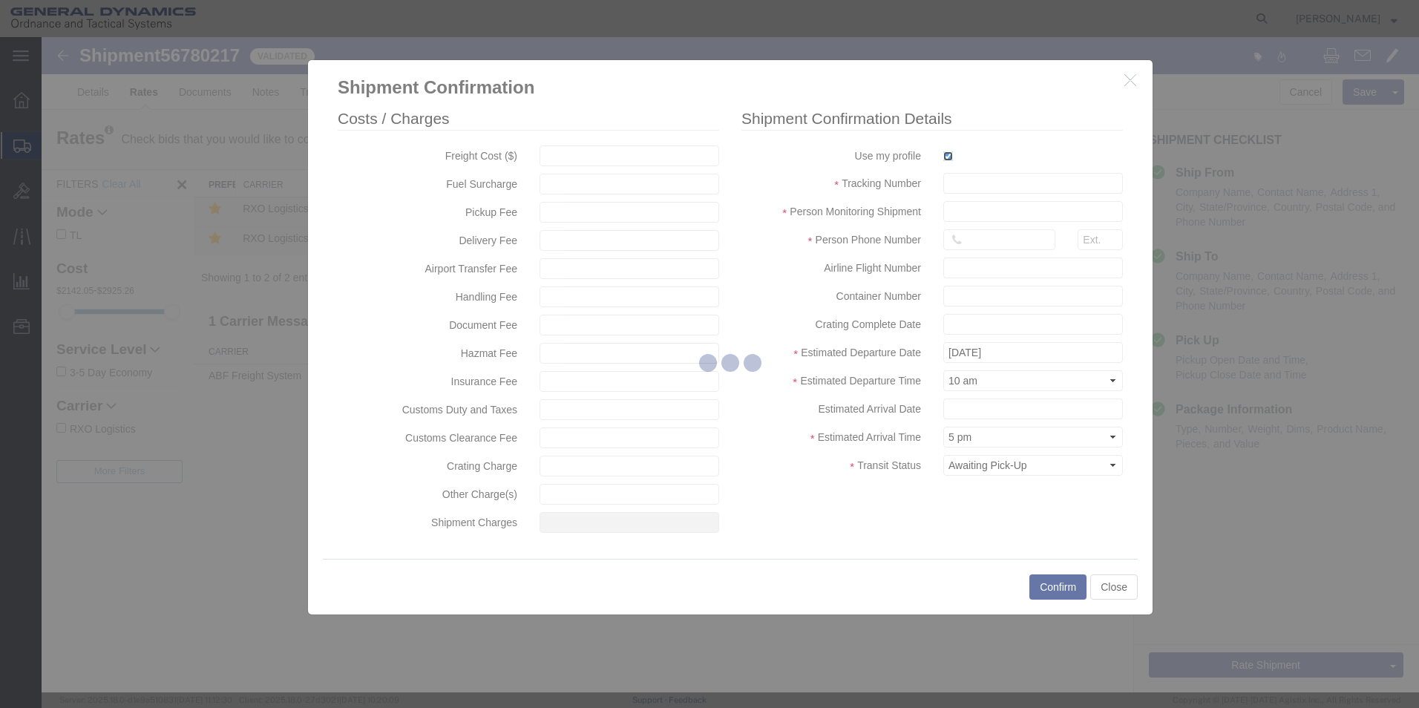
type input "[PERSON_NAME]"
type input "5709087062"
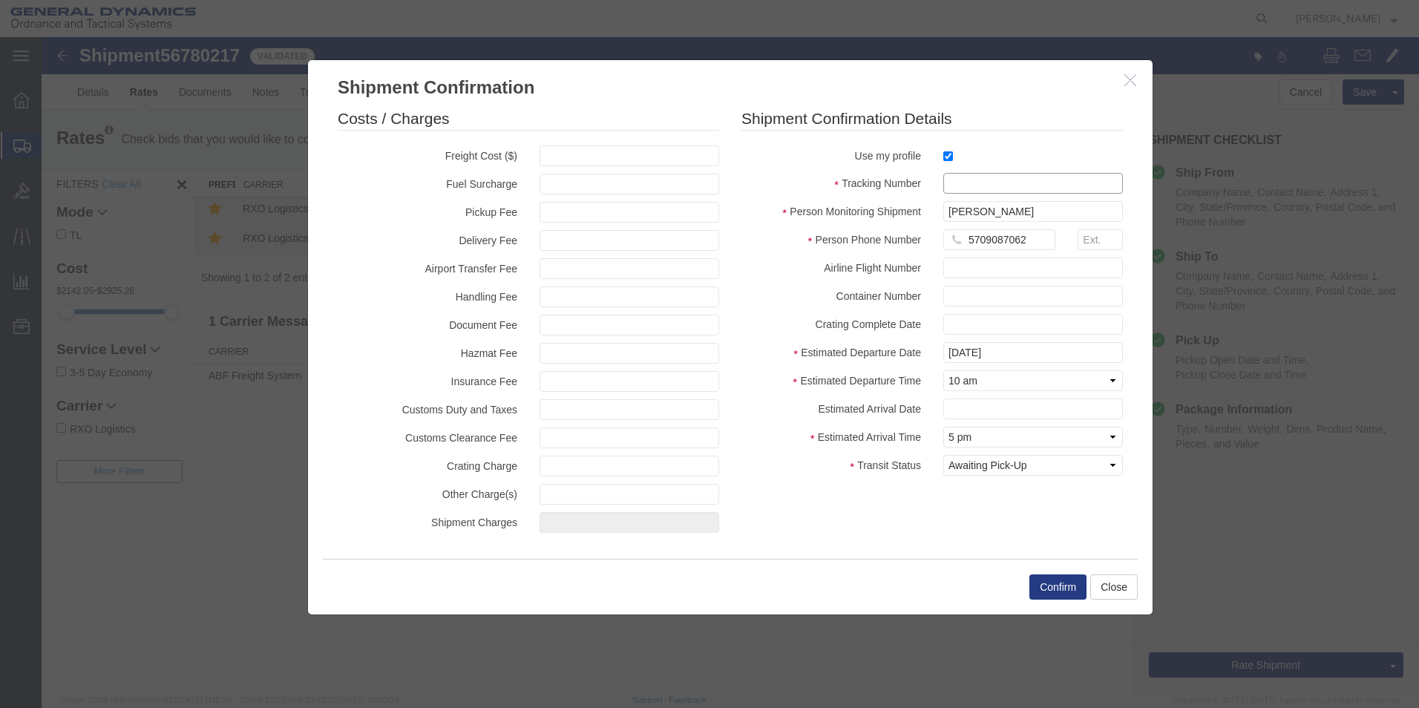
drag, startPoint x: 957, startPoint y: 180, endPoint x: 955, endPoint y: 189, distance: 9.2
click at [957, 180] on input "text" at bounding box center [1033, 183] width 180 height 21
type input "56780217"
click at [1052, 585] on button "Confirm" at bounding box center [1057, 586] width 57 height 25
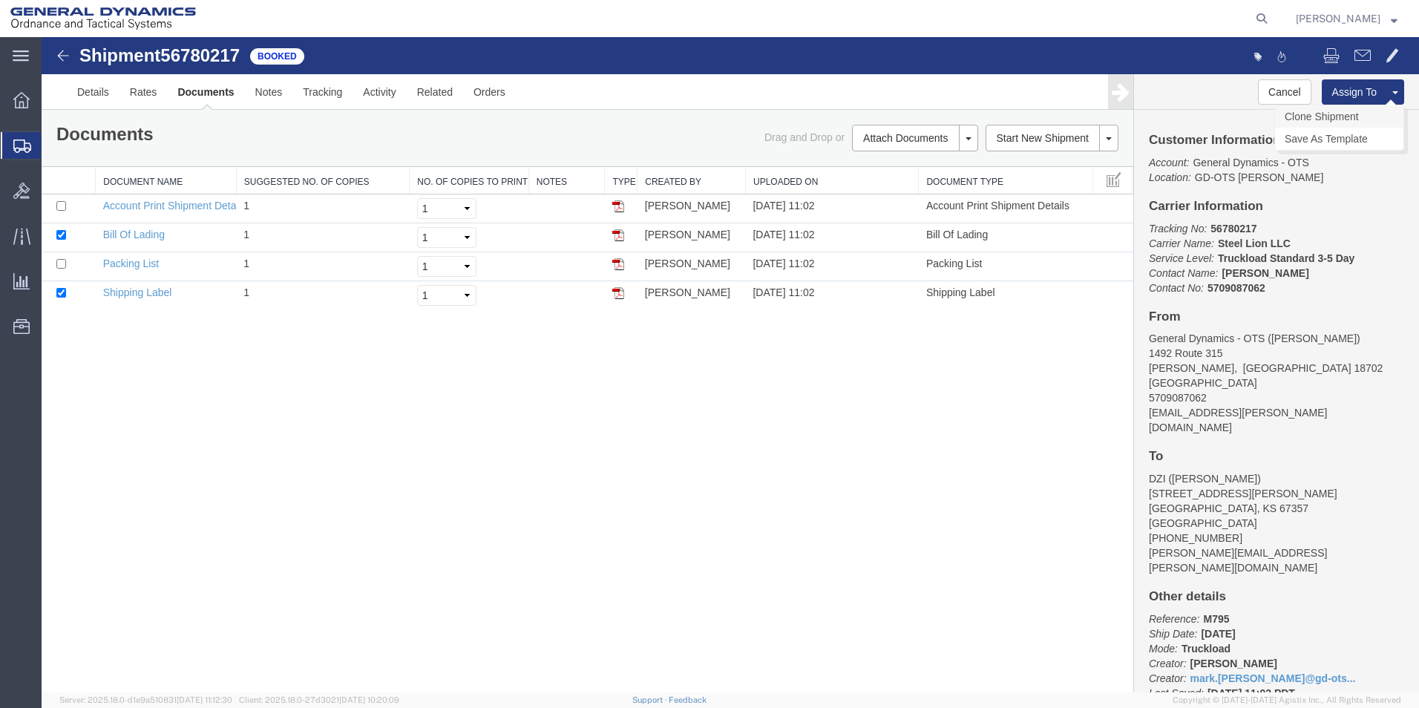
click at [1335, 115] on link "Clone Shipment" at bounding box center [1339, 116] width 128 height 22
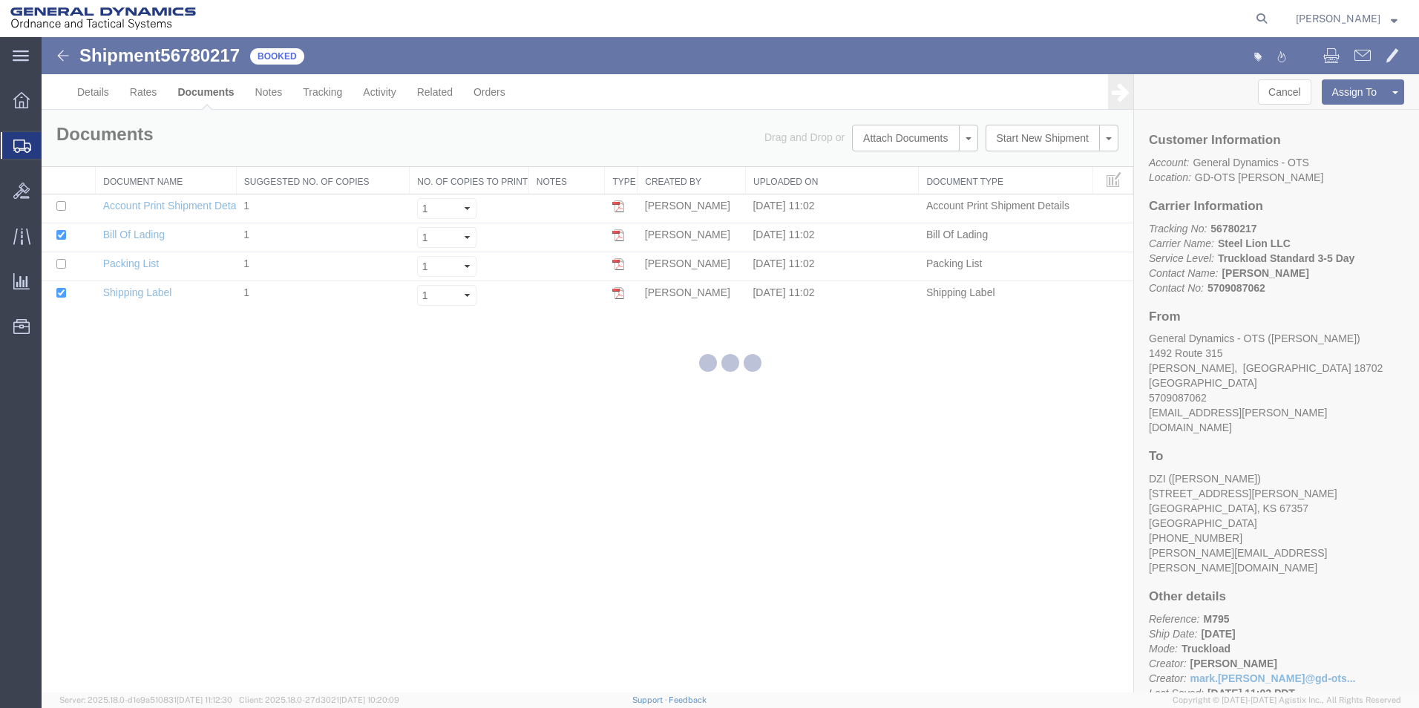
select select "42193"
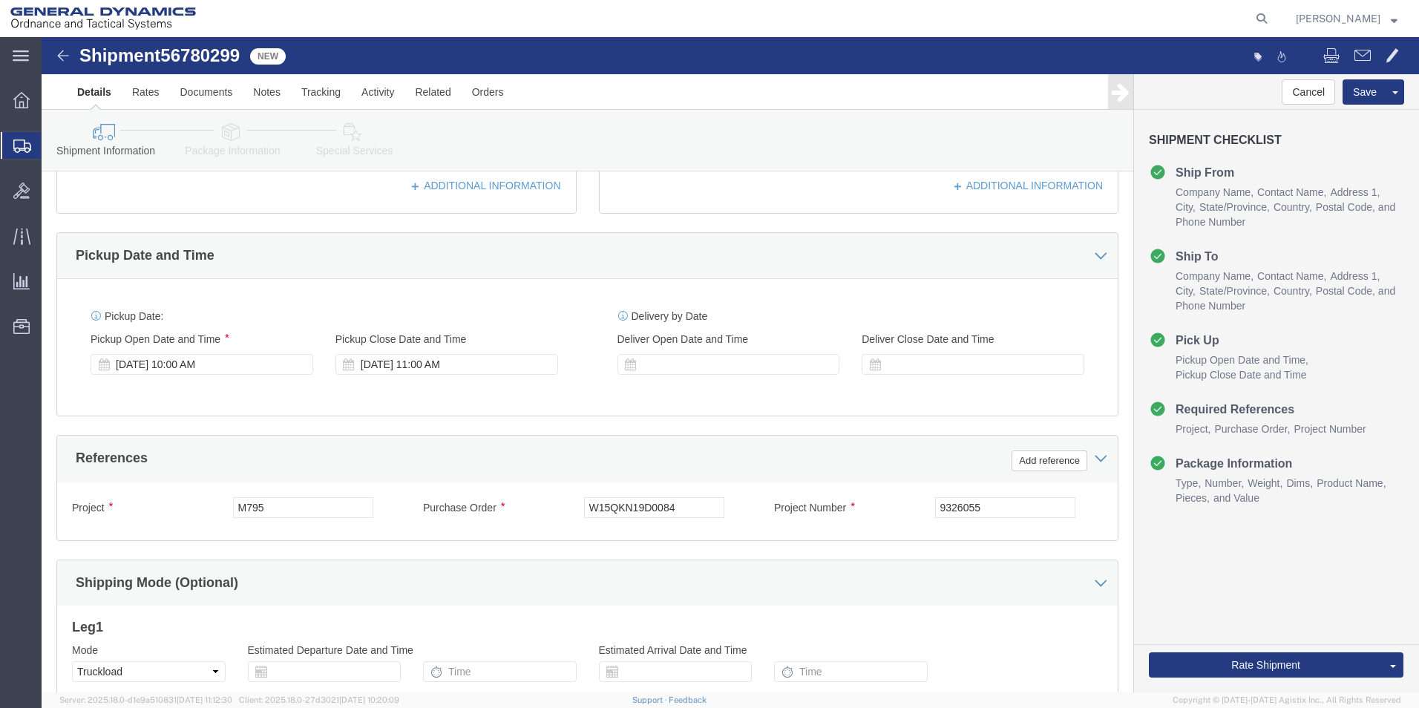
scroll to position [444, 0]
click div "[DATE] 10:00 AM"
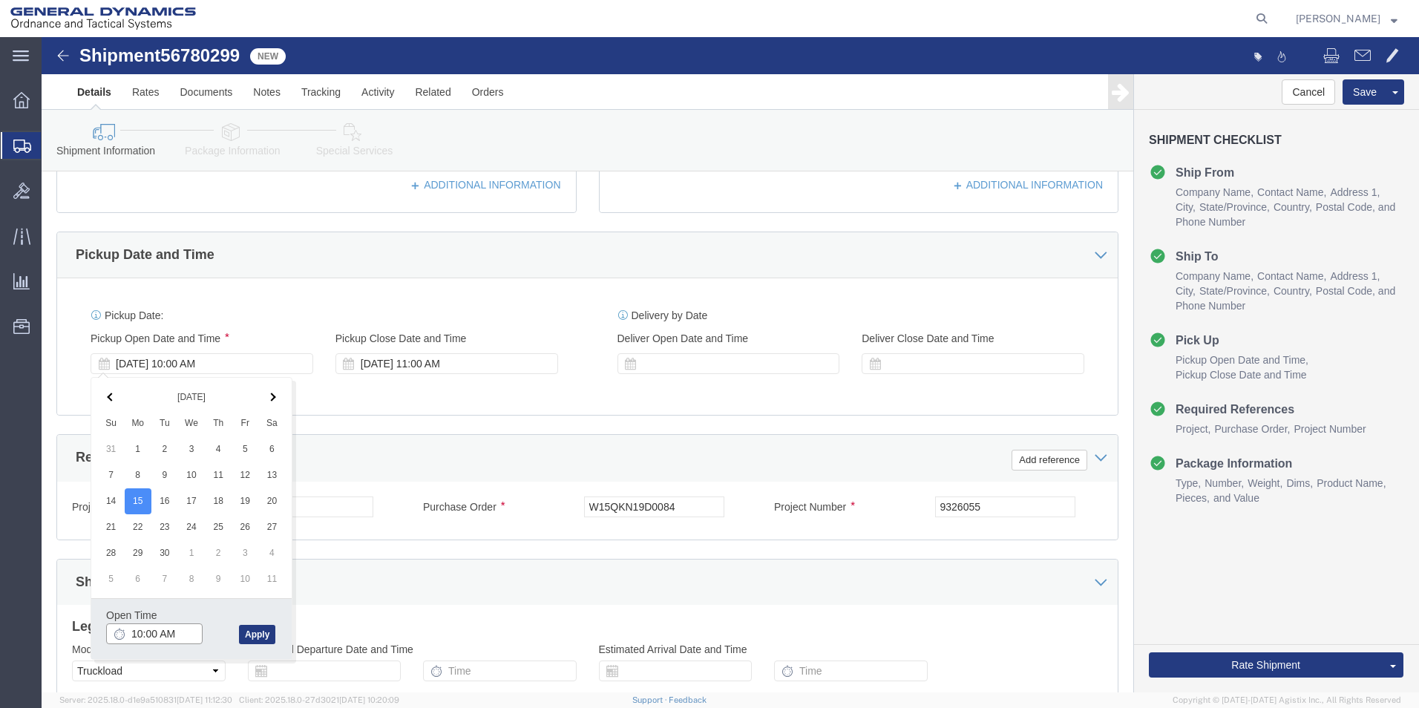
type input "11:00 AM"
click button "Apply"
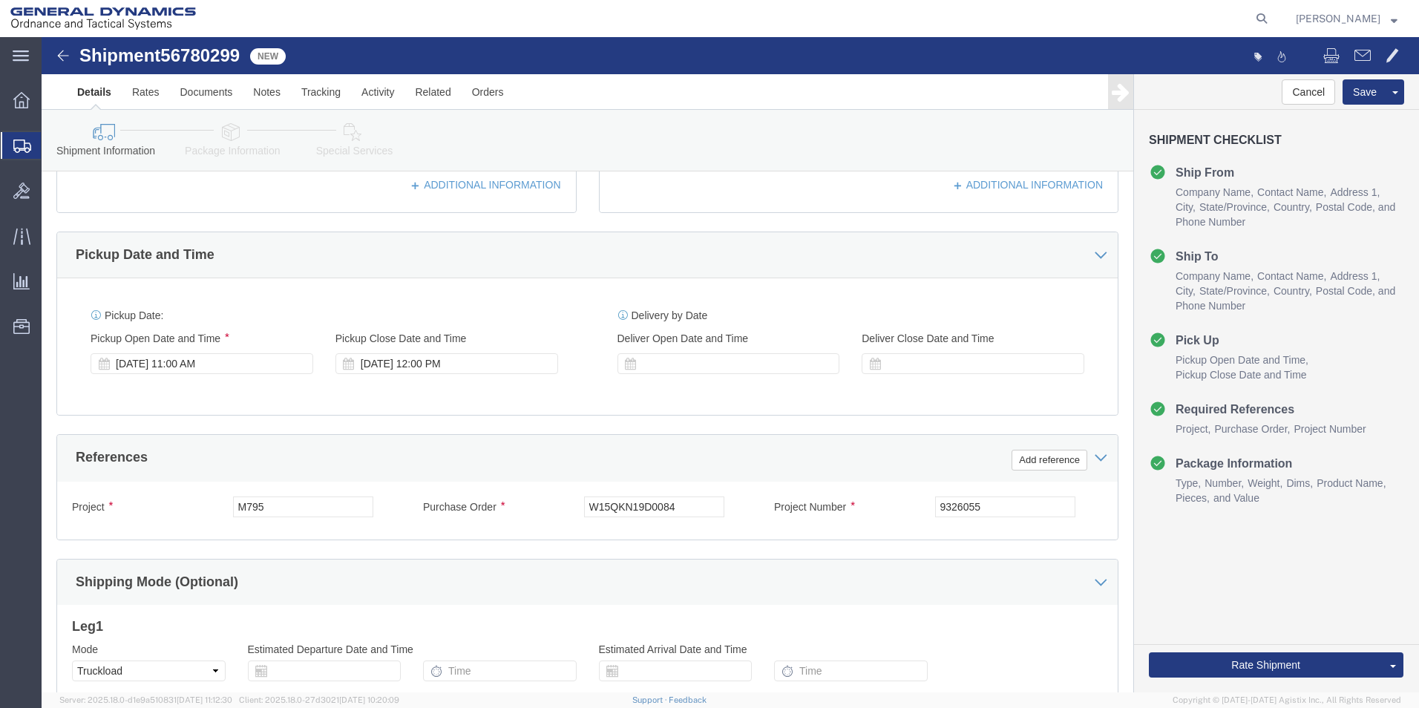
scroll to position [619, 0]
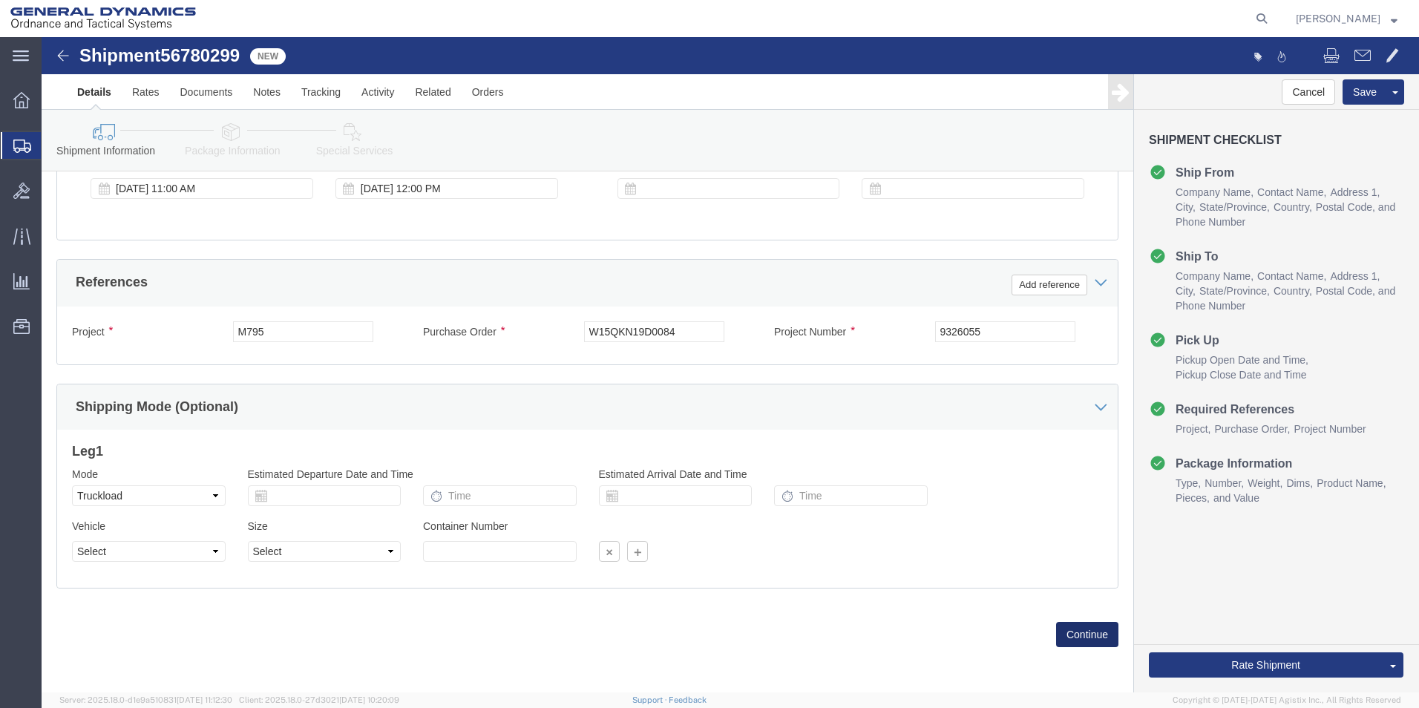
click button "Continue"
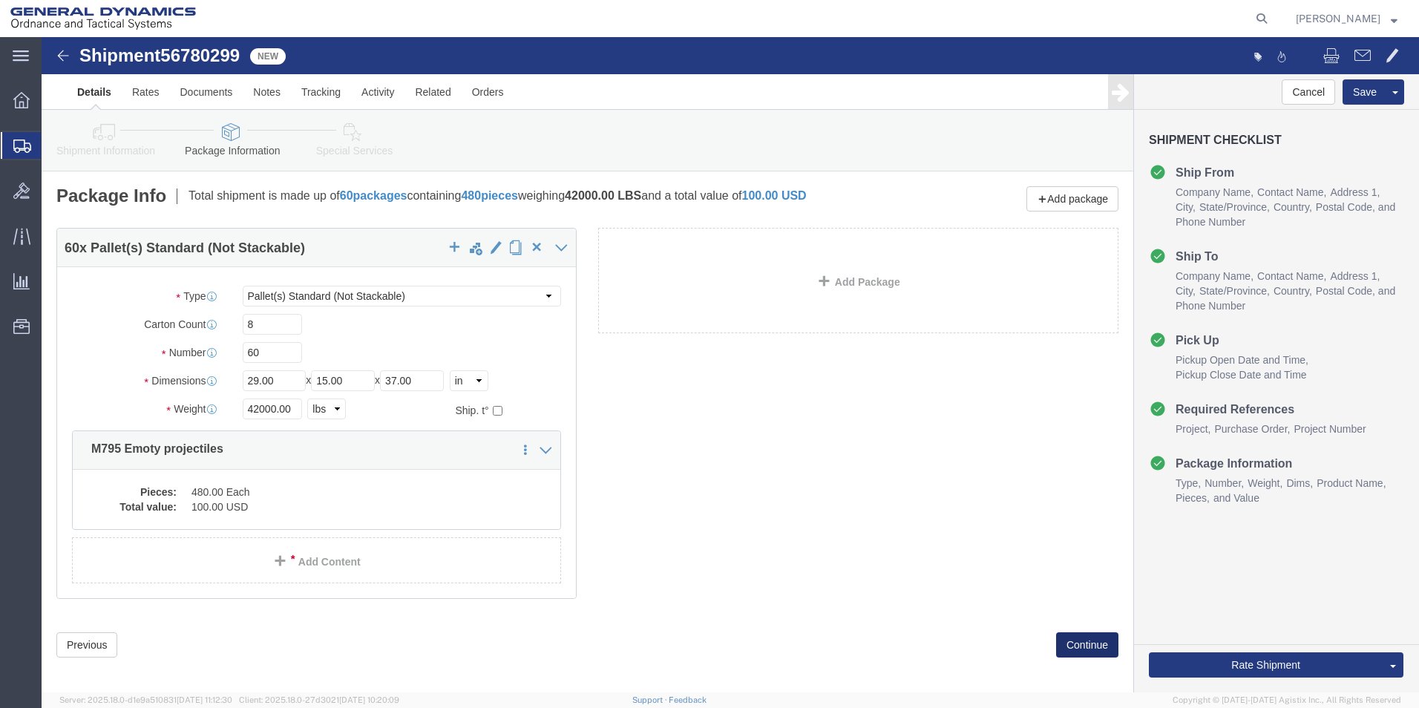
click button "Continue"
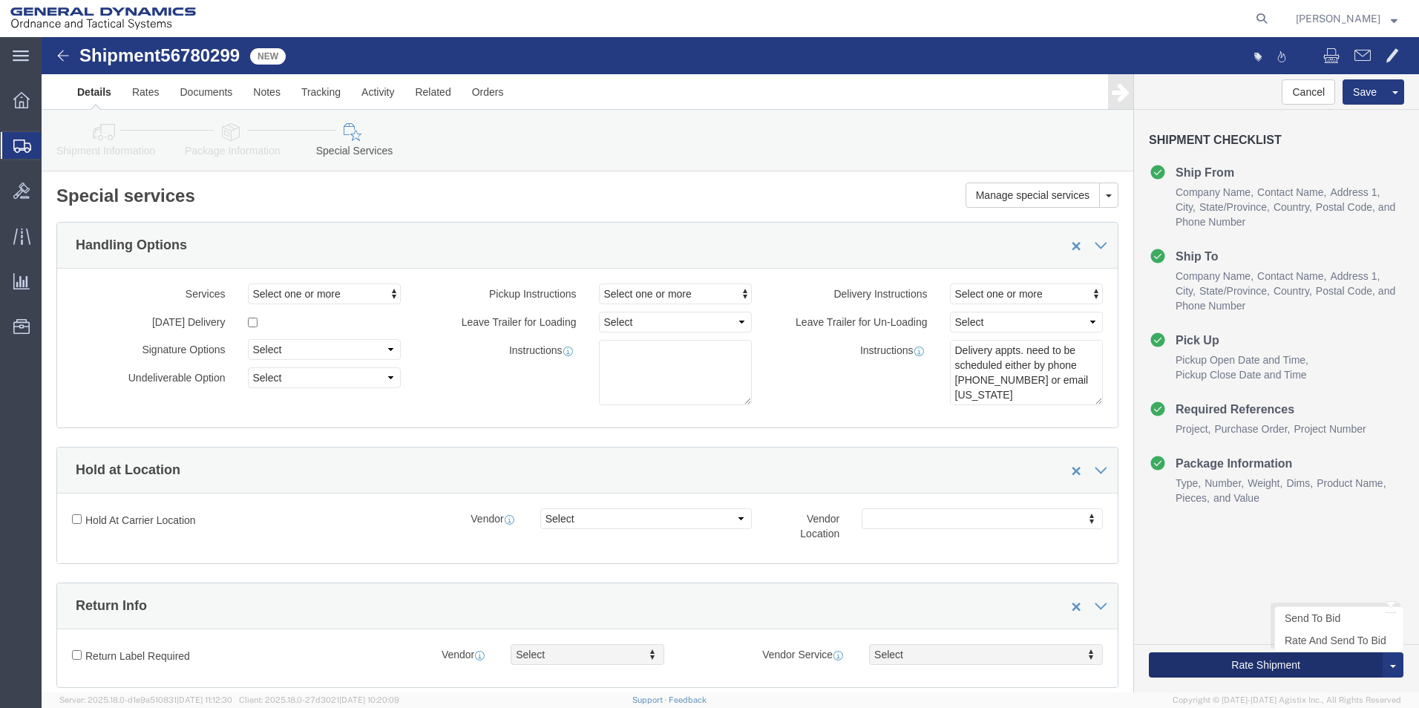
click button "Rate Shipment"
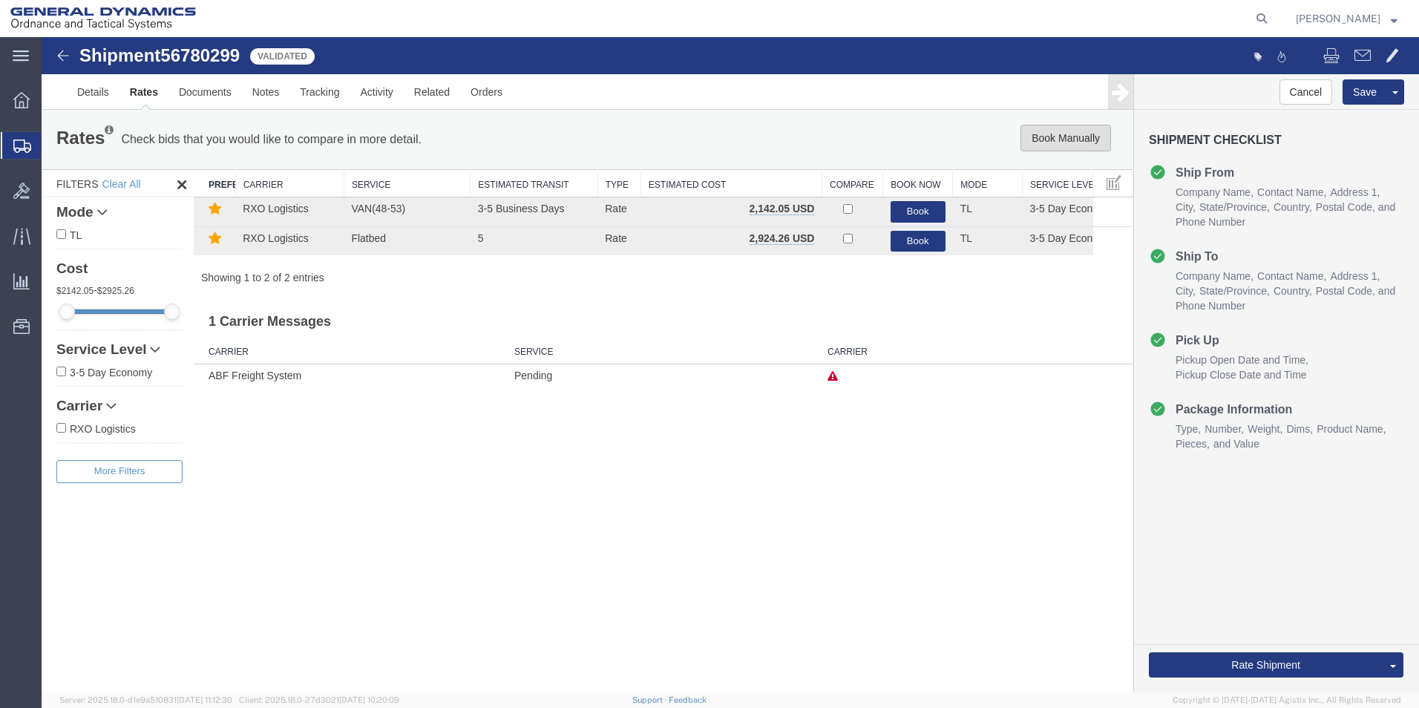
click at [1051, 132] on button "Book Manually" at bounding box center [1066, 138] width 91 height 27
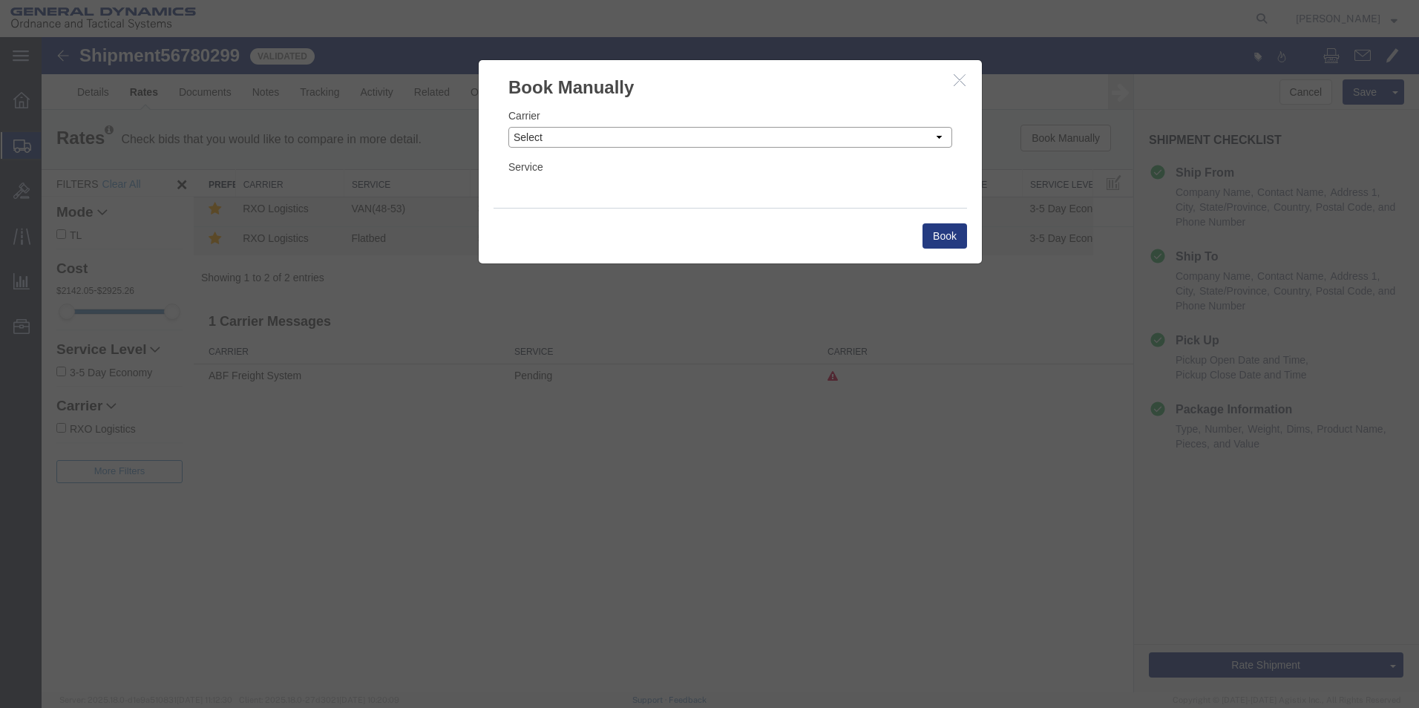
click at [937, 134] on select "Select Add New Carrier (and default service) AATCO ABF Freight System FedEx Cus…" at bounding box center [730, 137] width 444 height 21
select select "ADD_NEW_CARRIER"
click at [508, 127] on select "Select Add New Carrier (and default service) AATCO ABF Freight System FedEx Cus…" at bounding box center [730, 137] width 444 height 21
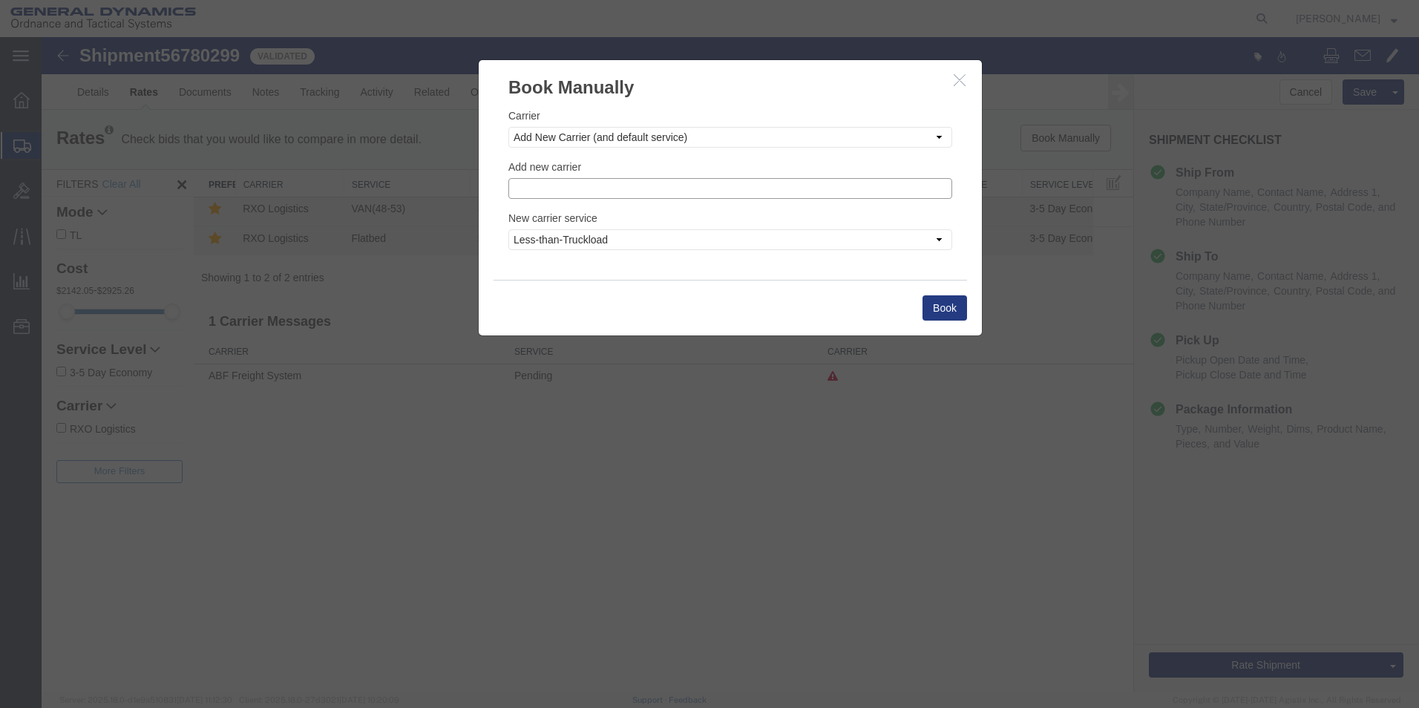
click at [586, 190] on input "text" at bounding box center [730, 188] width 444 height 21
click at [545, 235] on p "Steel Lion LLC" at bounding box center [730, 232] width 425 height 12
type input "Steel Lion LLC"
click at [940, 238] on select "Less-than-Truckload Truckload Ocean Standard Rail Air" at bounding box center [730, 239] width 444 height 21
select select "TL"
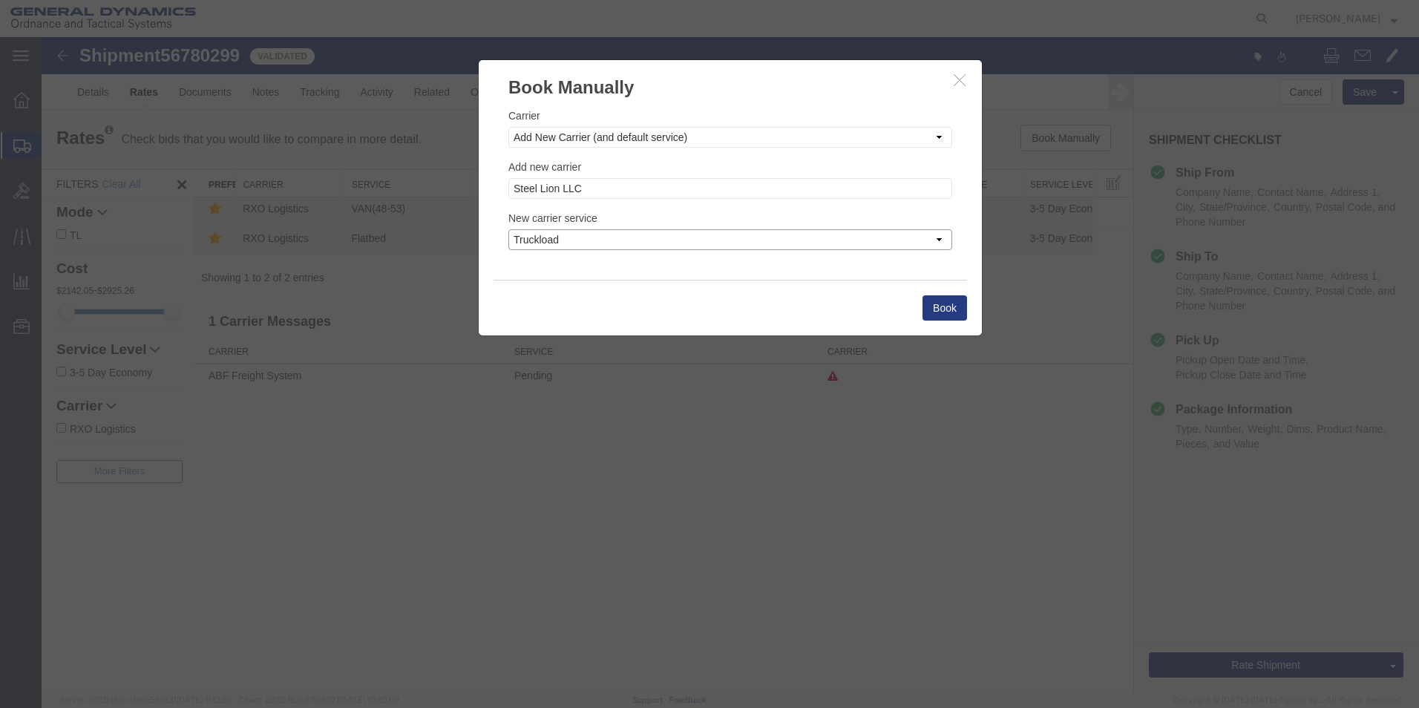
click at [508, 229] on select "Less-than-Truckload Truckload Ocean Standard Rail Air" at bounding box center [730, 239] width 444 height 21
click at [937, 310] on button "Book" at bounding box center [945, 307] width 45 height 25
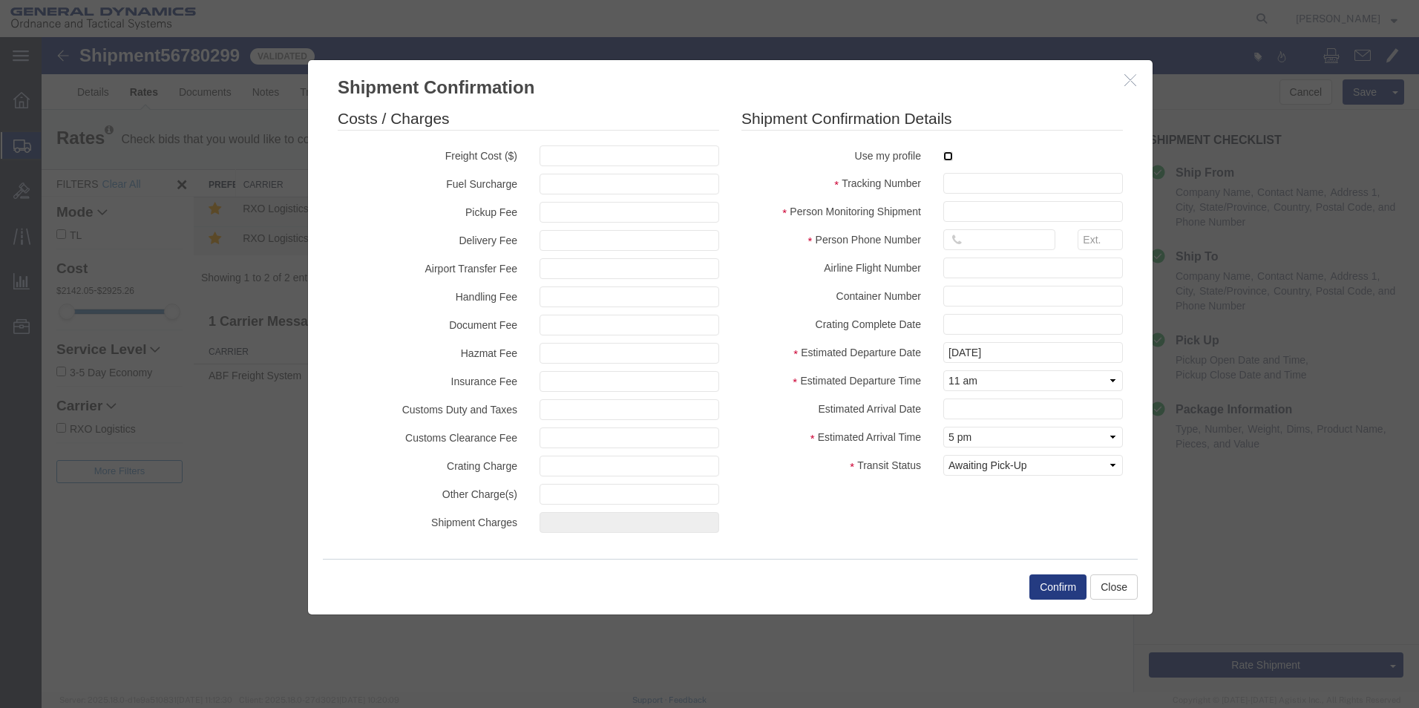
click at [949, 156] on input "checkbox" at bounding box center [948, 156] width 10 height 10
checkbox input "true"
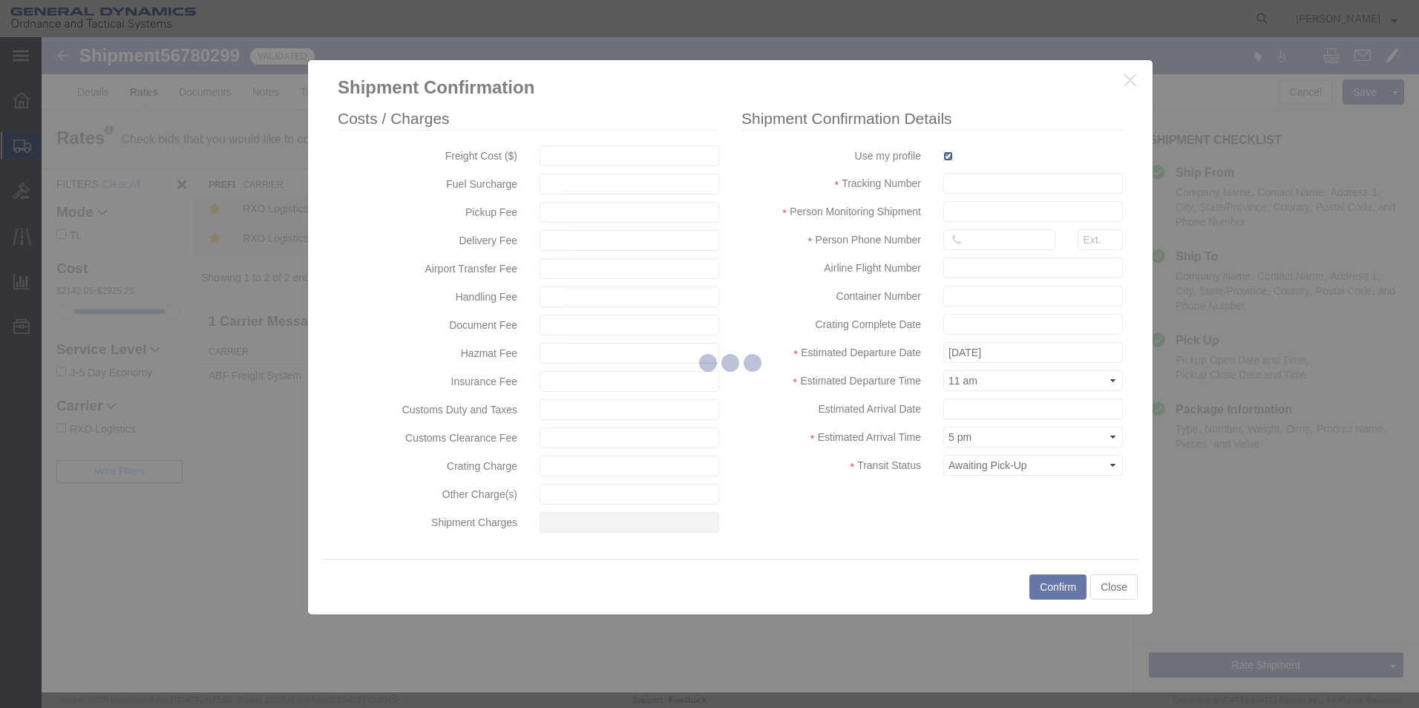
type input "[PERSON_NAME]"
type input "5709087062"
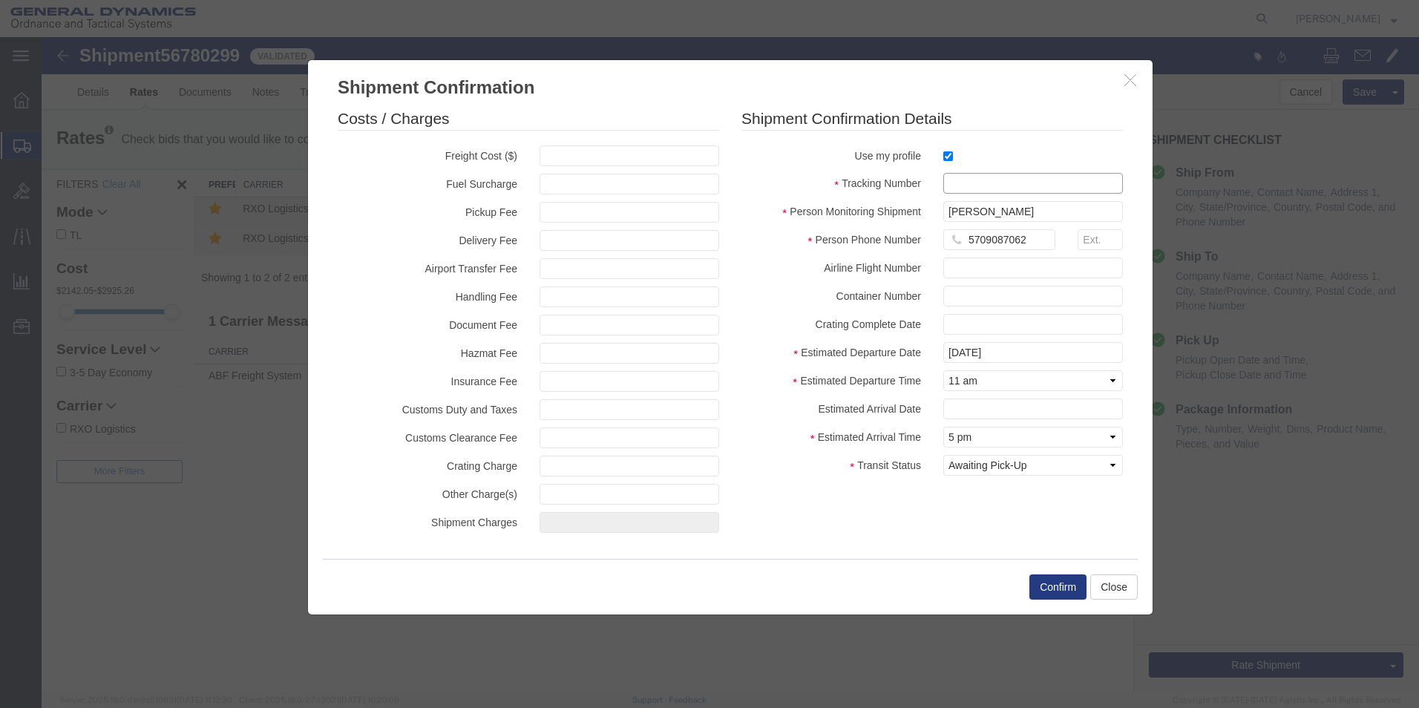
click at [960, 181] on input "text" at bounding box center [1033, 183] width 180 height 21
type input "56780299"
click at [1061, 586] on button "Confirm" at bounding box center [1057, 586] width 57 height 25
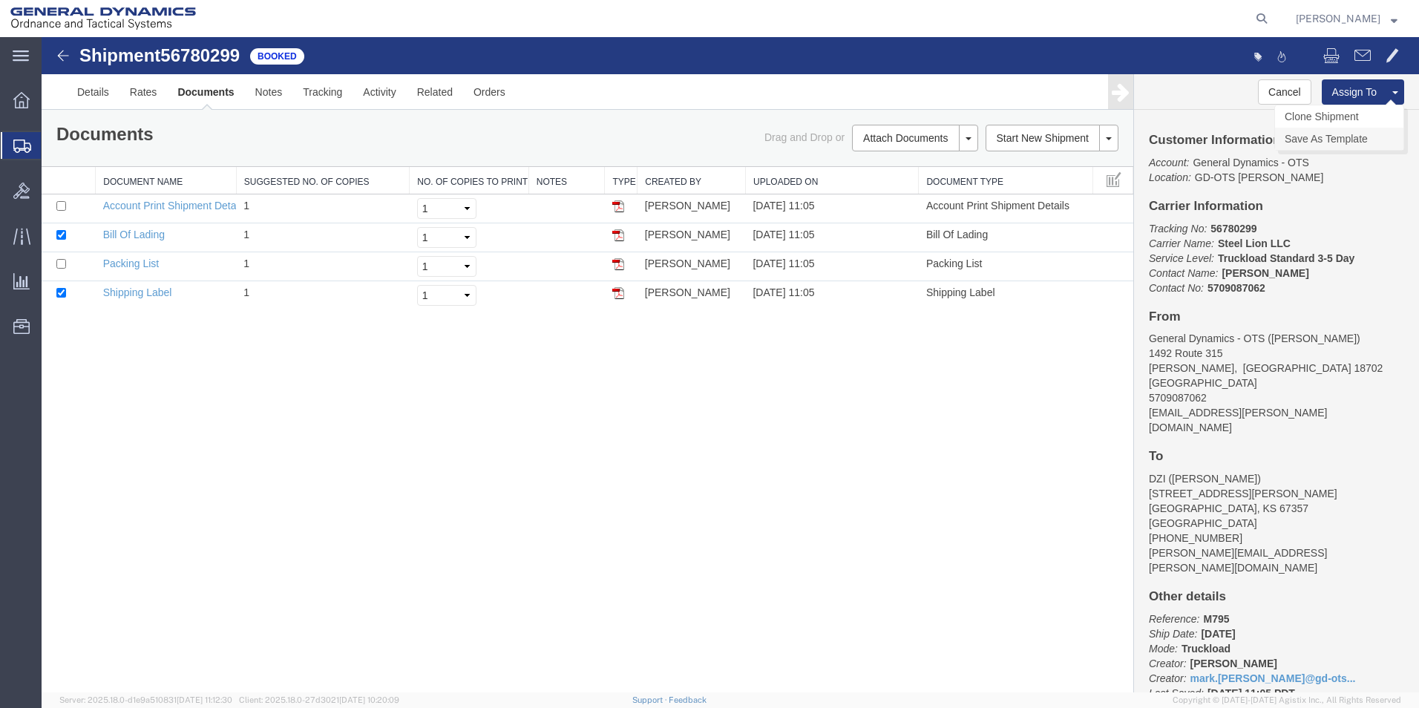
click at [1329, 141] on link "Save As Template" at bounding box center [1339, 139] width 128 height 22
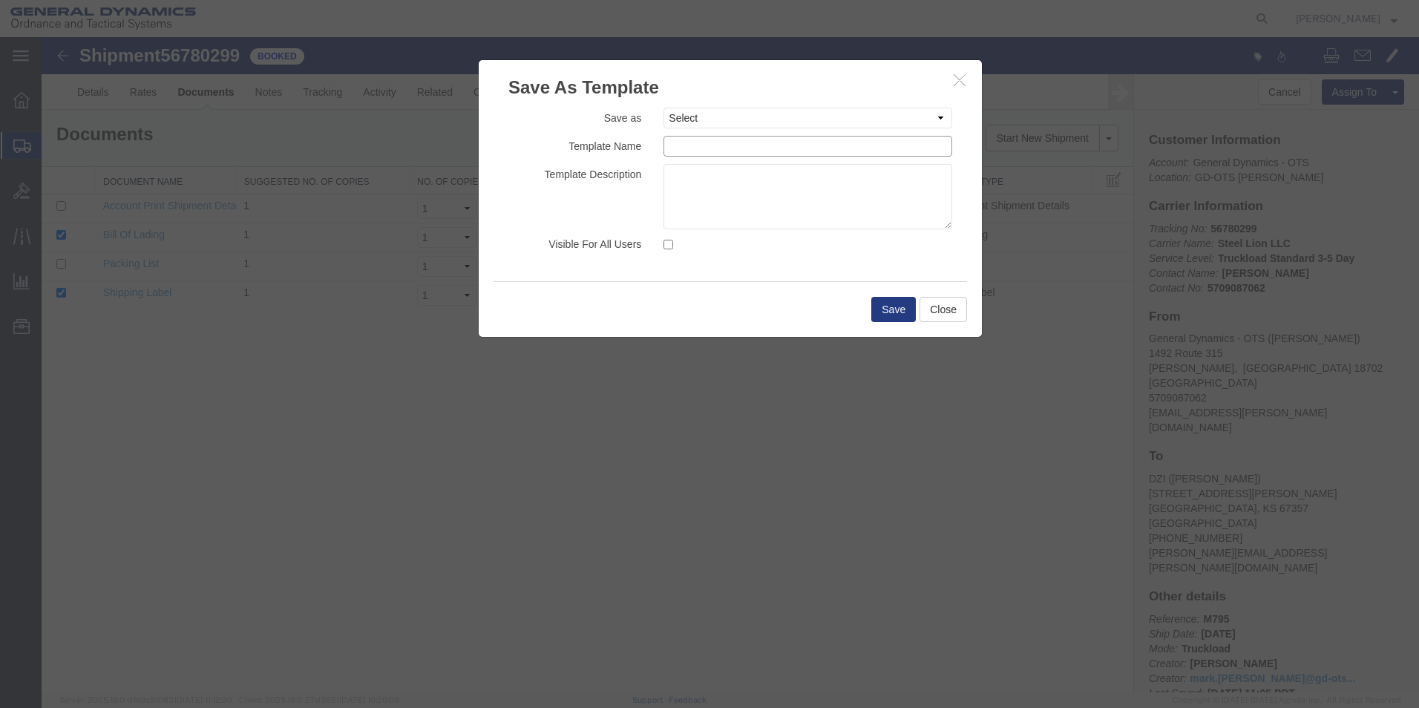
click at [691, 144] on input "text" at bounding box center [808, 146] width 289 height 21
type input "GD-OTS M795 to DZI"
click at [890, 310] on button "Save" at bounding box center [893, 309] width 45 height 25
